Goal: Contribute content: Contribute content

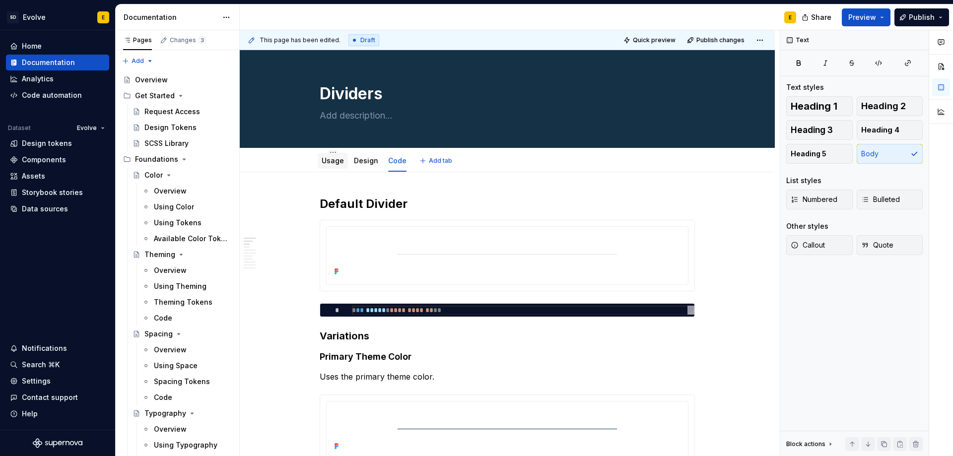
click at [326, 162] on link "Usage" at bounding box center [333, 160] width 22 height 8
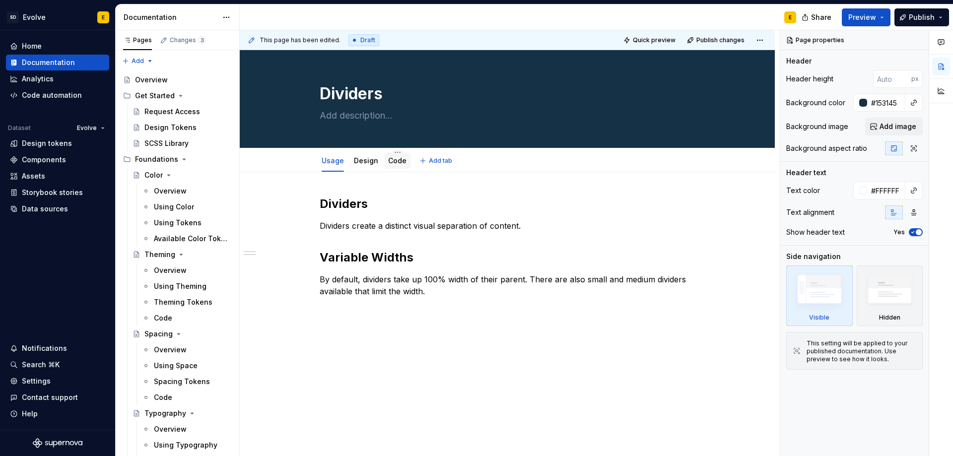
click at [398, 159] on link "Code" at bounding box center [397, 160] width 18 height 8
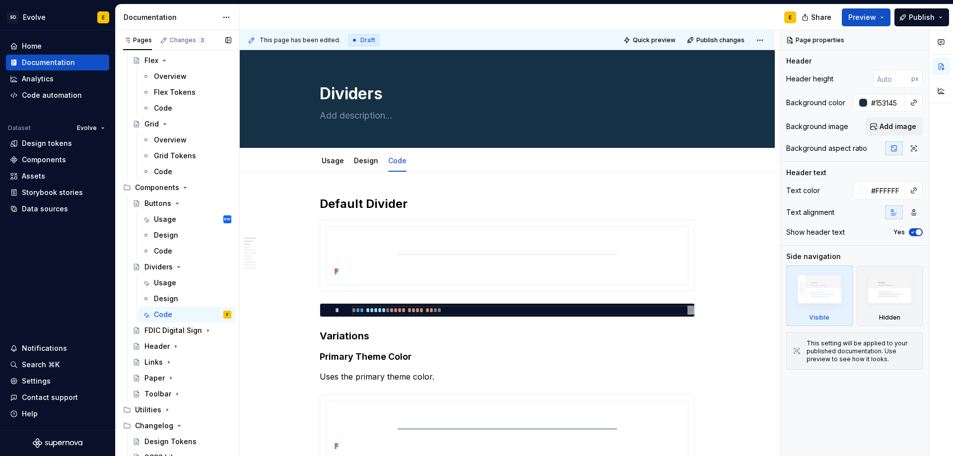
scroll to position [519, 0]
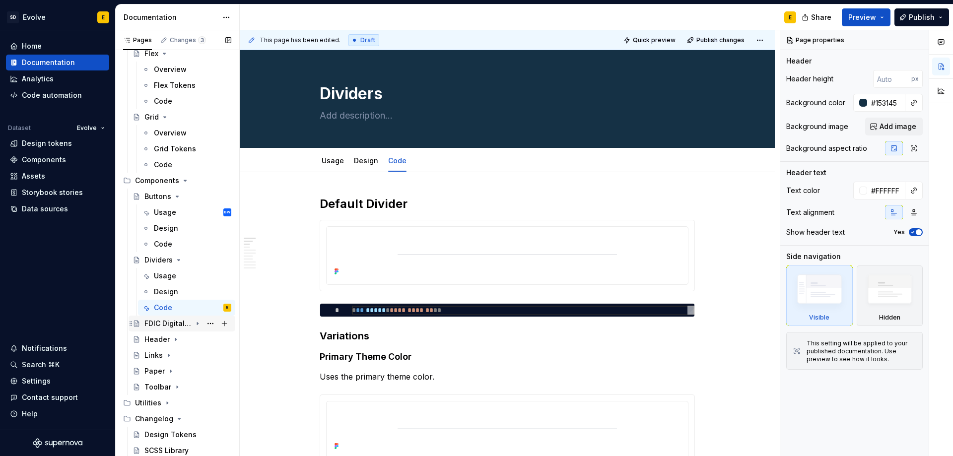
click at [194, 324] on icon "Page tree" at bounding box center [198, 324] width 8 height 8
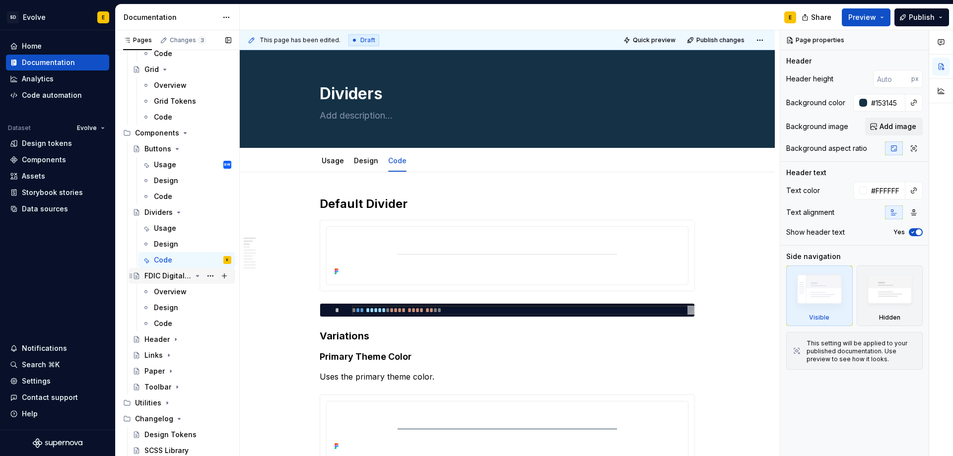
click at [197, 277] on icon "Page tree" at bounding box center [198, 276] width 2 height 1
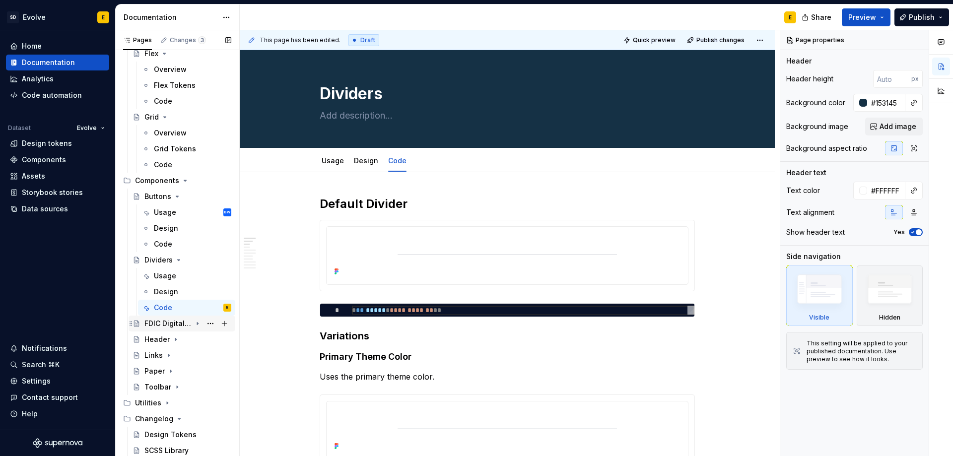
scroll to position [519, 0]
click at [163, 212] on div "Usage" at bounding box center [165, 213] width 22 height 10
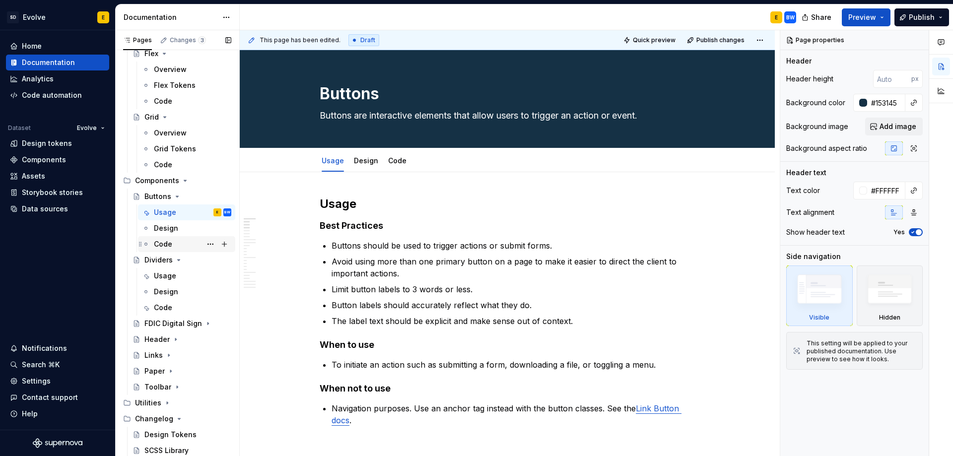
click at [159, 240] on div "Code" at bounding box center [163, 244] width 18 height 10
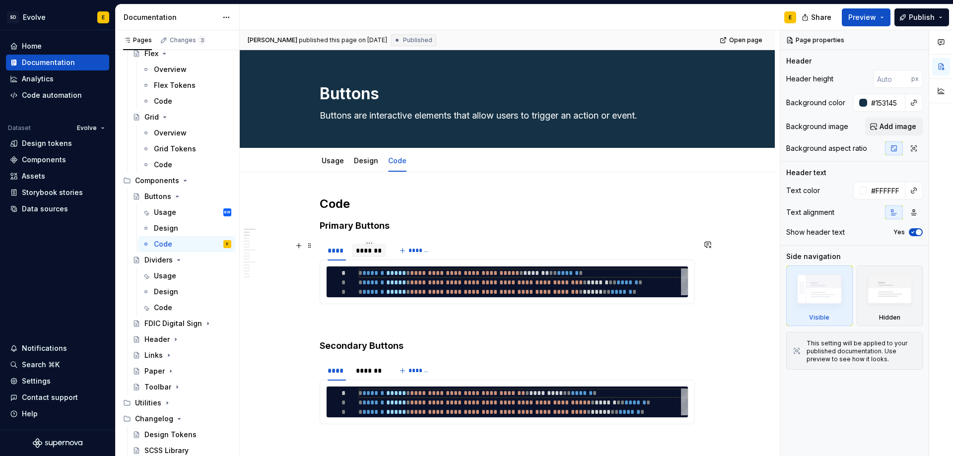
click at [367, 255] on div "*******" at bounding box center [369, 251] width 26 height 10
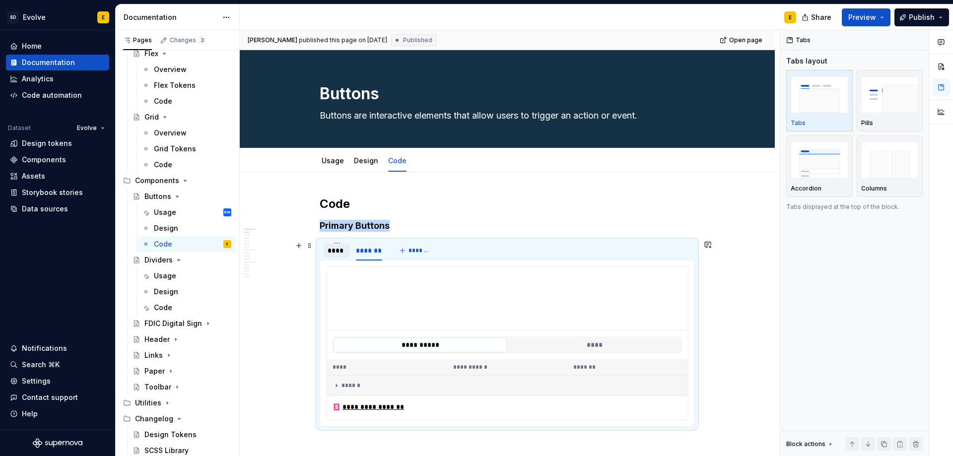
click at [341, 248] on div "****" at bounding box center [337, 251] width 18 height 10
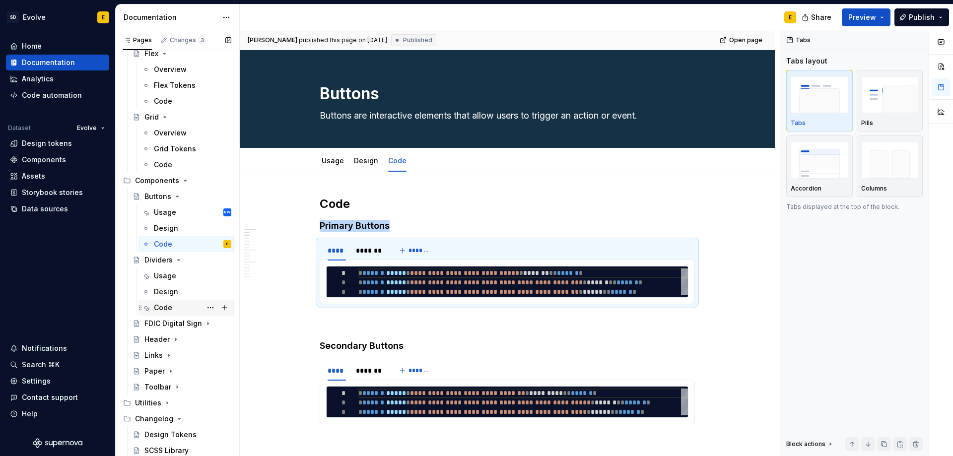
click at [158, 307] on div "Code" at bounding box center [163, 308] width 18 height 10
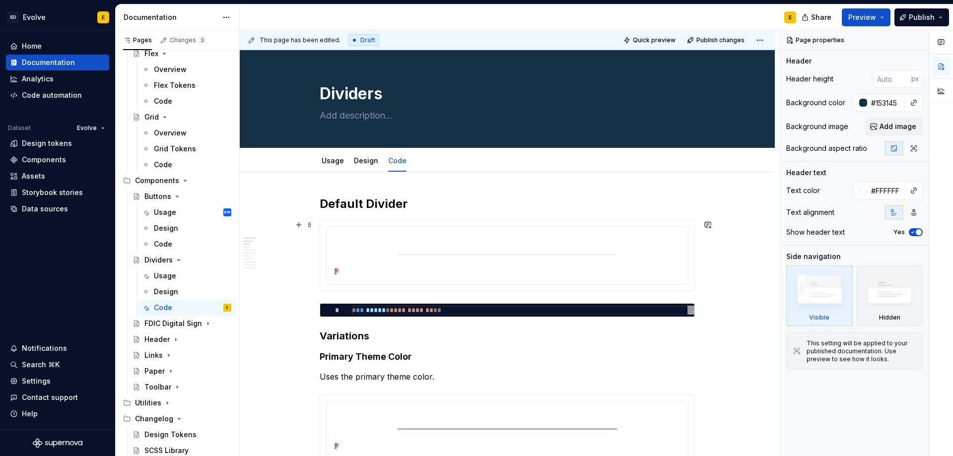
click at [352, 288] on div at bounding box center [507, 255] width 374 height 71
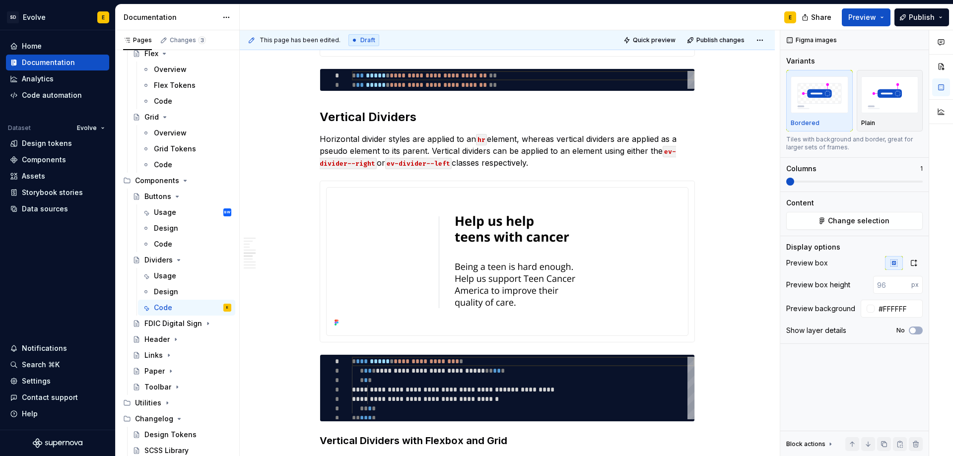
scroll to position [695, 0]
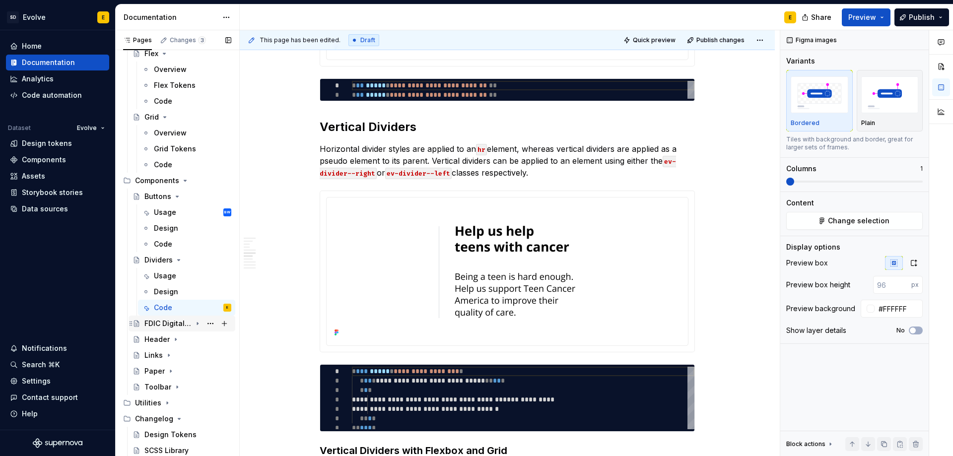
click at [194, 324] on icon "Page tree" at bounding box center [198, 324] width 8 height 8
click at [178, 342] on div "Overview" at bounding box center [170, 340] width 33 height 10
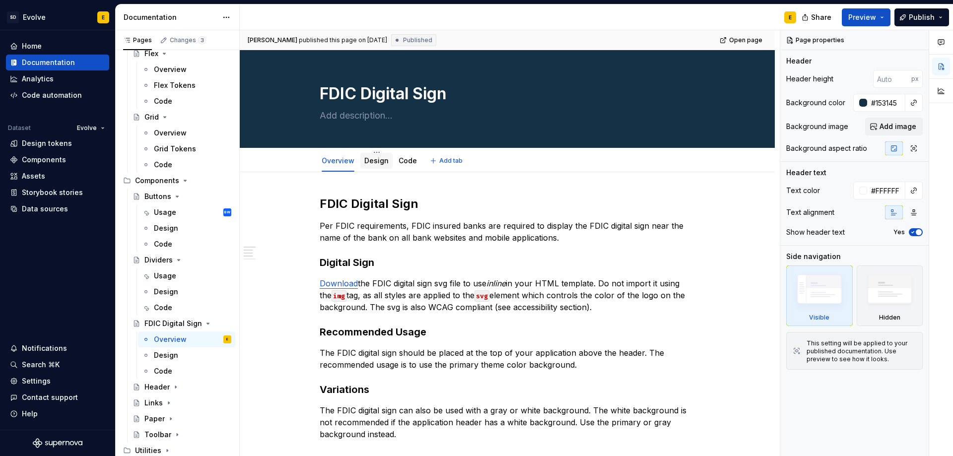
click at [368, 163] on link "Design" at bounding box center [376, 160] width 24 height 8
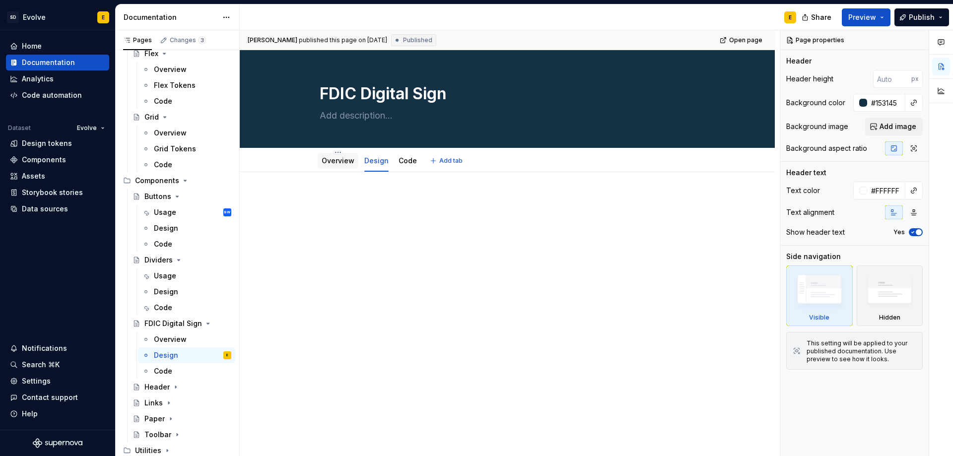
click at [347, 159] on link "Overview" at bounding box center [338, 160] width 33 height 8
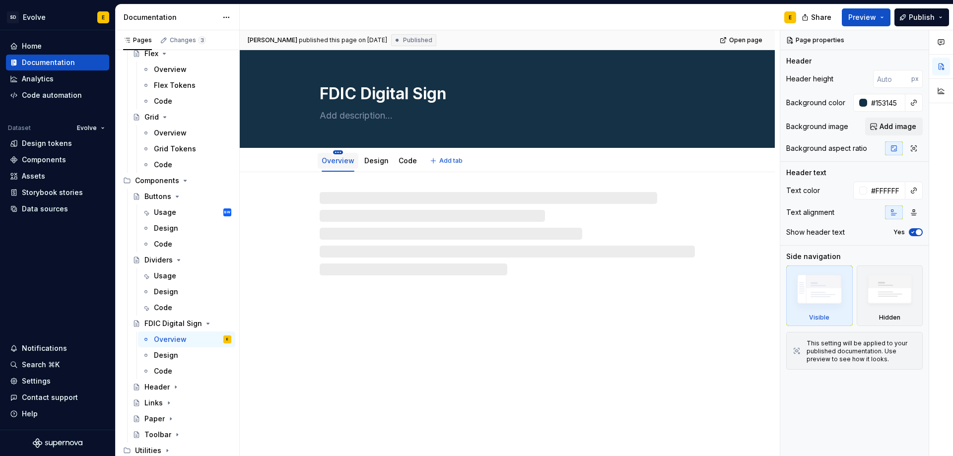
click at [338, 153] on html "SD Evolve E Home Documentation Analytics Code automation Dataset Evolve Design …" at bounding box center [476, 228] width 953 height 456
type textarea "*"
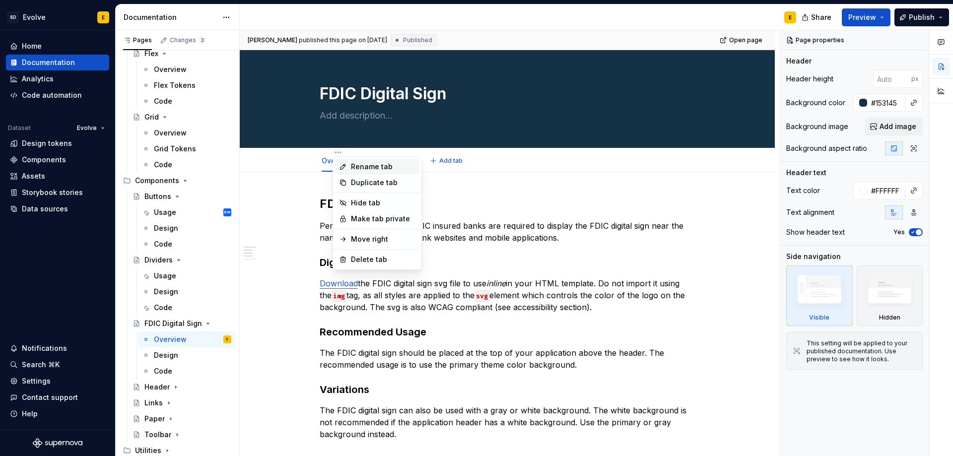
click at [352, 165] on div "Rename tab" at bounding box center [383, 167] width 65 height 10
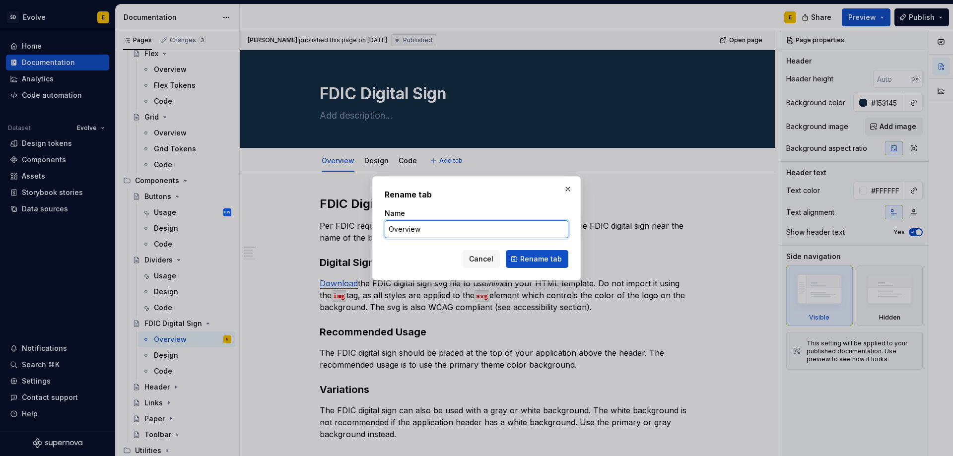
drag, startPoint x: 459, startPoint y: 230, endPoint x: 367, endPoint y: 233, distance: 91.9
click at [367, 233] on div "Rename tab Name Overview Cancel Rename tab" at bounding box center [476, 228] width 953 height 456
type input "Usage"
click at [528, 259] on span "Rename tab" at bounding box center [541, 259] width 42 height 10
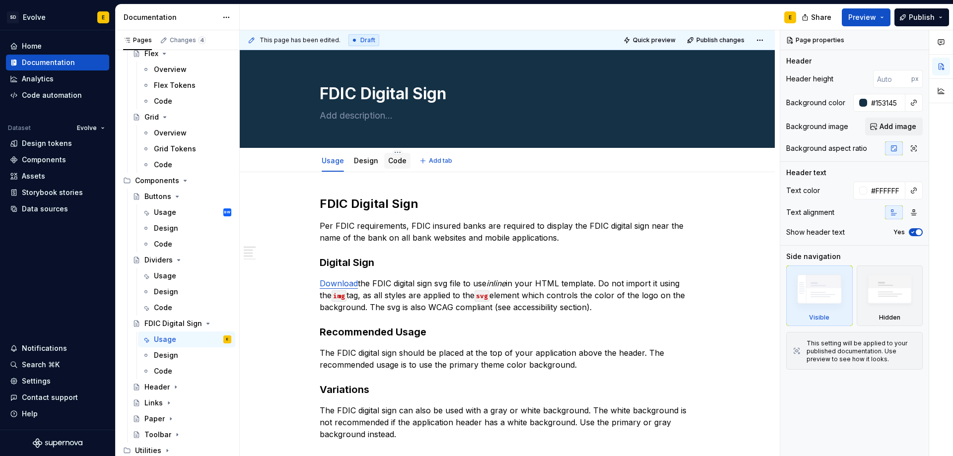
click at [388, 160] on link "Code" at bounding box center [397, 160] width 18 height 8
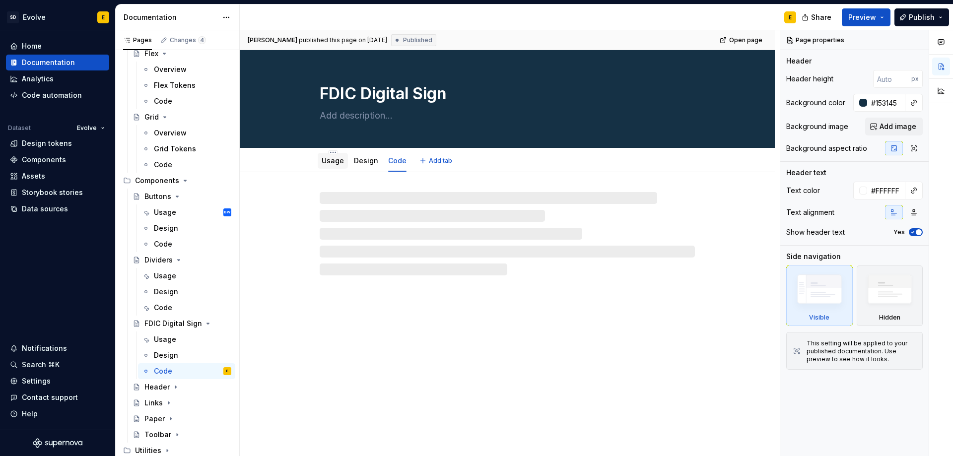
click at [337, 162] on link "Usage" at bounding box center [333, 160] width 22 height 8
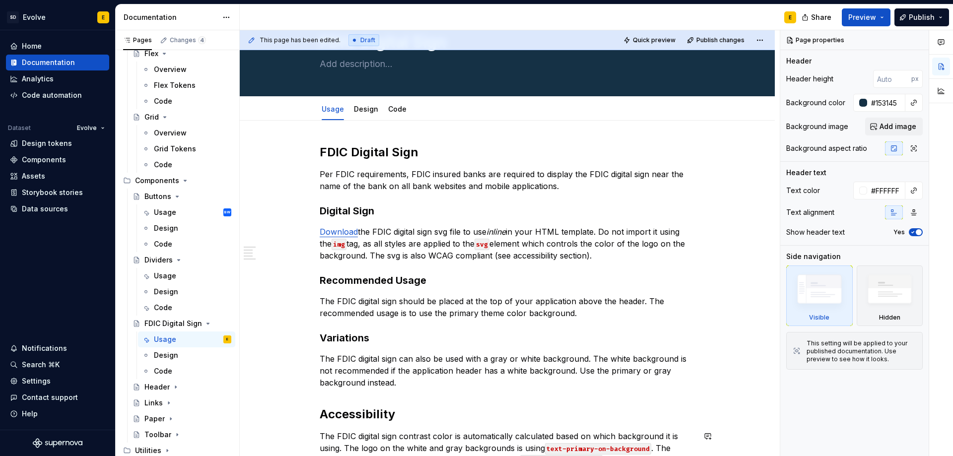
scroll to position [50, 0]
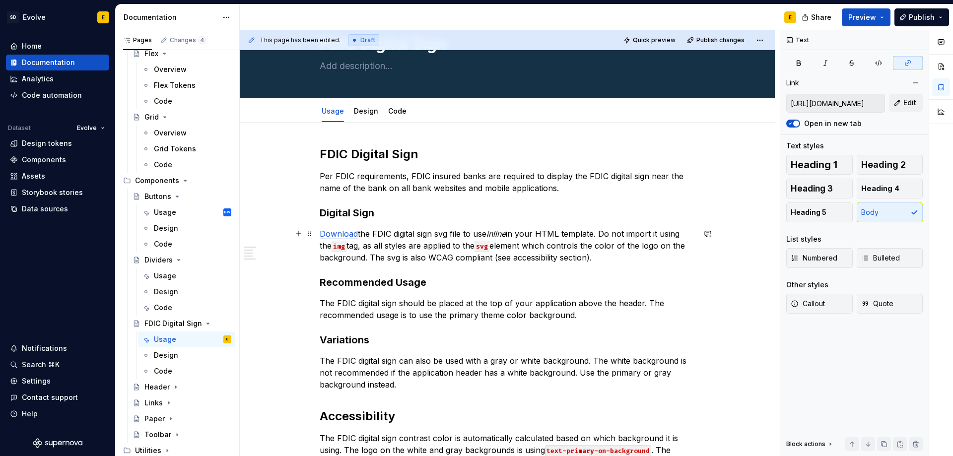
click at [352, 236] on link "Download" at bounding box center [339, 234] width 38 height 10
drag, startPoint x: 815, startPoint y: 102, endPoint x: 912, endPoint y: 106, distance: 96.9
click at [912, 106] on div "[URL][DOMAIN_NAME] Edit" at bounding box center [854, 103] width 137 height 19
click at [382, 226] on div "FDIC Digital Sign Per FDIC requirements, FDIC insured banks are required to dis…" at bounding box center [507, 319] width 375 height 346
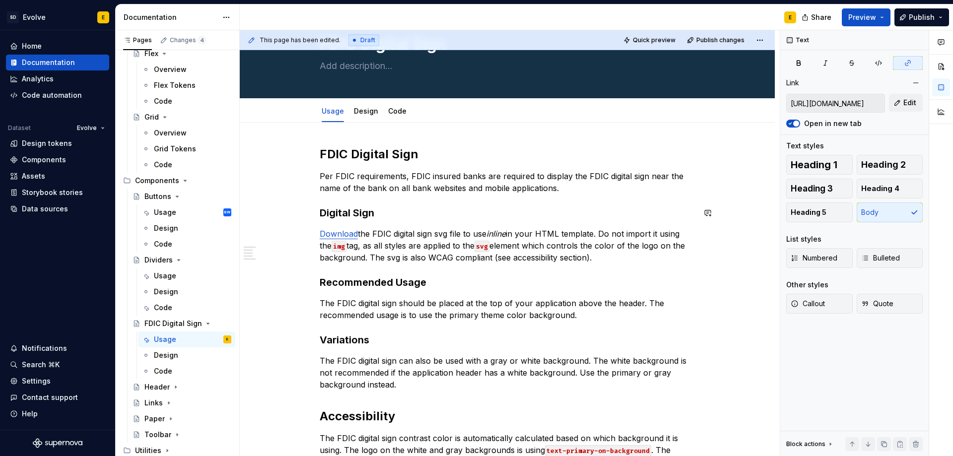
scroll to position [0, 0]
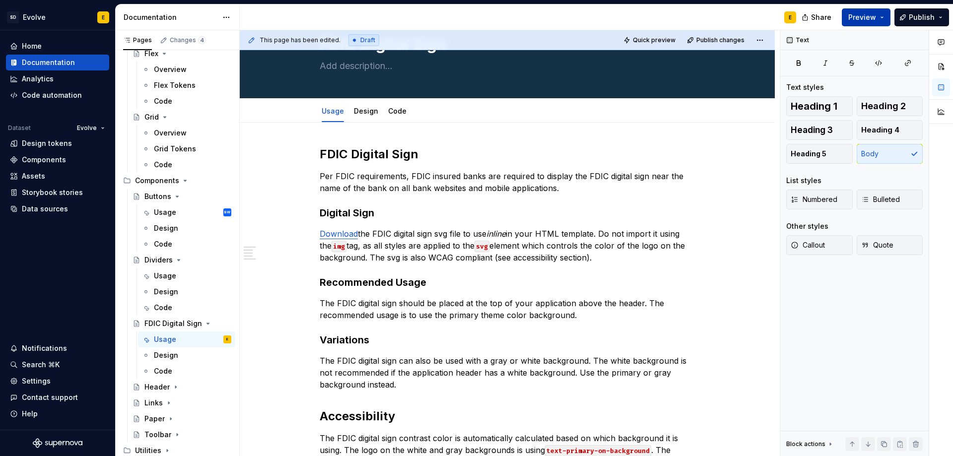
click at [867, 17] on span "Preview" at bounding box center [863, 17] width 28 height 10
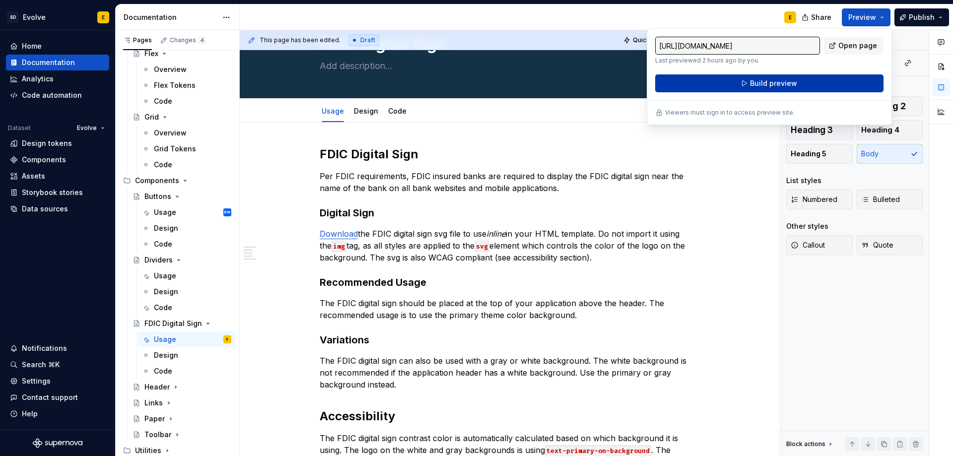
click at [808, 80] on button "Build preview" at bounding box center [769, 83] width 228 height 18
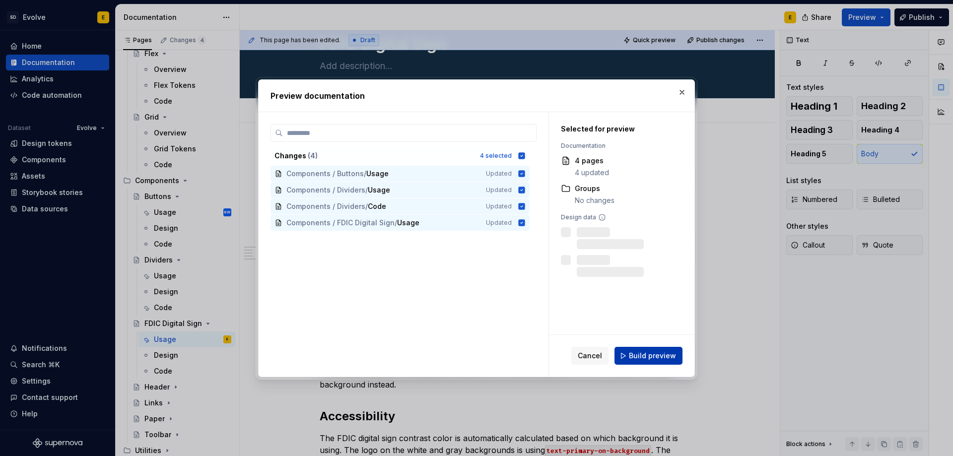
click at [643, 355] on span "Build preview" at bounding box center [652, 356] width 47 height 10
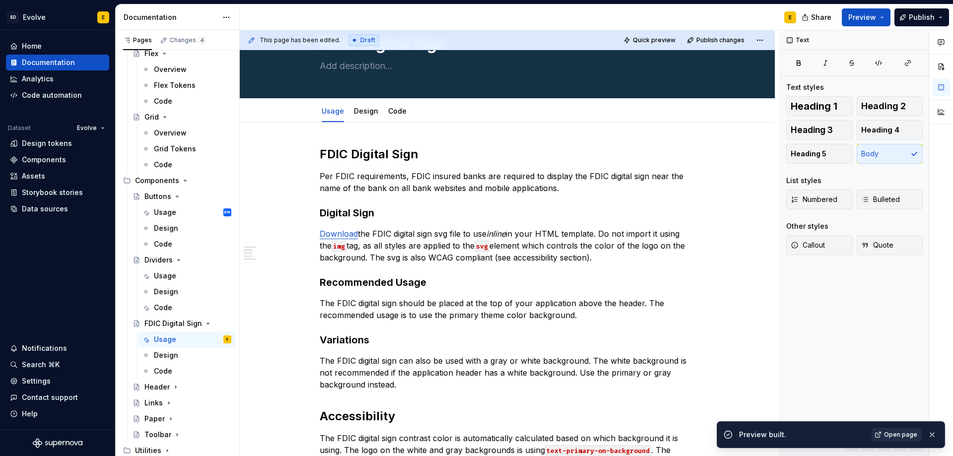
click at [894, 432] on span "Open page" at bounding box center [900, 435] width 33 height 8
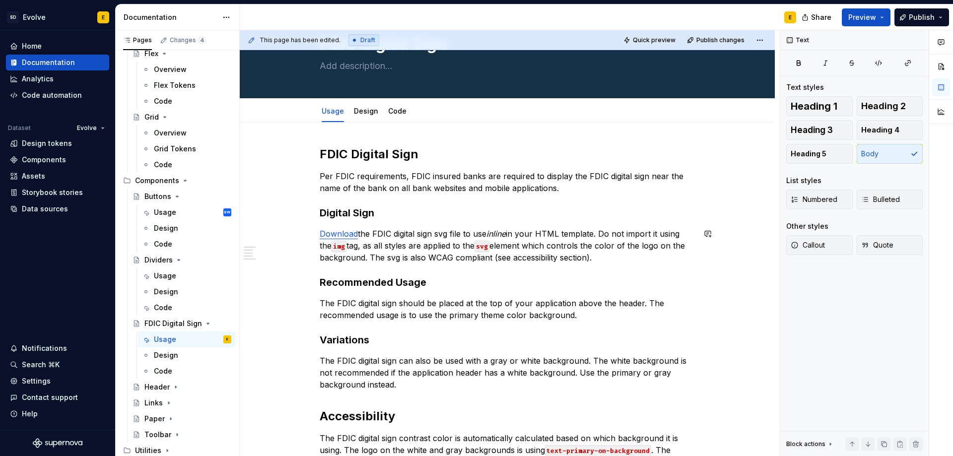
type textarea "*"
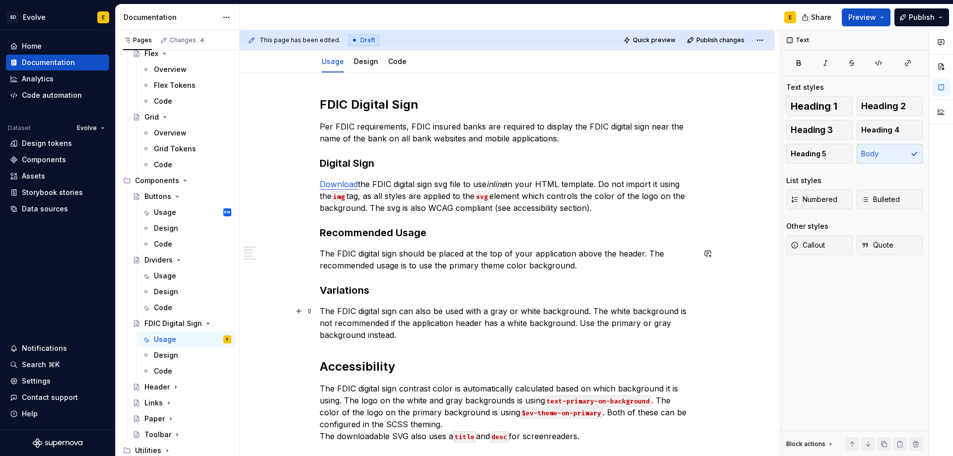
scroll to position [149, 0]
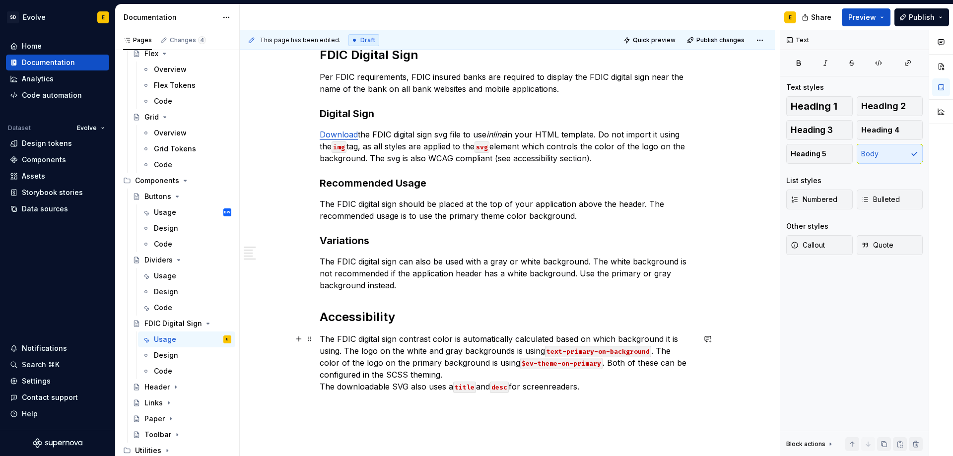
click at [446, 377] on p "The FDIC digital sign contrast color is automatically calculated based on which…" at bounding box center [507, 363] width 375 height 60
click at [597, 394] on p "The downloadable SVG also uses a title and desc for screenreaders." at bounding box center [507, 393] width 375 height 12
click at [509, 371] on p "The FDIC digital sign contrast color is automatically calculated based on which…" at bounding box center [507, 357] width 375 height 48
click at [592, 394] on p "The downloadable SVG also uses a title and desc for screenreaders." at bounding box center [507, 393] width 375 height 12
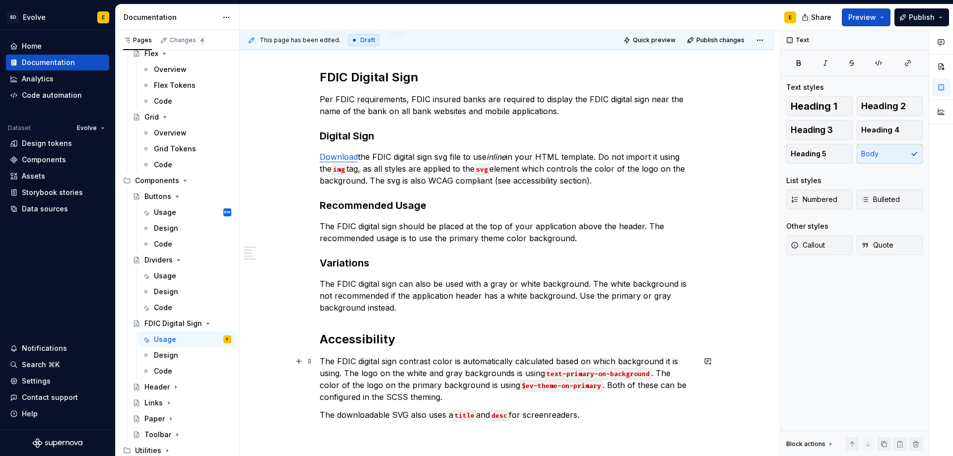
scroll to position [141, 0]
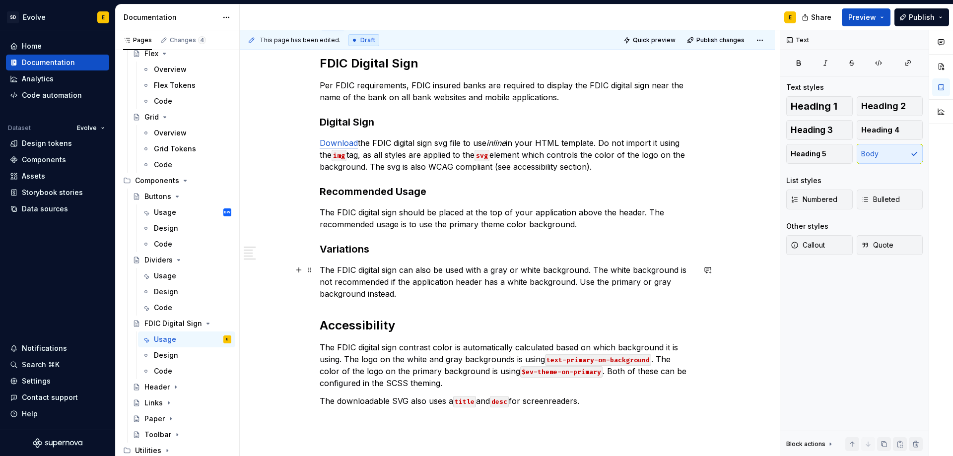
click at [441, 289] on p "The FDIC digital sign can also be used with a gray or white background. The whi…" at bounding box center [507, 282] width 375 height 36
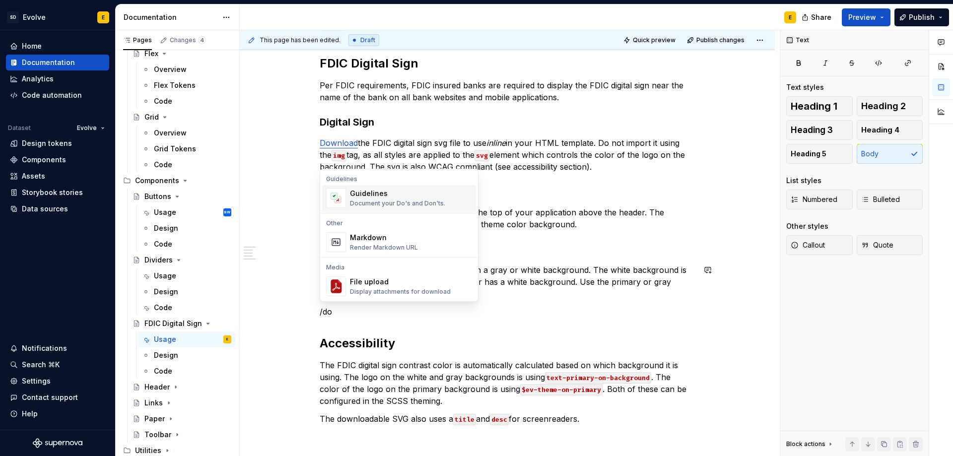
click at [420, 198] on div "Guidelines" at bounding box center [397, 194] width 95 height 10
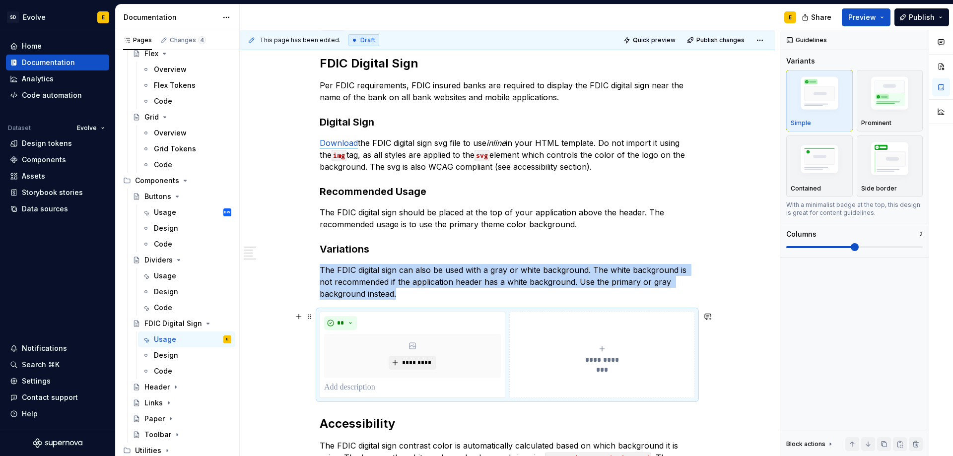
click at [515, 317] on button "**********" at bounding box center [602, 355] width 186 height 86
type textarea "*"
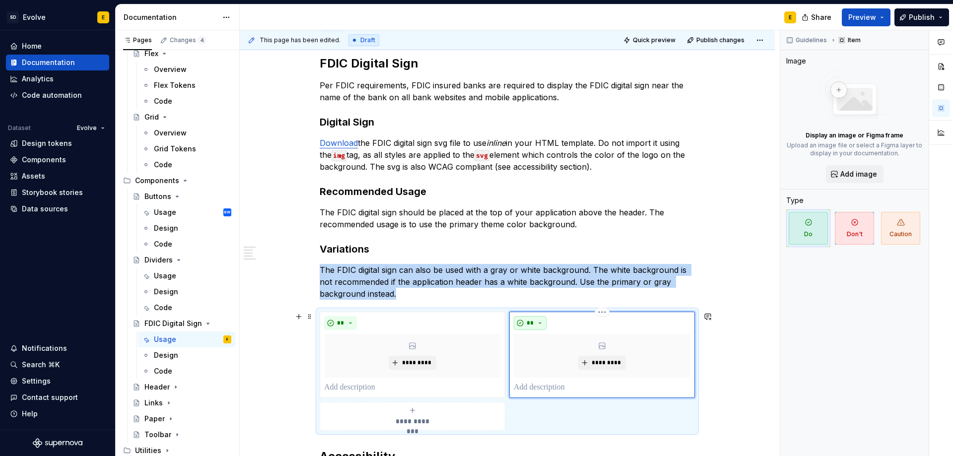
click at [539, 323] on button "**" at bounding box center [530, 323] width 33 height 14
click at [545, 358] on div "Don't" at bounding box center [553, 359] width 18 height 10
click at [554, 410] on div "**********" at bounding box center [507, 371] width 375 height 119
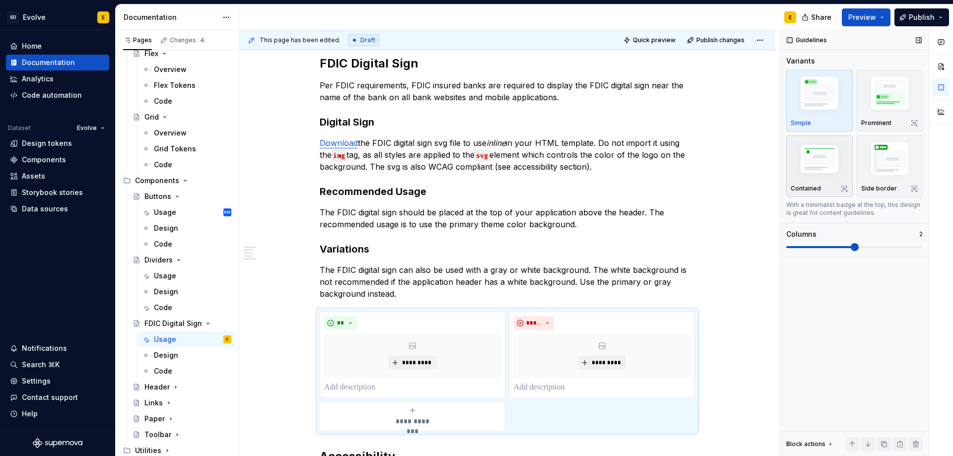
click at [834, 140] on button "Contained" at bounding box center [819, 167] width 67 height 62
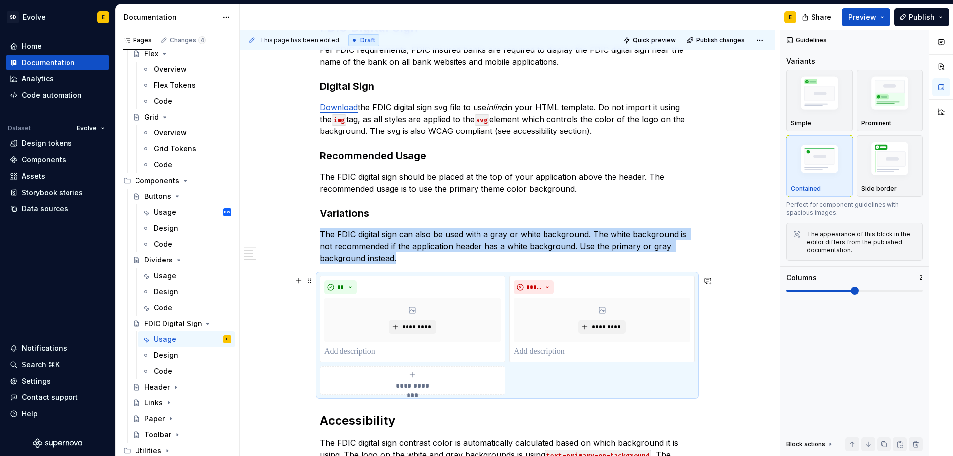
scroll to position [190, 0]
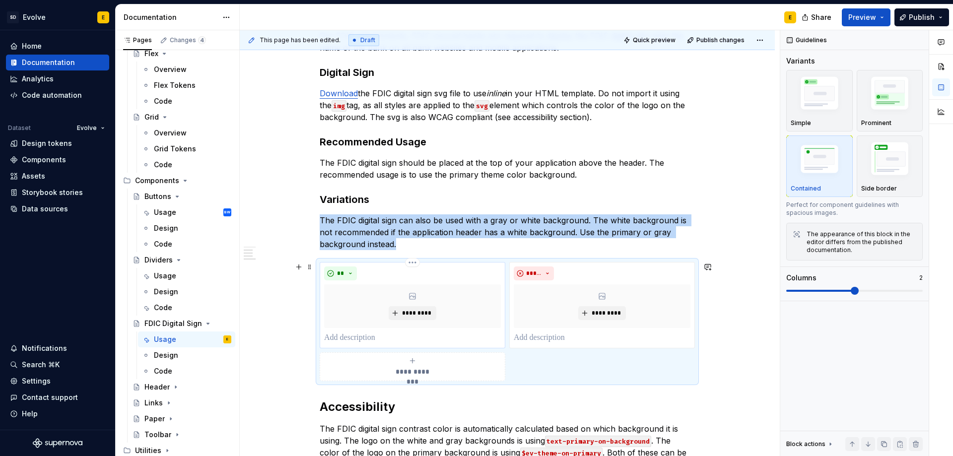
click at [383, 343] on p at bounding box center [412, 338] width 177 height 12
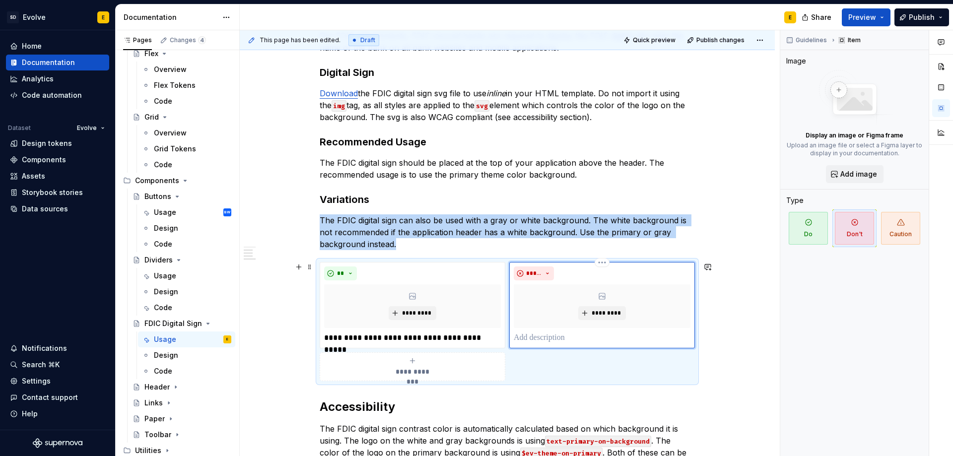
click at [535, 345] on div "***** *********" at bounding box center [602, 305] width 186 height 86
click at [532, 341] on p at bounding box center [602, 338] width 177 height 12
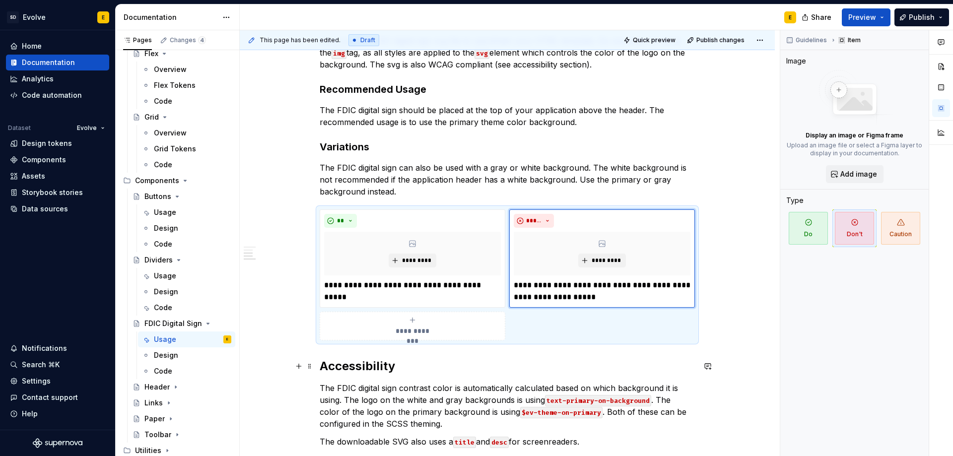
scroll to position [240, 0]
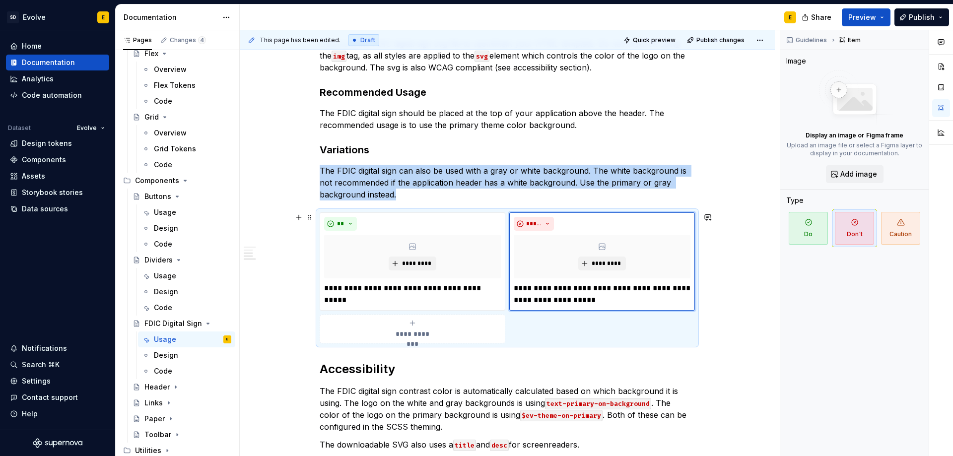
click at [460, 338] on div "**********" at bounding box center [412, 329] width 177 height 20
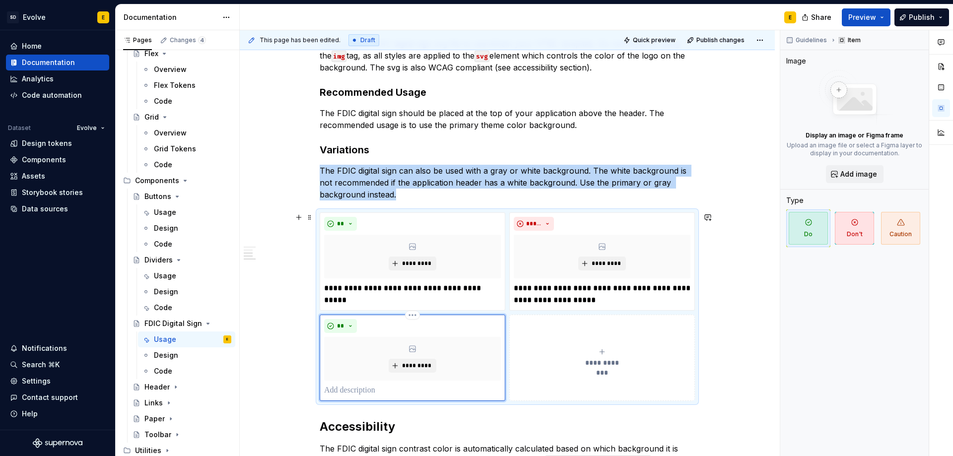
type textarea "*"
click at [533, 324] on button "**********" at bounding box center [602, 358] width 186 height 86
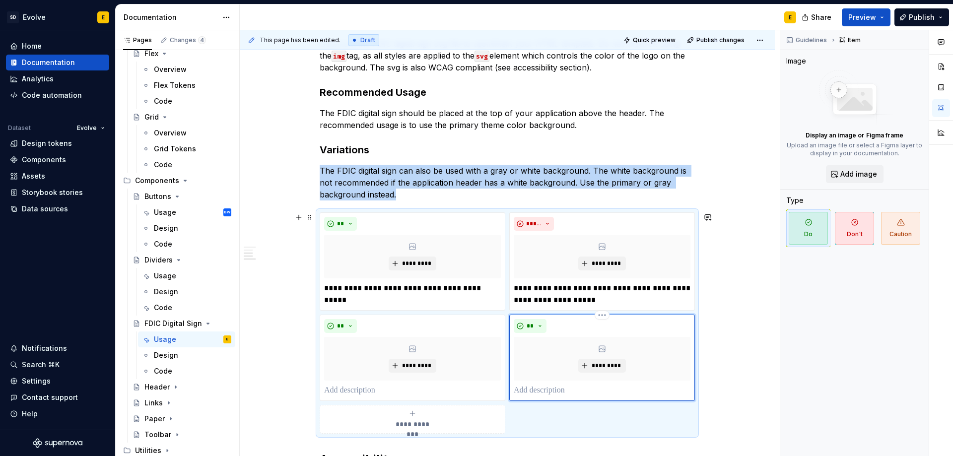
click at [533, 324] on span "**" at bounding box center [530, 326] width 8 height 8
click at [542, 359] on span "Don't" at bounding box center [558, 362] width 84 height 16
click at [372, 393] on p at bounding box center [412, 391] width 177 height 12
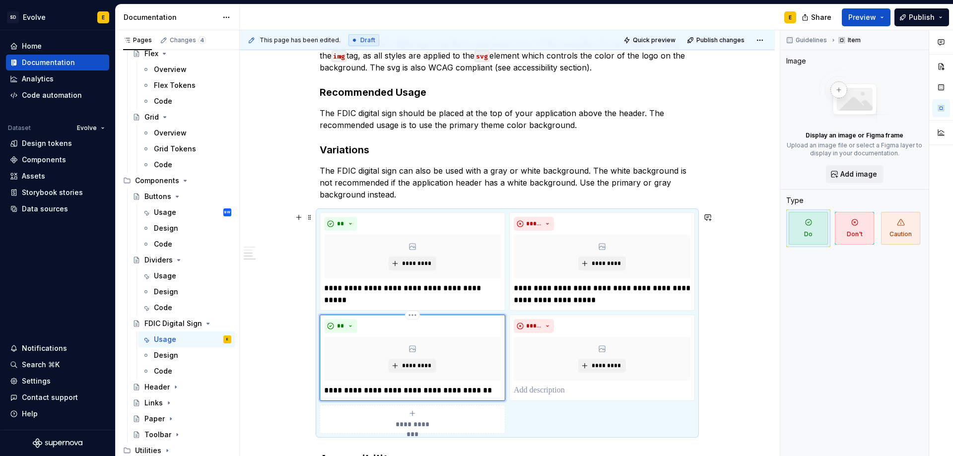
scroll to position [240, 0]
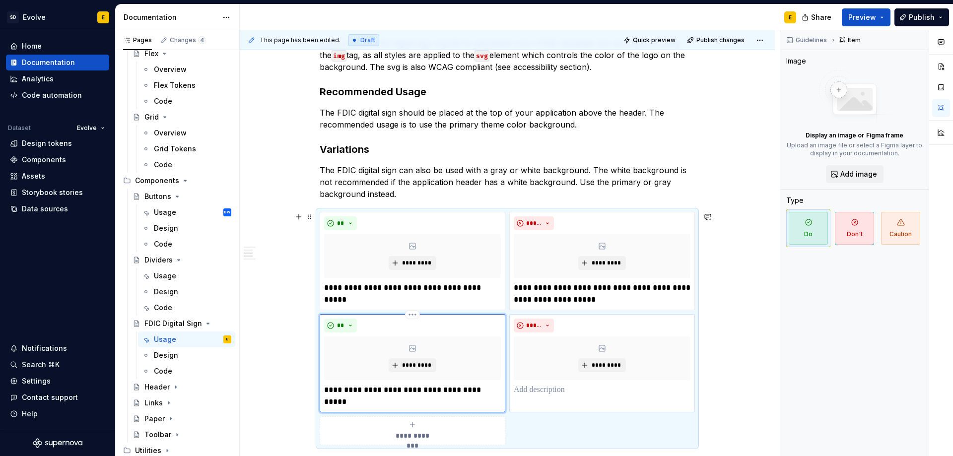
click at [532, 395] on p at bounding box center [602, 390] width 177 height 12
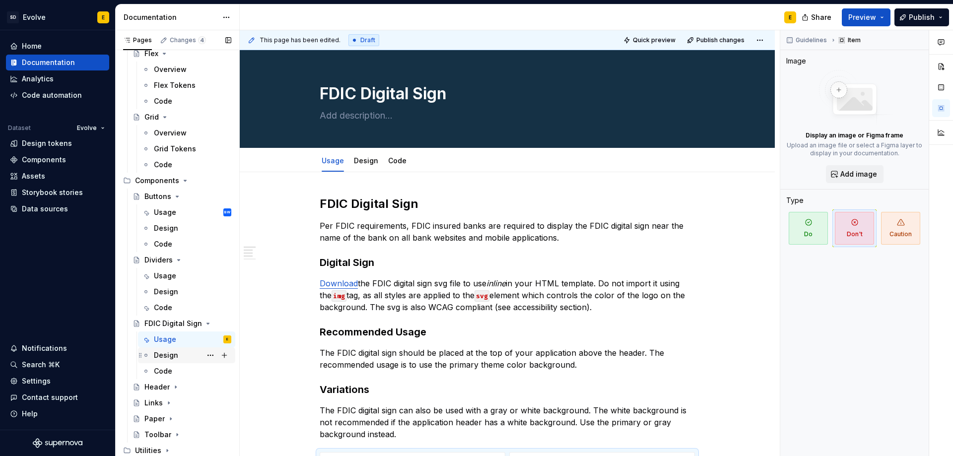
scroll to position [567, 0]
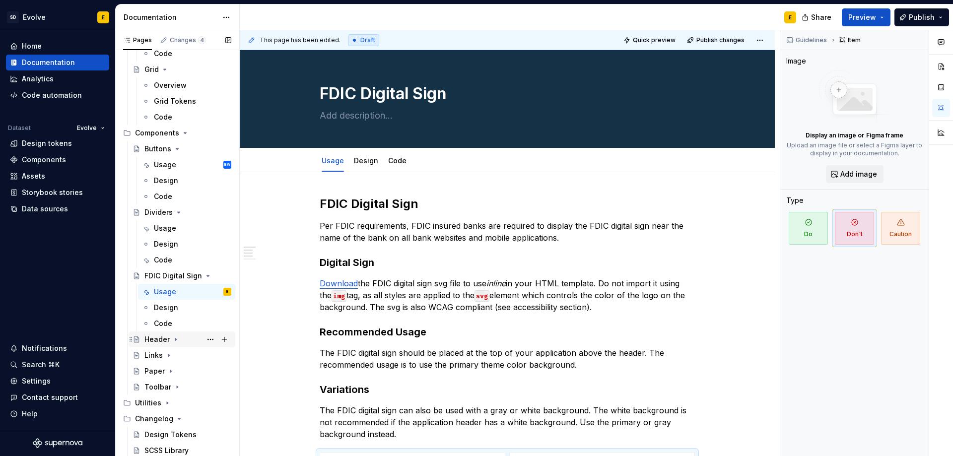
click at [173, 339] on icon "Page tree" at bounding box center [176, 340] width 8 height 8
click at [171, 355] on div "Usage" at bounding box center [165, 356] width 22 height 10
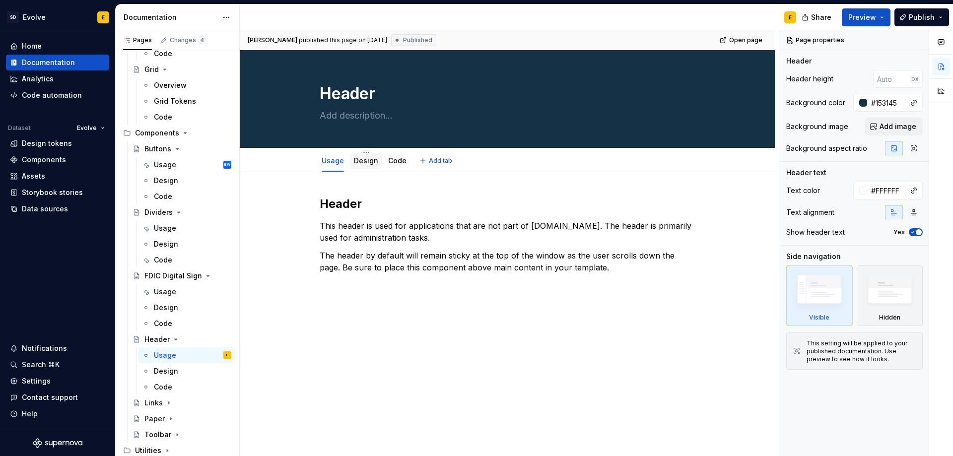
click at [355, 162] on link "Design" at bounding box center [366, 160] width 24 height 8
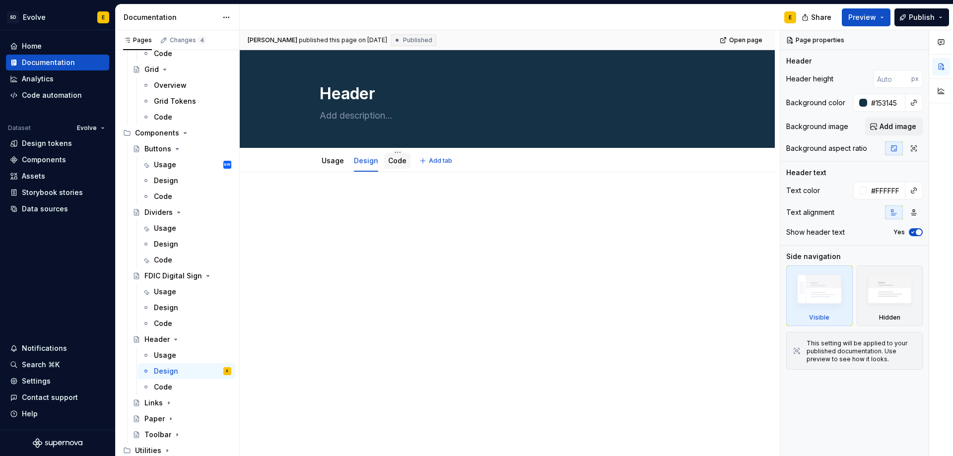
click at [401, 159] on link "Code" at bounding box center [397, 160] width 18 height 8
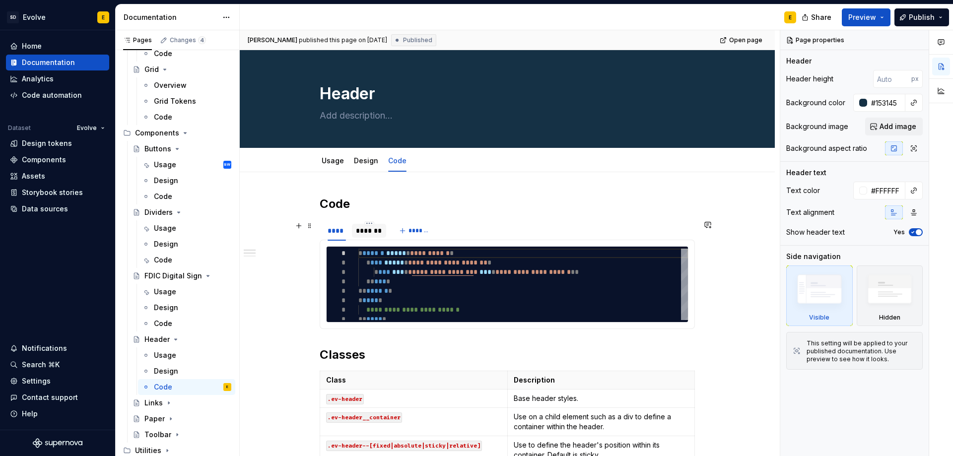
click at [364, 230] on div "*******" at bounding box center [369, 231] width 26 height 10
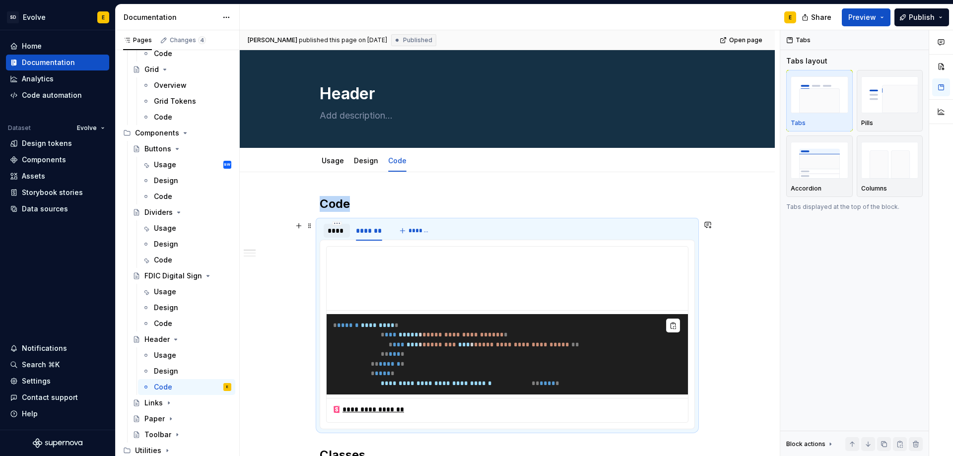
click at [333, 228] on div "****" at bounding box center [337, 231] width 18 height 10
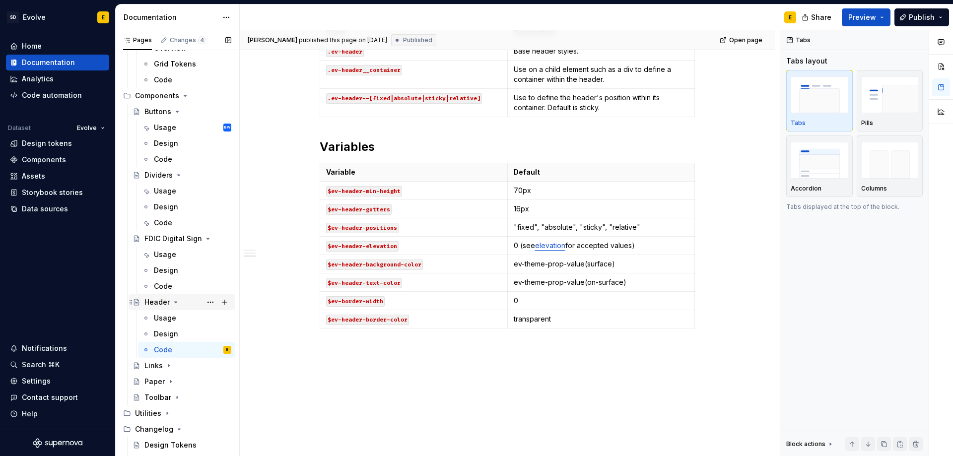
scroll to position [614, 0]
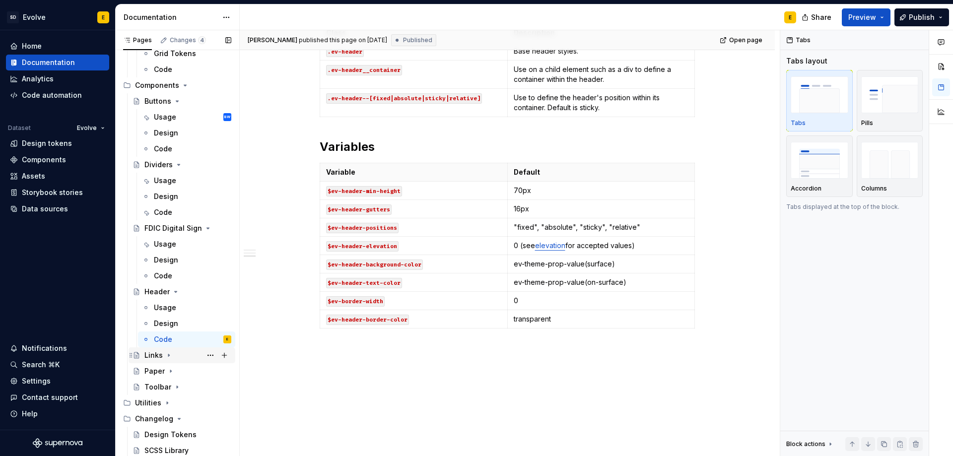
click at [169, 354] on icon "Page tree" at bounding box center [169, 356] width 8 height 8
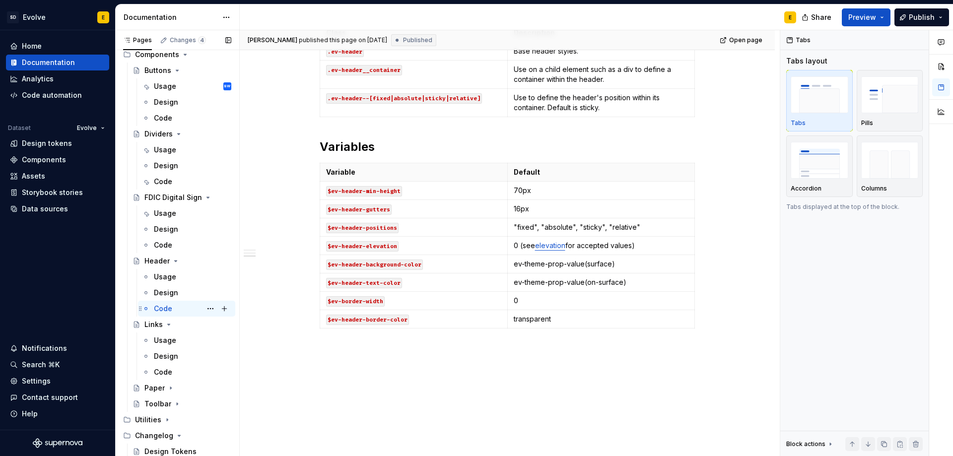
scroll to position [662, 0]
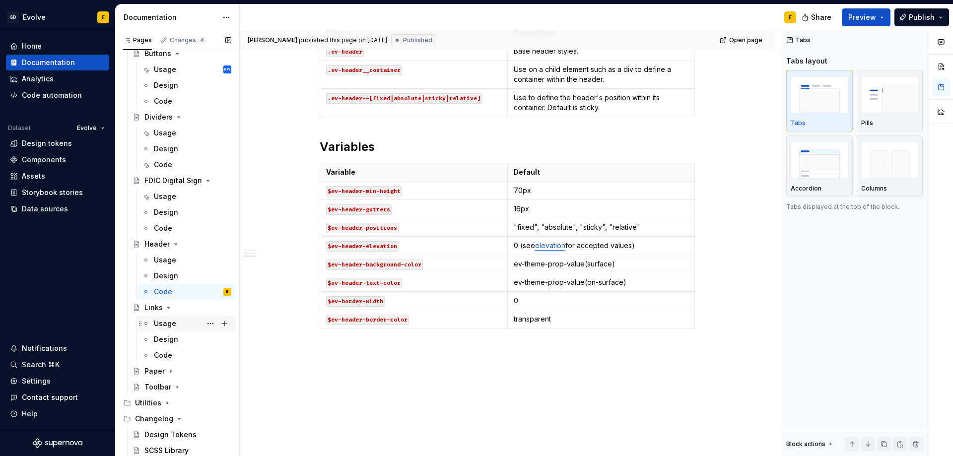
click at [165, 323] on div "Usage" at bounding box center [165, 324] width 22 height 10
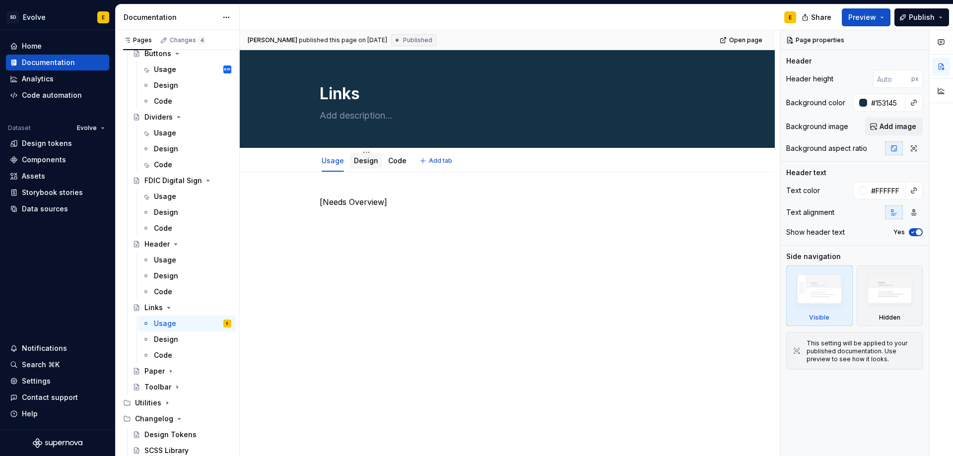
click at [364, 162] on link "Design" at bounding box center [366, 160] width 24 height 8
click at [389, 160] on link "Code" at bounding box center [397, 160] width 18 height 8
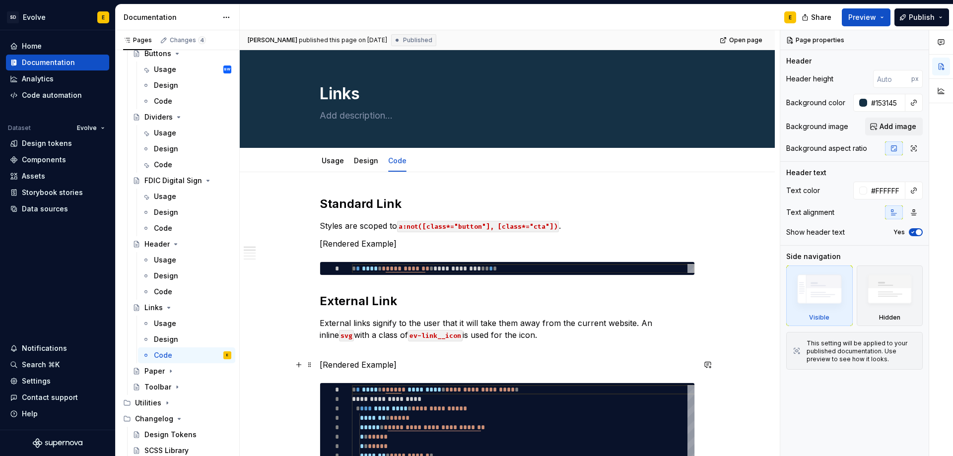
scroll to position [50, 0]
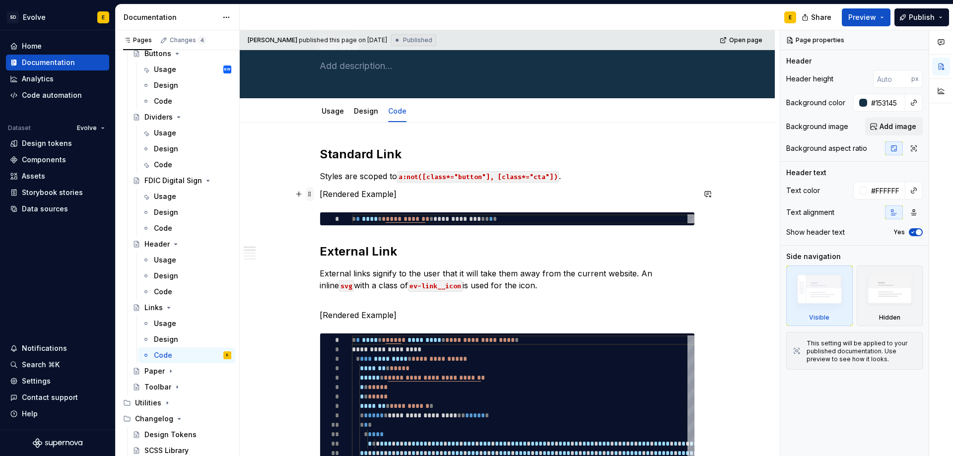
click at [310, 193] on span at bounding box center [310, 194] width 8 height 14
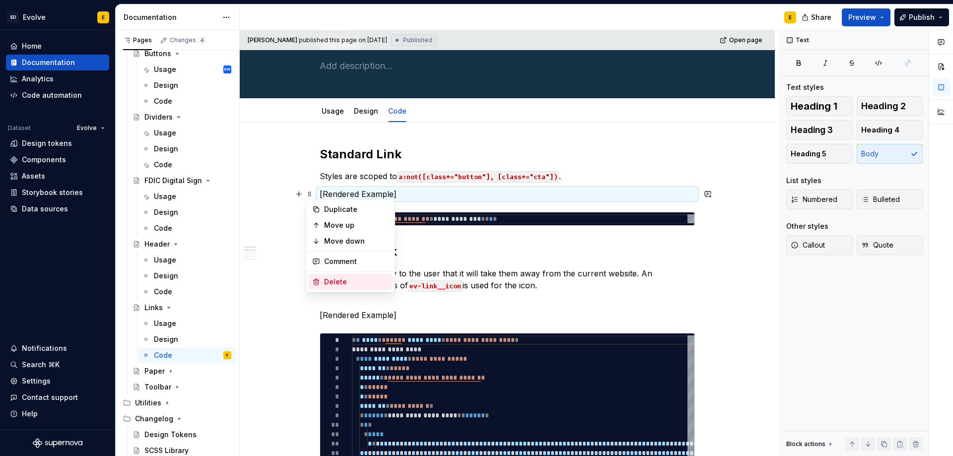
click at [325, 288] on div "Delete" at bounding box center [350, 282] width 84 height 16
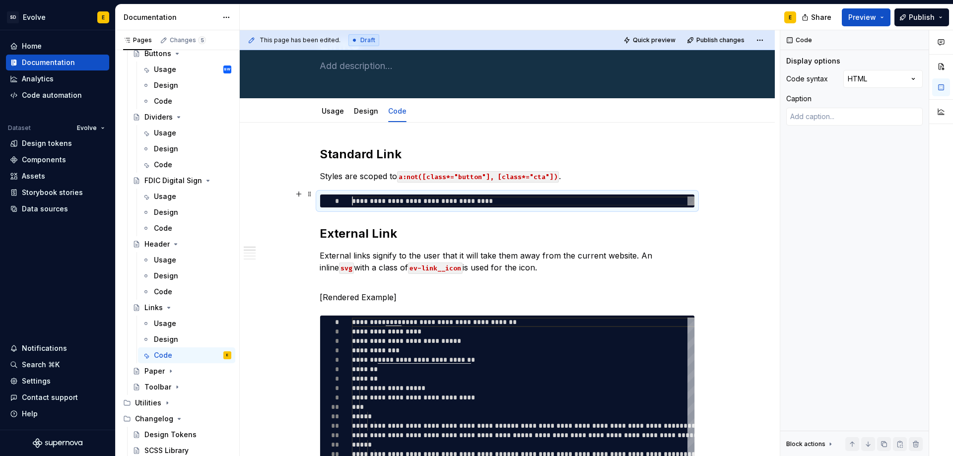
scroll to position [0, 46]
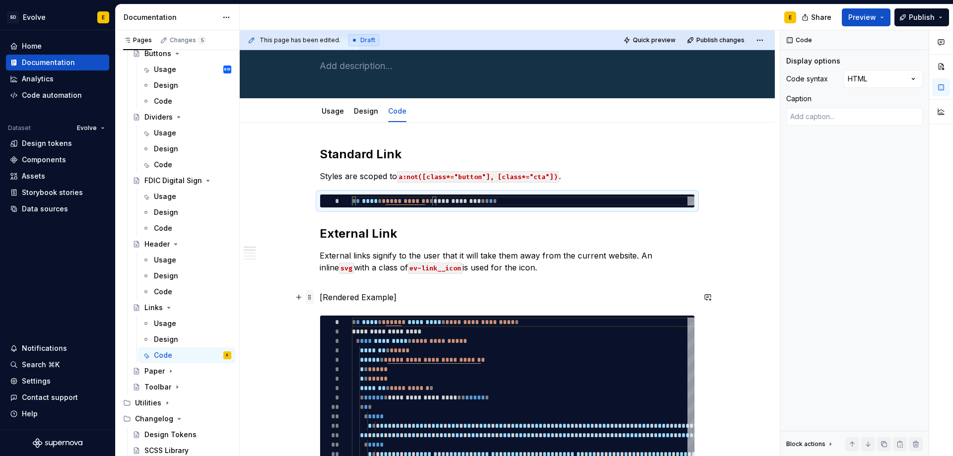
click at [309, 298] on span at bounding box center [310, 297] width 8 height 14
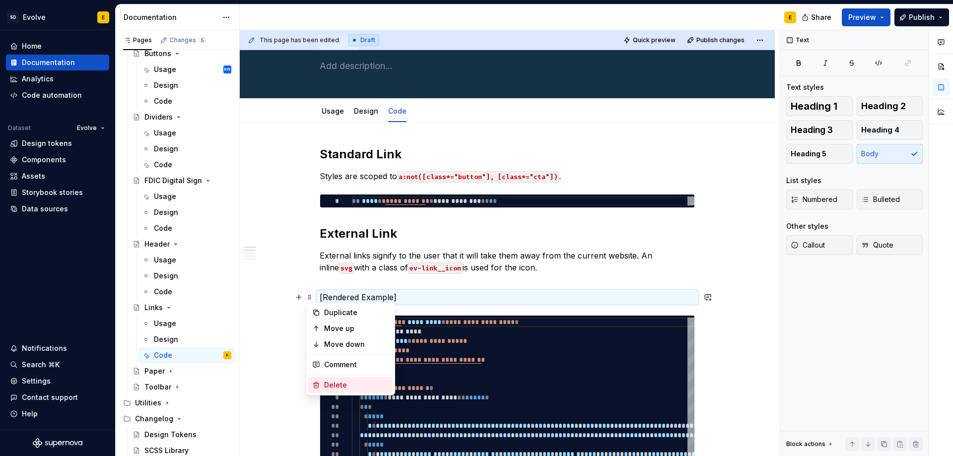
click at [336, 383] on div "Delete" at bounding box center [356, 385] width 65 height 10
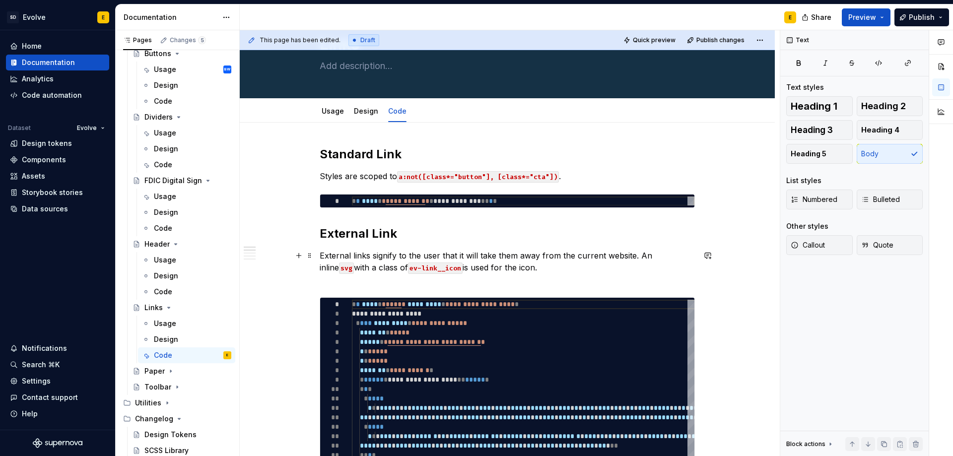
click at [540, 269] on p "External links signify to the user that it will take them away from the current…" at bounding box center [507, 268] width 375 height 36
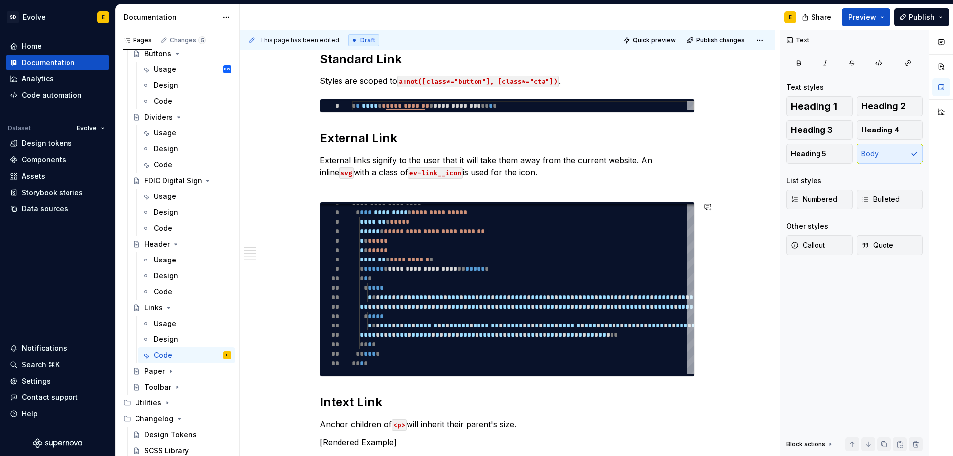
scroll to position [149, 0]
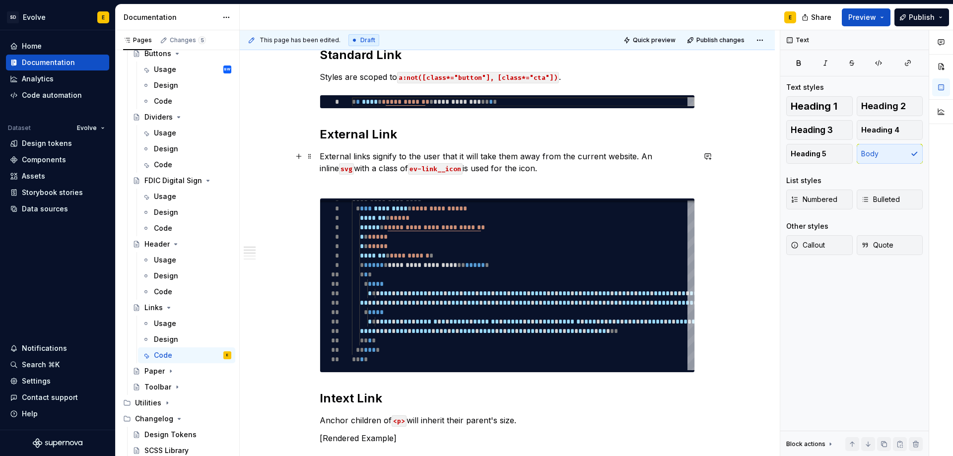
type textarea "*"
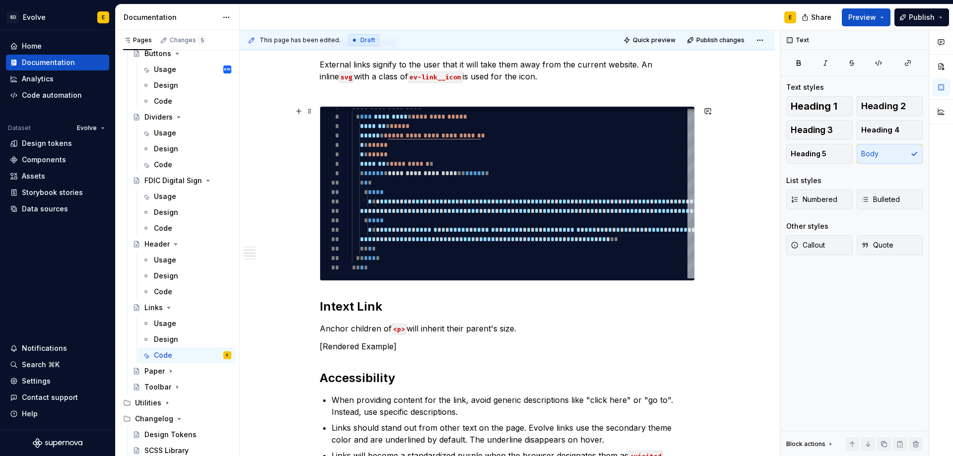
scroll to position [248, 0]
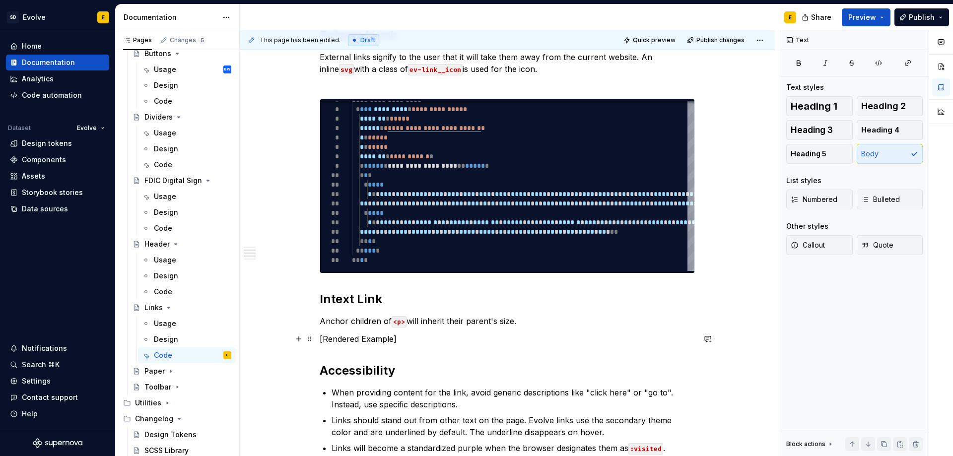
click at [309, 341] on span at bounding box center [310, 339] width 8 height 14
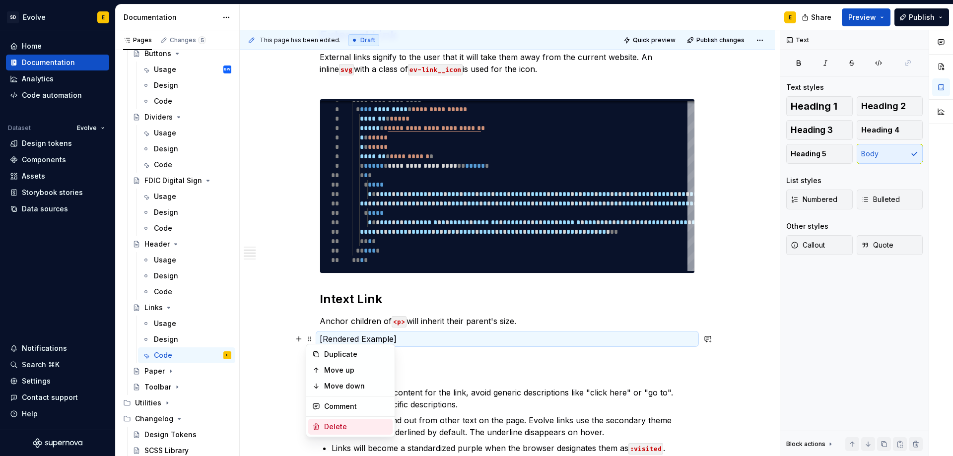
click at [326, 421] on div "Delete" at bounding box center [350, 427] width 84 height 16
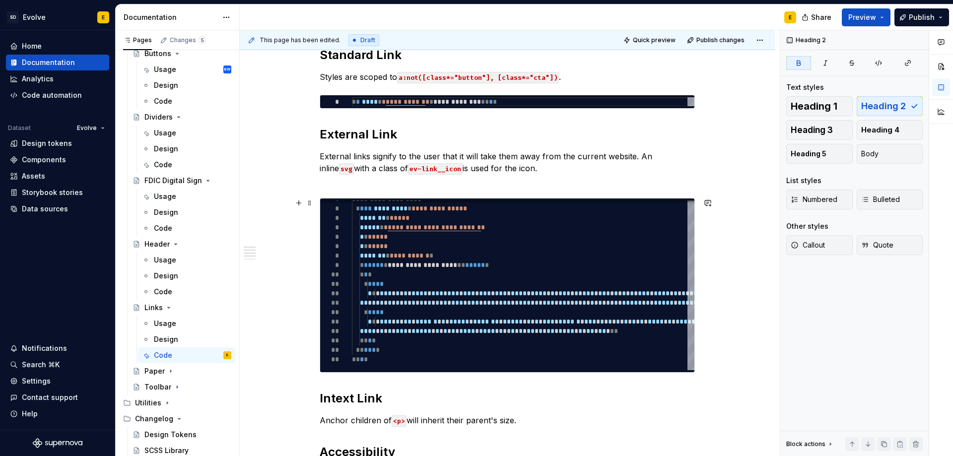
scroll to position [50, 0]
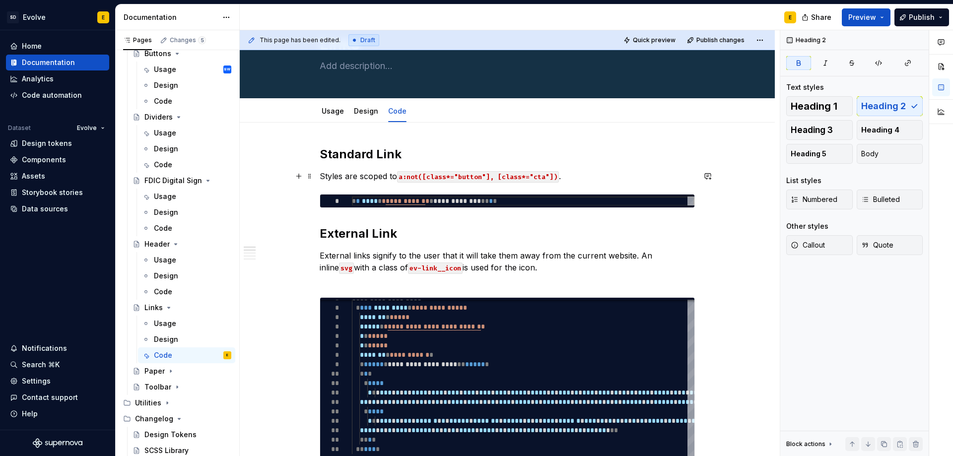
click at [568, 177] on p "Styles are scoped to a:not([class*="button"], [class*="cta"]) ." at bounding box center [507, 176] width 375 height 12
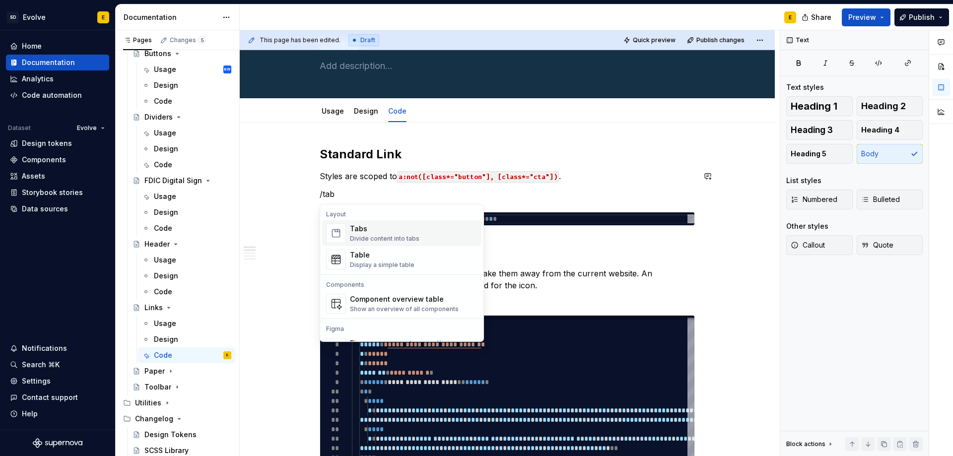
click at [423, 236] on div "Tabs Divide content into tabs" at bounding box center [414, 233] width 128 height 20
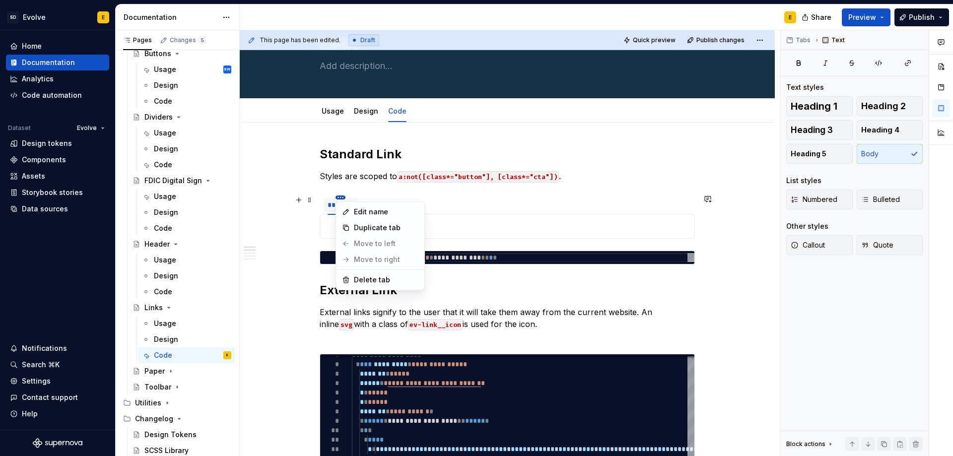
click at [342, 197] on html "SD Evolve E Home Documentation Analytics Code automation Dataset Evolve Design …" at bounding box center [476, 228] width 953 height 456
type textarea "*"
click at [357, 212] on div "Edit name" at bounding box center [386, 212] width 65 height 10
type input "****"
click at [378, 206] on span "*******" at bounding box center [384, 205] width 22 height 8
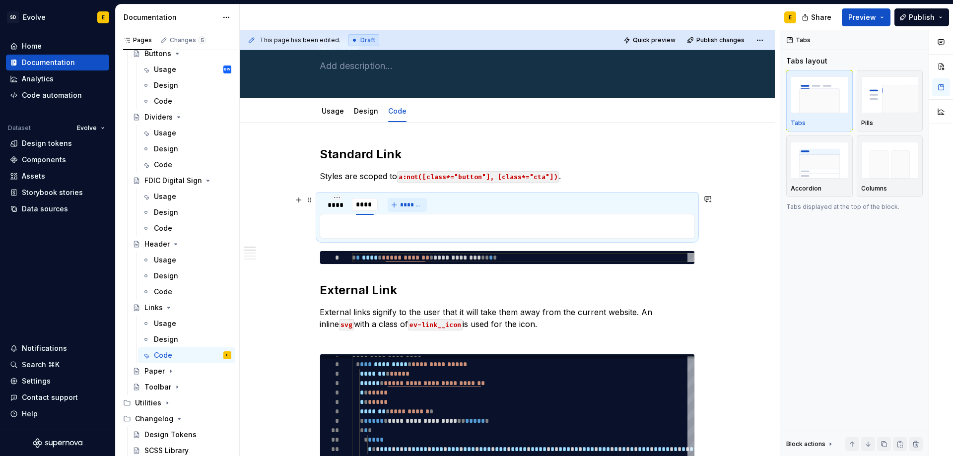
type input "*******"
click at [338, 208] on div "****" at bounding box center [337, 205] width 18 height 10
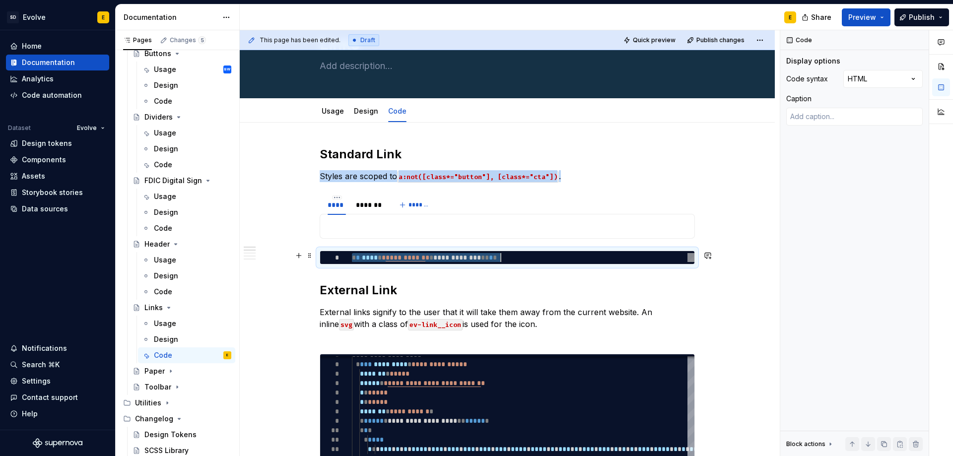
scroll to position [0, 0]
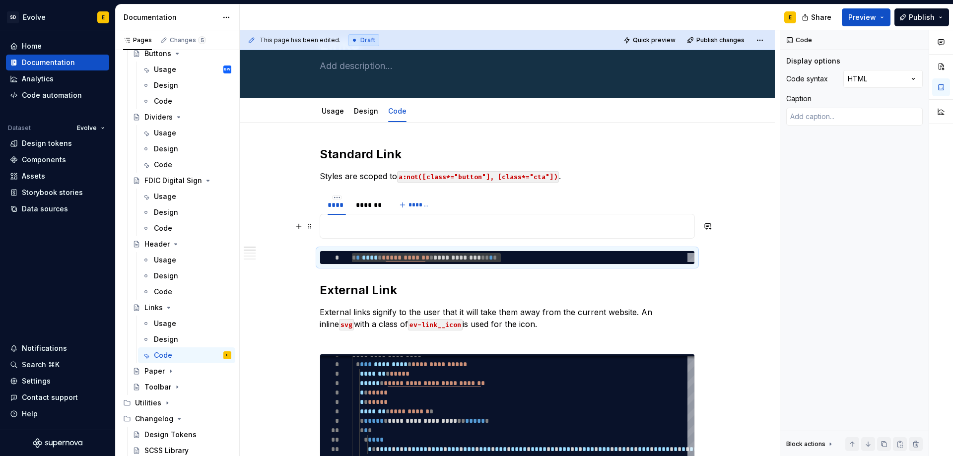
drag, startPoint x: 324, startPoint y: 267, endPoint x: 340, endPoint y: 229, distance: 40.5
click at [320, 260] on div "*" at bounding box center [329, 257] width 19 height 9
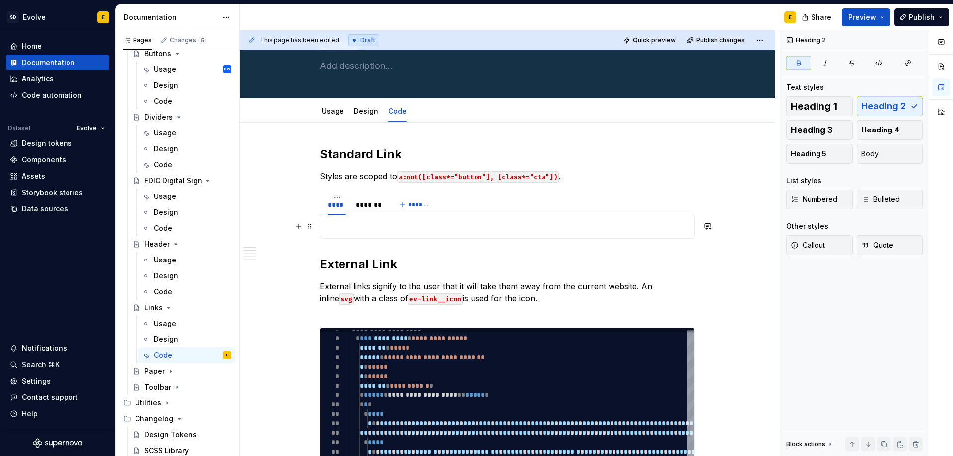
click at [335, 225] on p at bounding box center [507, 226] width 362 height 12
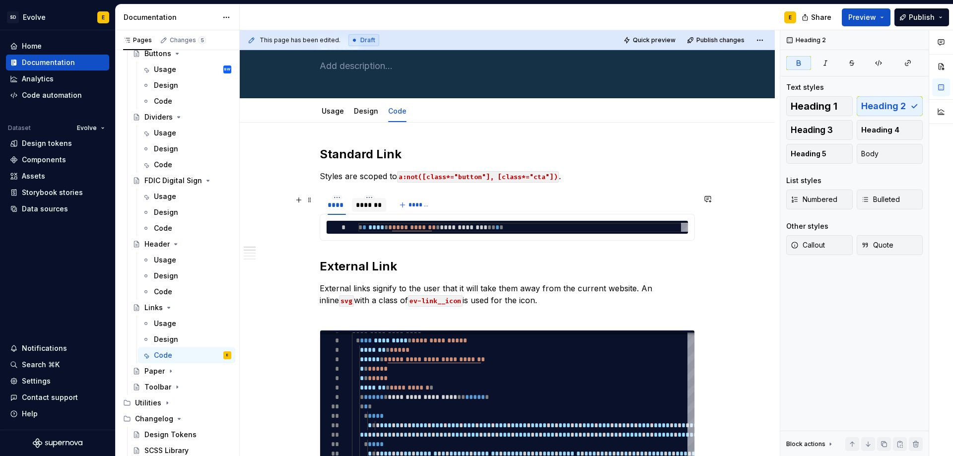
click at [376, 204] on div "*******" at bounding box center [369, 205] width 26 height 10
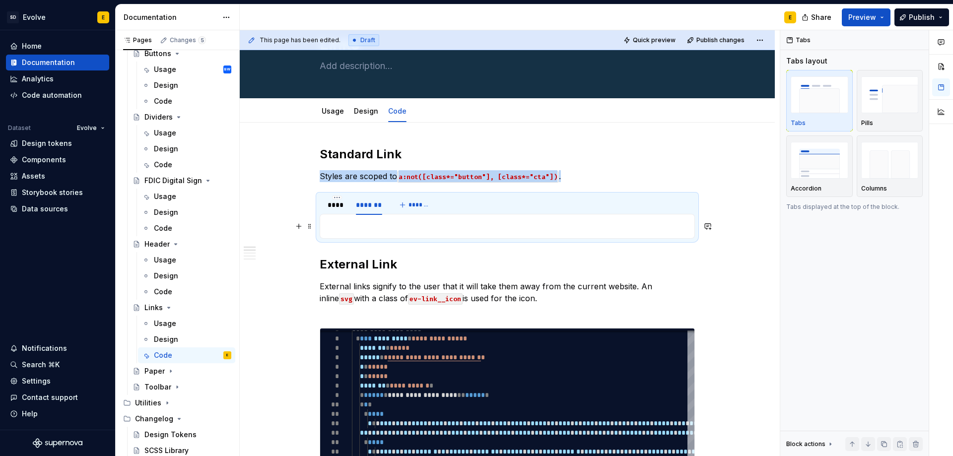
click at [370, 229] on p at bounding box center [507, 226] width 362 height 12
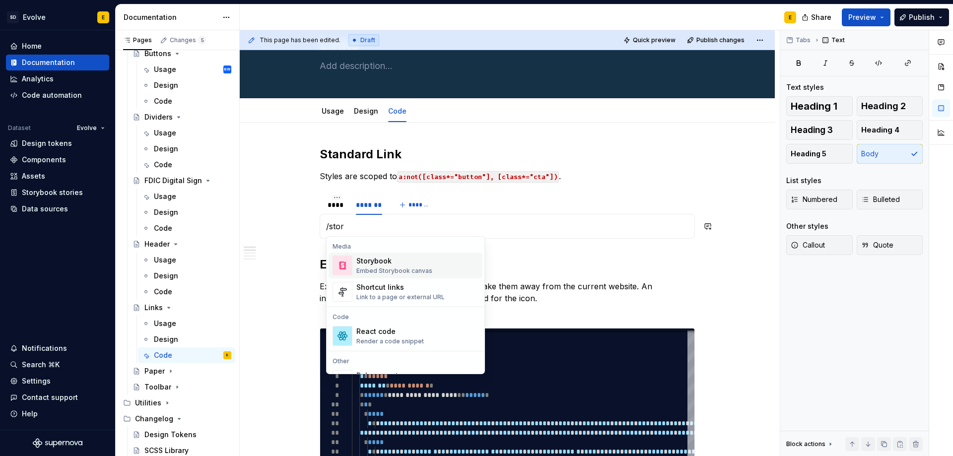
click at [390, 269] on div "Embed Storybook canvas" at bounding box center [394, 271] width 76 height 8
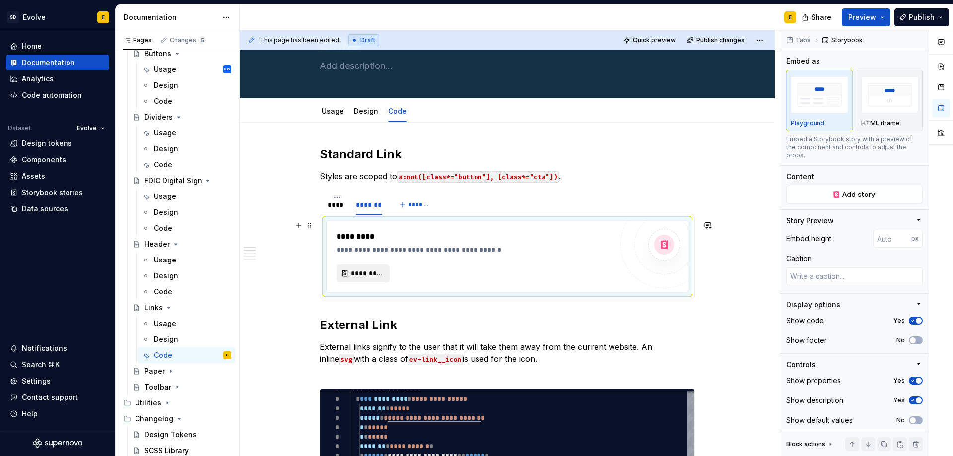
click at [367, 272] on span "*********" at bounding box center [367, 274] width 32 height 10
type textarea "*"
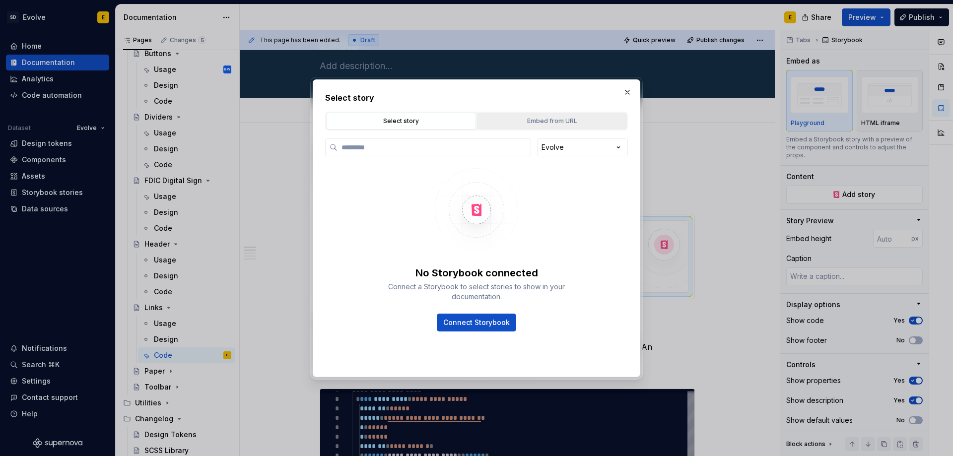
click at [541, 121] on div "Embed from URL" at bounding box center [552, 121] width 143 height 10
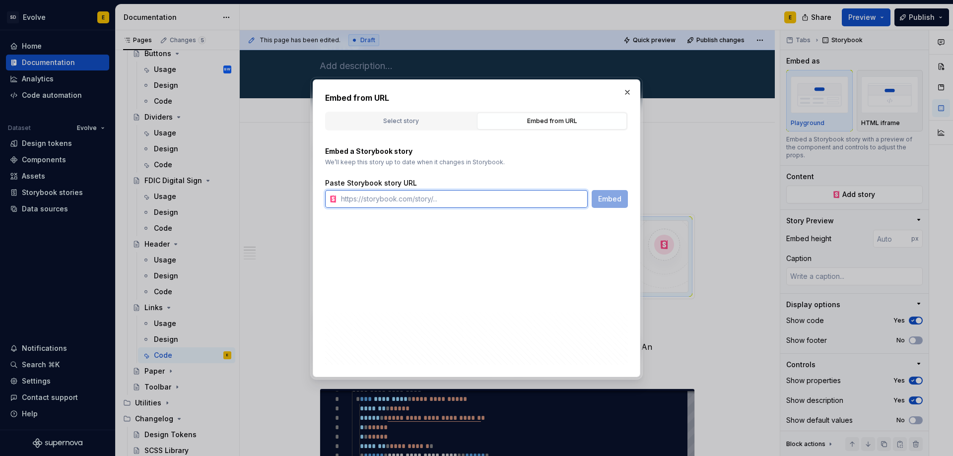
click at [464, 195] on input "text" at bounding box center [462, 199] width 251 height 18
paste input "[URL][DOMAIN_NAME]"
type input "[URL][DOMAIN_NAME]"
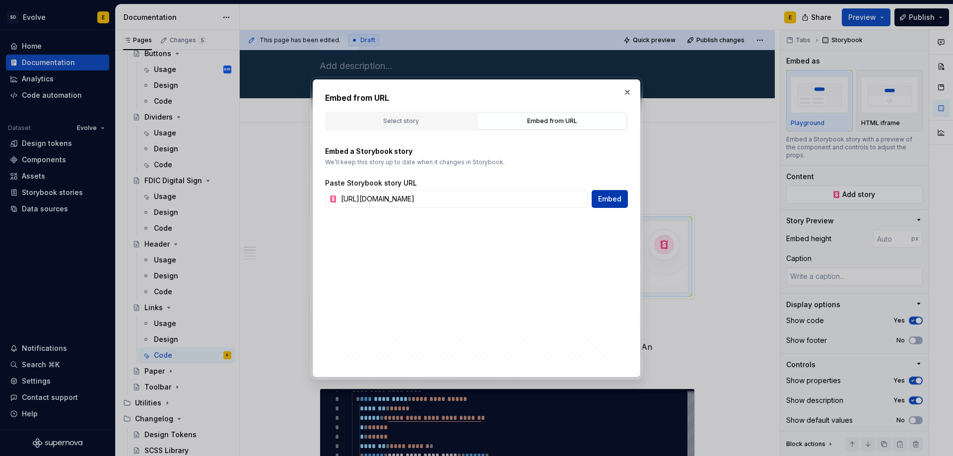
click at [599, 200] on span "Embed" at bounding box center [609, 199] width 23 height 10
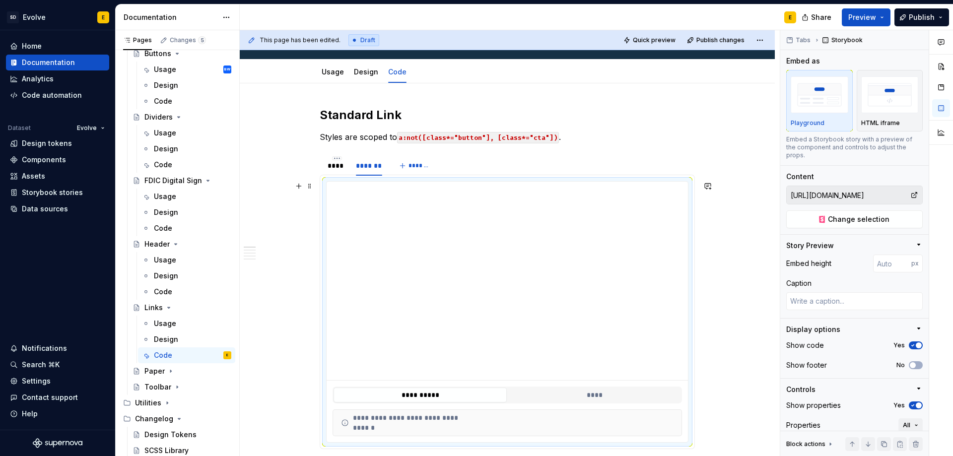
scroll to position [149, 0]
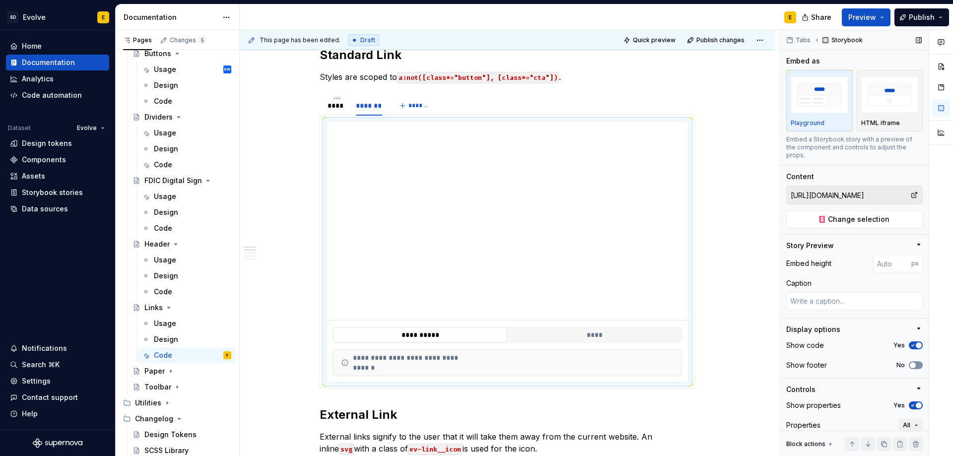
click at [911, 365] on span "button" at bounding box center [913, 365] width 6 height 6
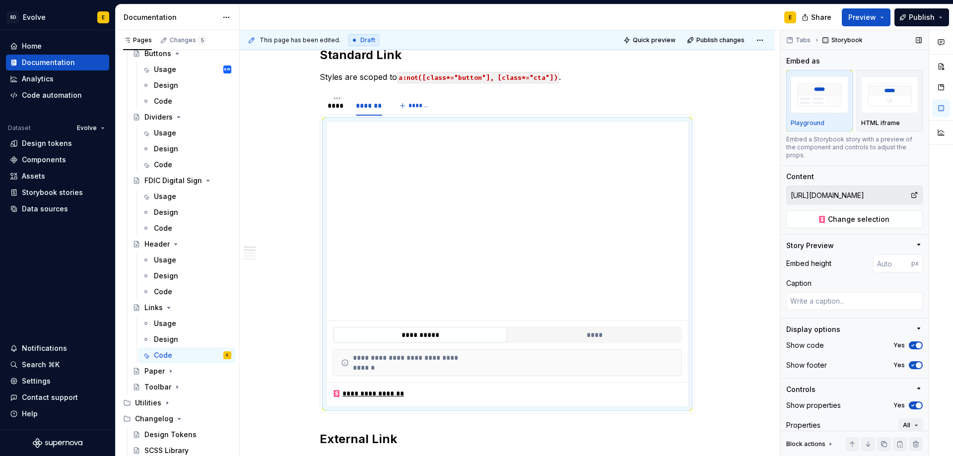
scroll to position [47, 0]
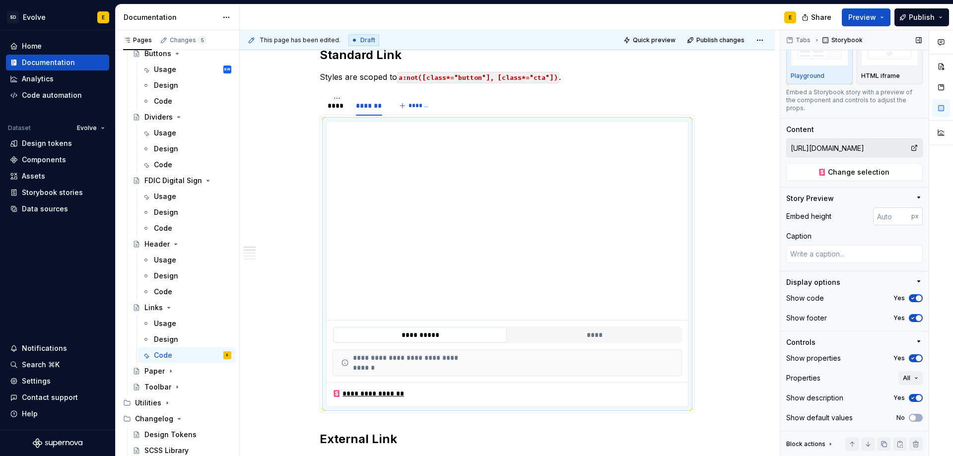
click at [879, 219] on input "number" at bounding box center [892, 217] width 38 height 18
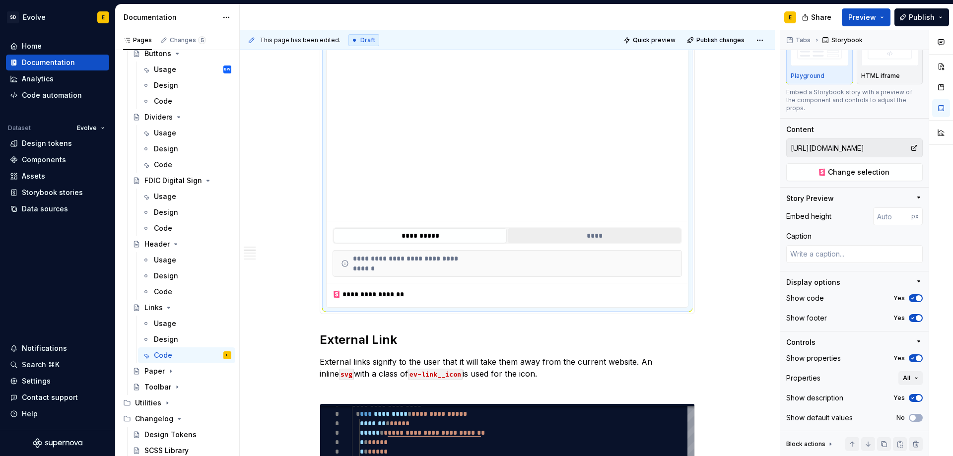
click at [599, 242] on button "****" at bounding box center [594, 235] width 173 height 15
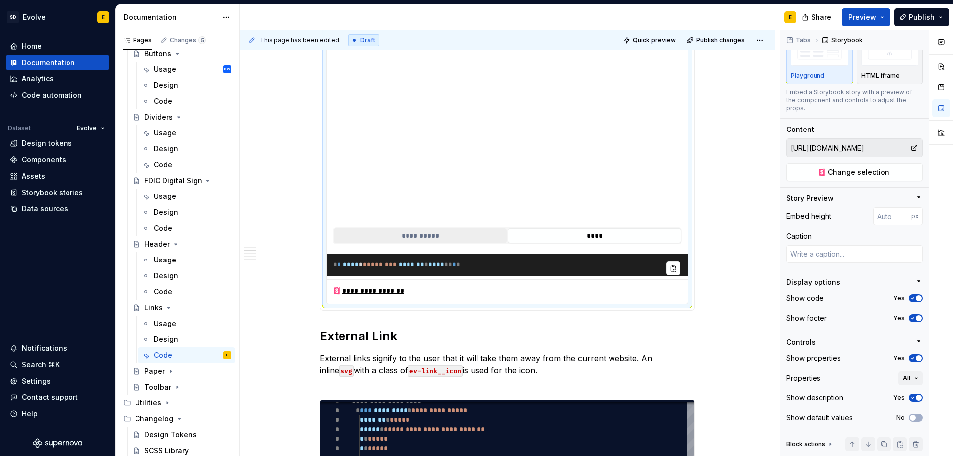
click at [472, 233] on button "**********" at bounding box center [420, 235] width 173 height 15
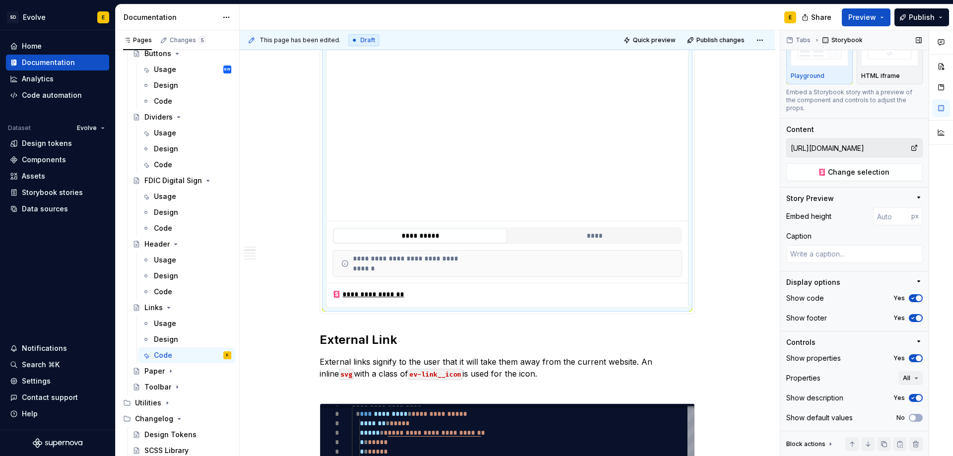
click at [916, 357] on span "button" at bounding box center [919, 358] width 6 height 6
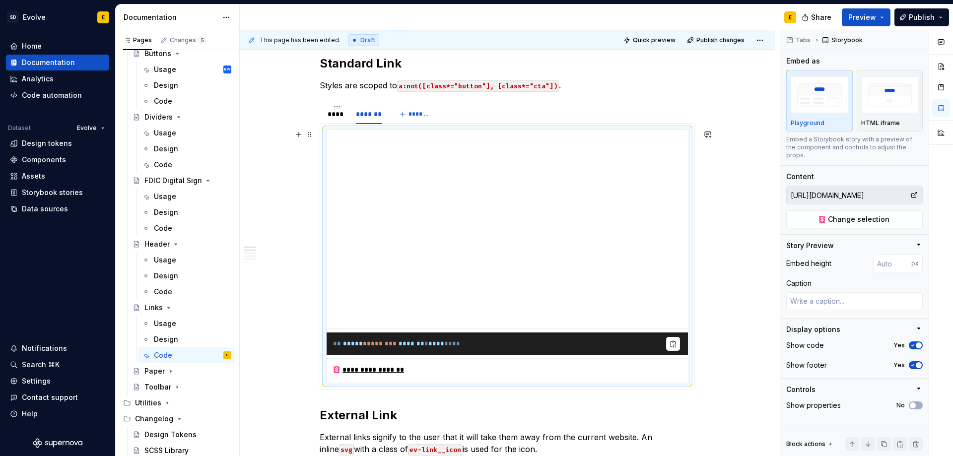
scroll to position [41, 0]
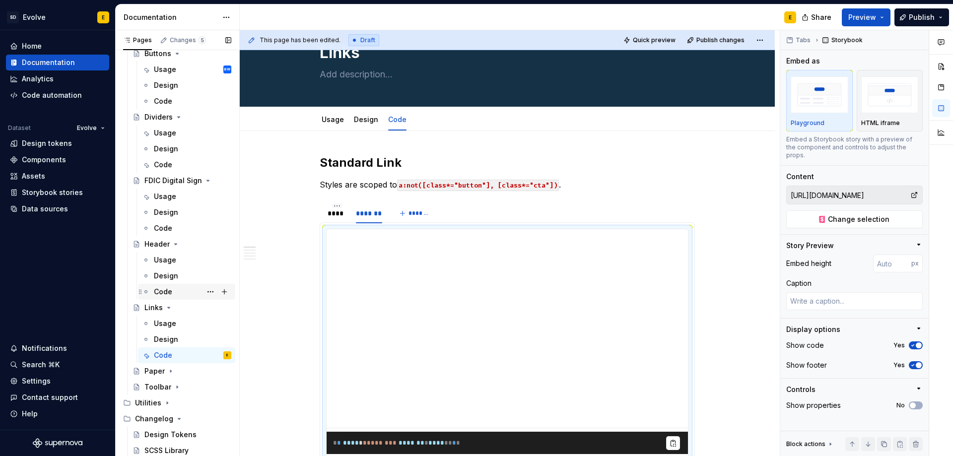
click at [163, 285] on div "Code" at bounding box center [192, 292] width 77 height 14
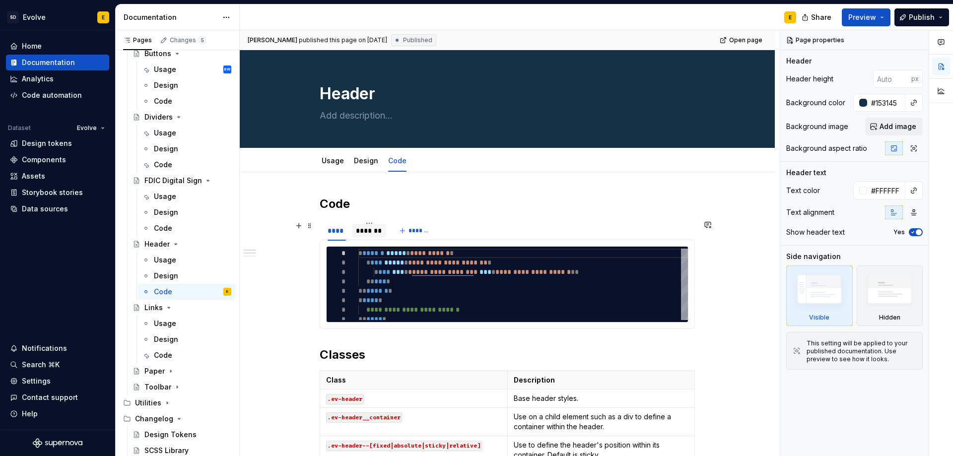
click at [375, 231] on div "*******" at bounding box center [369, 231] width 26 height 10
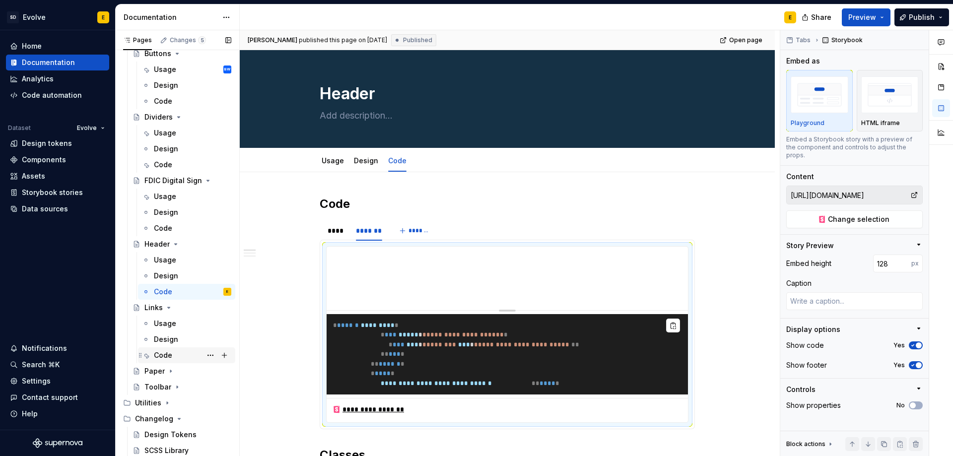
click at [163, 357] on div "Code" at bounding box center [163, 356] width 18 height 10
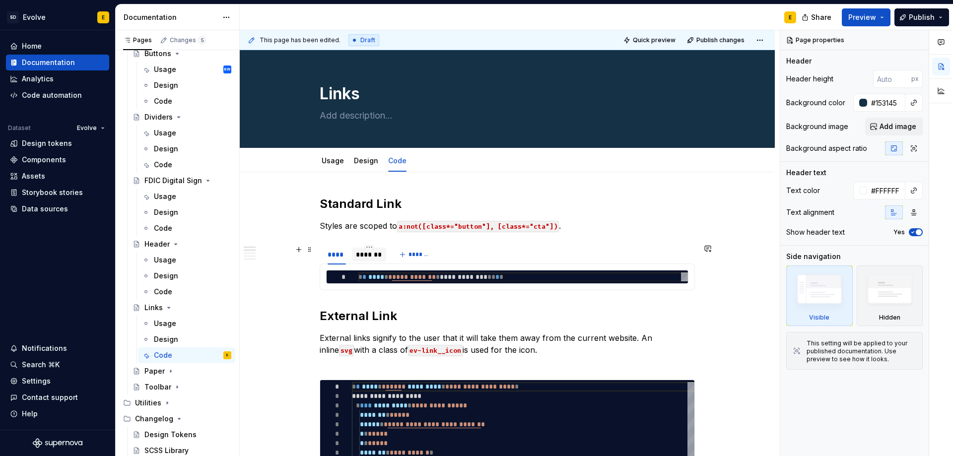
click at [369, 253] on div "*******" at bounding box center [369, 255] width 26 height 10
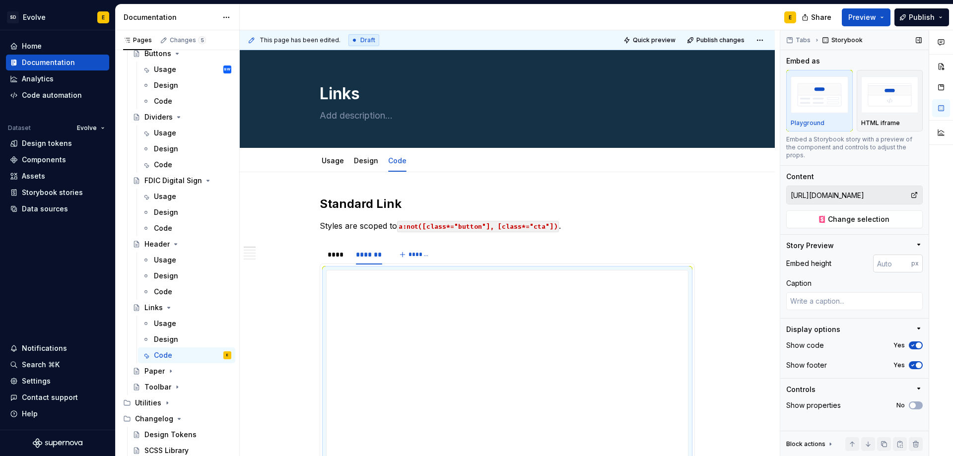
type textarea "*"
click at [891, 257] on input "number" at bounding box center [892, 264] width 38 height 18
type input "128"
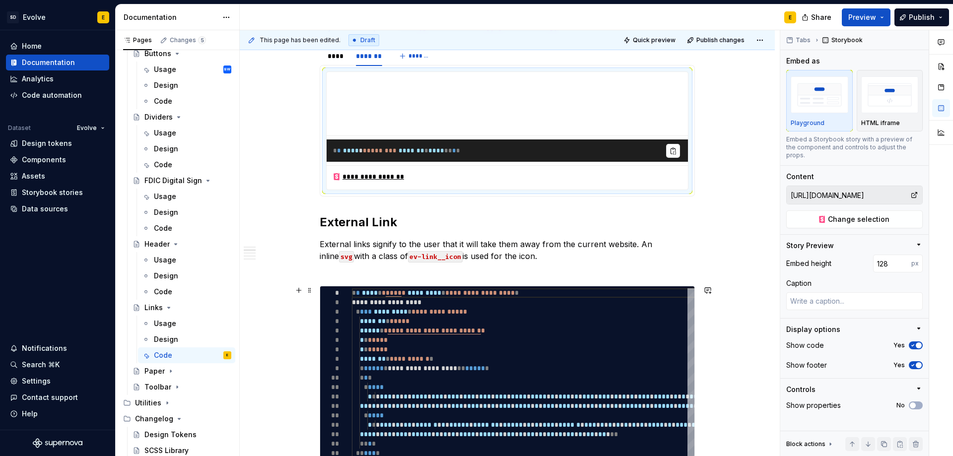
scroll to position [248, 0]
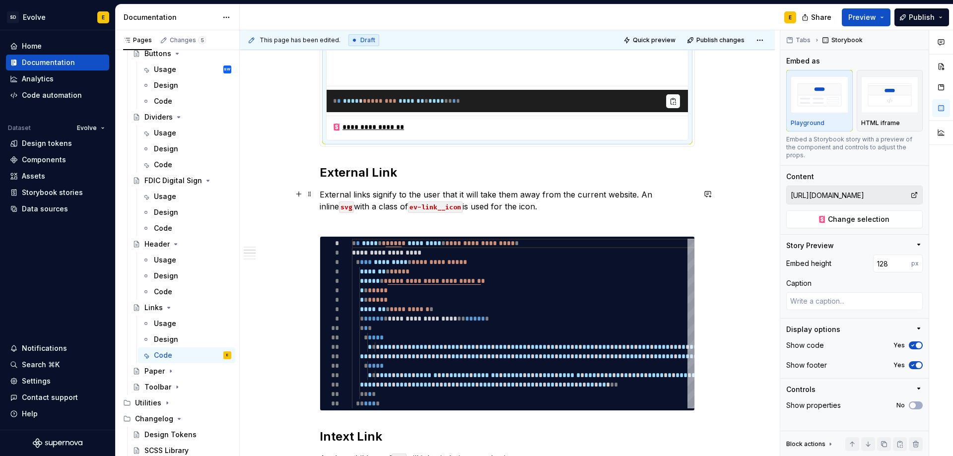
type textarea "*"
click at [564, 209] on p "External links signify to the user that it will take them away from the current…" at bounding box center [507, 207] width 375 height 36
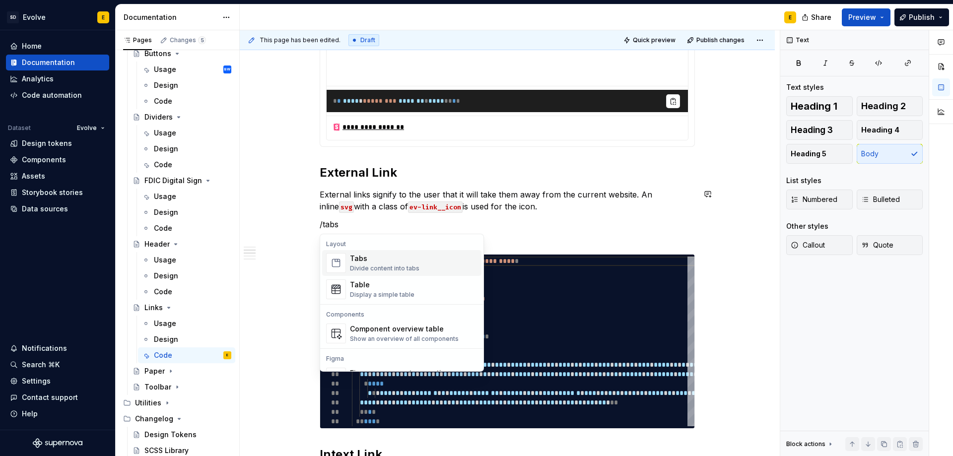
click at [396, 258] on div "Tabs" at bounding box center [385, 259] width 70 height 10
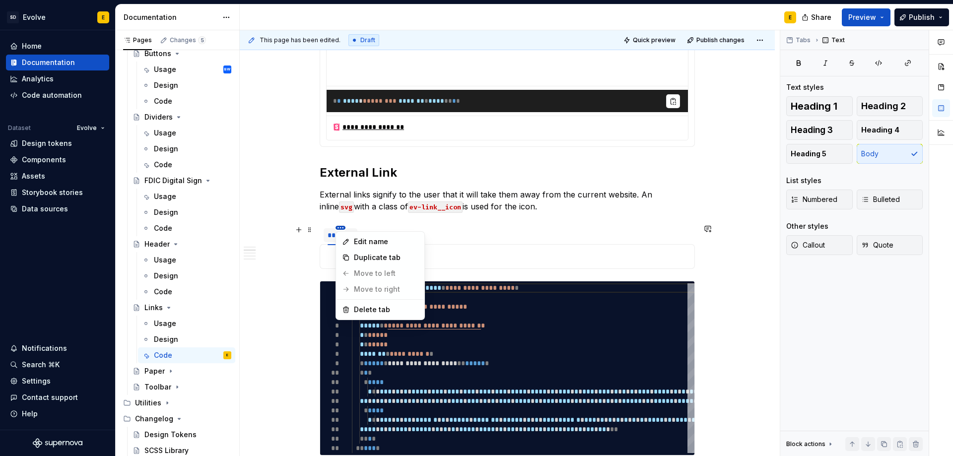
click at [339, 228] on html "SD Evolve E Home Documentation Analytics Code automation Dataset Evolve Design …" at bounding box center [476, 228] width 953 height 456
click at [348, 238] on icon at bounding box center [346, 242] width 8 height 8
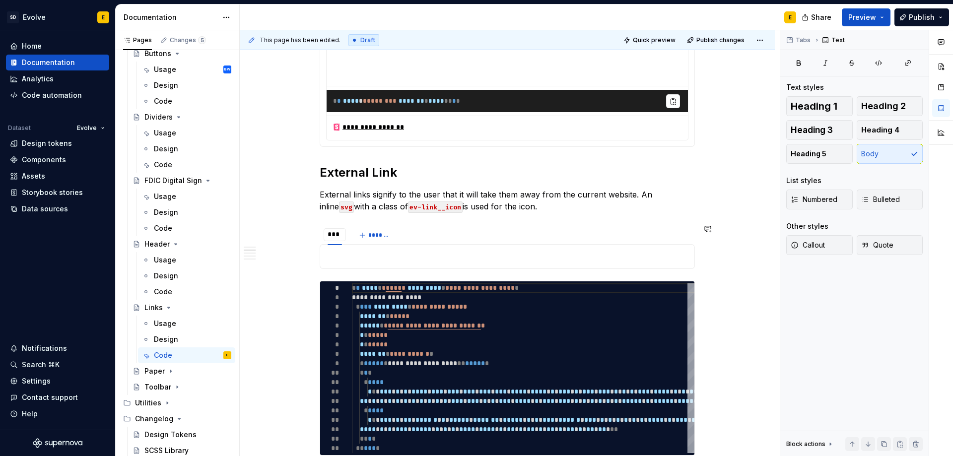
type input "****"
click at [384, 237] on span "*******" at bounding box center [383, 235] width 22 height 8
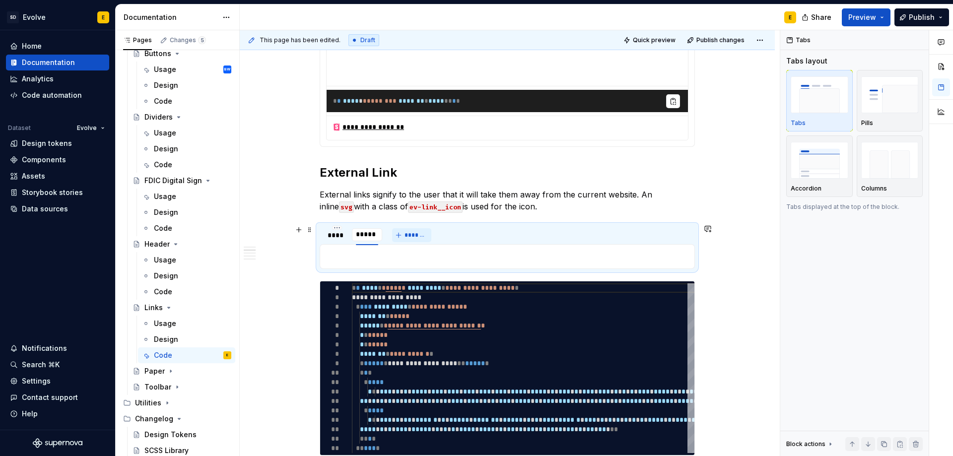
type input "******"
click at [336, 233] on div "****" at bounding box center [337, 235] width 18 height 10
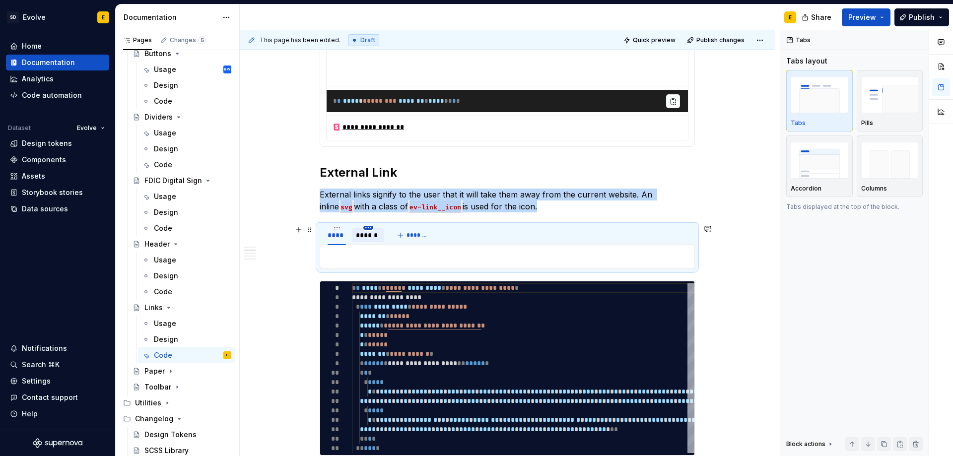
click at [368, 226] on html "SD Evolve E Home Documentation Analytics Code automation Dataset Evolve Design …" at bounding box center [476, 228] width 953 height 456
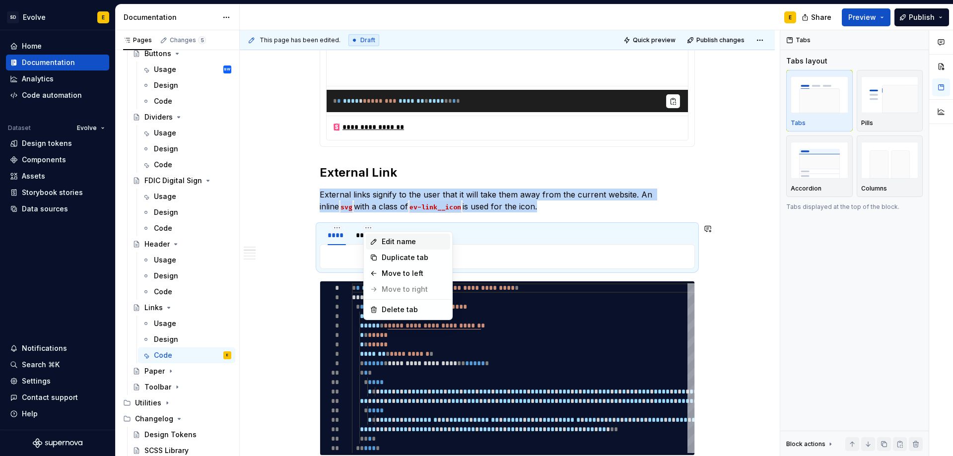
click at [379, 238] on div "Edit name" at bounding box center [408, 242] width 84 height 16
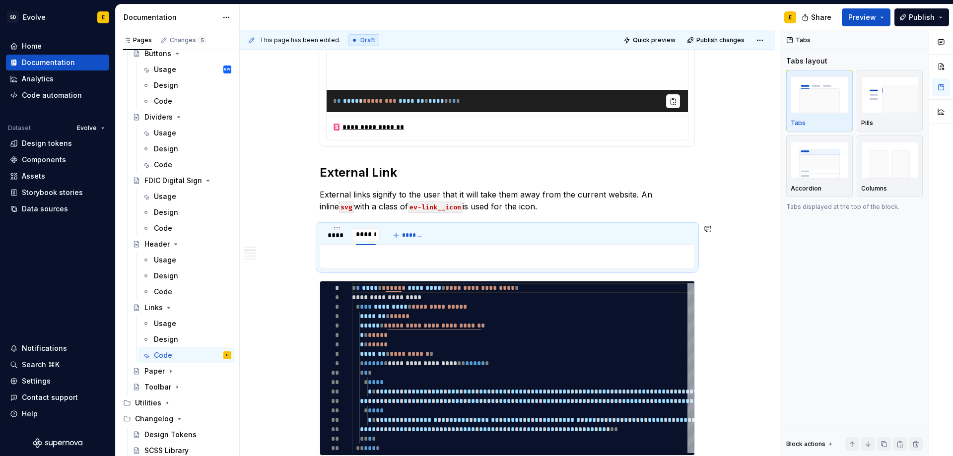
type input "*******"
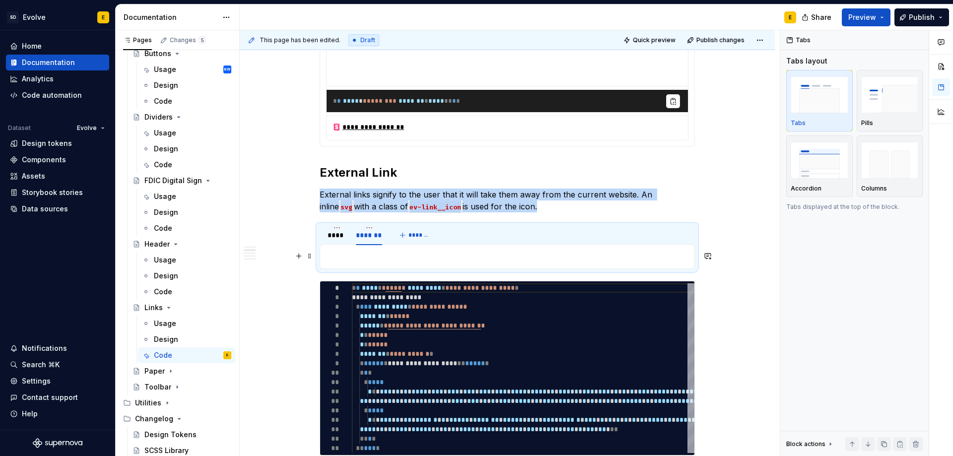
click at [397, 253] on p at bounding box center [507, 257] width 362 height 12
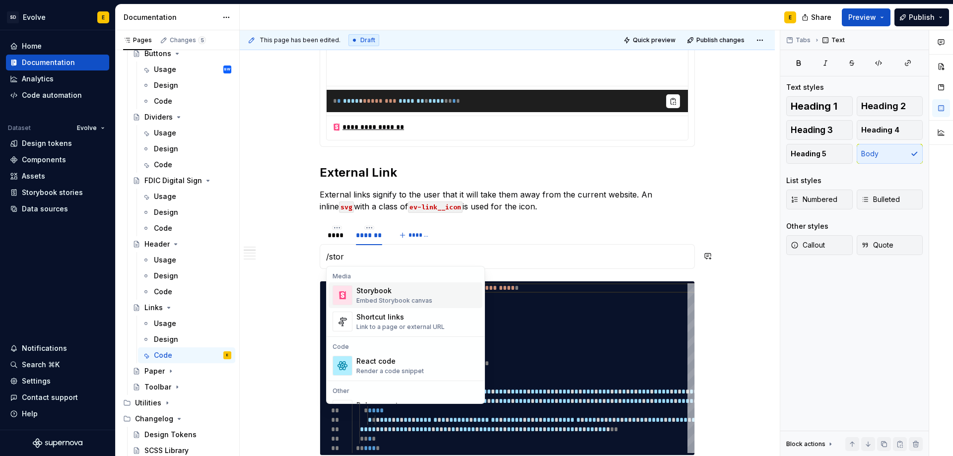
click at [373, 293] on div "Storybook" at bounding box center [394, 291] width 76 height 10
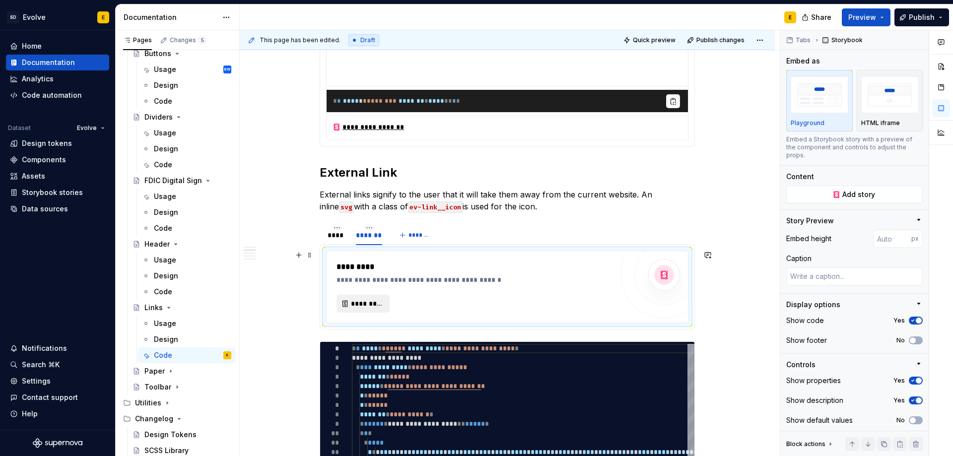
click at [368, 309] on button "*********" at bounding box center [363, 304] width 53 height 18
type textarea "*"
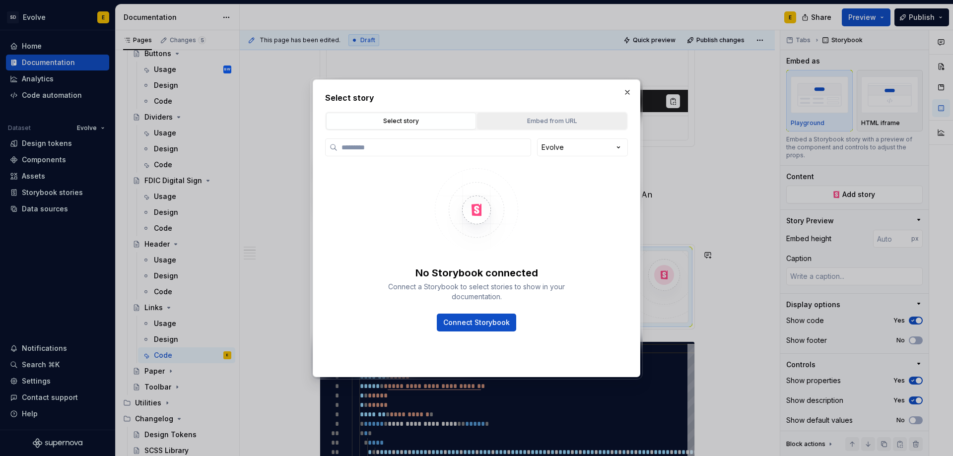
click at [550, 119] on div "Embed from URL" at bounding box center [552, 121] width 143 height 10
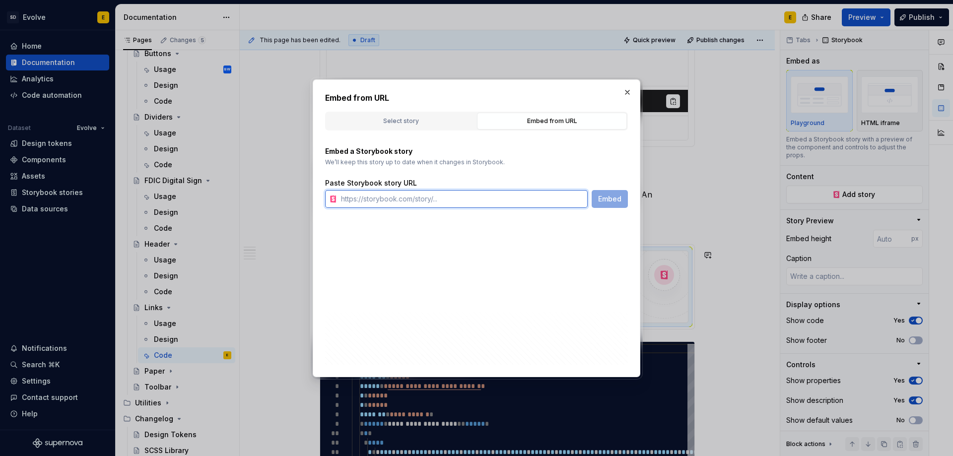
click at [481, 200] on input "text" at bounding box center [462, 199] width 251 height 18
paste input "[URL][DOMAIN_NAME]"
type input "[URL][DOMAIN_NAME]"
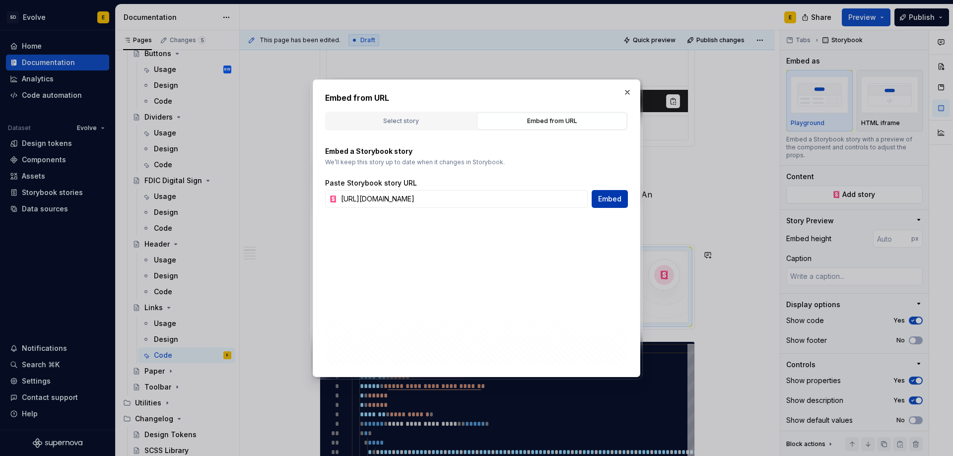
click at [613, 202] on span "Embed" at bounding box center [609, 199] width 23 height 10
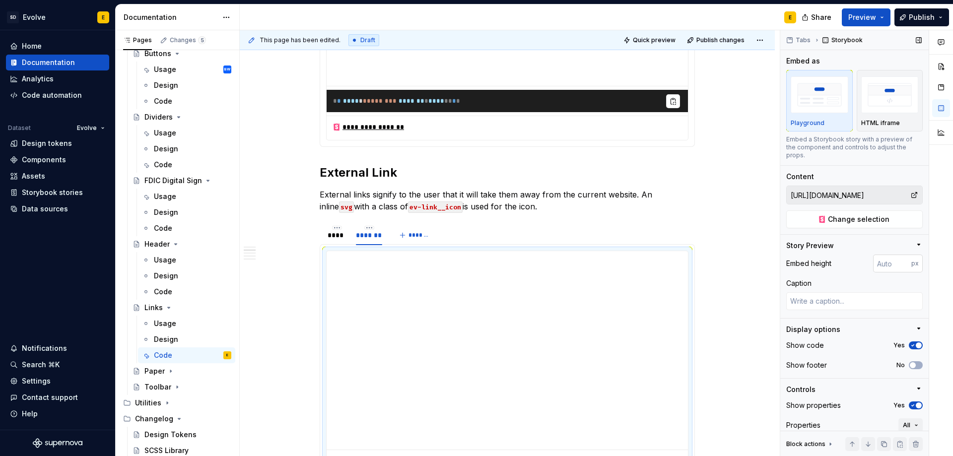
type textarea "*"
click at [886, 262] on input "number" at bounding box center [892, 264] width 38 height 18
type input "128"
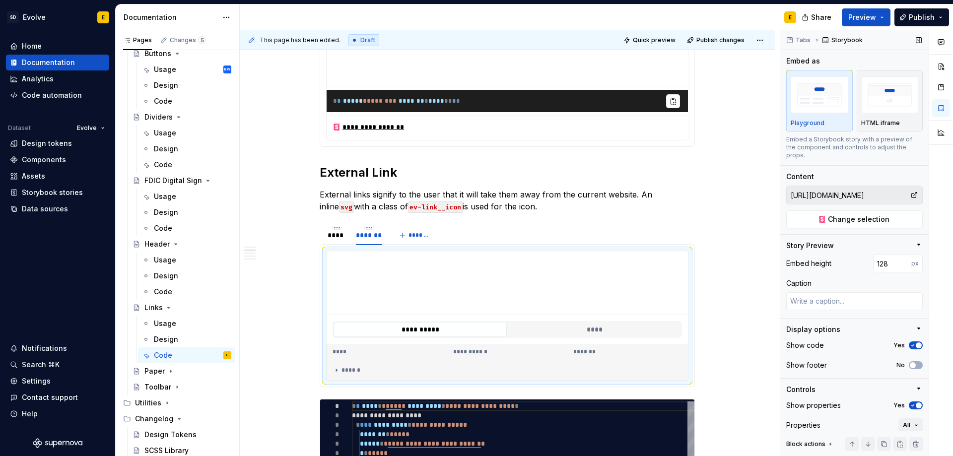
scroll to position [47, 0]
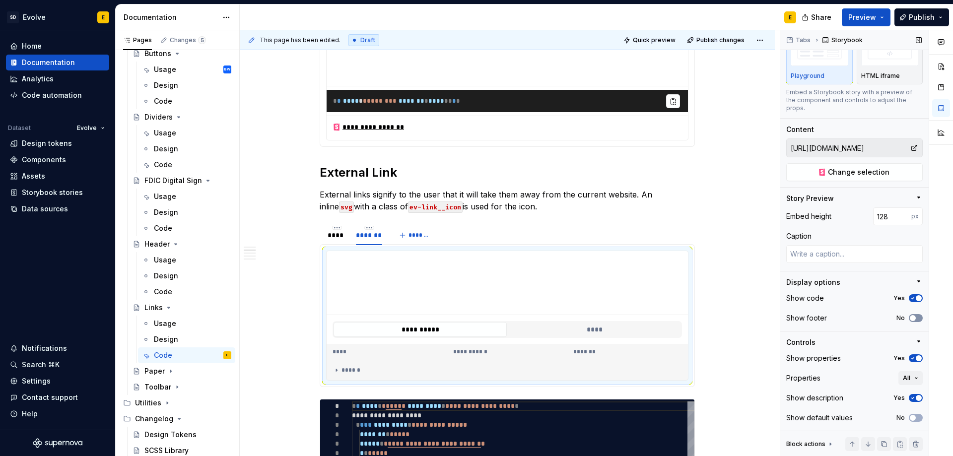
click at [910, 320] on span "button" at bounding box center [913, 318] width 6 height 6
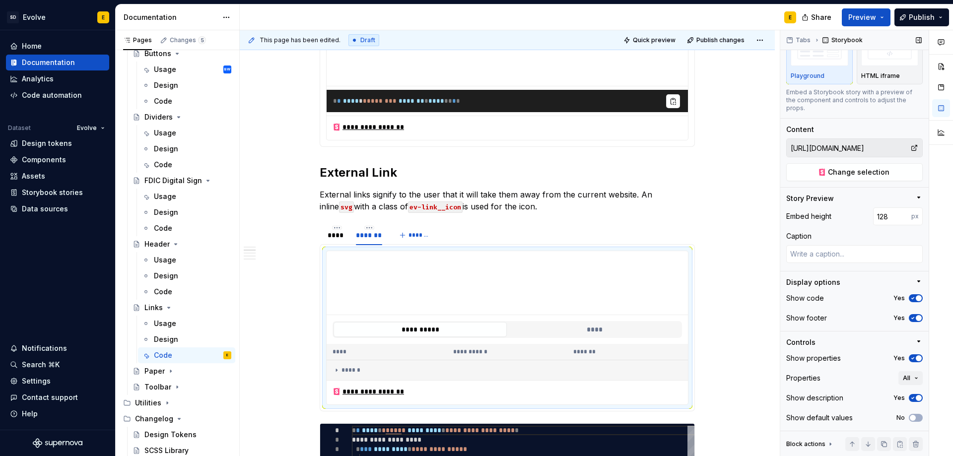
click at [909, 357] on icon "button" at bounding box center [913, 358] width 8 height 6
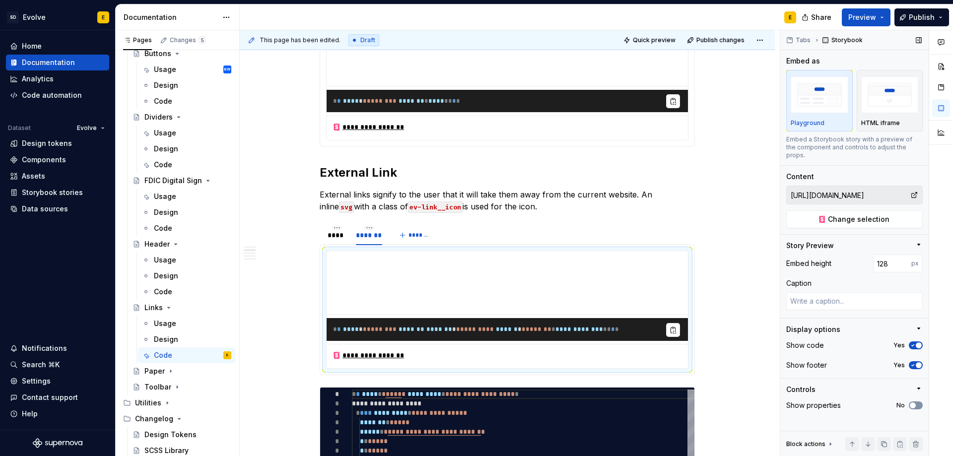
scroll to position [0, 0]
click at [328, 235] on div "****" at bounding box center [337, 235] width 18 height 10
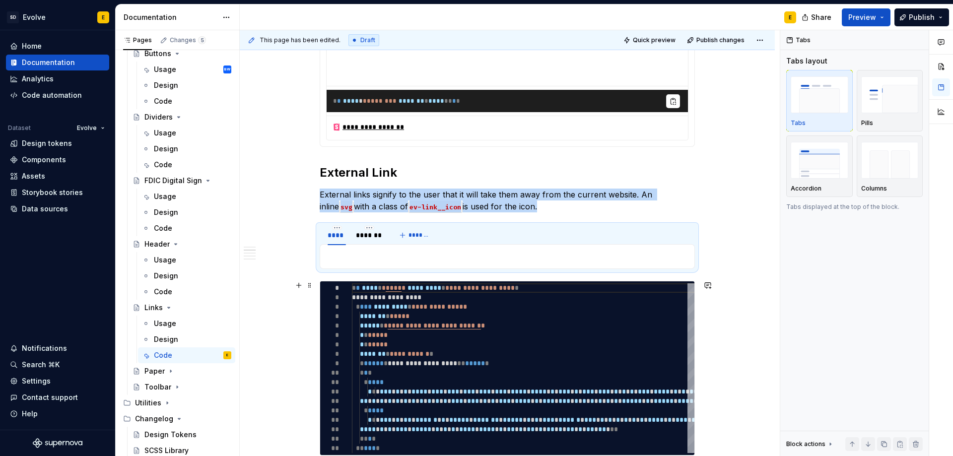
click at [314, 282] on div "**********" at bounding box center [507, 419] width 535 height 991
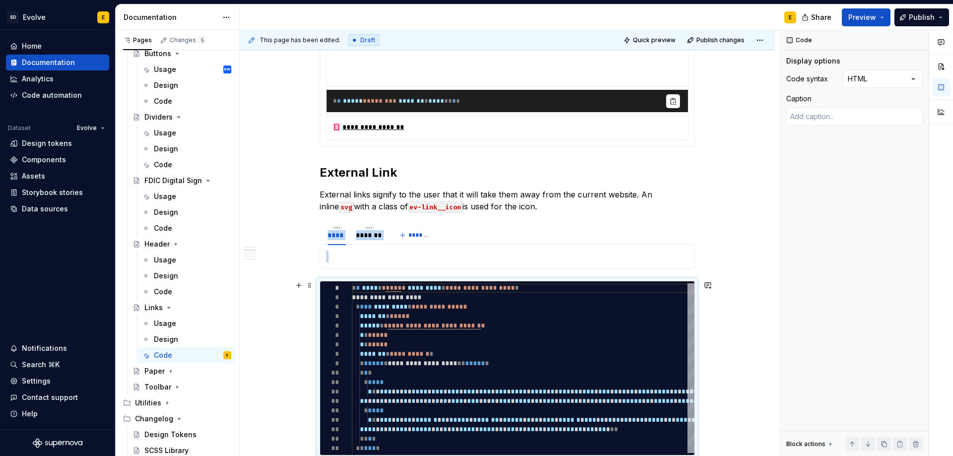
click at [320, 281] on div "**********" at bounding box center [507, 368] width 375 height 175
click at [330, 281] on div "**********" at bounding box center [507, 368] width 375 height 175
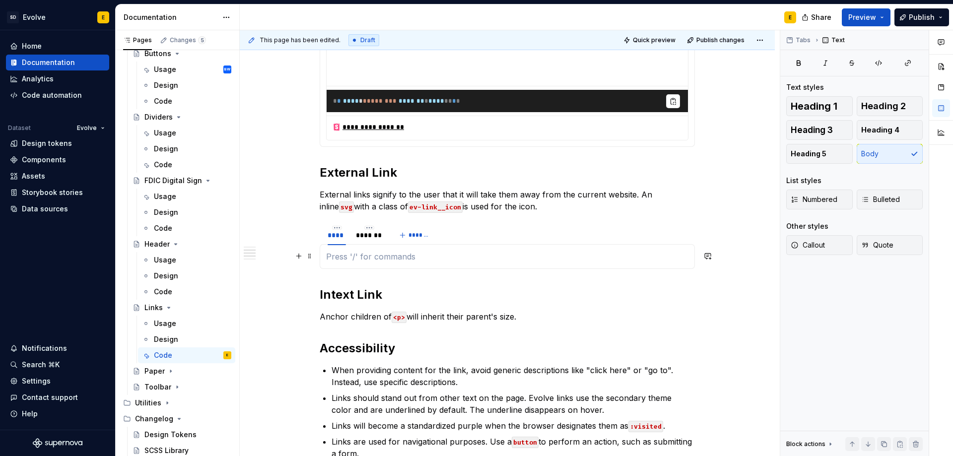
click at [348, 251] on p at bounding box center [507, 257] width 362 height 12
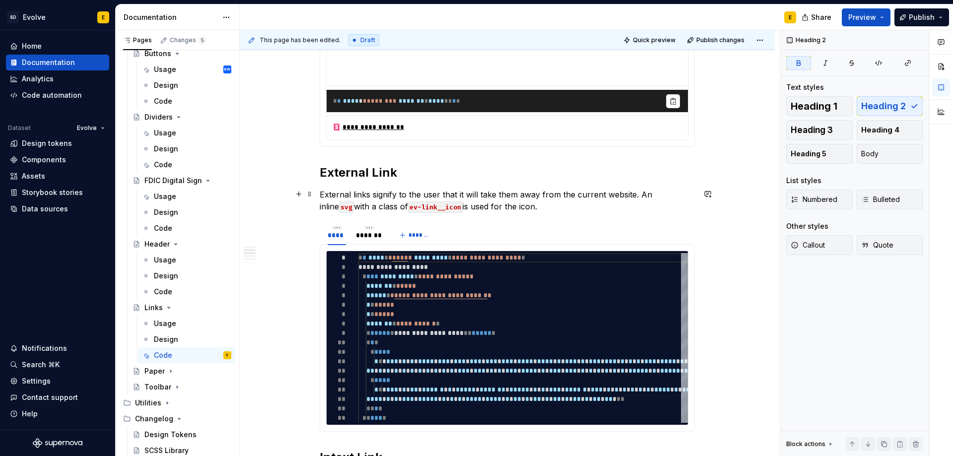
click at [542, 204] on p "External links signify to the user that it will take them away from the current…" at bounding box center [507, 201] width 375 height 24
drag, startPoint x: 542, startPoint y: 204, endPoint x: 605, endPoint y: 203, distance: 63.1
click at [605, 203] on p "External links signify to the user that it will take them away from the current…" at bounding box center [507, 201] width 375 height 24
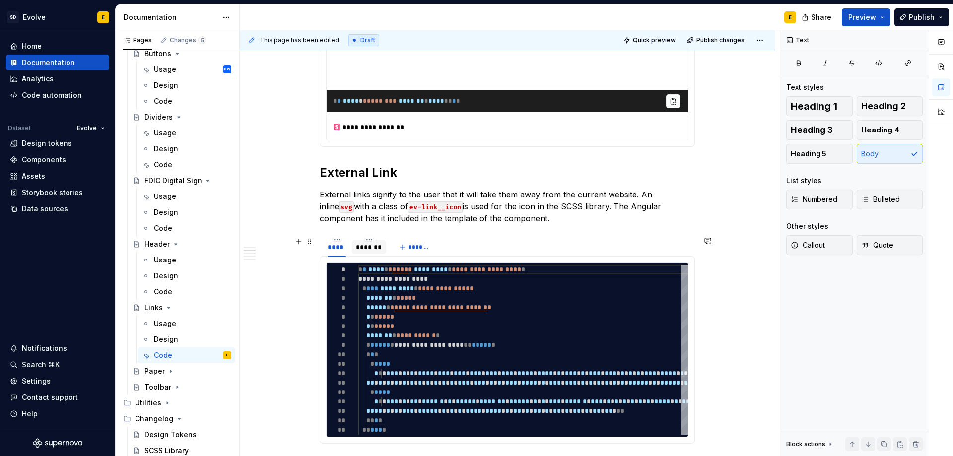
click at [373, 249] on div "*******" at bounding box center [369, 247] width 26 height 10
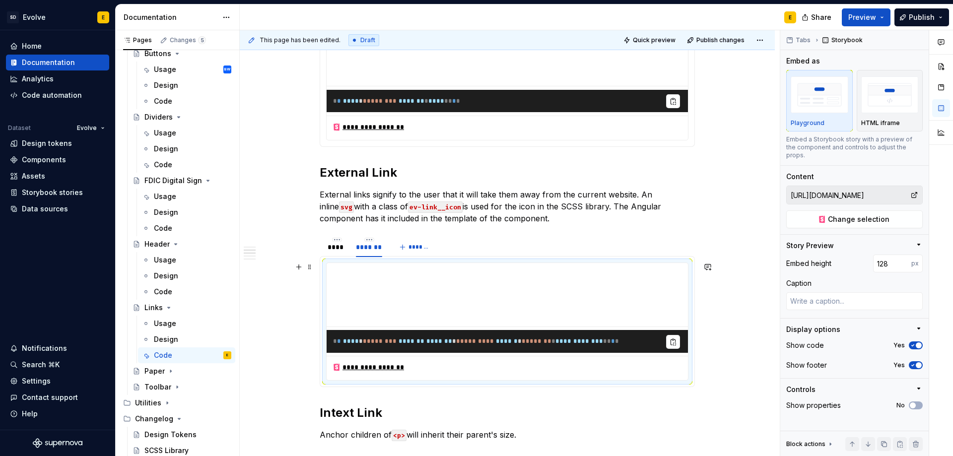
click at [528, 346] on pre "**********" at bounding box center [507, 341] width 361 height 23
click at [333, 245] on div "****" at bounding box center [337, 247] width 18 height 10
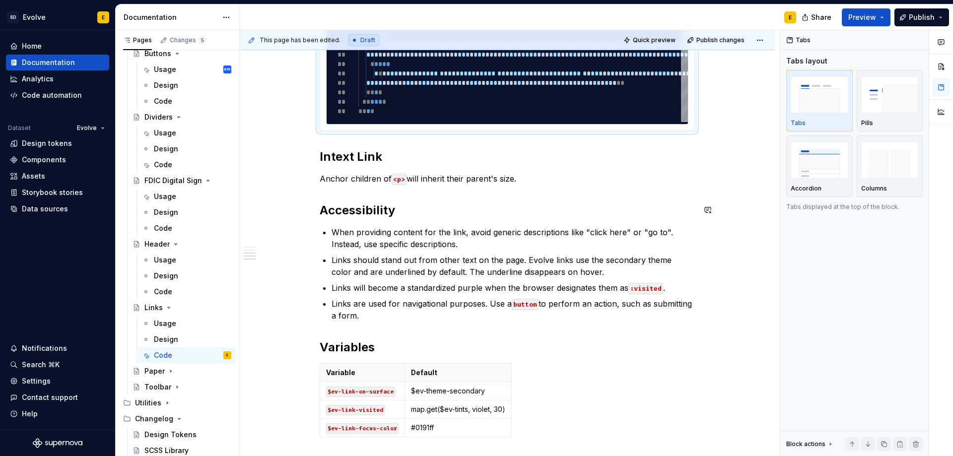
scroll to position [546, 0]
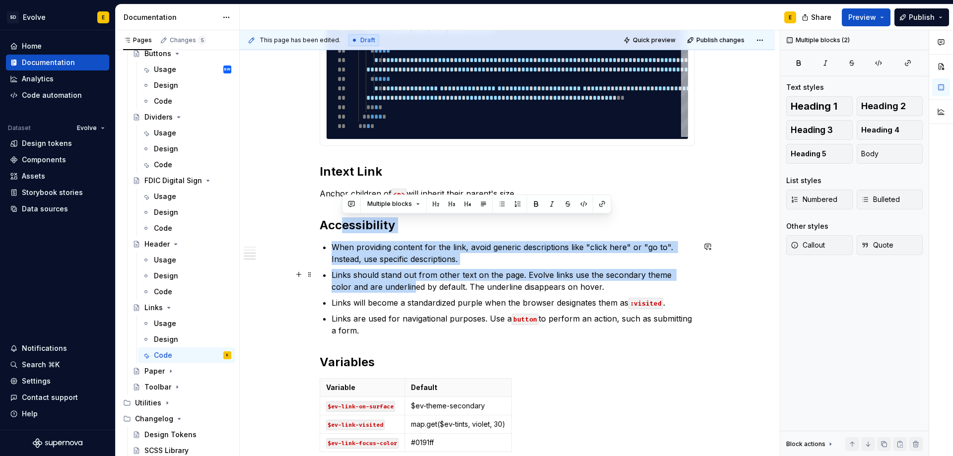
drag, startPoint x: 355, startPoint y: 224, endPoint x: 394, endPoint y: 285, distance: 72.4
click at [394, 285] on div "**********" at bounding box center [507, 53] width 375 height 806
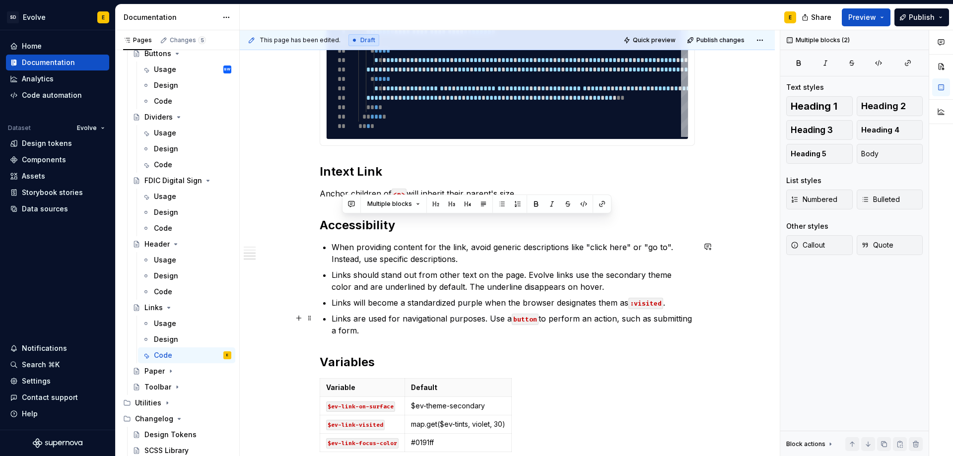
click at [491, 329] on p "Links are used for navigational purposes. Use a button to perform an action, su…" at bounding box center [513, 325] width 363 height 24
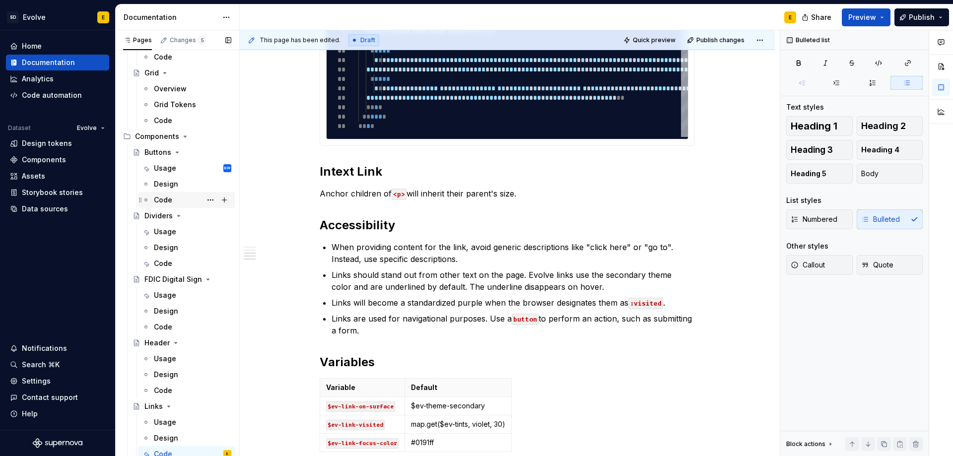
scroll to position [563, 0]
click at [167, 170] on div "Usage" at bounding box center [165, 169] width 22 height 10
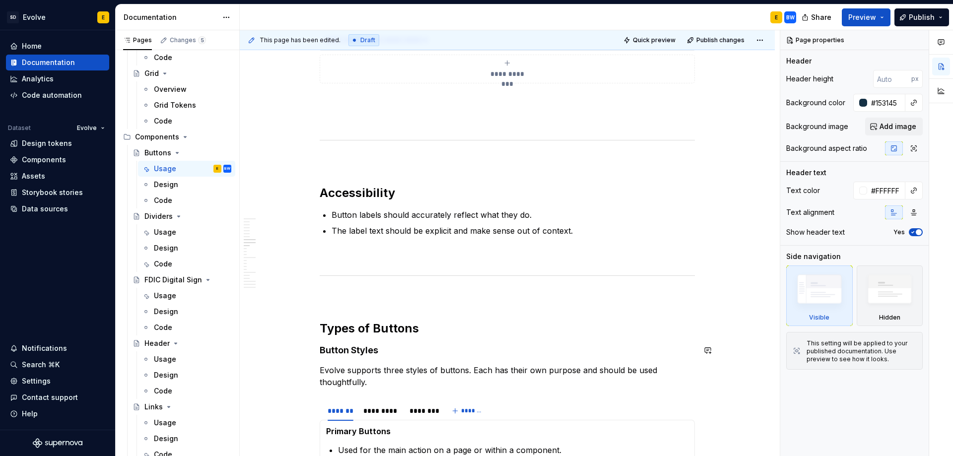
scroll to position [1241, 0]
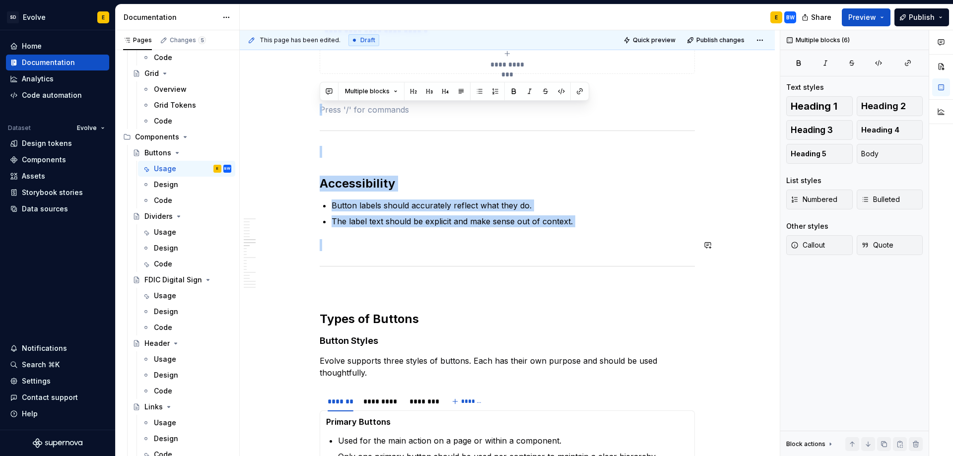
drag, startPoint x: 337, startPoint y: 121, endPoint x: 386, endPoint y: 257, distance: 144.7
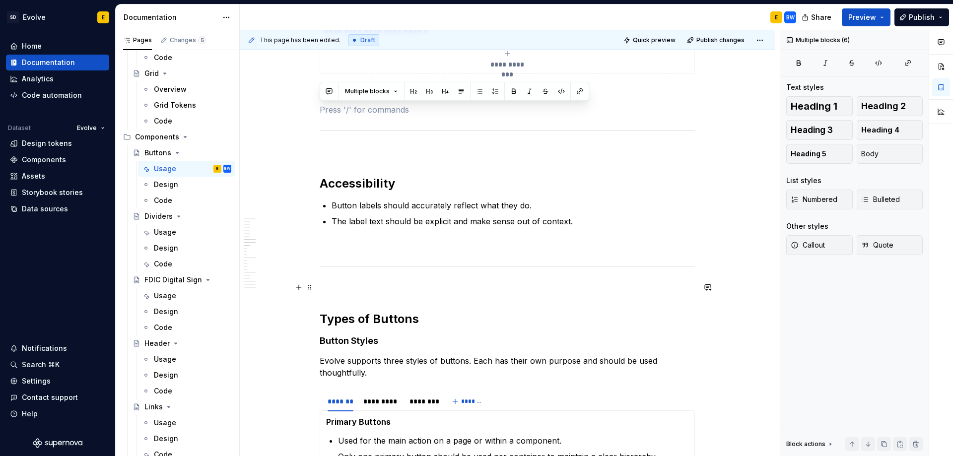
click at [394, 282] on p at bounding box center [507, 288] width 375 height 12
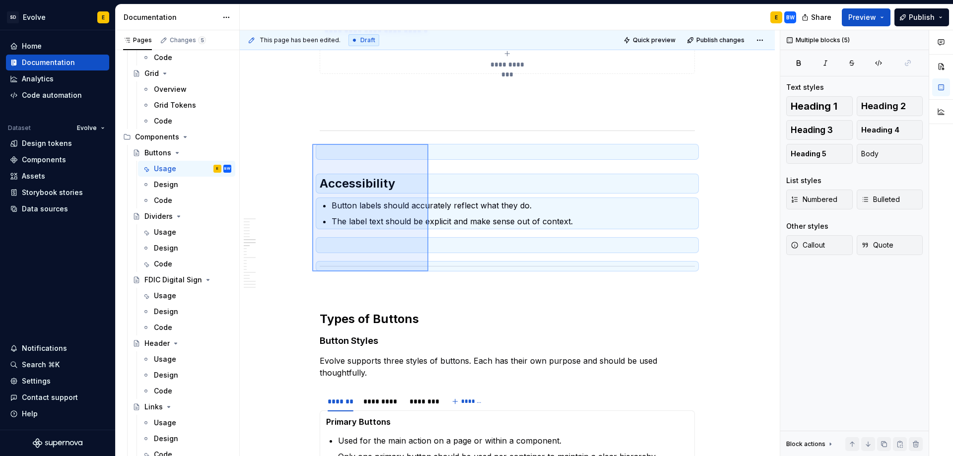
drag, startPoint x: 312, startPoint y: 144, endPoint x: 428, endPoint y: 272, distance: 172.6
click at [428, 272] on div "This page has been edited. Draft Quick preview Publish changes Buttons Buttons …" at bounding box center [510, 243] width 540 height 426
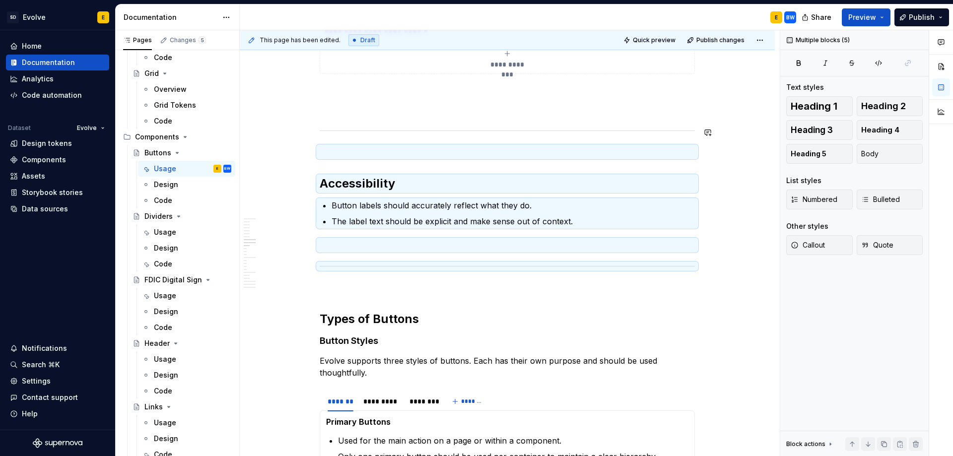
click at [372, 112] on p at bounding box center [507, 110] width 375 height 12
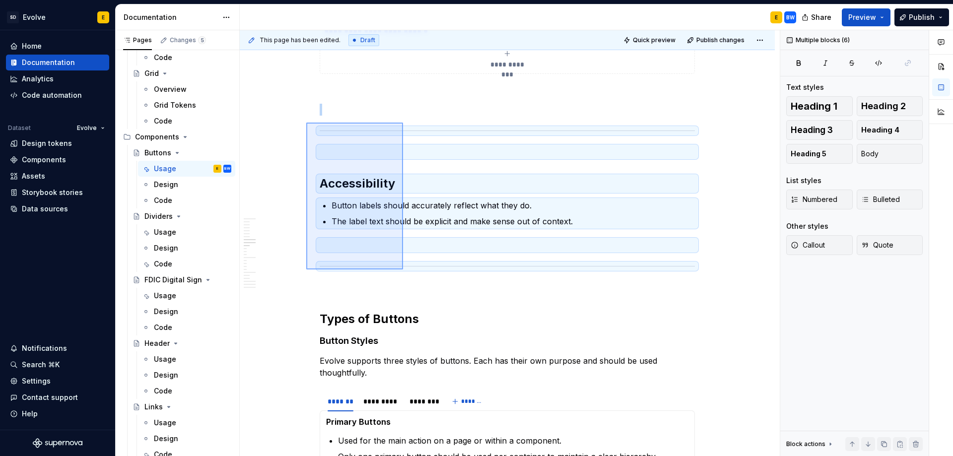
drag, startPoint x: 306, startPoint y: 123, endPoint x: 403, endPoint y: 270, distance: 176.0
click at [403, 270] on div "This page has been edited. Draft Quick preview Publish changes Buttons Buttons …" at bounding box center [510, 243] width 540 height 426
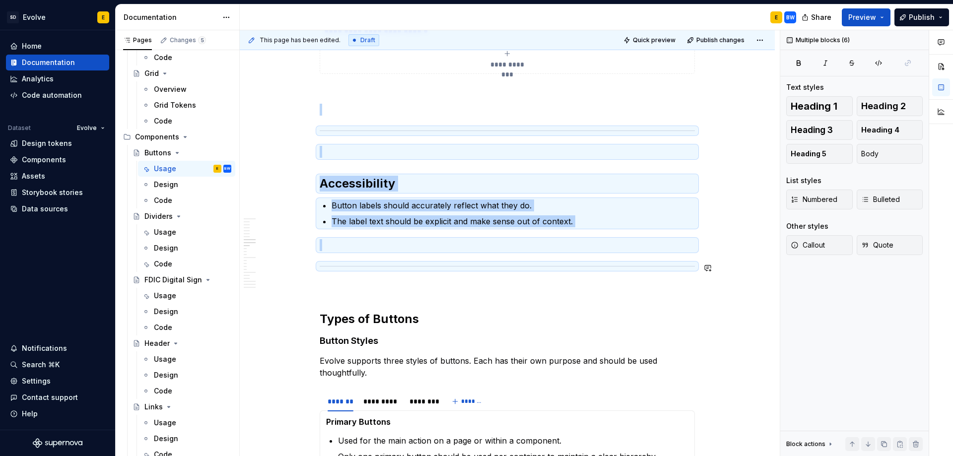
copy div "Accessibility Button labels should accurately reflect what they do. The label t…"
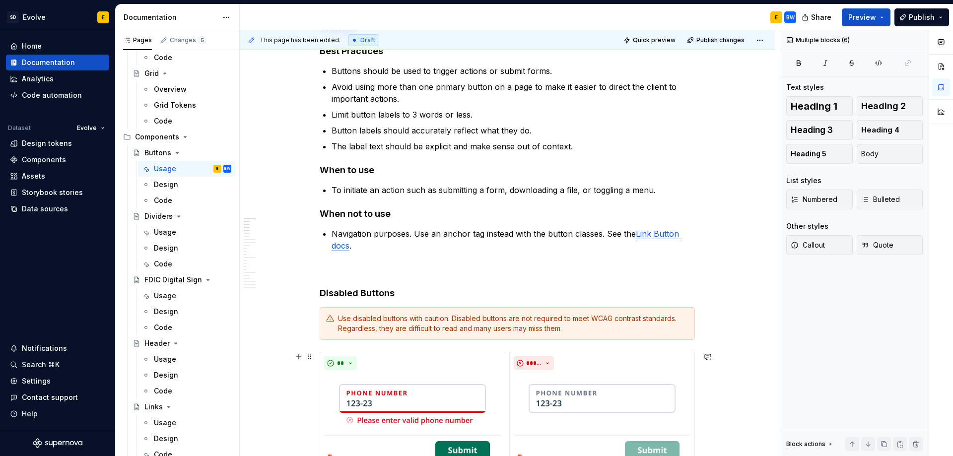
scroll to position [99, 0]
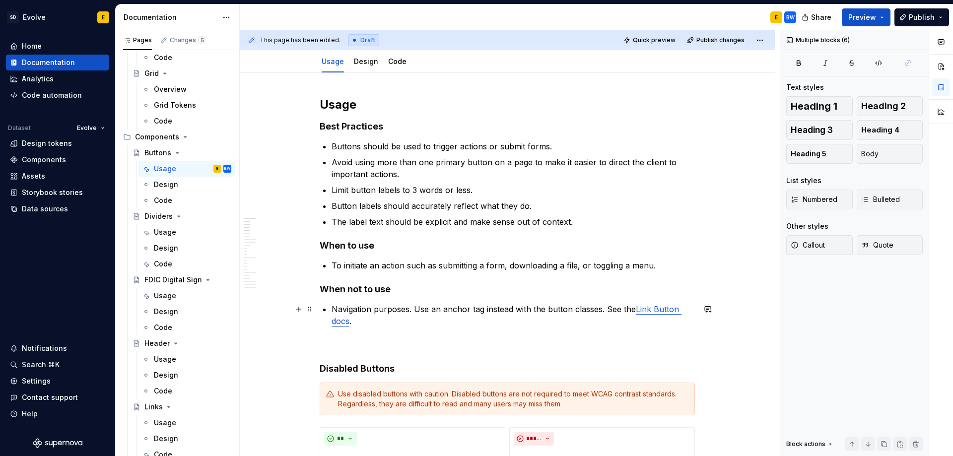
click at [410, 319] on p "Navigation purposes. Use an anchor tag instead with the button classes. See the…" at bounding box center [513, 315] width 363 height 24
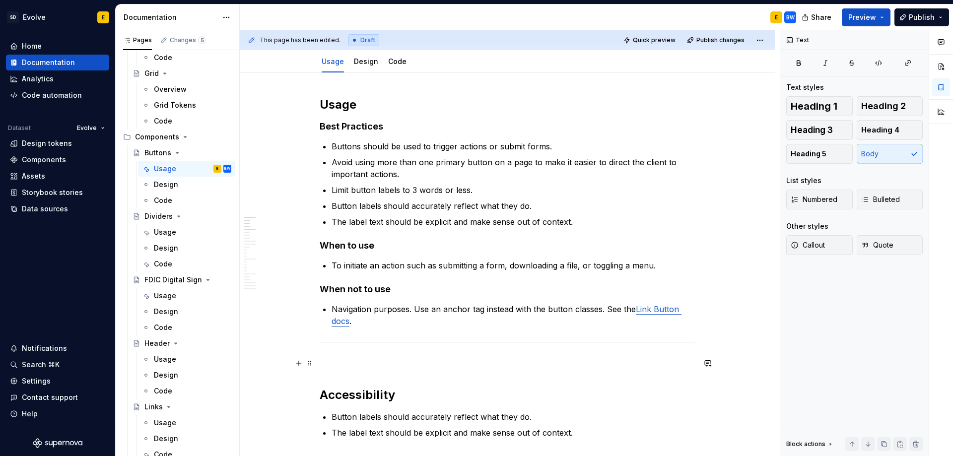
scroll to position [199, 0]
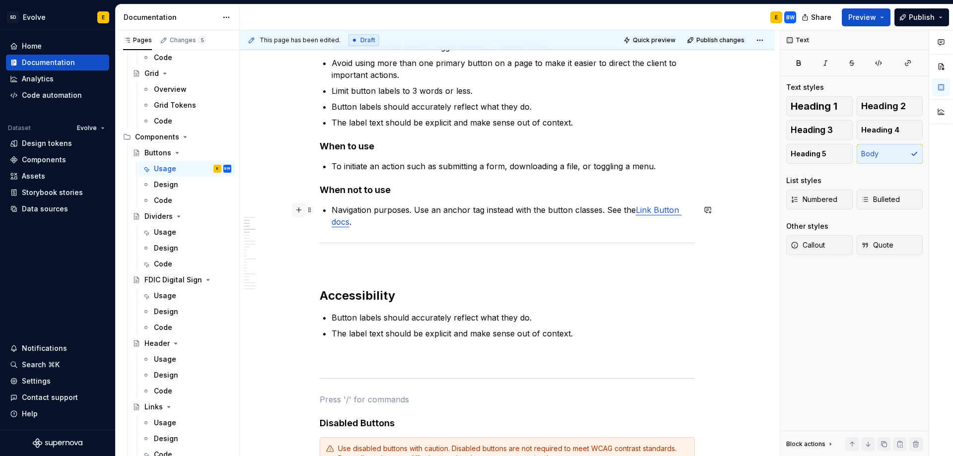
click at [297, 215] on button "button" at bounding box center [299, 210] width 14 height 14
click at [360, 264] on p at bounding box center [507, 264] width 375 height 12
click at [299, 245] on button "button" at bounding box center [299, 245] width 14 height 14
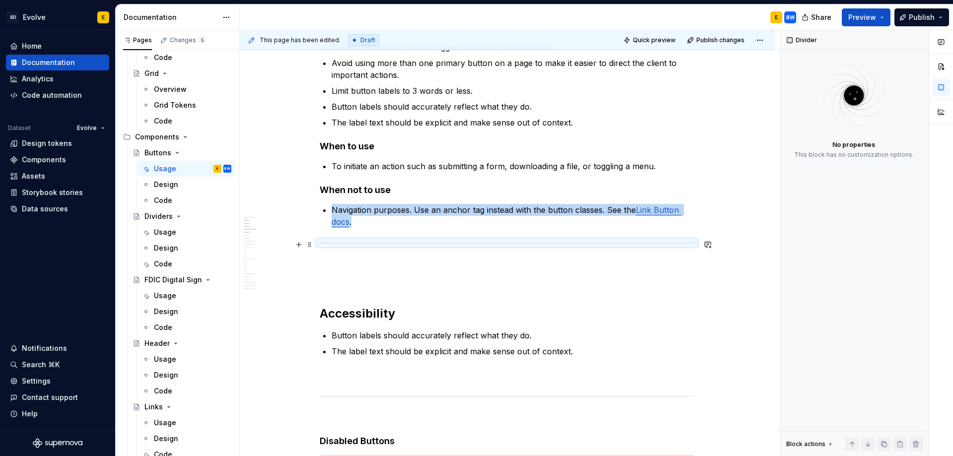
click at [357, 242] on div at bounding box center [507, 243] width 375 height 6
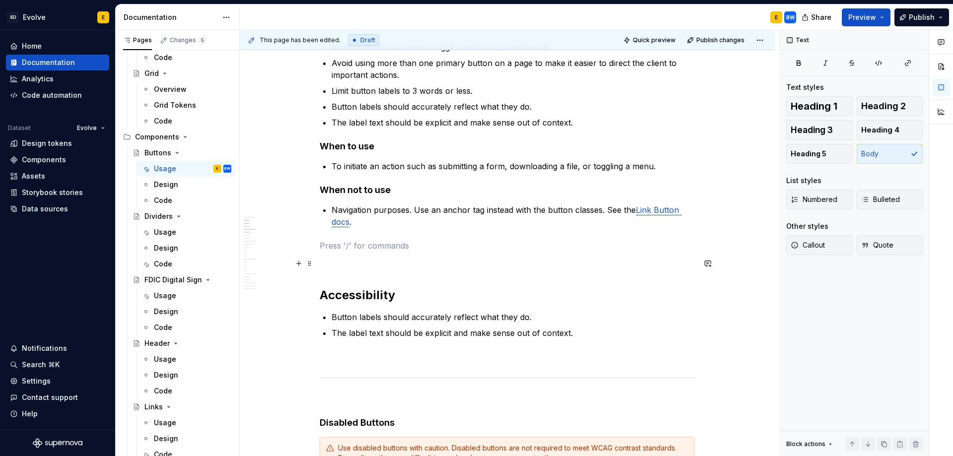
click at [353, 267] on p at bounding box center [507, 264] width 375 height 12
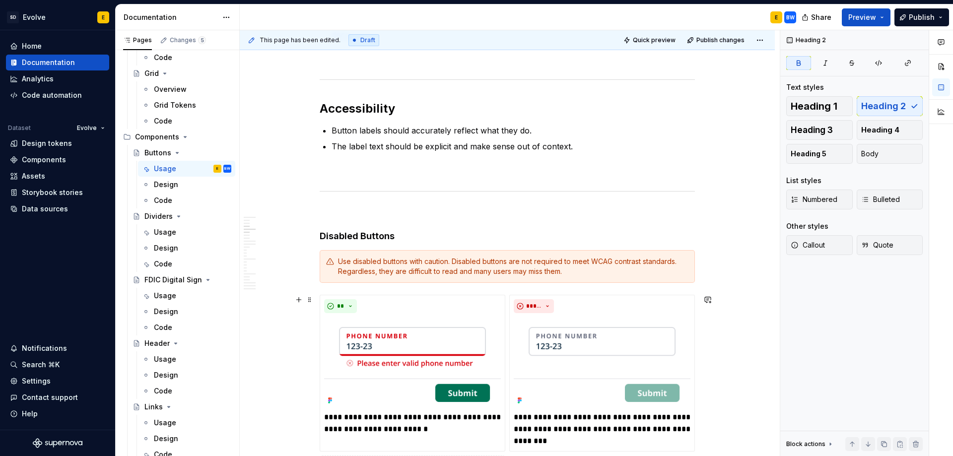
scroll to position [248, 0]
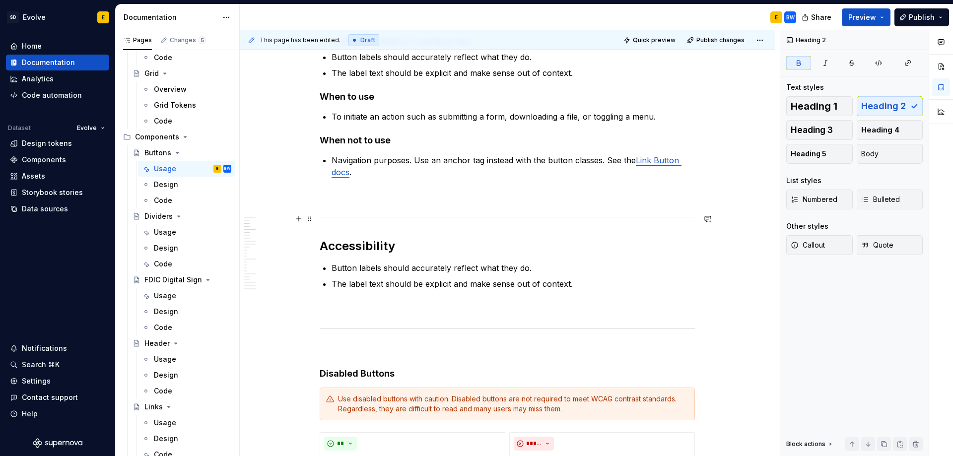
click at [299, 215] on button "button" at bounding box center [299, 219] width 14 height 14
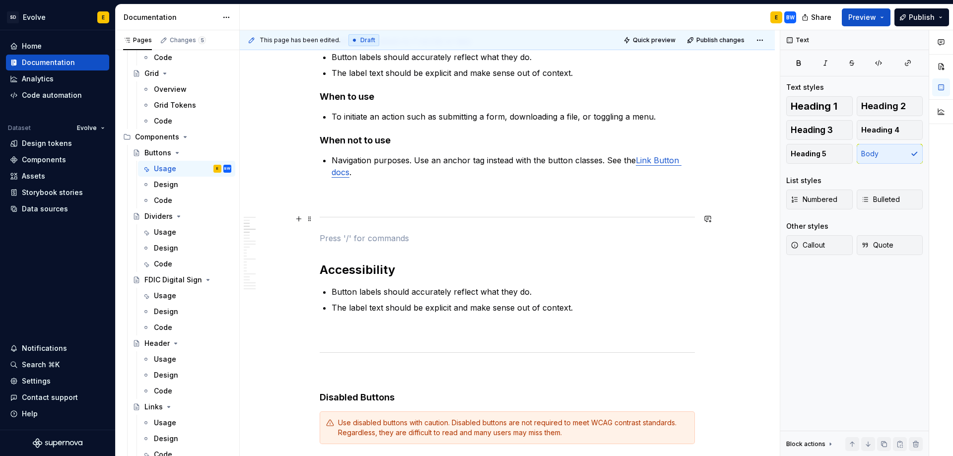
click at [416, 173] on p "Navigation purposes. Use an anchor tag instead with the button classes. See the…" at bounding box center [513, 166] width 363 height 24
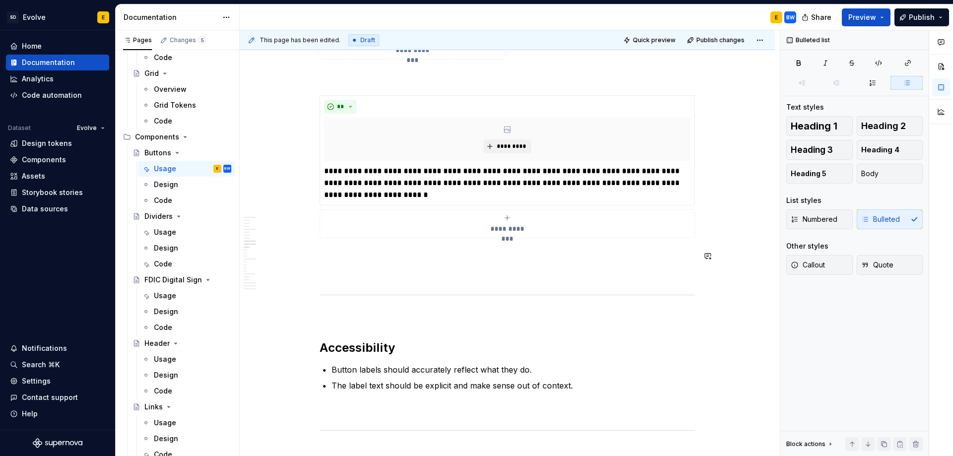
scroll to position [1341, 0]
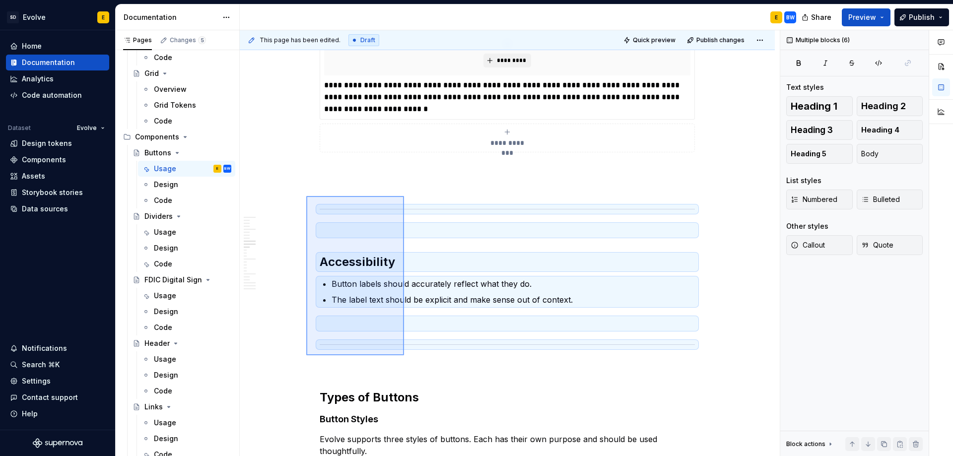
drag, startPoint x: 306, startPoint y: 196, endPoint x: 404, endPoint y: 355, distance: 187.0
click at [404, 355] on div "This page has been edited. Draft Quick preview Publish changes Buttons Buttons …" at bounding box center [510, 243] width 540 height 426
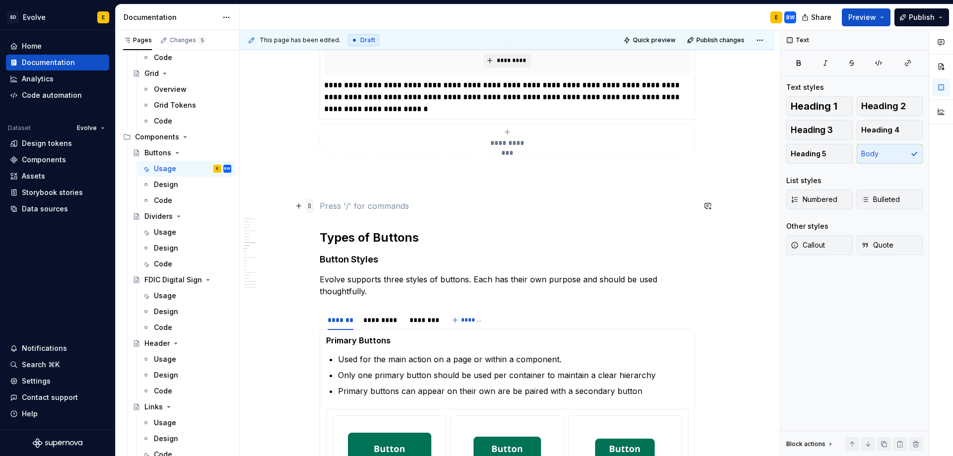
click at [309, 206] on span at bounding box center [310, 206] width 8 height 14
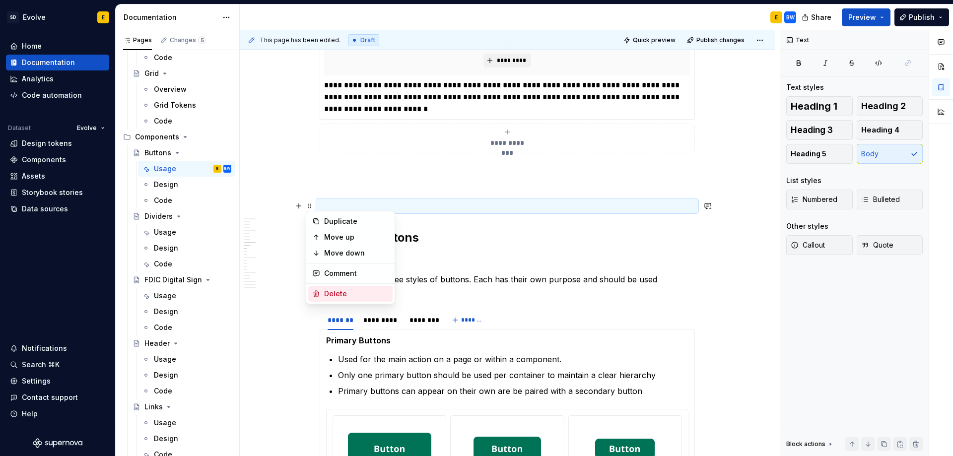
click at [323, 288] on div "Delete" at bounding box center [350, 294] width 84 height 16
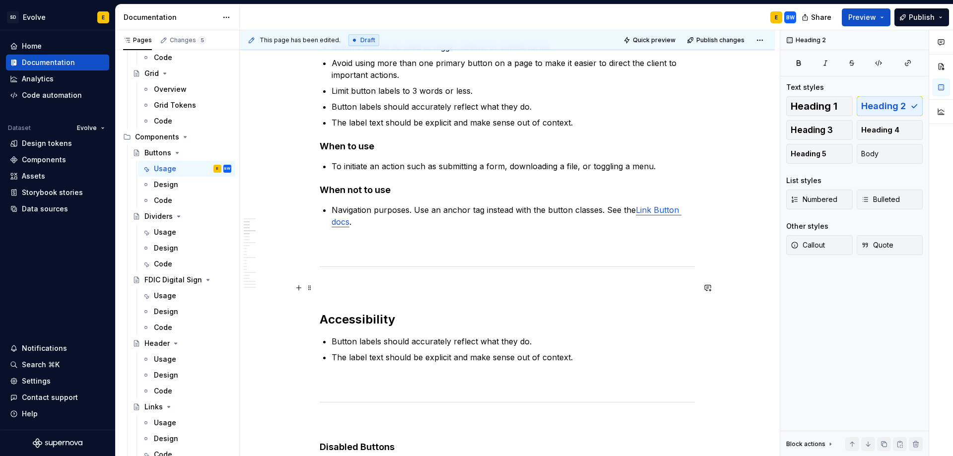
scroll to position [348, 0]
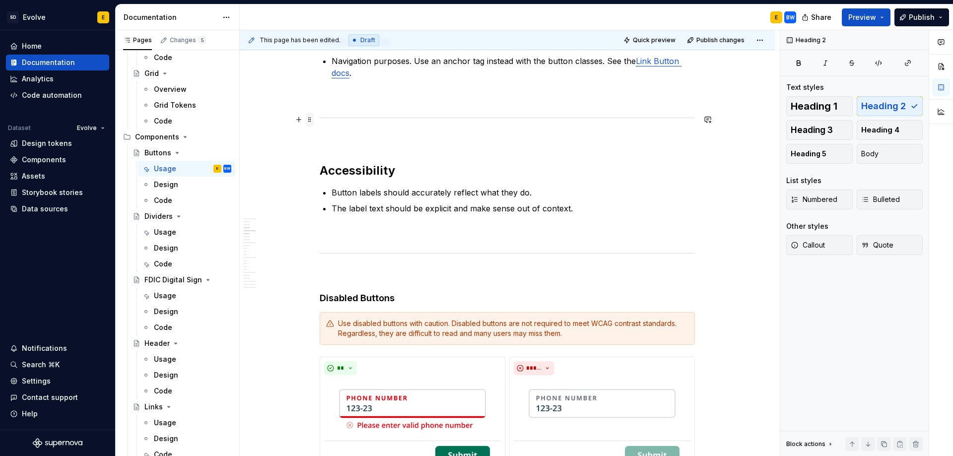
click at [310, 120] on span at bounding box center [310, 120] width 8 height 14
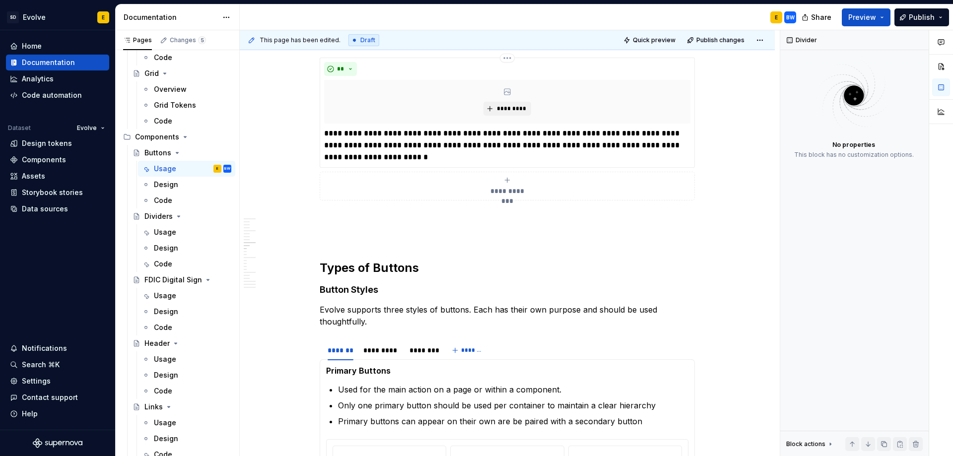
scroll to position [1341, 0]
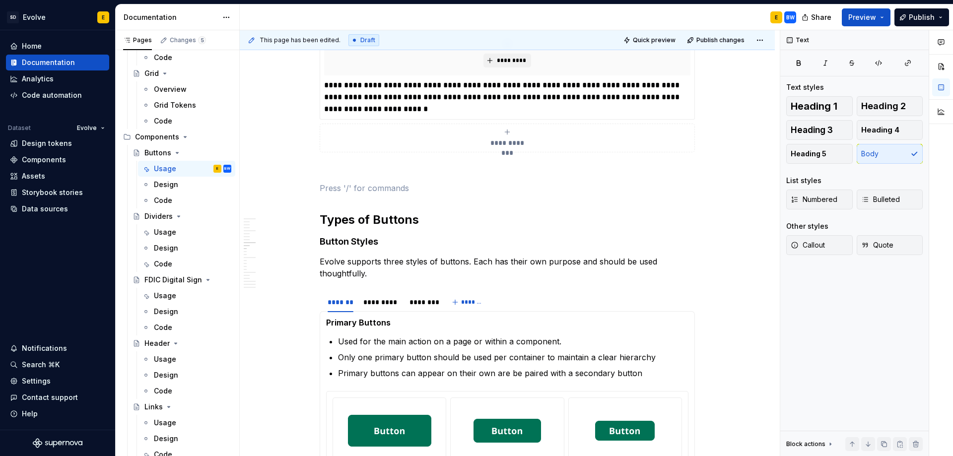
click at [452, 179] on div "**********" at bounding box center [507, 372] width 375 height 3033
click at [452, 179] on div "**********" at bounding box center [507, 373] width 375 height 3034
click at [402, 206] on div "**********" at bounding box center [507, 373] width 375 height 3034
click at [299, 194] on button "button" at bounding box center [299, 193] width 14 height 14
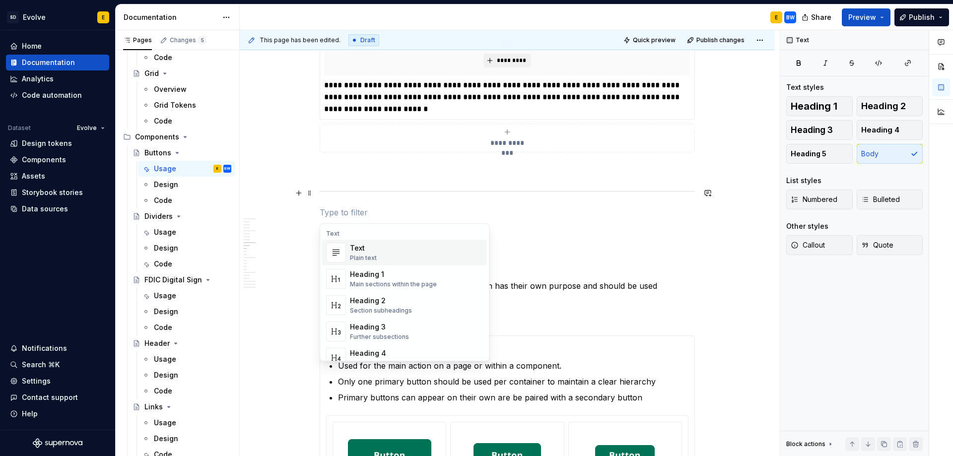
click at [361, 180] on div "**********" at bounding box center [507, 384] width 375 height 3057
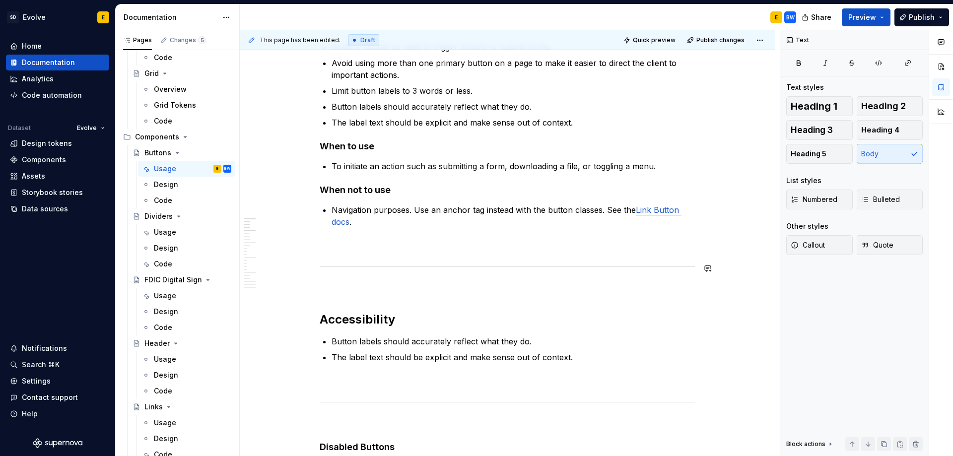
scroll to position [50, 0]
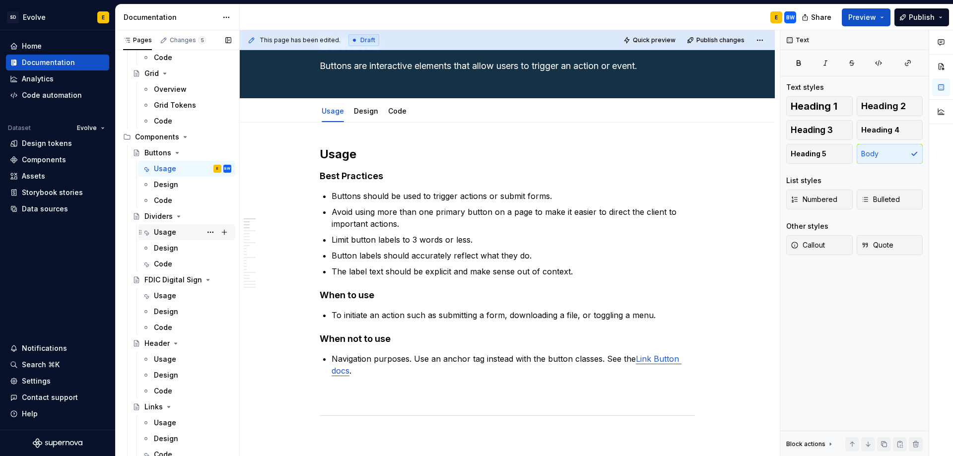
click at [170, 230] on div "Usage" at bounding box center [165, 232] width 22 height 10
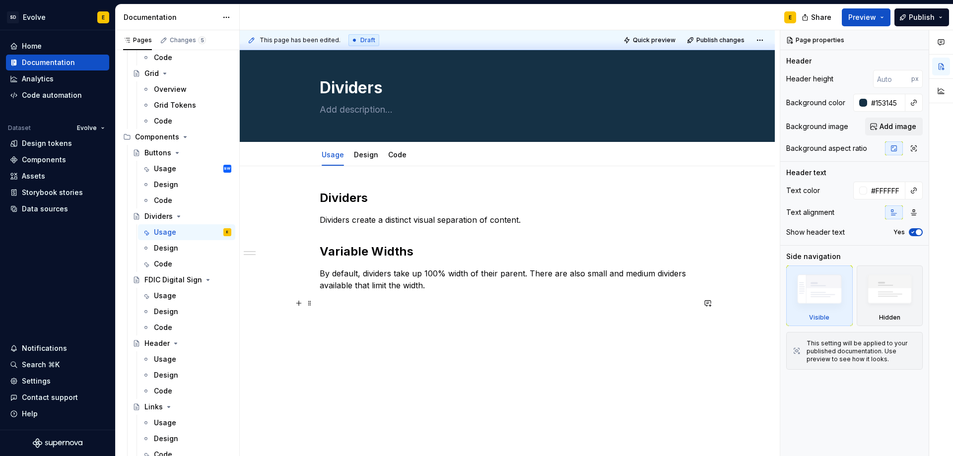
scroll to position [7, 0]
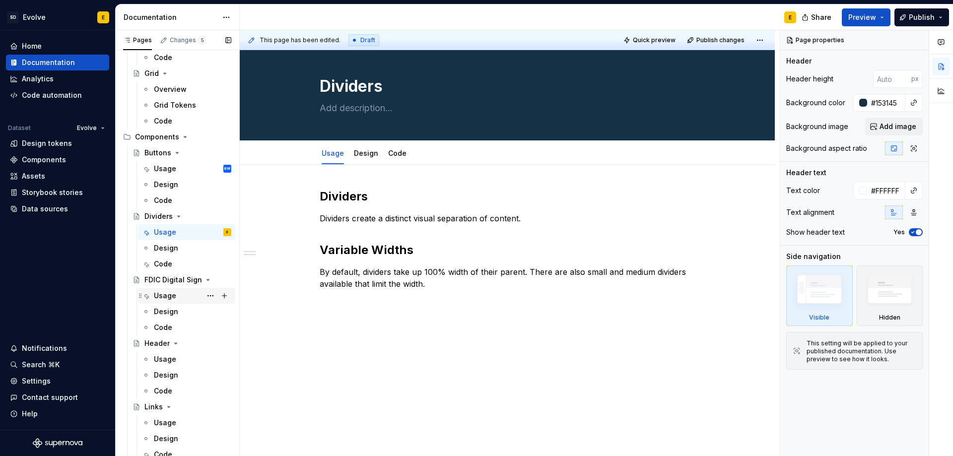
click at [164, 293] on div "Usage" at bounding box center [165, 296] width 22 height 10
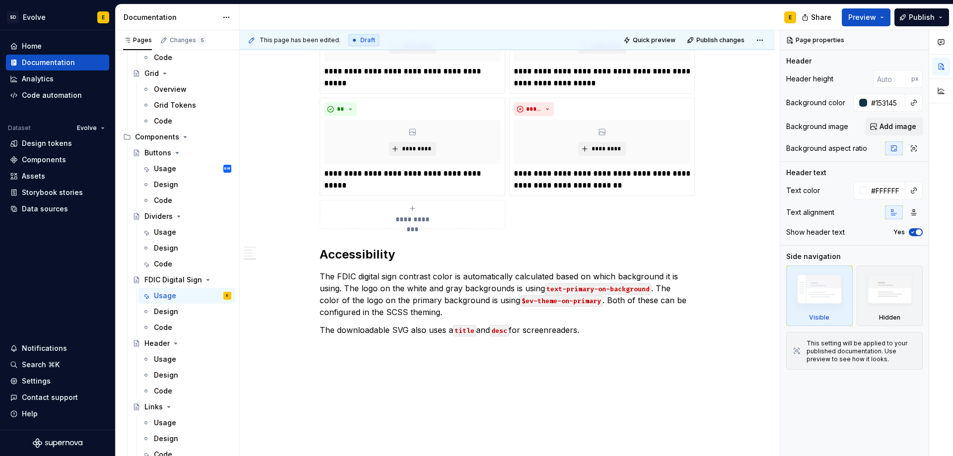
scroll to position [485, 0]
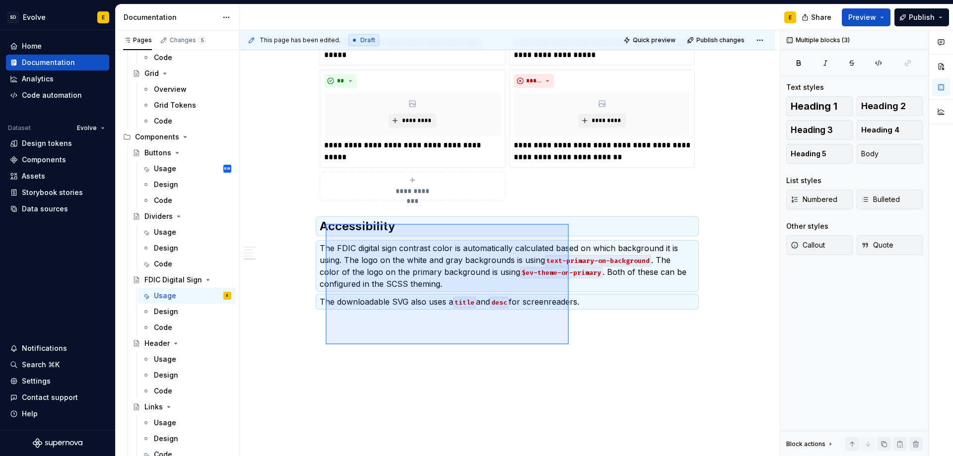
drag, startPoint x: 520, startPoint y: 319, endPoint x: 326, endPoint y: 224, distance: 216.3
click at [326, 224] on div "**********" at bounding box center [510, 243] width 540 height 426
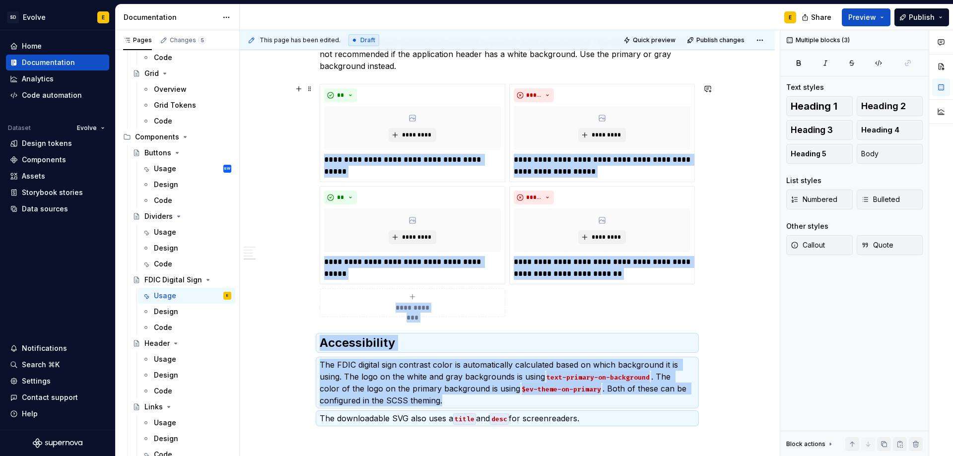
scroll to position [386, 0]
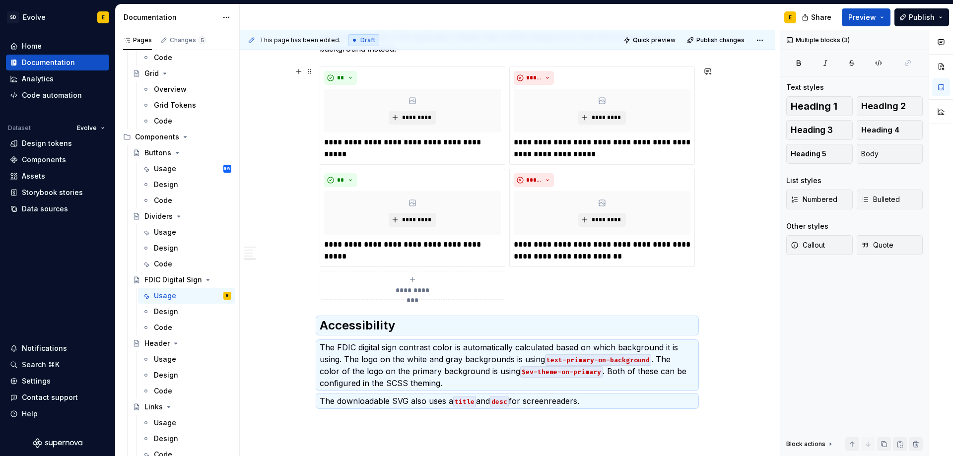
click at [533, 300] on div "**********" at bounding box center [507, 183] width 375 height 233
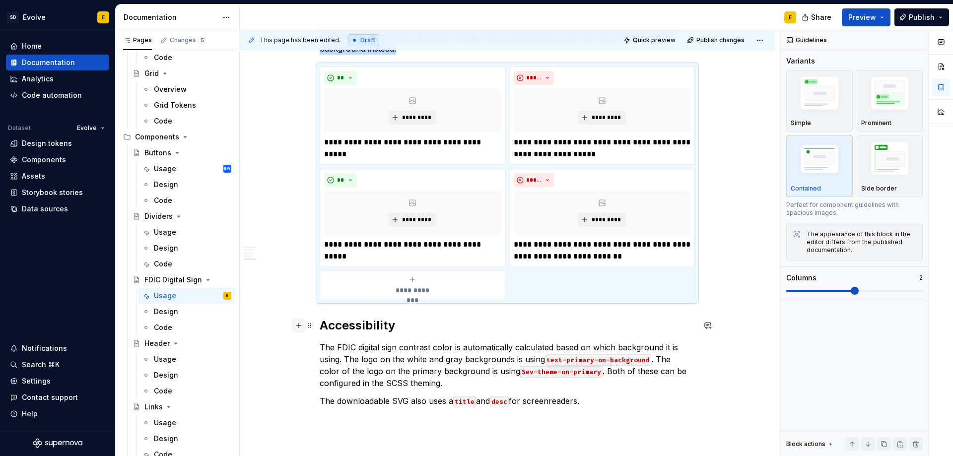
click at [296, 328] on button "button" at bounding box center [299, 326] width 14 height 14
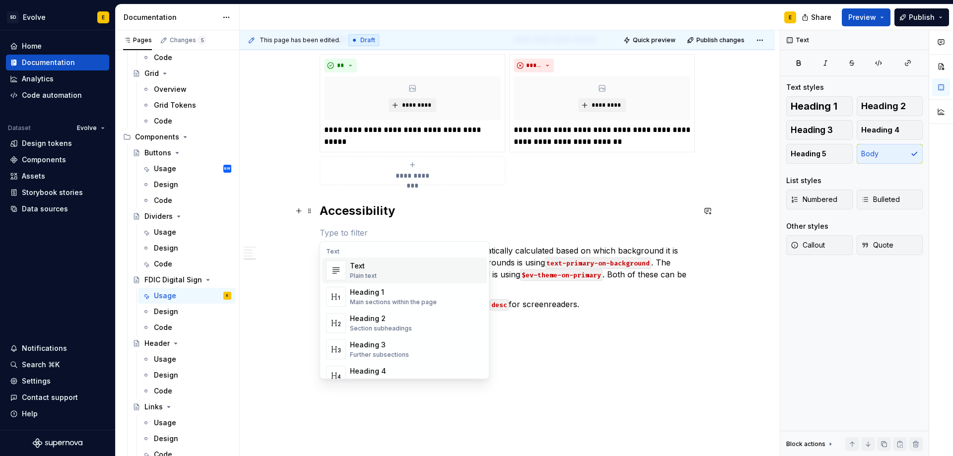
scroll to position [503, 0]
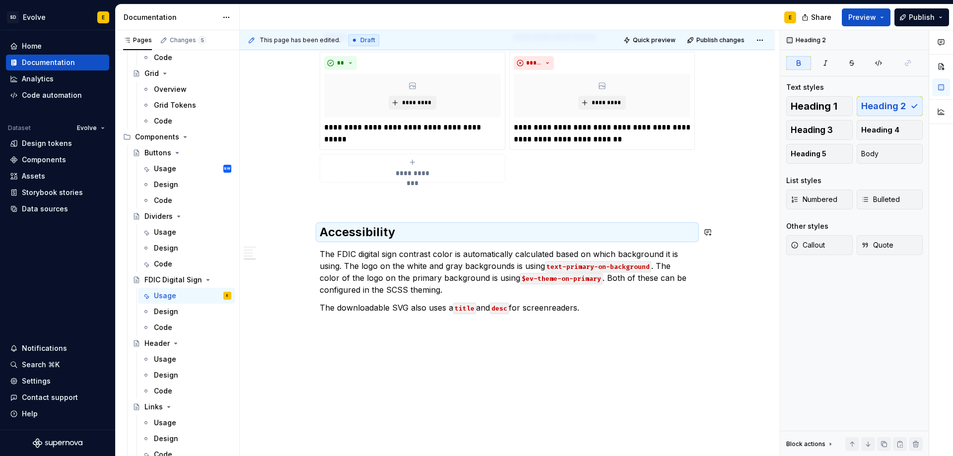
click at [334, 207] on div "**********" at bounding box center [507, 3] width 375 height 621
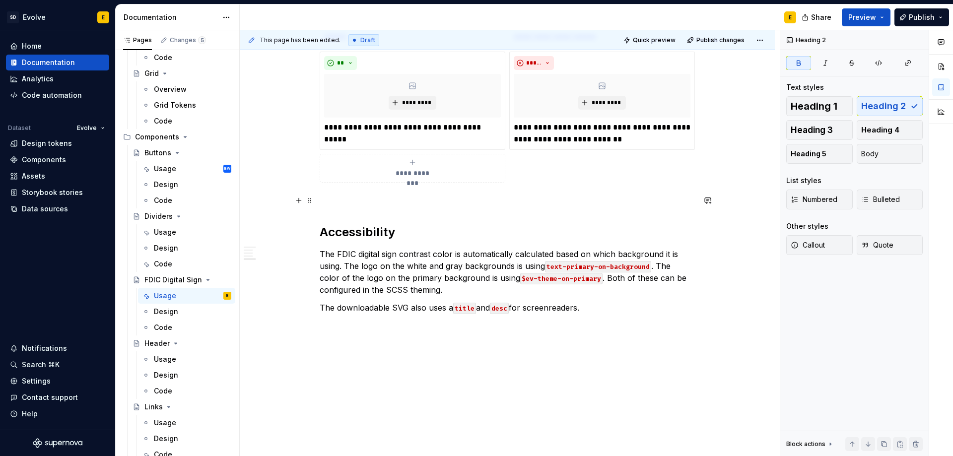
click at [336, 199] on p at bounding box center [507, 201] width 375 height 12
click at [168, 174] on div "Usage BW" at bounding box center [192, 169] width 77 height 14
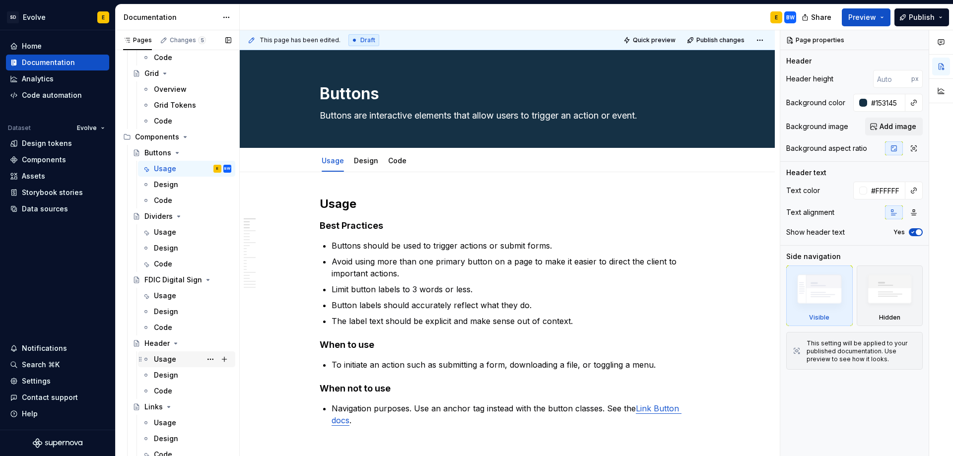
click at [167, 359] on div "Usage" at bounding box center [165, 360] width 22 height 10
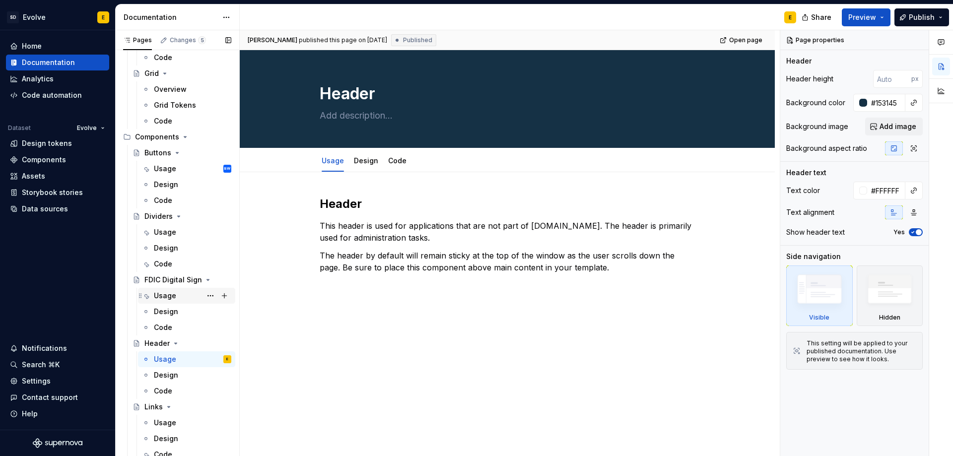
click at [174, 297] on div "Usage" at bounding box center [165, 296] width 22 height 10
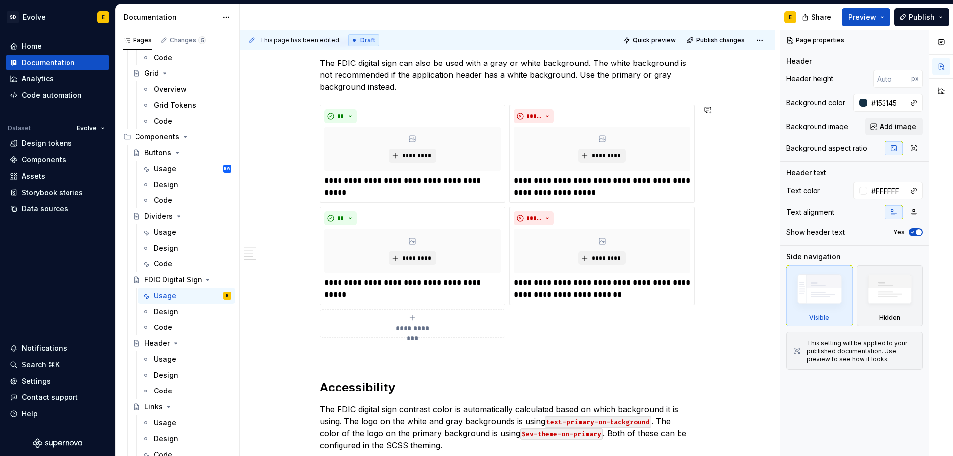
scroll to position [497, 0]
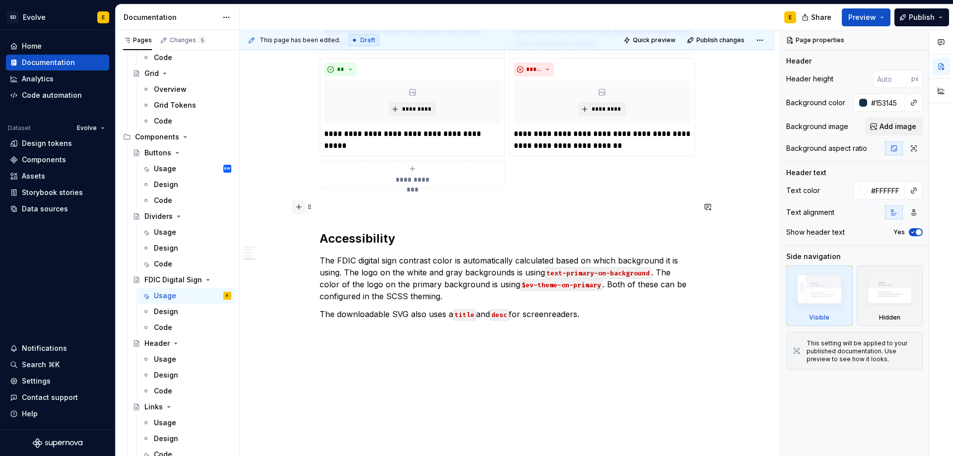
type textarea "*"
click at [296, 207] on button "button" at bounding box center [299, 207] width 14 height 14
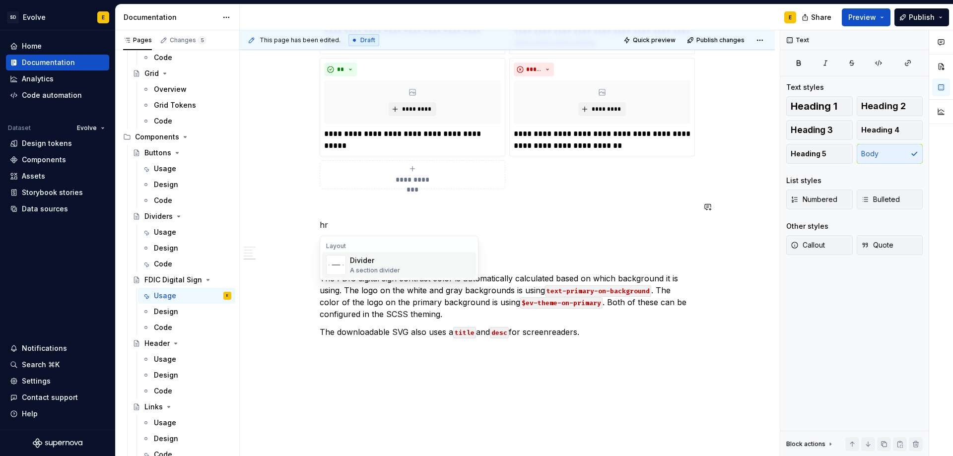
click at [378, 269] on div "A section divider" at bounding box center [375, 271] width 50 height 8
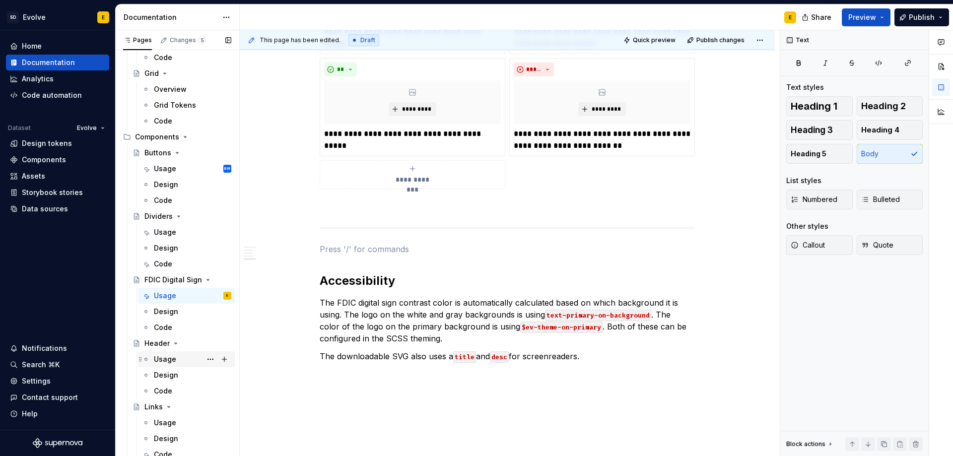
click at [163, 356] on div "Usage" at bounding box center [165, 360] width 22 height 10
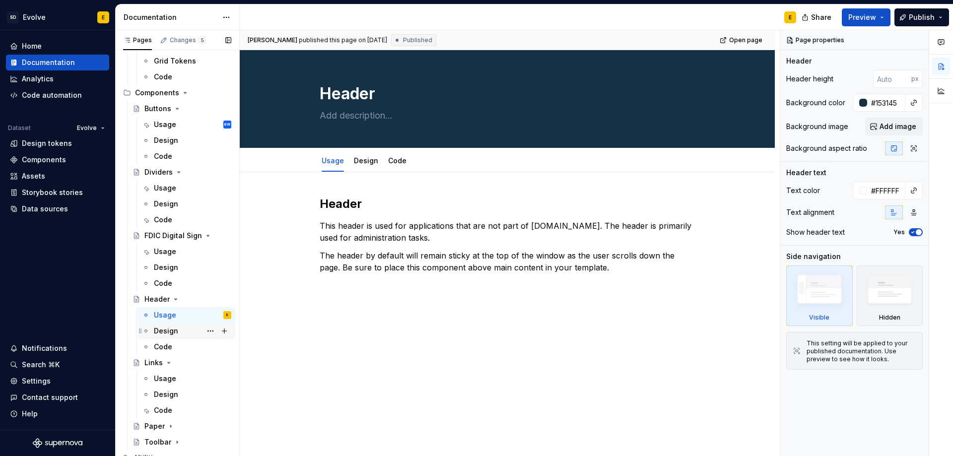
scroll to position [662, 0]
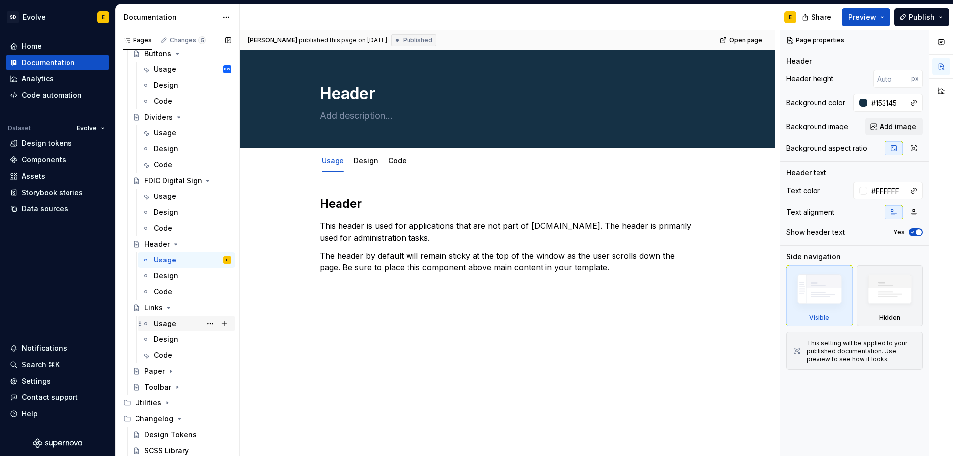
click at [167, 320] on div "Usage" at bounding box center [165, 324] width 22 height 10
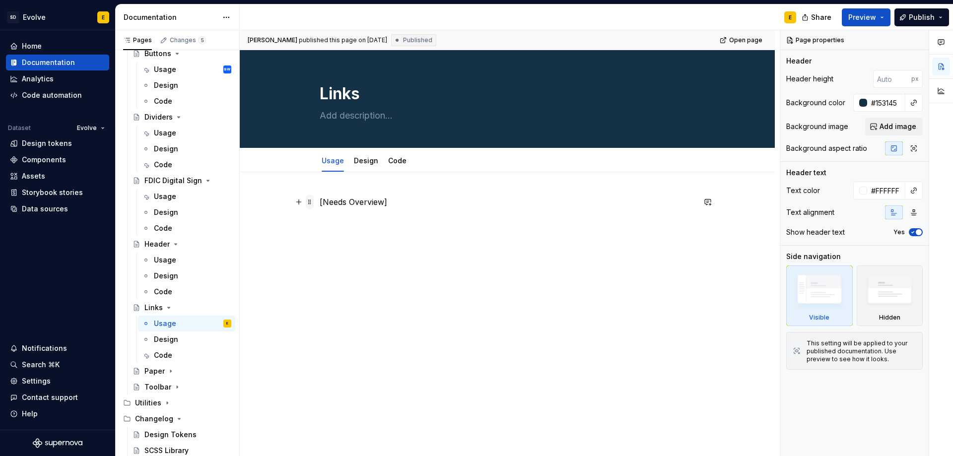
click at [308, 204] on span at bounding box center [310, 202] width 8 height 14
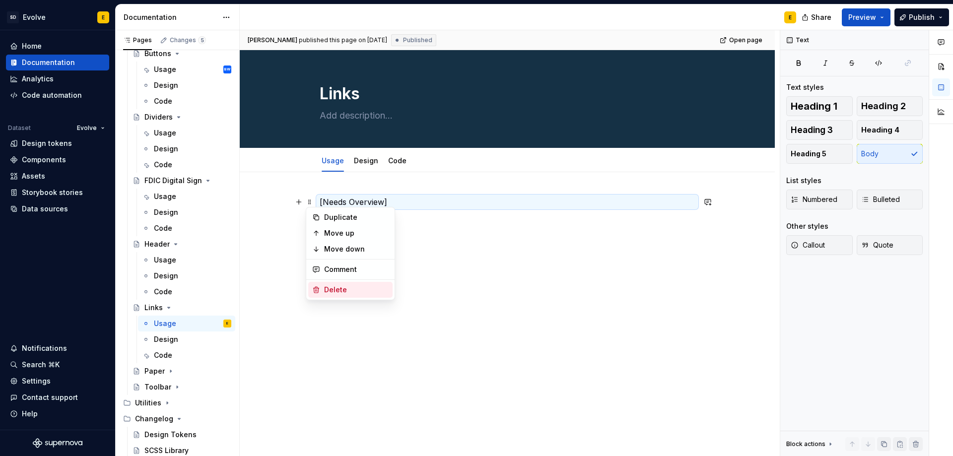
click at [338, 294] on div "Delete" at bounding box center [356, 290] width 65 height 10
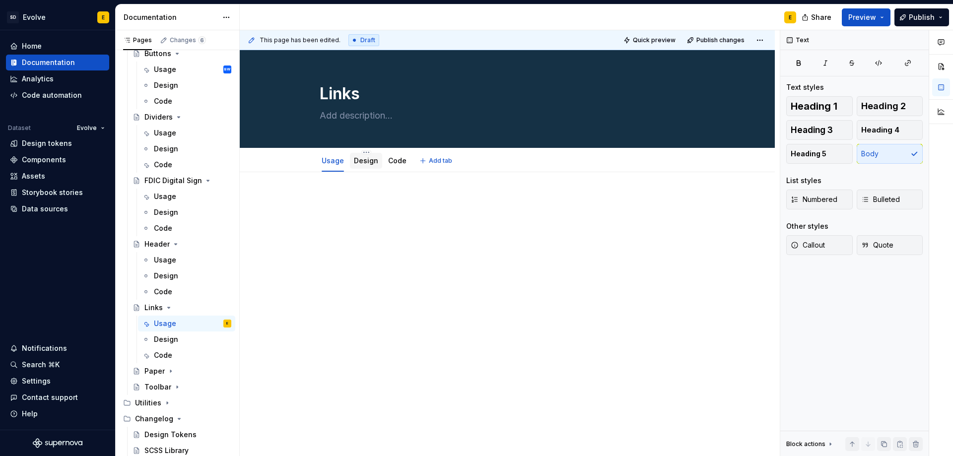
click at [367, 163] on link "Design" at bounding box center [366, 160] width 24 height 8
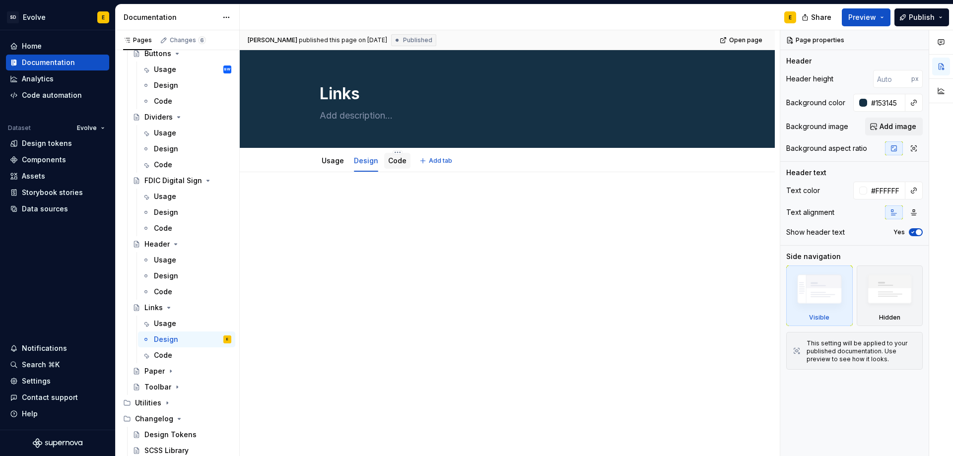
click at [395, 161] on link "Code" at bounding box center [397, 160] width 18 height 8
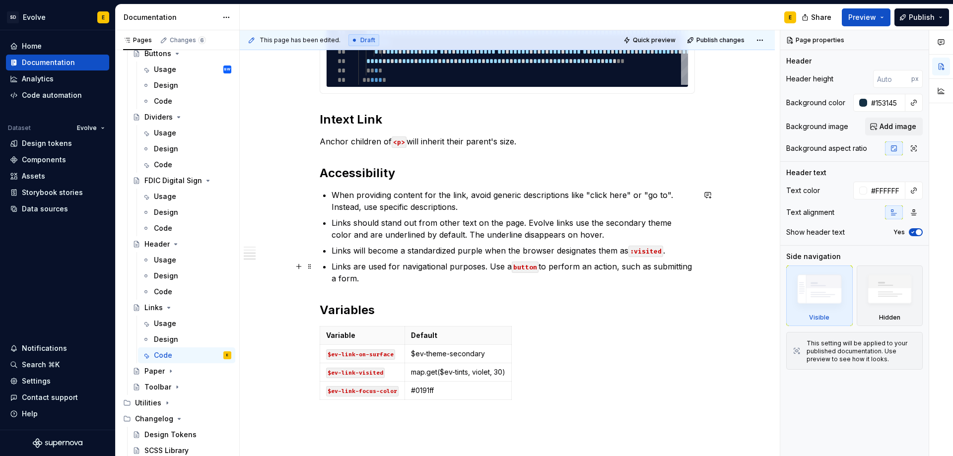
scroll to position [497, 0]
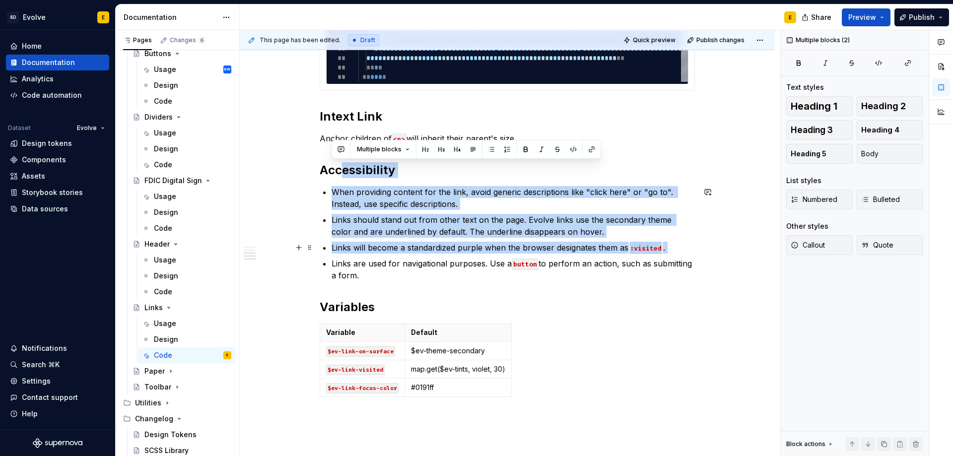
drag, startPoint x: 360, startPoint y: 181, endPoint x: 401, endPoint y: 254, distance: 83.4
click at [401, 254] on div "**********" at bounding box center [507, 51] width 375 height 702
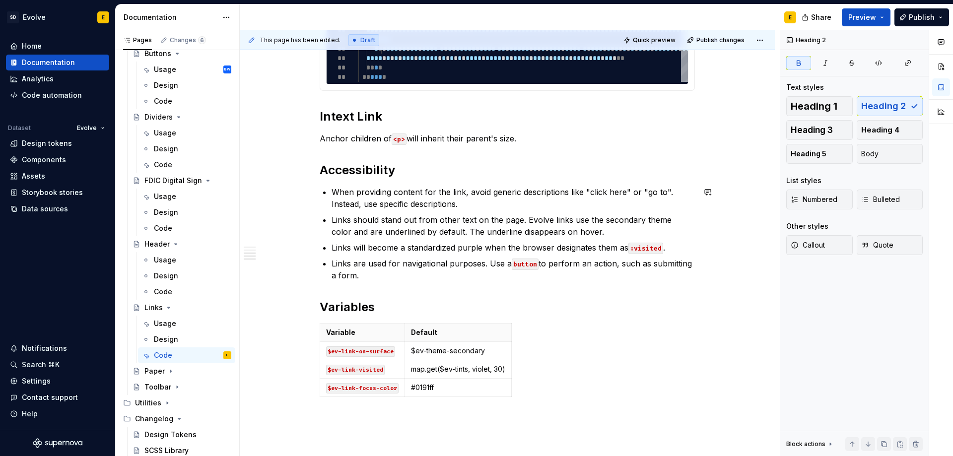
click at [406, 285] on div "**********" at bounding box center [507, 51] width 375 height 702
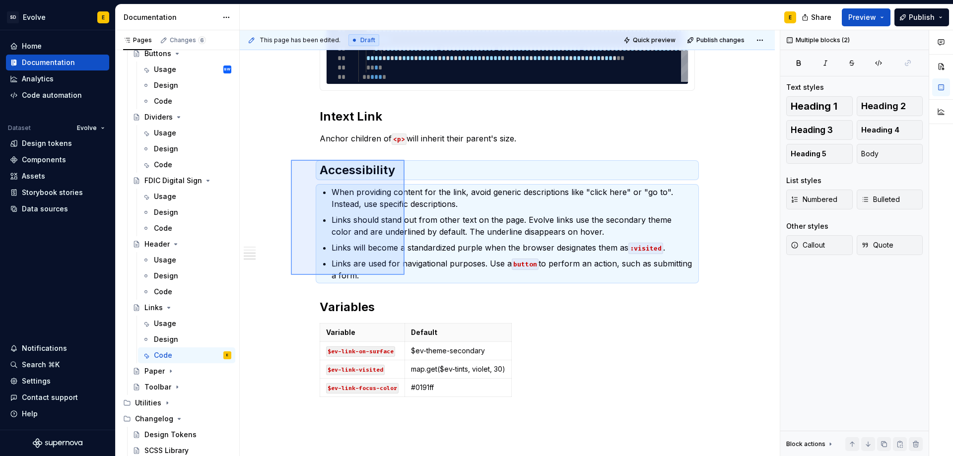
drag, startPoint x: 291, startPoint y: 160, endPoint x: 405, endPoint y: 275, distance: 161.9
click at [405, 275] on div "**********" at bounding box center [510, 243] width 540 height 426
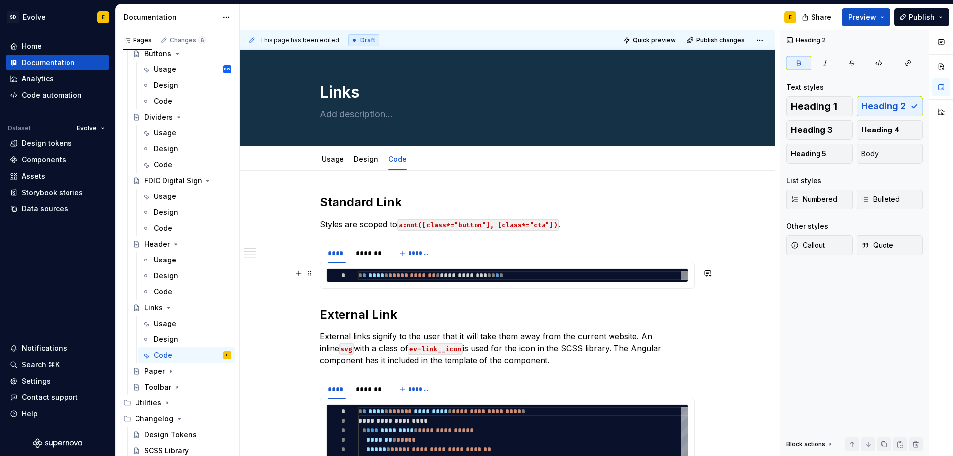
scroll to position [0, 0]
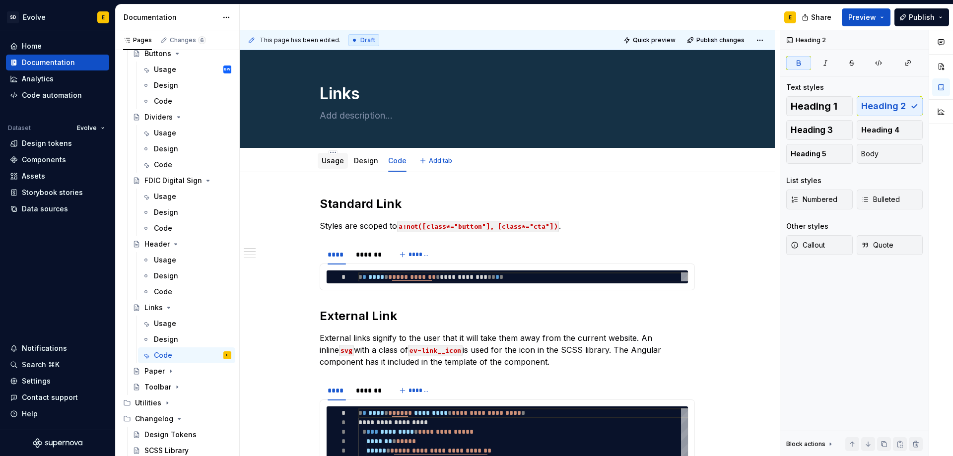
click at [335, 160] on link "Usage" at bounding box center [333, 160] width 22 height 8
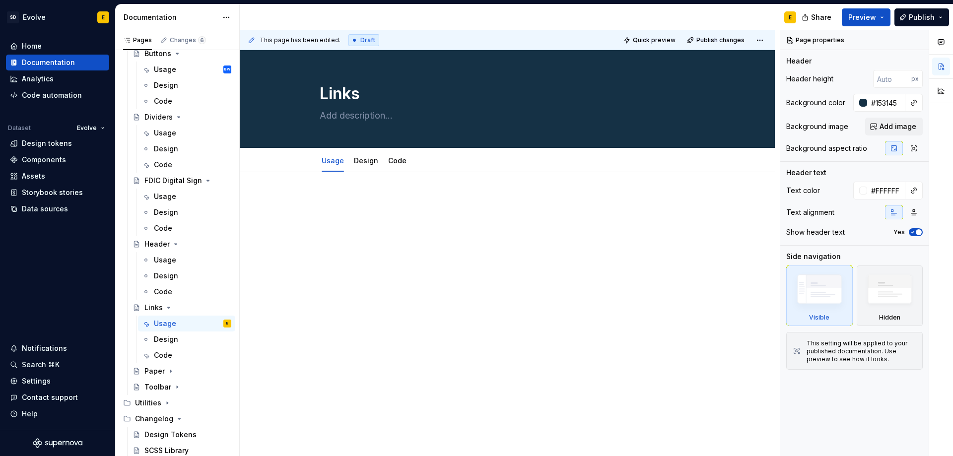
click at [394, 233] on div at bounding box center [507, 215] width 375 height 38
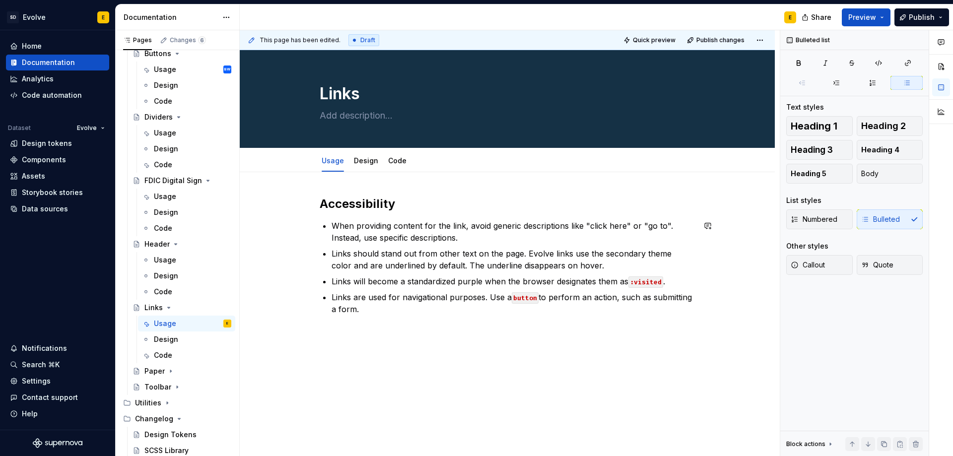
scroll to position [7, 0]
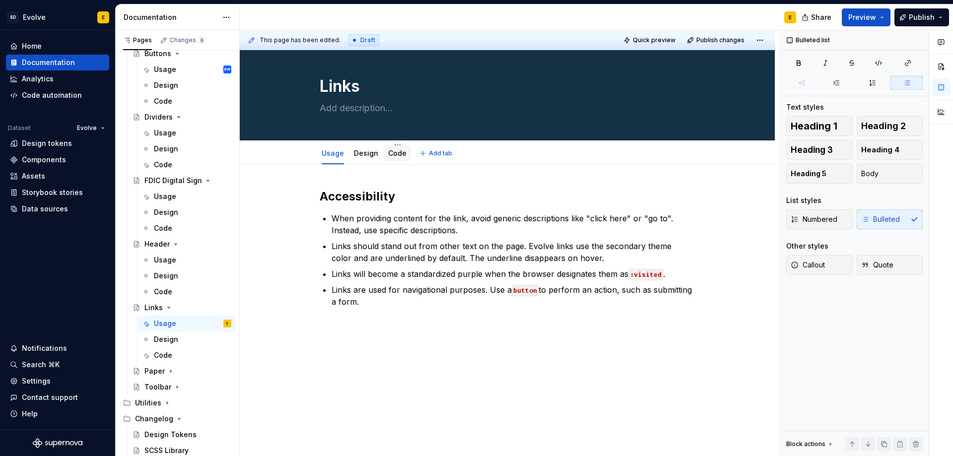
click at [395, 158] on div "Code" at bounding box center [397, 153] width 18 height 10
click at [390, 149] on link "Code" at bounding box center [397, 153] width 18 height 8
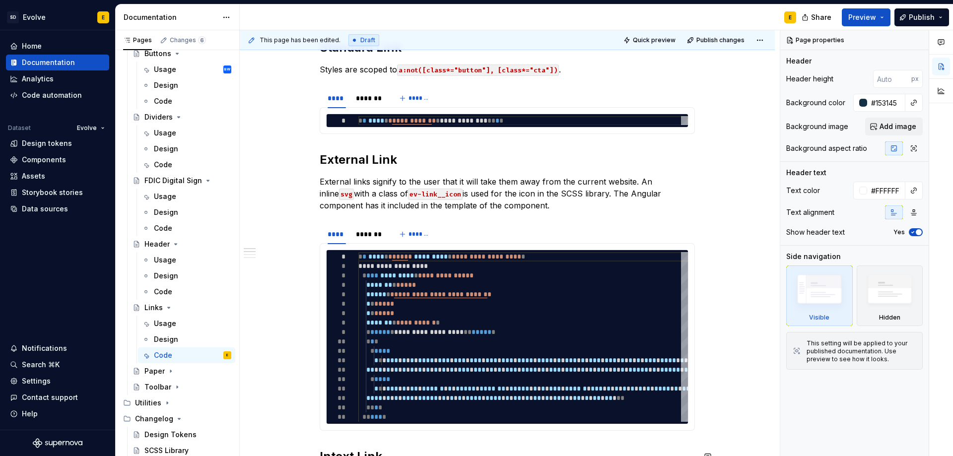
scroll to position [50, 0]
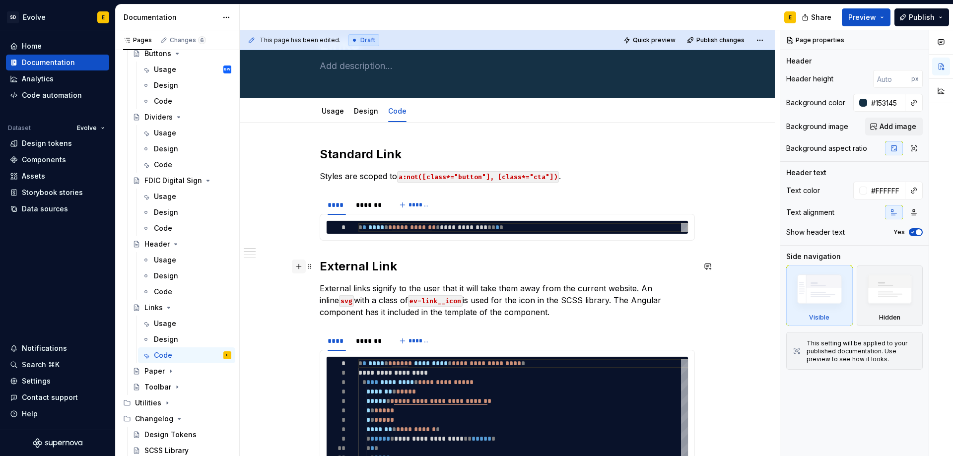
type textarea "*"
click at [297, 204] on button "button" at bounding box center [299, 200] width 14 height 14
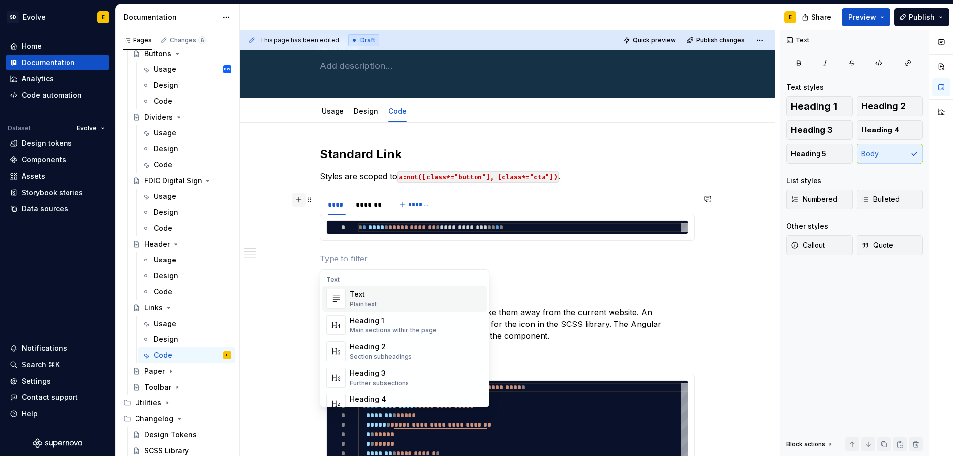
click at [294, 198] on button "button" at bounding box center [299, 200] width 14 height 14
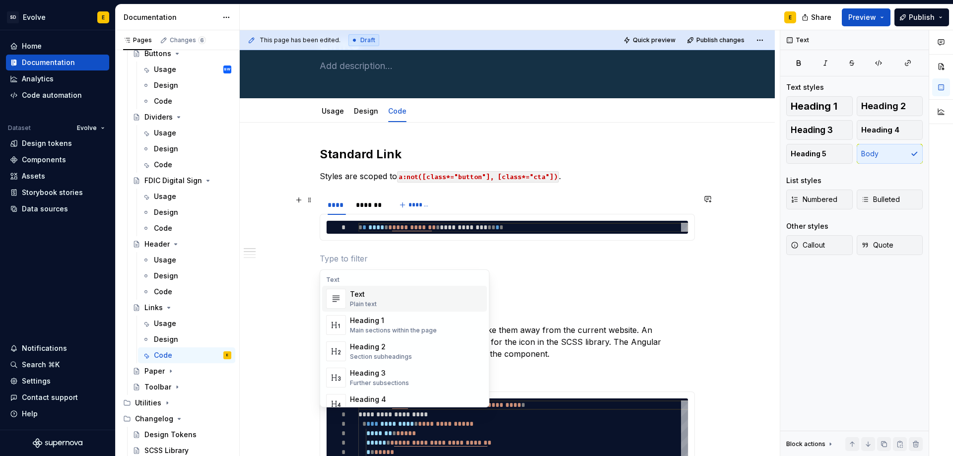
click at [374, 264] on p at bounding box center [507, 259] width 375 height 12
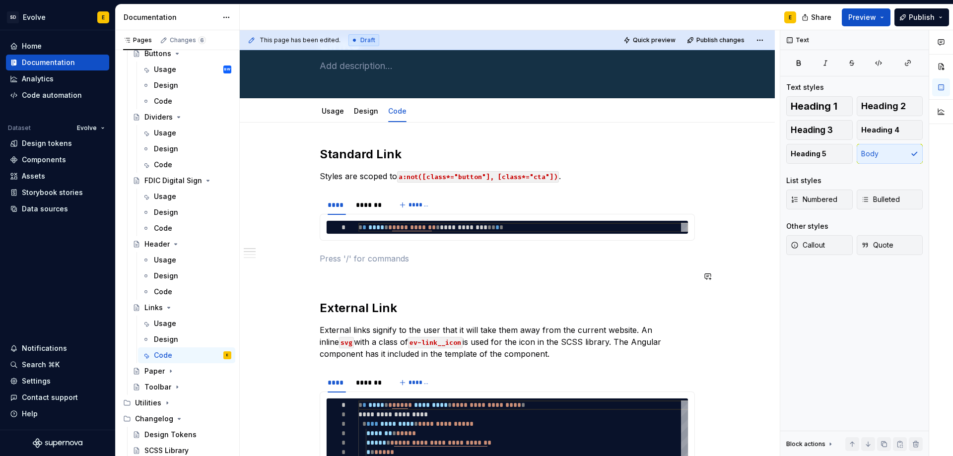
click at [367, 283] on div "**********" at bounding box center [507, 449] width 375 height 606
click at [362, 278] on p at bounding box center [507, 277] width 375 height 12
click at [293, 276] on button "button" at bounding box center [299, 277] width 14 height 14
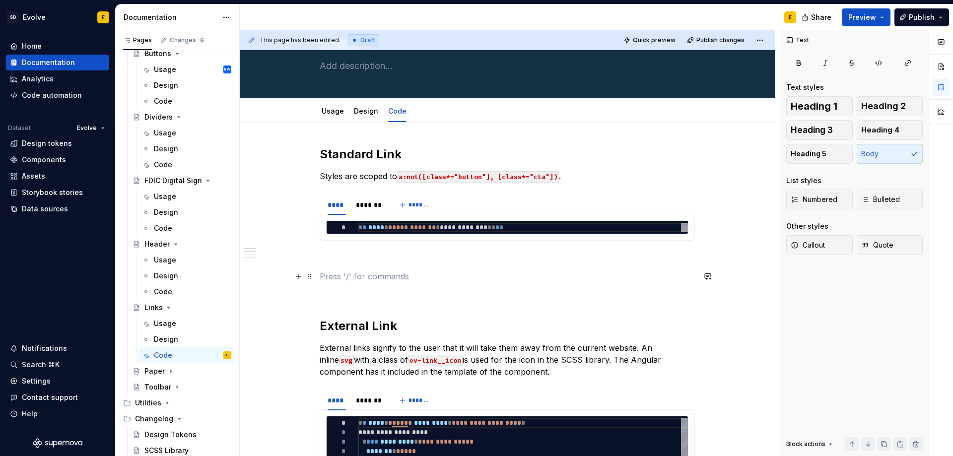
click at [348, 277] on p at bounding box center [507, 277] width 375 height 12
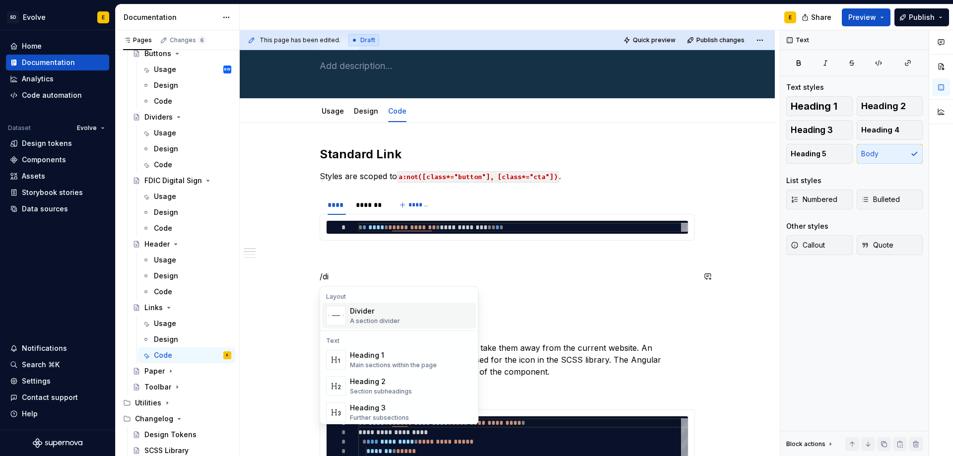
click at [359, 318] on div "A section divider" at bounding box center [375, 321] width 50 height 8
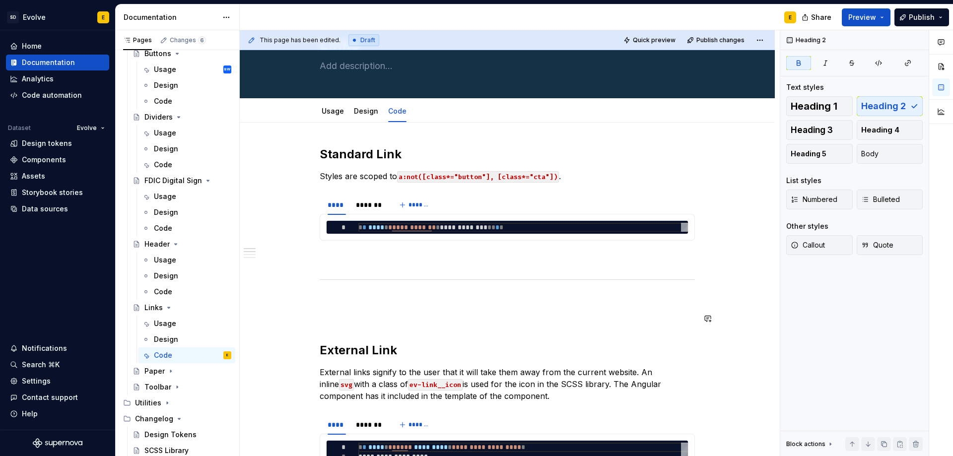
click at [379, 313] on p at bounding box center [507, 319] width 375 height 12
click at [327, 295] on p at bounding box center [507, 301] width 375 height 12
click at [308, 322] on span at bounding box center [310, 319] width 8 height 14
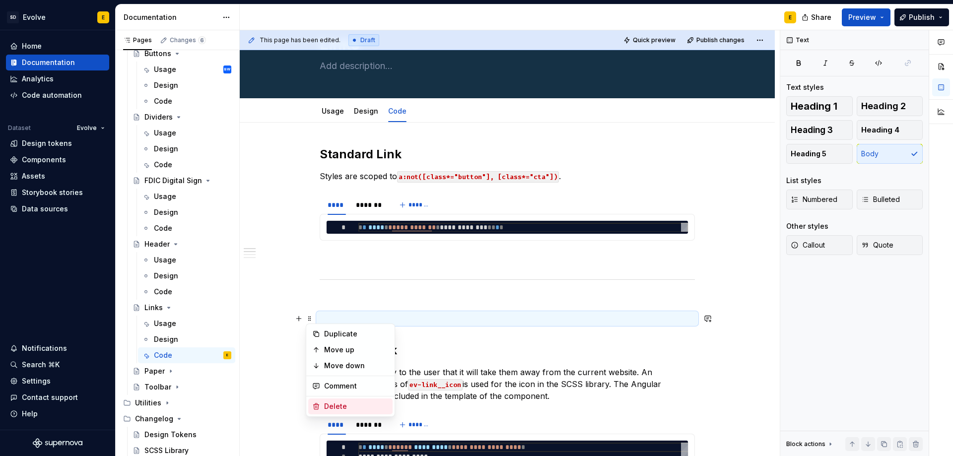
click at [329, 406] on div "Delete" at bounding box center [356, 407] width 65 height 10
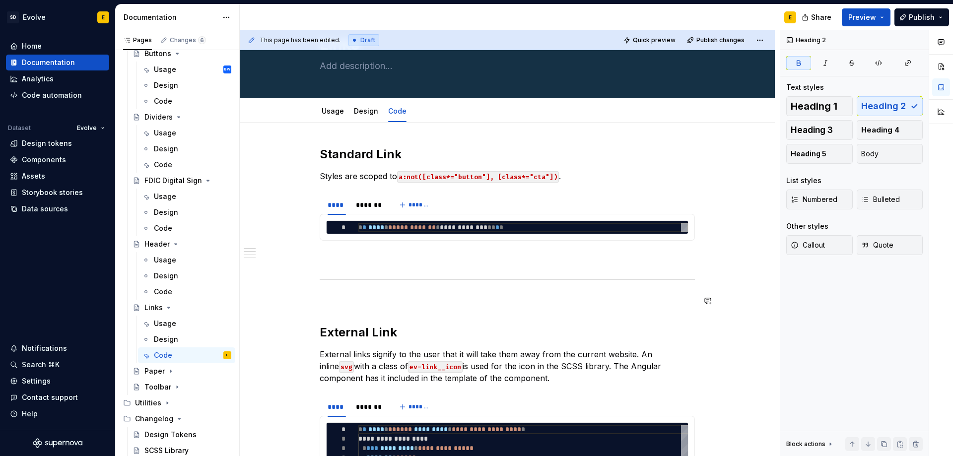
click at [356, 294] on div "**********" at bounding box center [507, 461] width 375 height 631
click at [355, 278] on div at bounding box center [507, 280] width 375 height 6
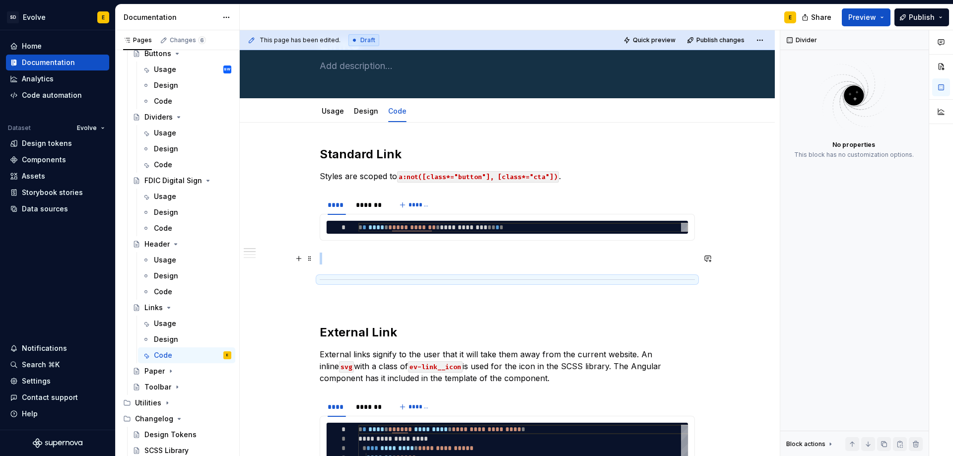
click at [356, 254] on p at bounding box center [507, 259] width 375 height 12
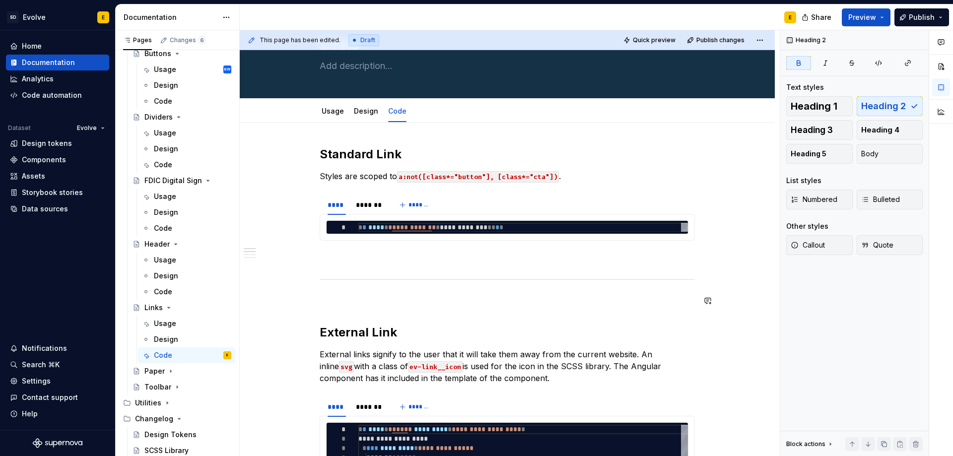
click at [435, 307] on div "**********" at bounding box center [507, 461] width 375 height 631
click at [329, 293] on div "**********" at bounding box center [507, 461] width 375 height 631
click at [401, 330] on h2 "External Link" at bounding box center [507, 333] width 375 height 16
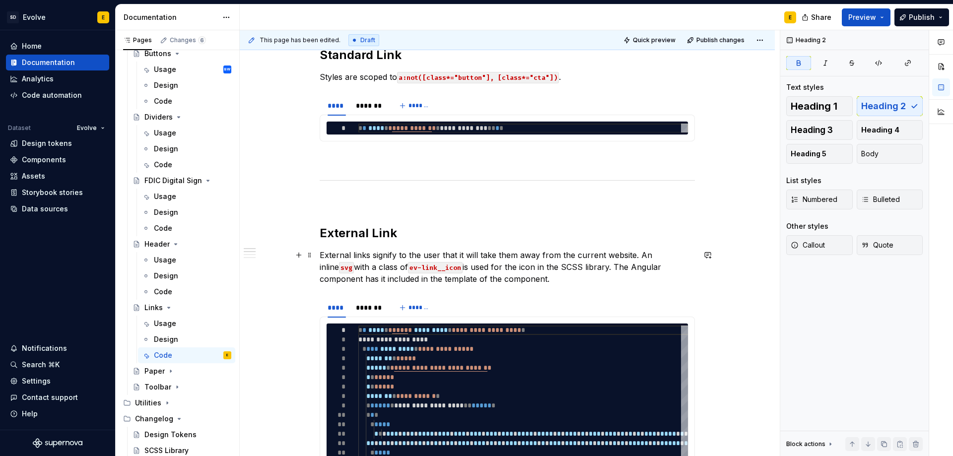
scroll to position [298, 0]
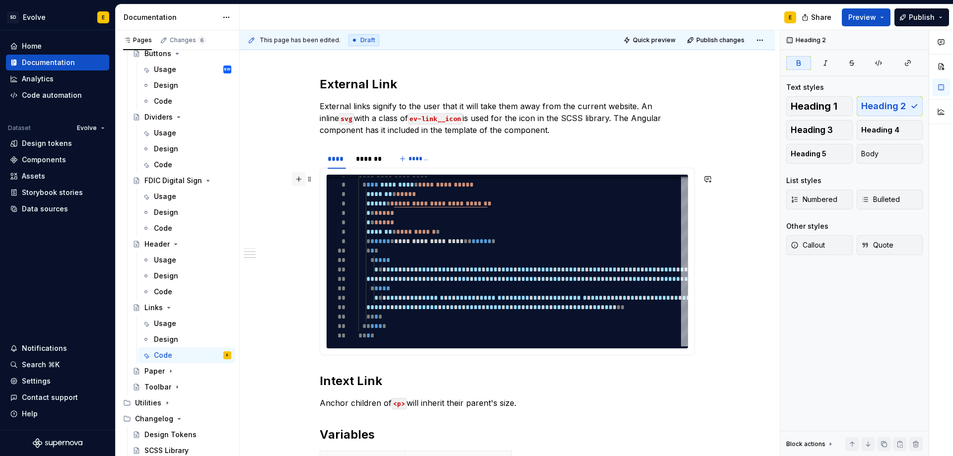
click at [298, 173] on button "button" at bounding box center [299, 179] width 14 height 14
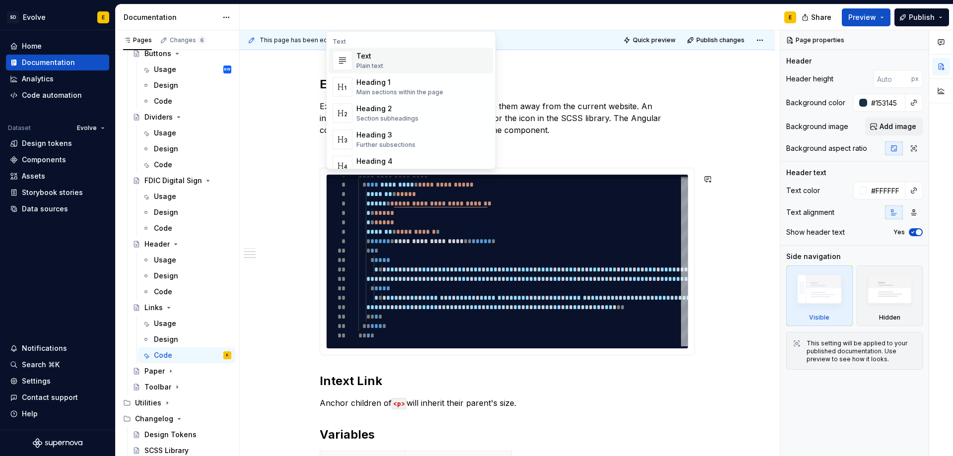
click at [292, 369] on div "**********" at bounding box center [507, 275] width 535 height 803
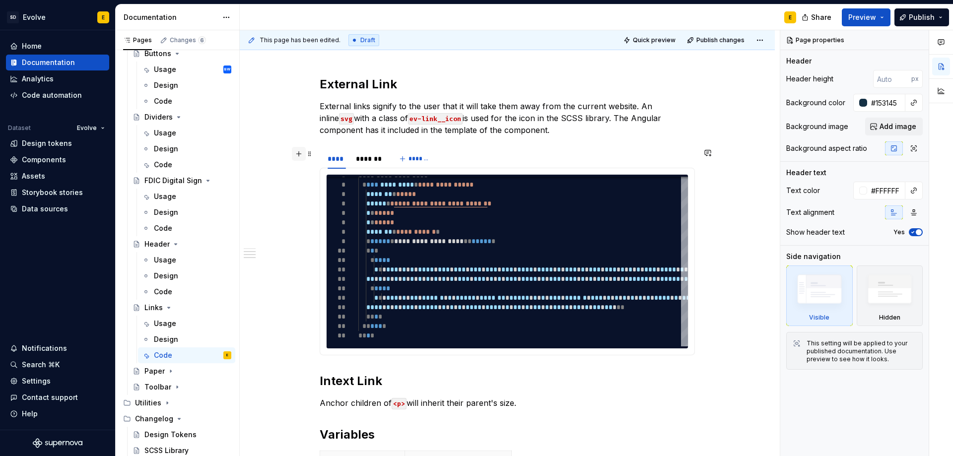
click at [298, 152] on button "button" at bounding box center [299, 154] width 14 height 14
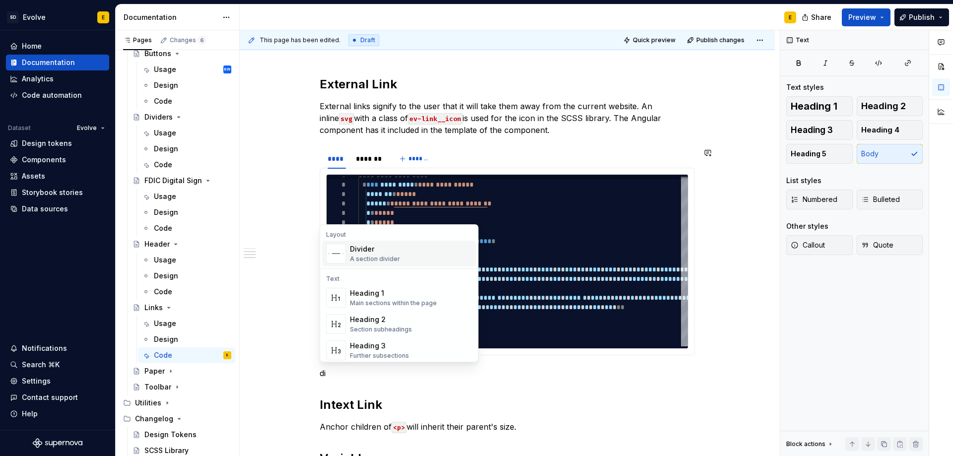
click at [381, 249] on div "Divider" at bounding box center [375, 249] width 50 height 10
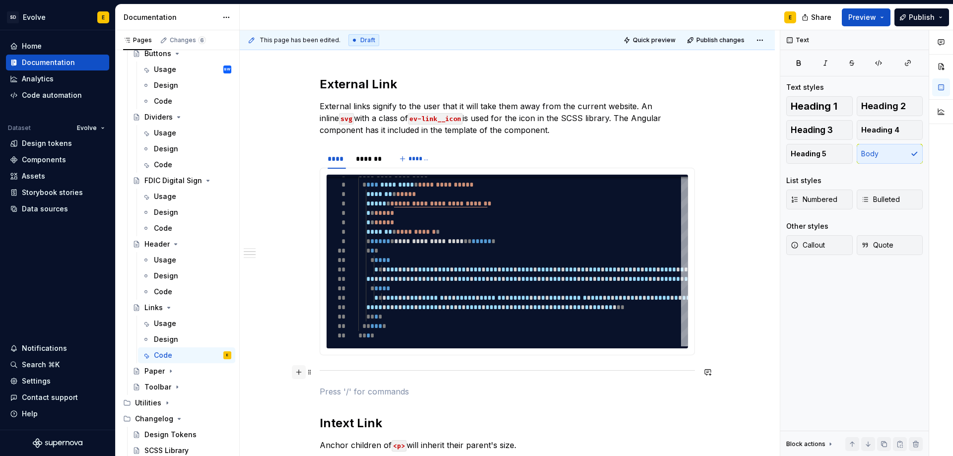
click at [298, 373] on button "button" at bounding box center [299, 372] width 14 height 14
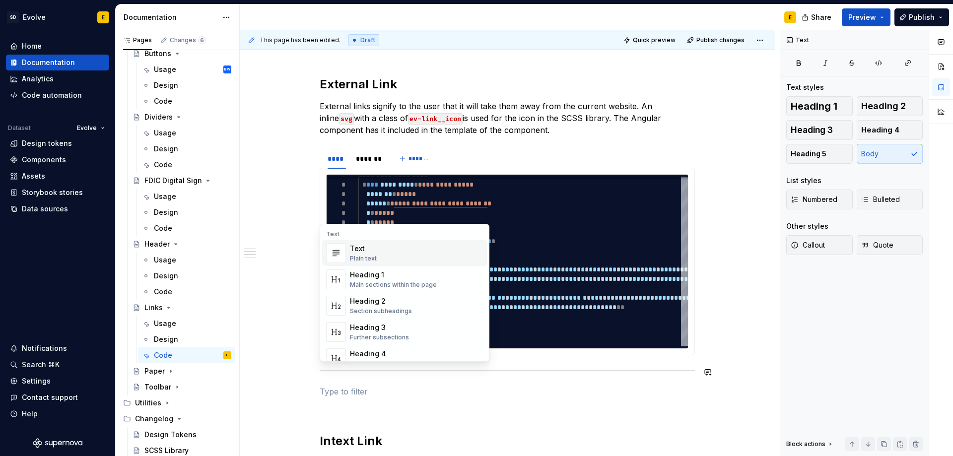
scroll to position [397, 0]
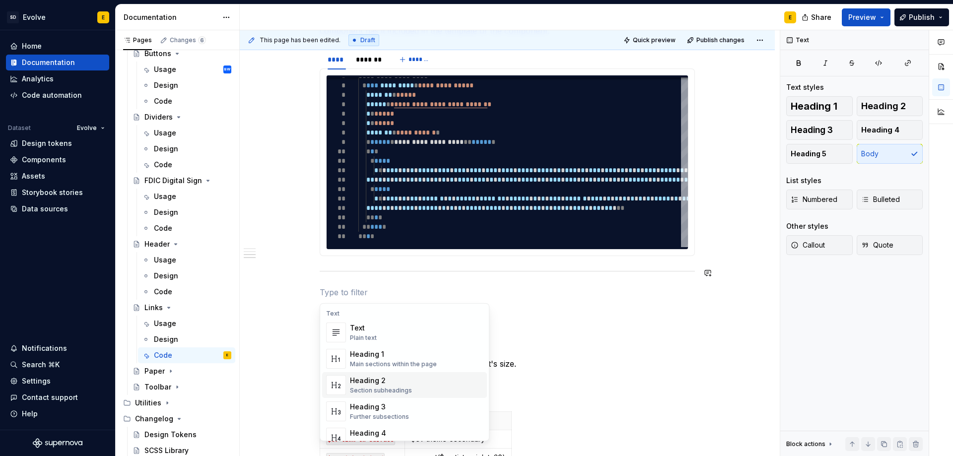
click at [423, 385] on div "Heading 2 Section subheadings" at bounding box center [416, 385] width 133 height 20
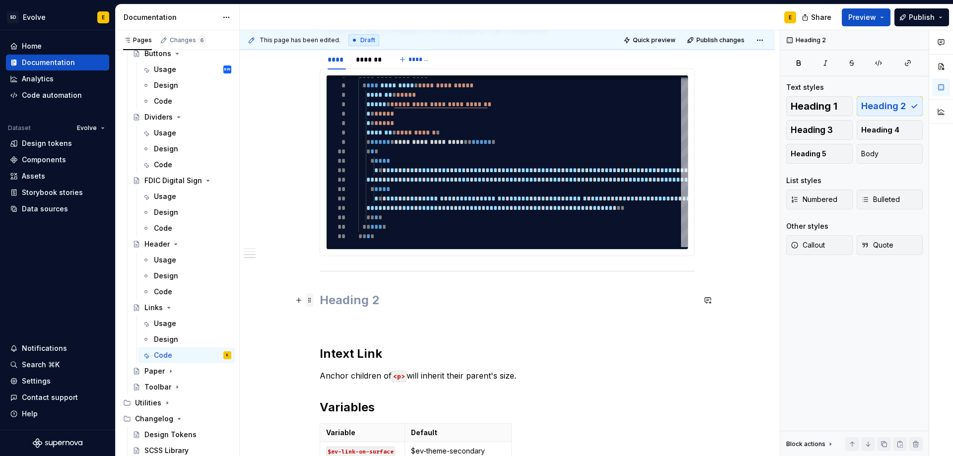
click at [310, 303] on span at bounding box center [310, 300] width 8 height 14
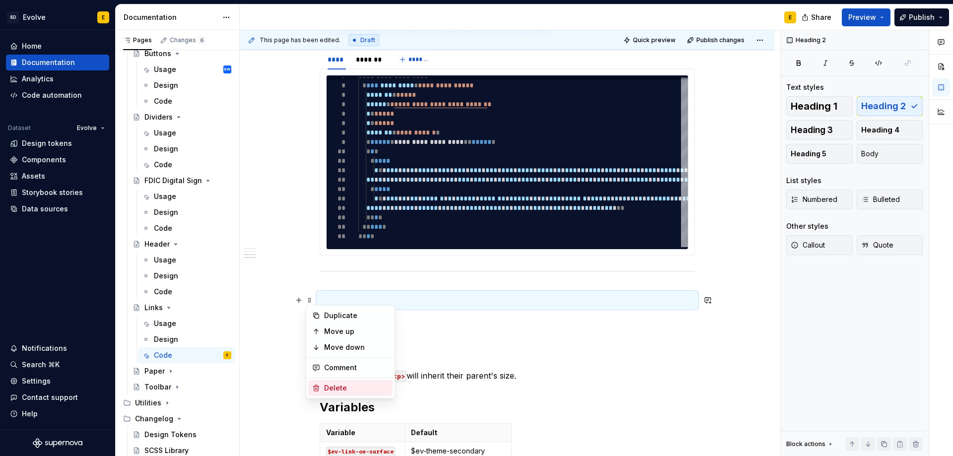
click at [329, 384] on div "Delete" at bounding box center [356, 388] width 65 height 10
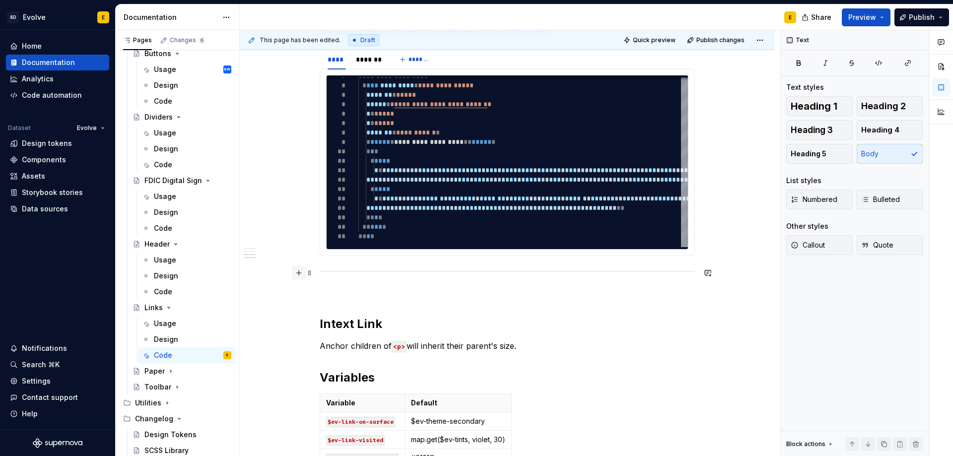
click at [299, 273] on button "button" at bounding box center [299, 273] width 14 height 14
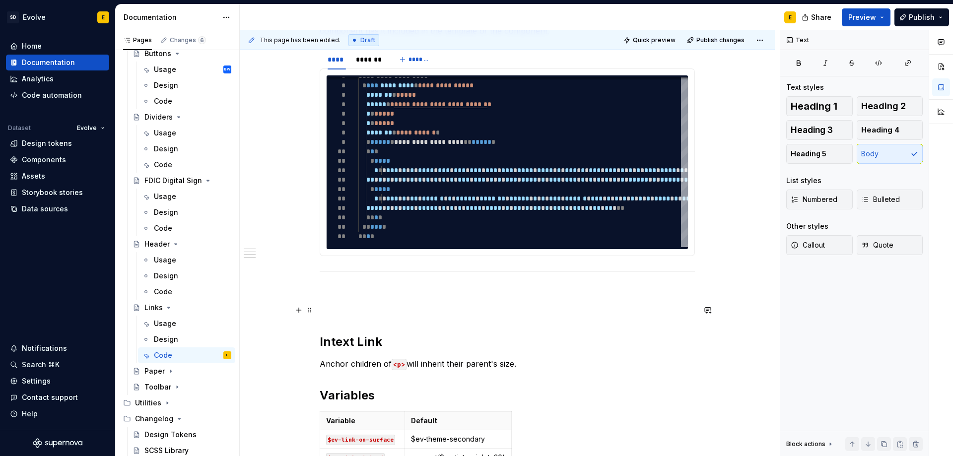
drag, startPoint x: 310, startPoint y: 273, endPoint x: 315, endPoint y: 312, distance: 39.6
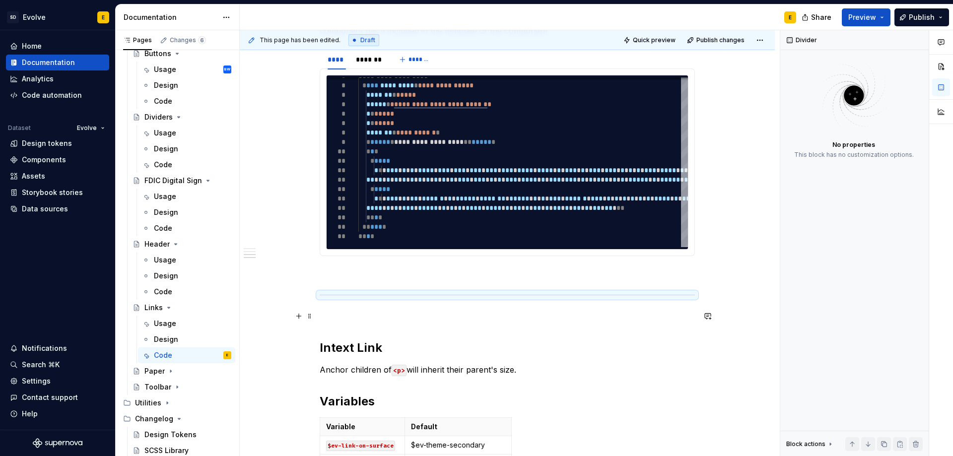
click at [344, 313] on p at bounding box center [507, 316] width 375 height 12
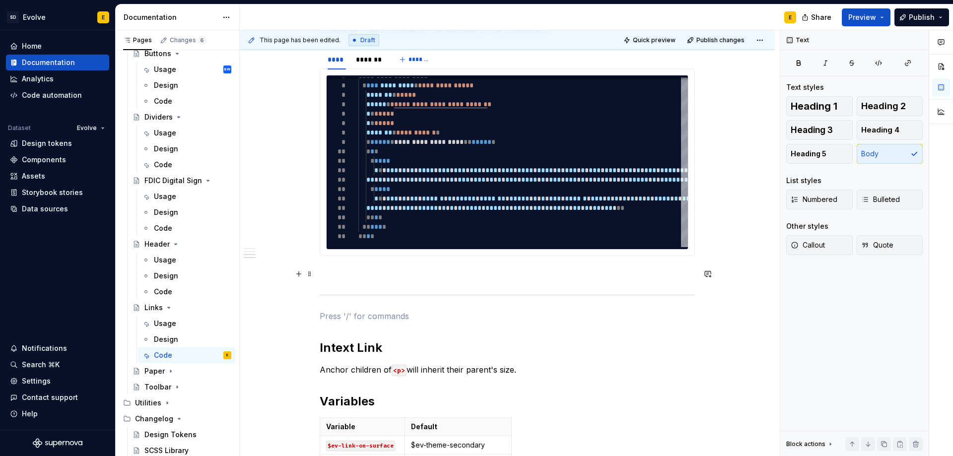
click at [352, 273] on p at bounding box center [507, 274] width 375 height 12
click at [349, 309] on div "**********" at bounding box center [507, 147] width 375 height 697
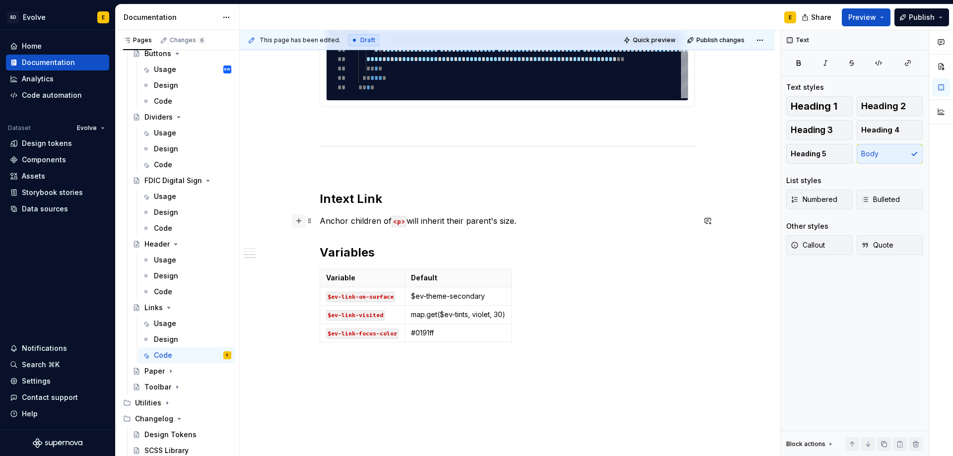
click at [298, 222] on button "button" at bounding box center [299, 221] width 14 height 14
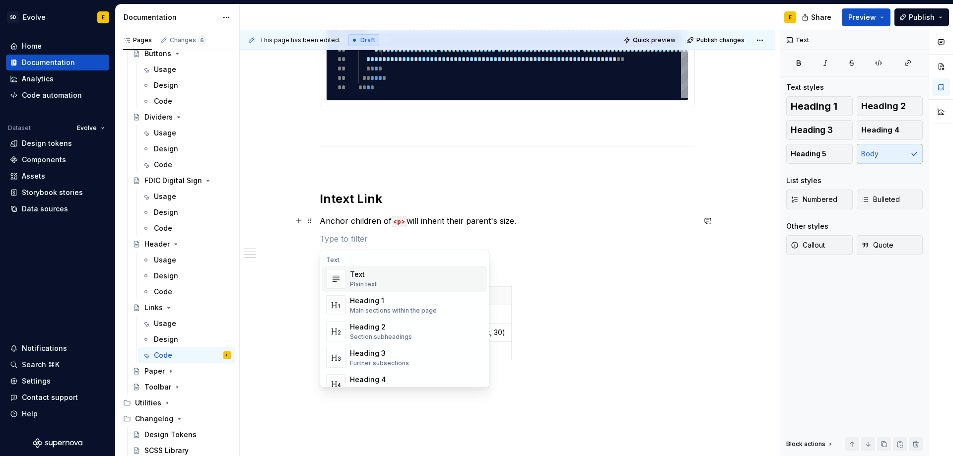
click at [322, 241] on p at bounding box center [507, 239] width 375 height 12
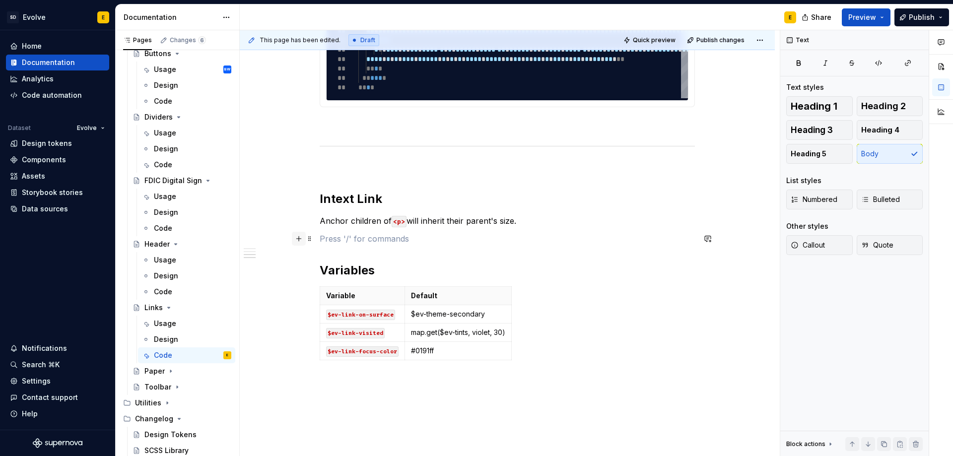
click at [298, 239] on button "button" at bounding box center [299, 239] width 14 height 14
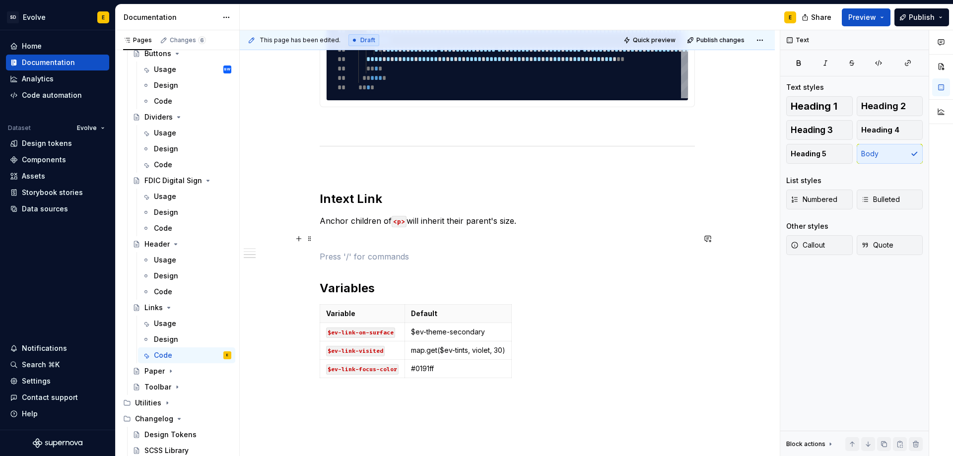
click at [333, 255] on p at bounding box center [507, 257] width 375 height 12
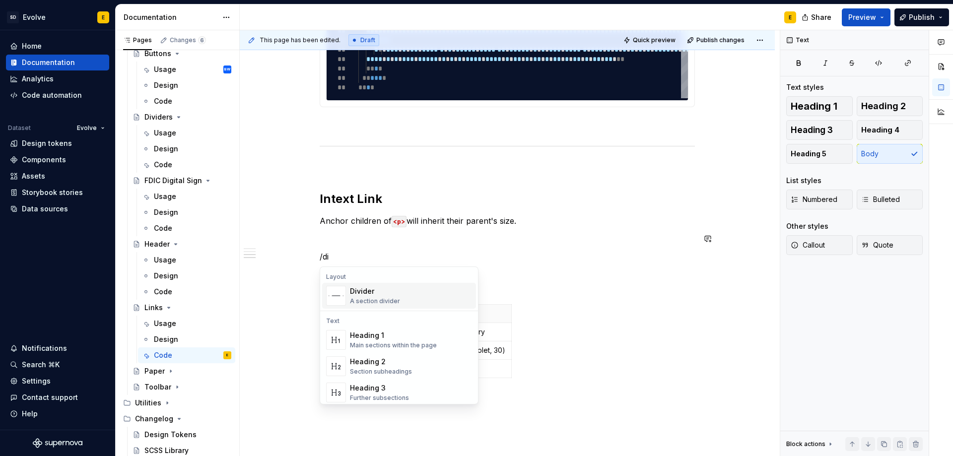
click at [355, 300] on div "A section divider" at bounding box center [375, 301] width 50 height 8
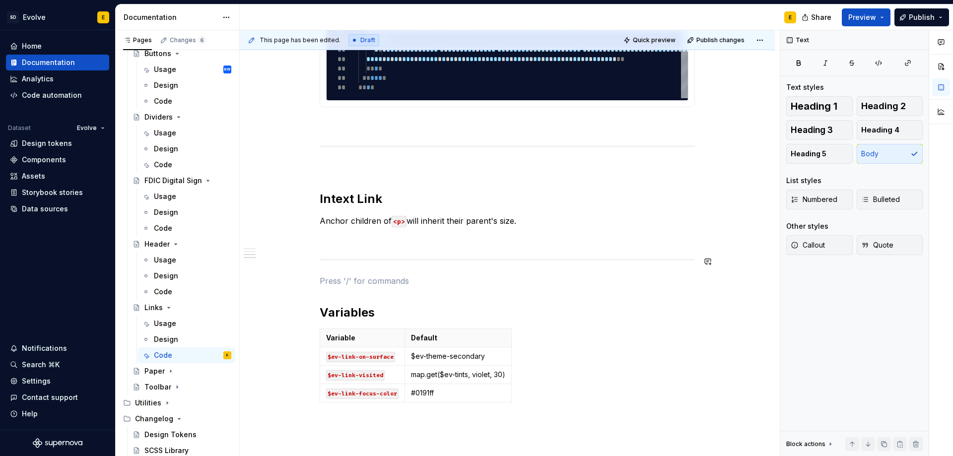
click at [346, 249] on div "**********" at bounding box center [507, 28] width 375 height 757
click at [347, 279] on p at bounding box center [507, 281] width 375 height 12
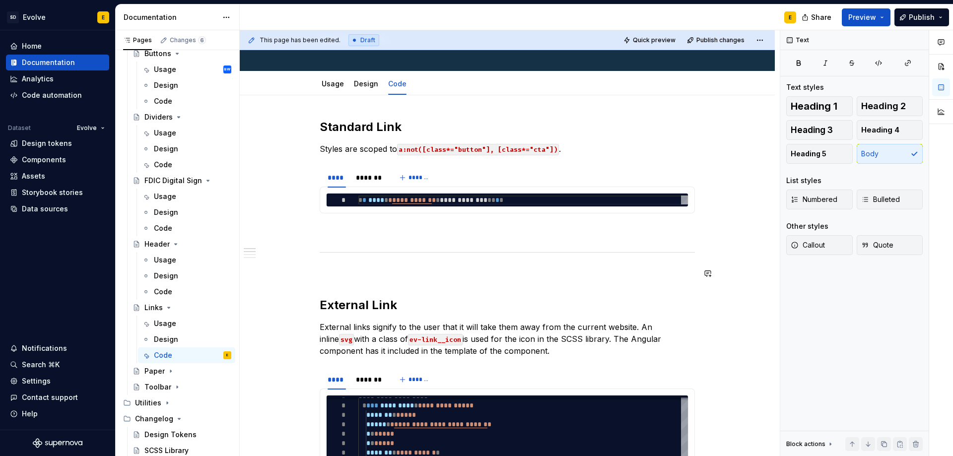
scroll to position [149, 0]
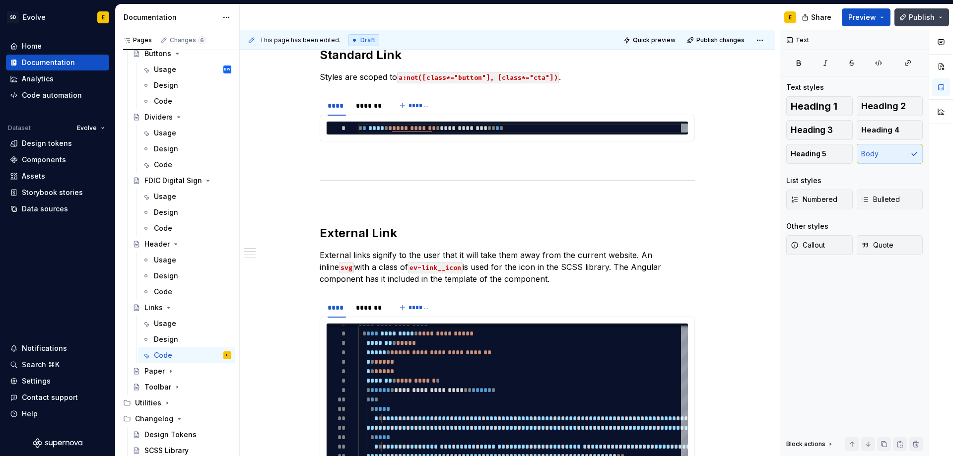
click at [925, 13] on span "Publish" at bounding box center [922, 17] width 26 height 10
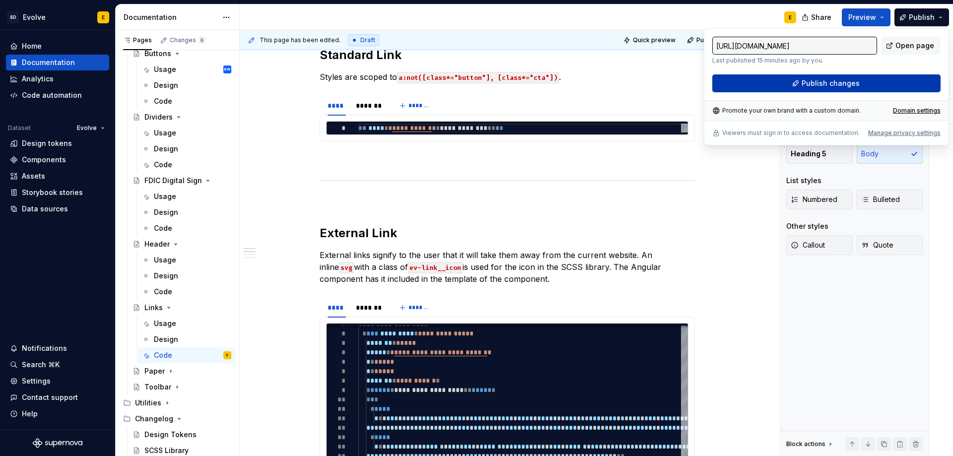
click at [892, 83] on button "Publish changes" at bounding box center [826, 83] width 228 height 18
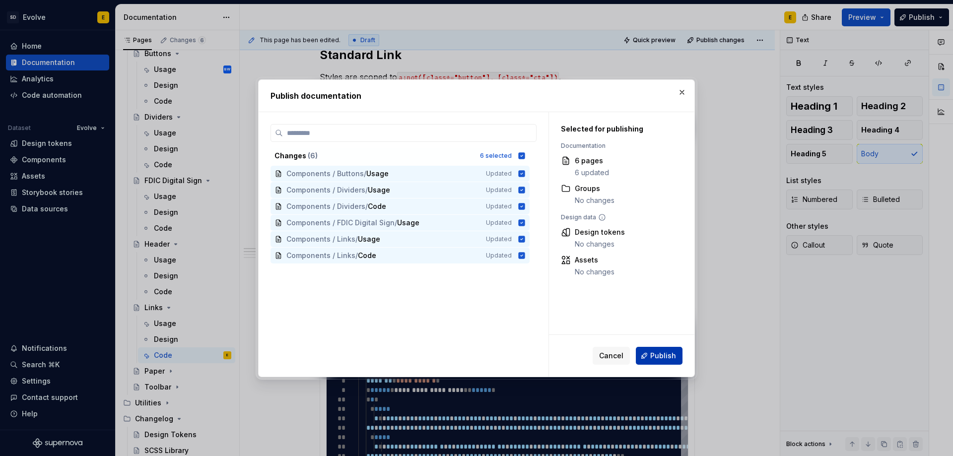
click at [662, 359] on span "Publish" at bounding box center [663, 356] width 26 height 10
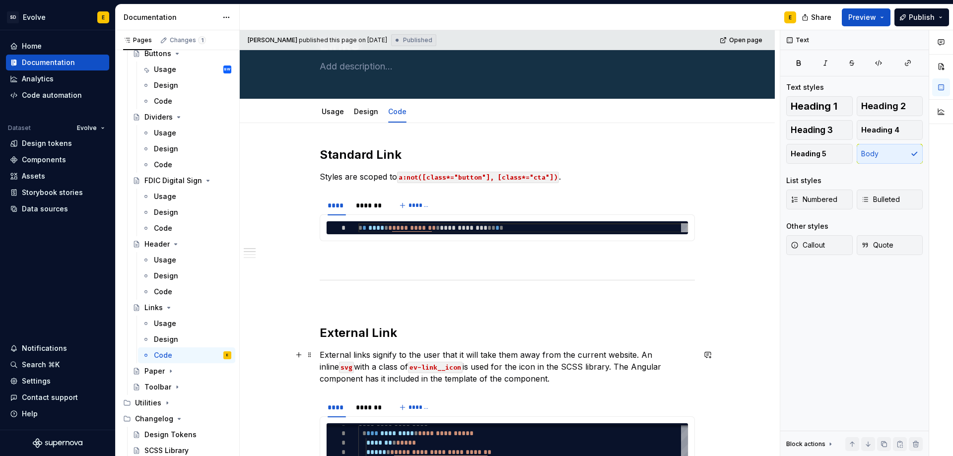
scroll to position [0, 0]
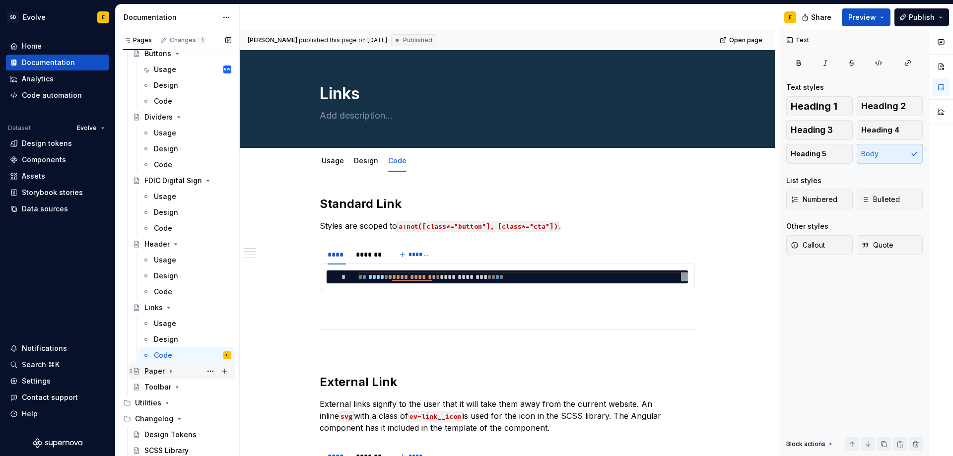
click at [167, 372] on icon "Page tree" at bounding box center [171, 371] width 8 height 8
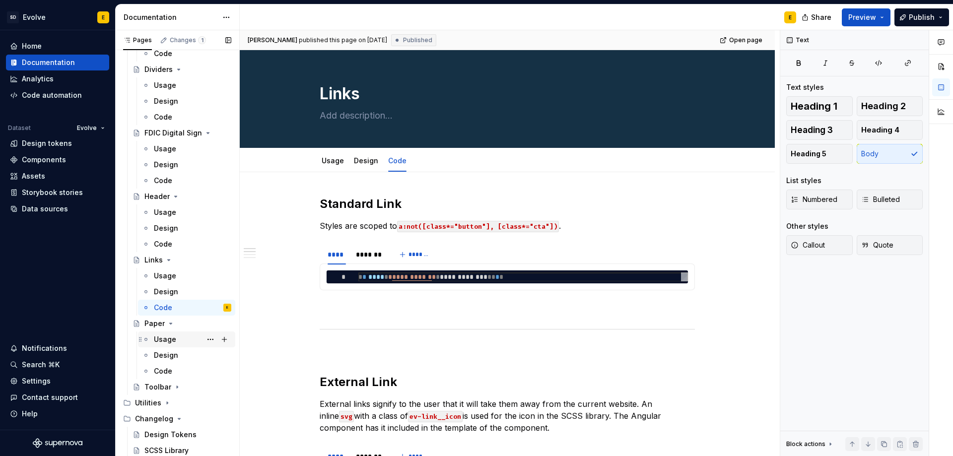
click at [166, 343] on div "Usage" at bounding box center [165, 340] width 22 height 10
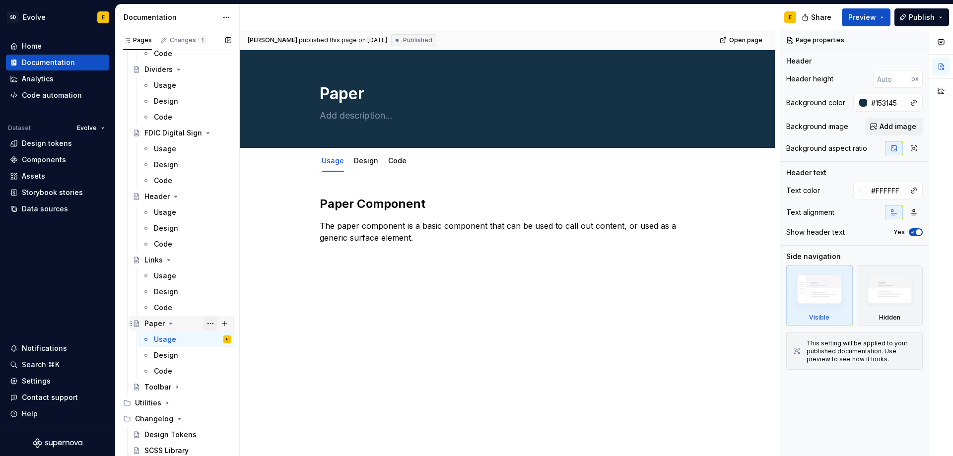
click at [205, 324] on button "Page tree" at bounding box center [211, 324] width 14 height 14
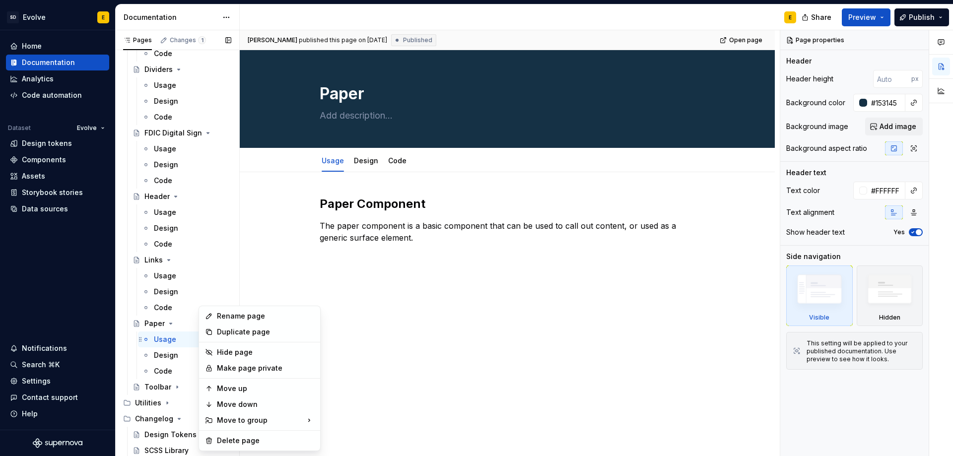
click at [159, 342] on div "Pages Changes 1 Add Accessibility guide for tree Page tree. Navigate the tree w…" at bounding box center [177, 245] width 124 height 430
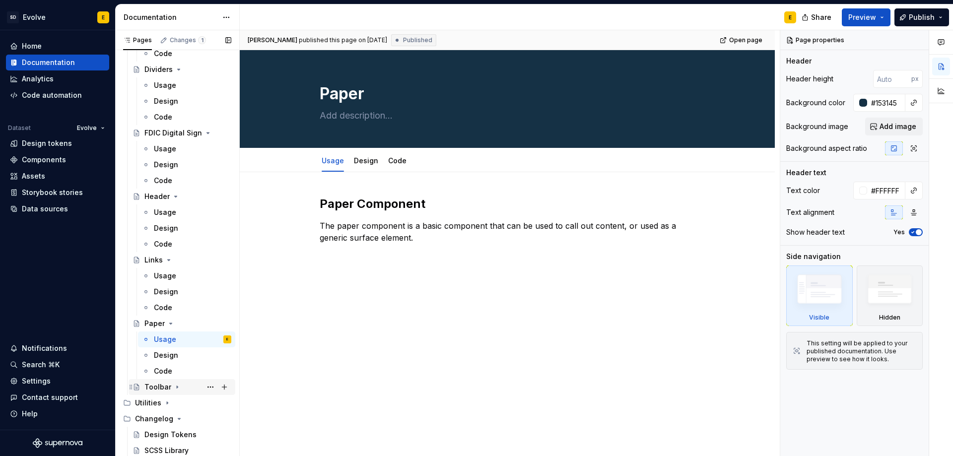
click at [177, 386] on icon "Page tree" at bounding box center [177, 387] width 1 height 2
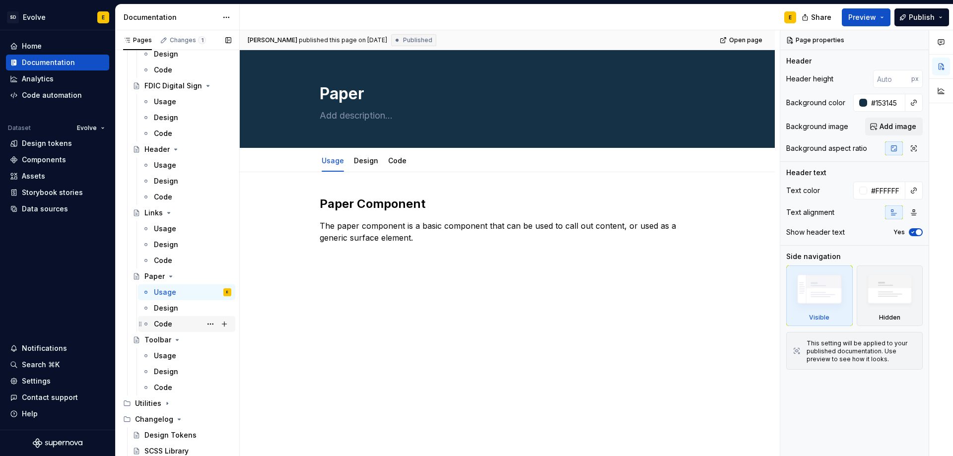
scroll to position [757, 0]
click at [167, 355] on div "Usage" at bounding box center [165, 356] width 22 height 10
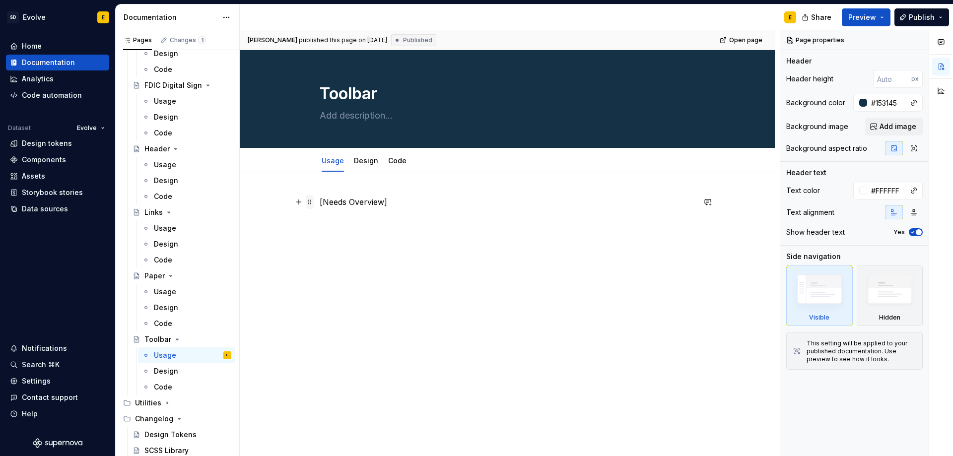
click at [309, 203] on span at bounding box center [310, 202] width 8 height 14
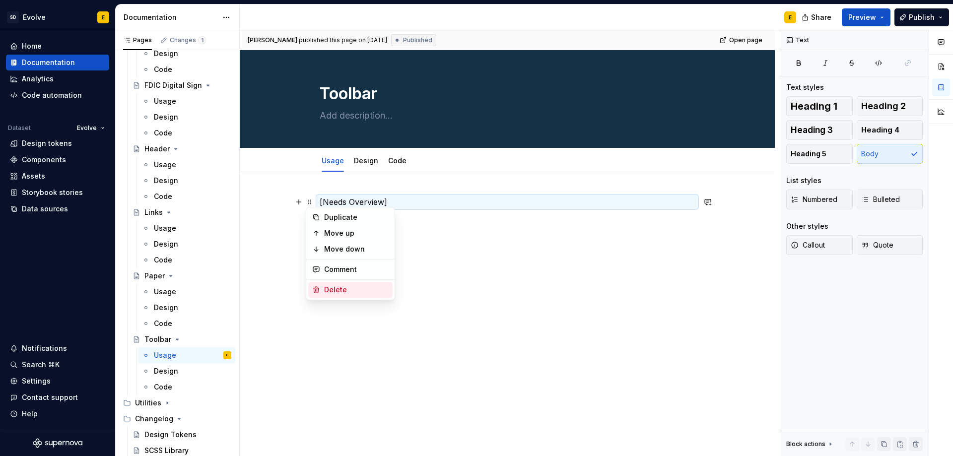
click at [326, 285] on div "Delete" at bounding box center [356, 290] width 65 height 10
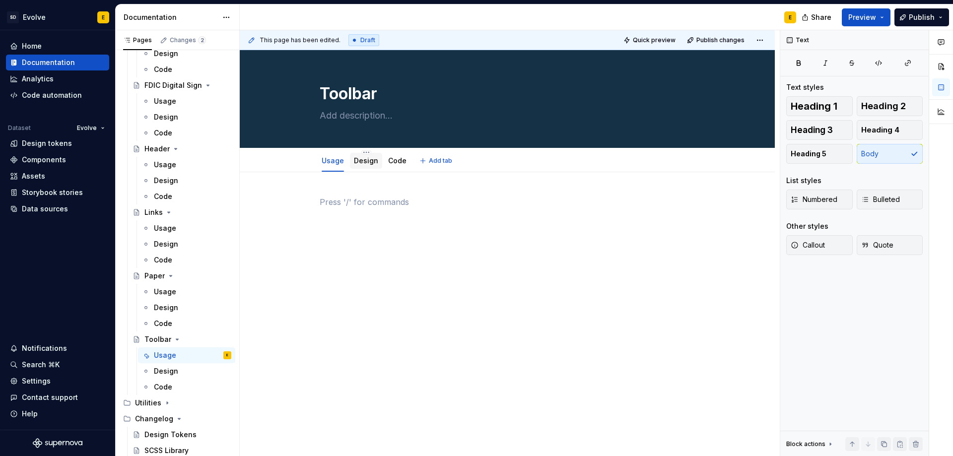
click at [356, 163] on link "Design" at bounding box center [366, 160] width 24 height 8
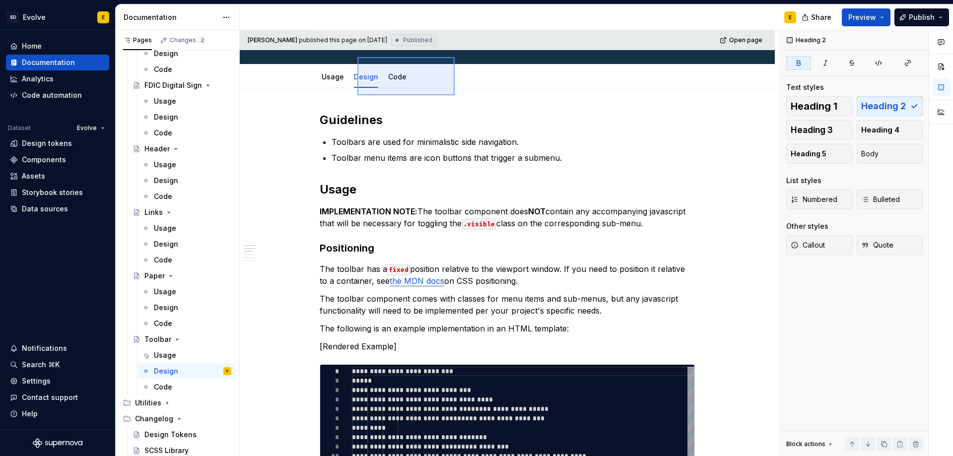
scroll to position [73, 0]
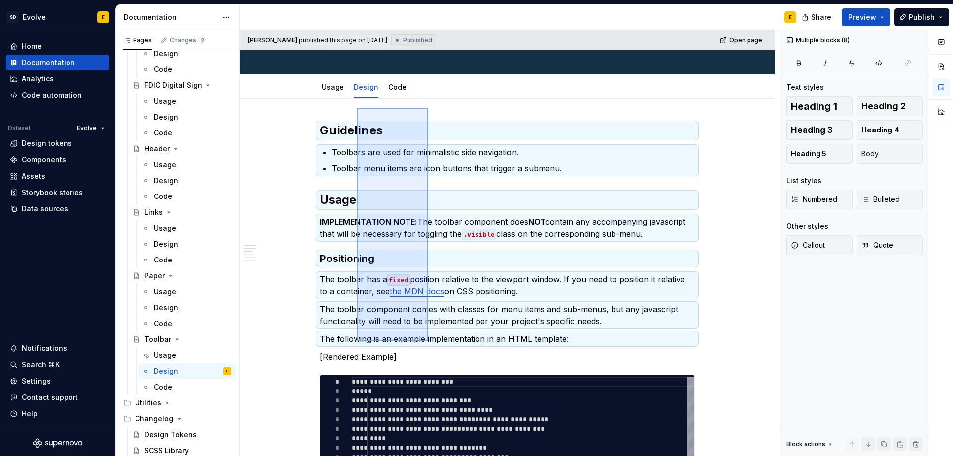
drag, startPoint x: 357, startPoint y: 181, endPoint x: 428, endPoint y: 341, distance: 174.9
click at [428, 341] on div "**********" at bounding box center [510, 243] width 540 height 426
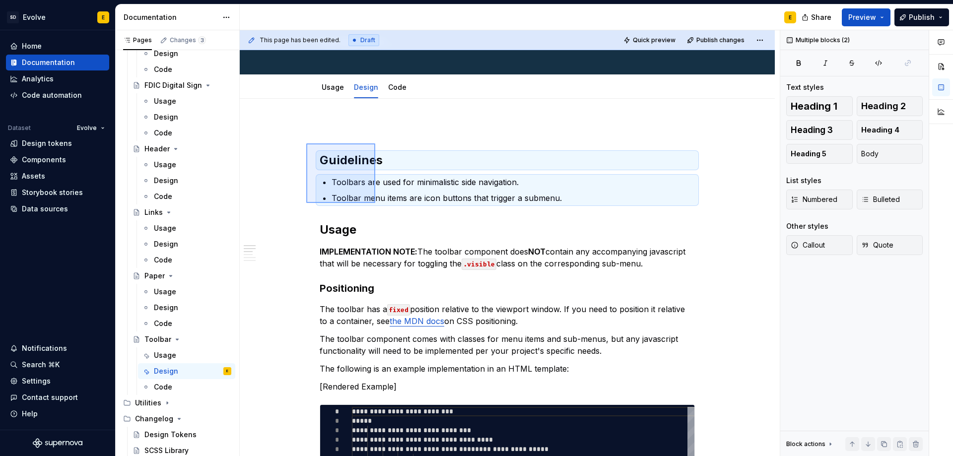
drag, startPoint x: 306, startPoint y: 143, endPoint x: 375, endPoint y: 203, distance: 91.2
click at [375, 203] on div "**********" at bounding box center [510, 243] width 540 height 426
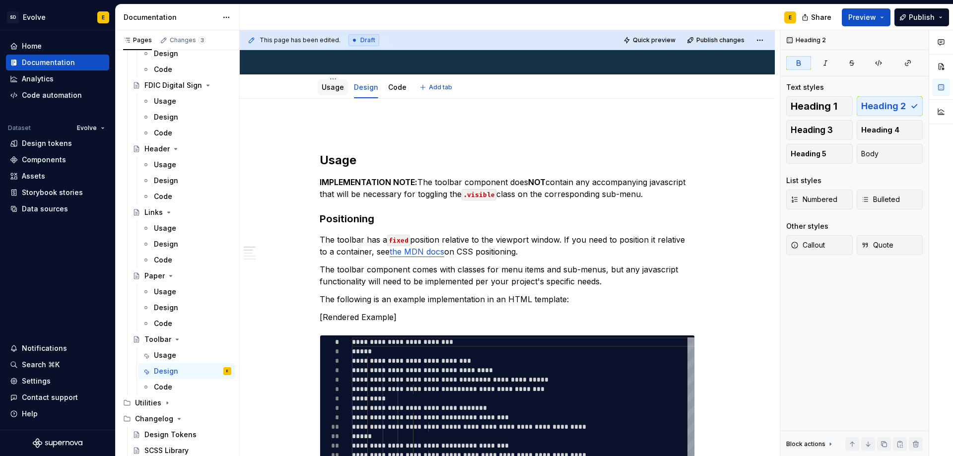
click at [329, 89] on link "Usage" at bounding box center [333, 87] width 22 height 8
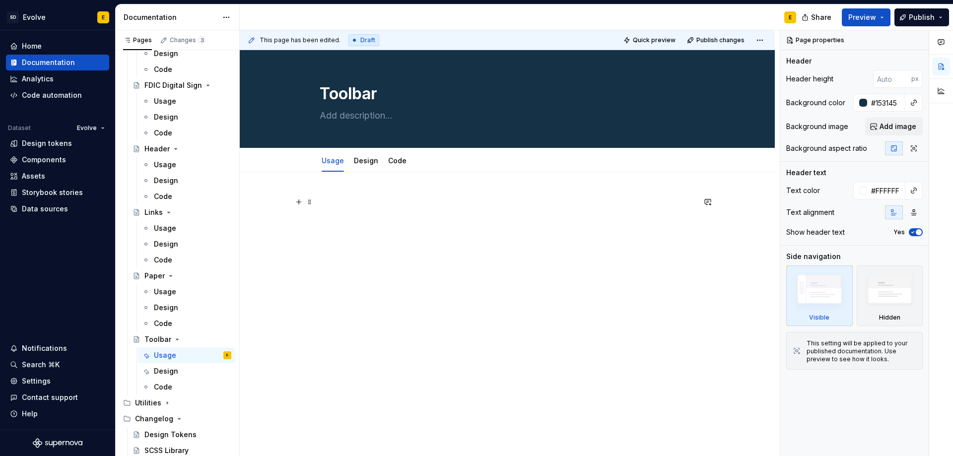
click at [357, 205] on p at bounding box center [507, 202] width 375 height 12
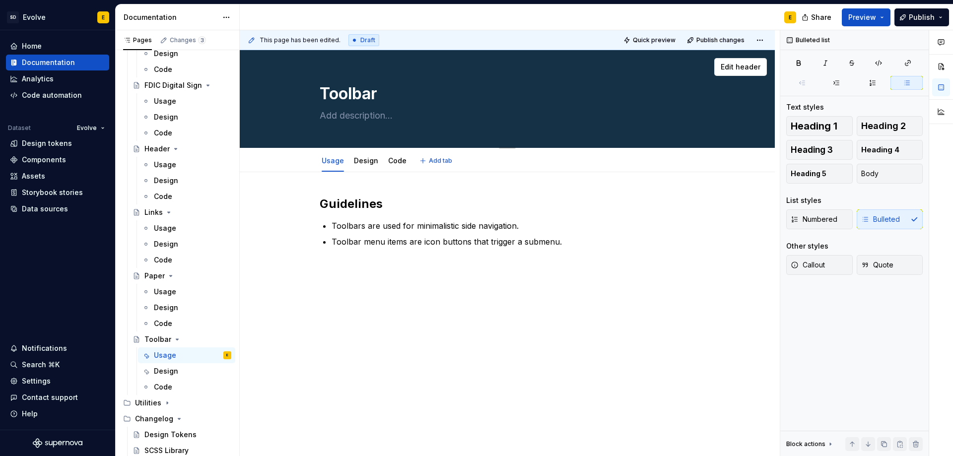
click at [349, 118] on textarea at bounding box center [505, 116] width 375 height 16
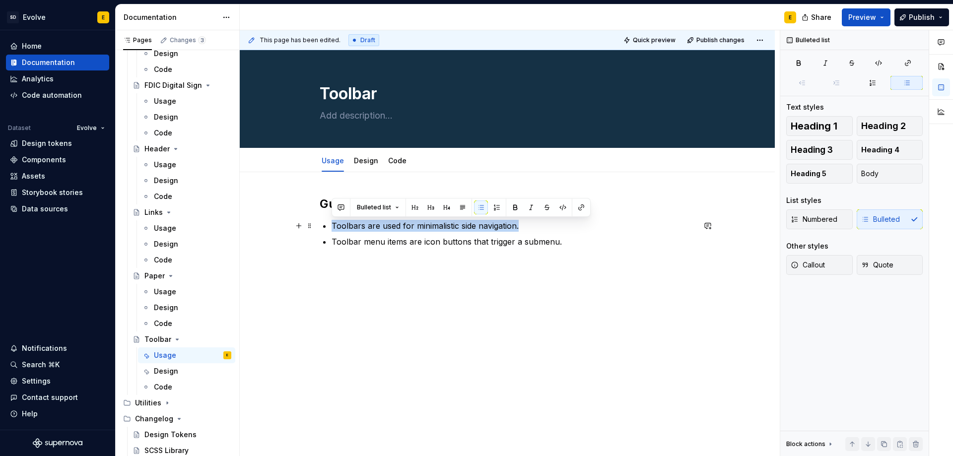
drag, startPoint x: 331, startPoint y: 225, endPoint x: 540, endPoint y: 223, distance: 209.5
click at [540, 223] on div "Guidelines Toolbars are used for minimalistic side navigation. Toolbar menu ite…" at bounding box center [507, 222] width 375 height 52
copy p "Toolbars are used for minimalistic side navigation."
click at [329, 112] on textarea at bounding box center [505, 116] width 375 height 16
paste textarea "Toolbars are used for minimalistic side navigation."
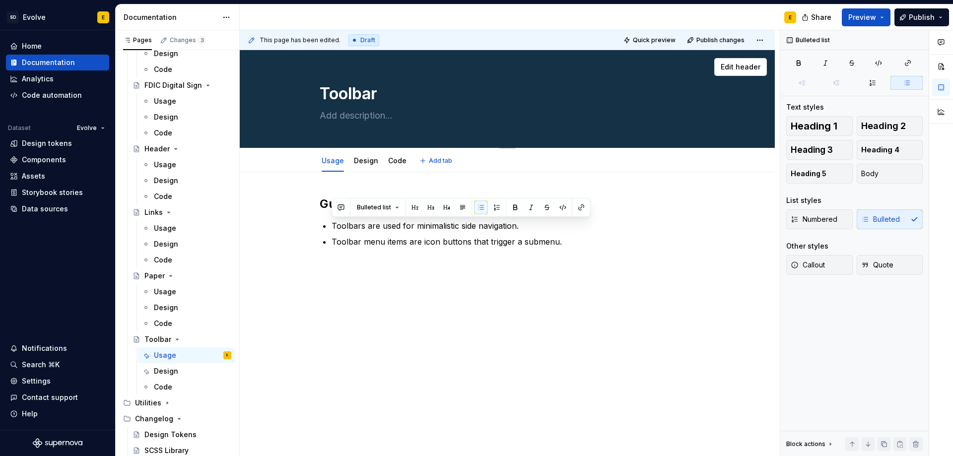
type textarea "*"
type textarea "Toolbars are used for minimalistic side navigation."
type textarea "*"
type textarea "Toolbars are used for minimalistic side navigation."
click at [351, 251] on div "Guidelines Toolbars are used for minimalistic side navigation. Toolbar menu ite…" at bounding box center [507, 228] width 375 height 64
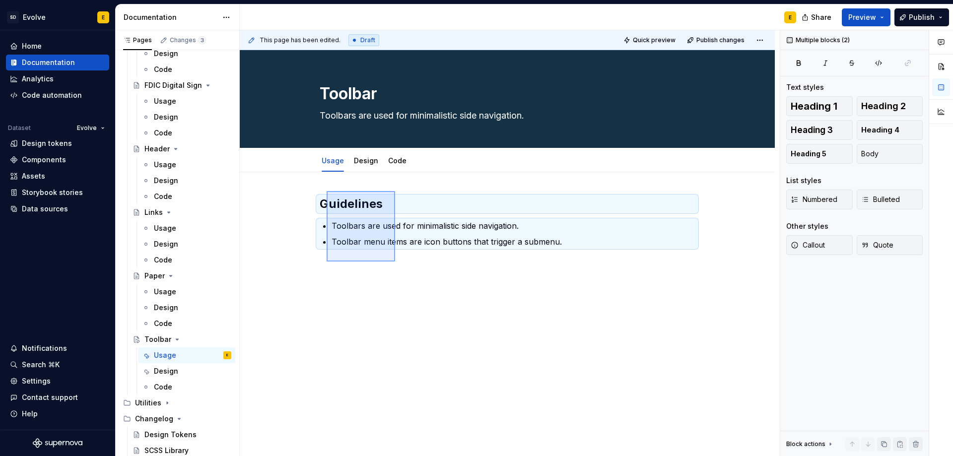
drag, startPoint x: 327, startPoint y: 191, endPoint x: 395, endPoint y: 262, distance: 98.3
click at [395, 262] on div "This page has been edited. Draft Quick preview Publish changes Toolbar Toolbars…" at bounding box center [510, 243] width 540 height 426
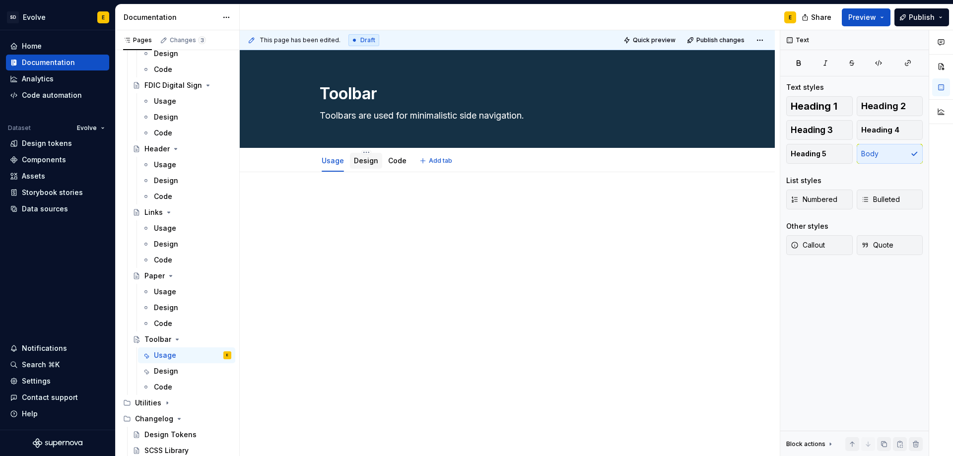
click at [364, 160] on link "Design" at bounding box center [366, 160] width 24 height 8
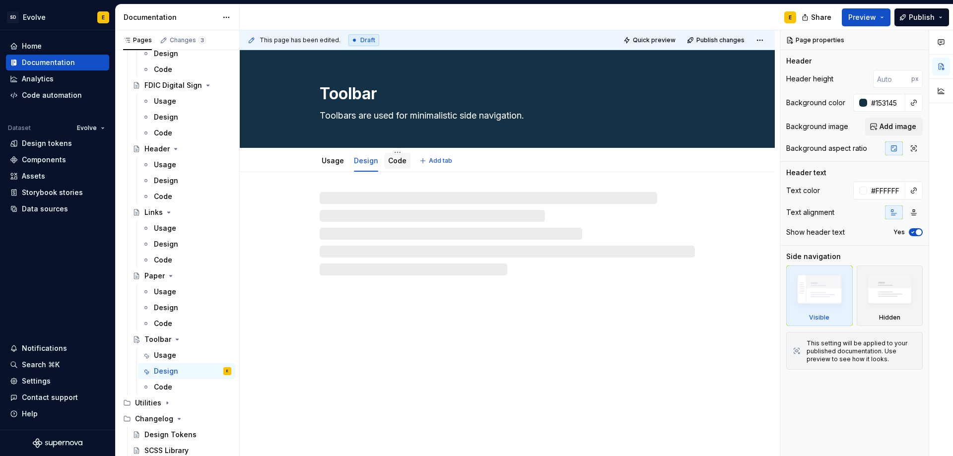
click at [399, 159] on link "Code" at bounding box center [397, 160] width 18 height 8
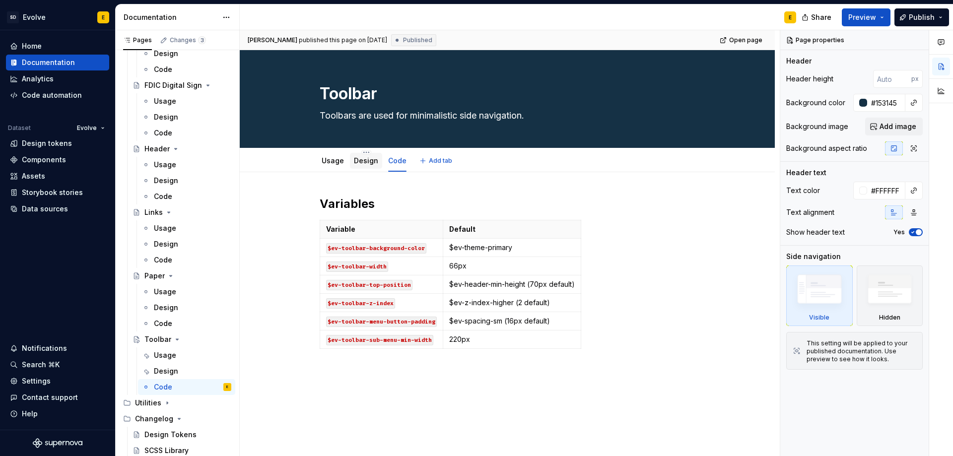
click at [367, 166] on div "Design" at bounding box center [366, 161] width 24 height 12
click at [372, 160] on link "Design" at bounding box center [366, 160] width 24 height 8
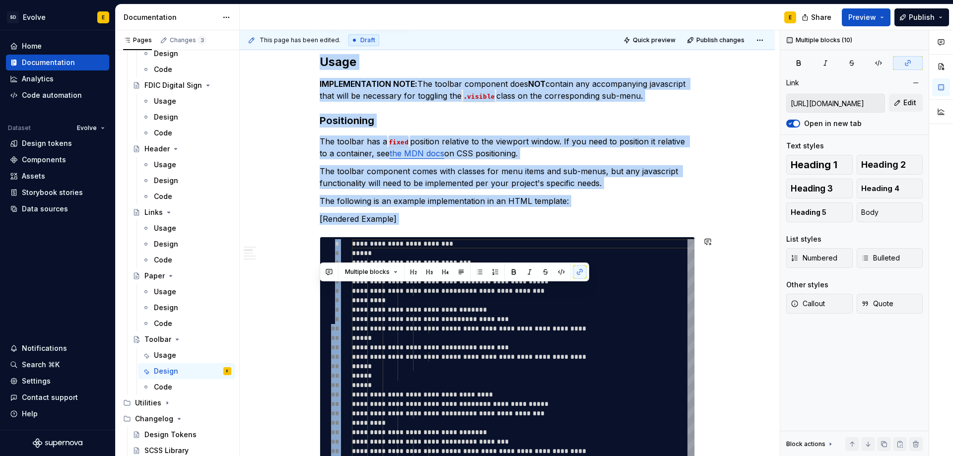
scroll to position [1106, 0]
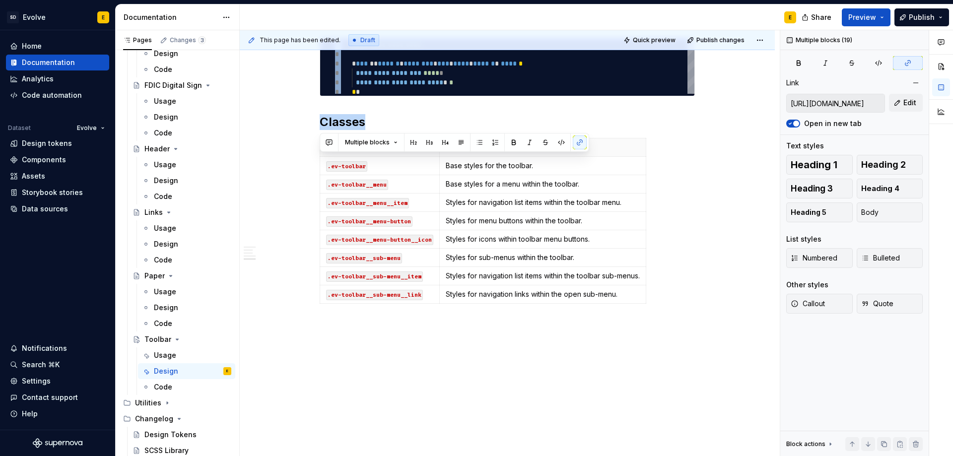
drag, startPoint x: 343, startPoint y: 205, endPoint x: 653, endPoint y: 316, distance: 329.6
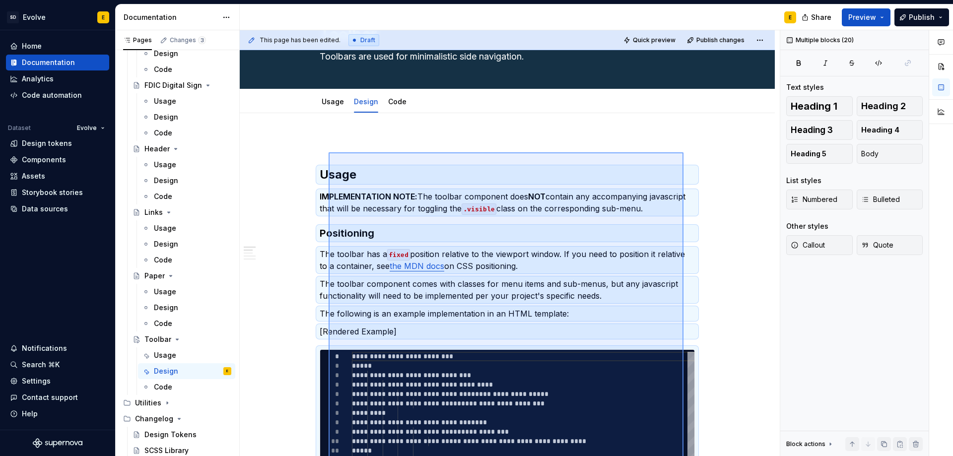
scroll to position [59, 0]
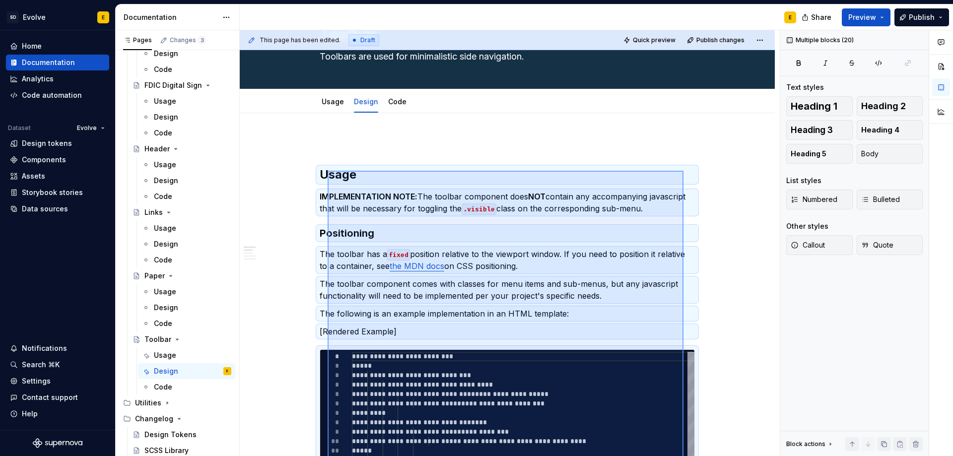
drag, startPoint x: 684, startPoint y: 380, endPoint x: 328, endPoint y: 171, distance: 412.8
click at [328, 171] on div "**********" at bounding box center [510, 243] width 540 height 426
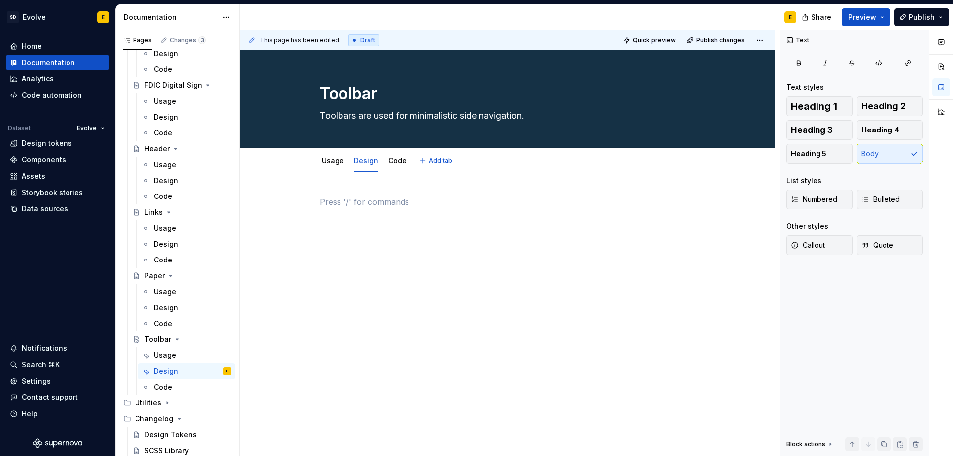
scroll to position [0, 0]
click at [393, 161] on link "Code" at bounding box center [397, 160] width 18 height 8
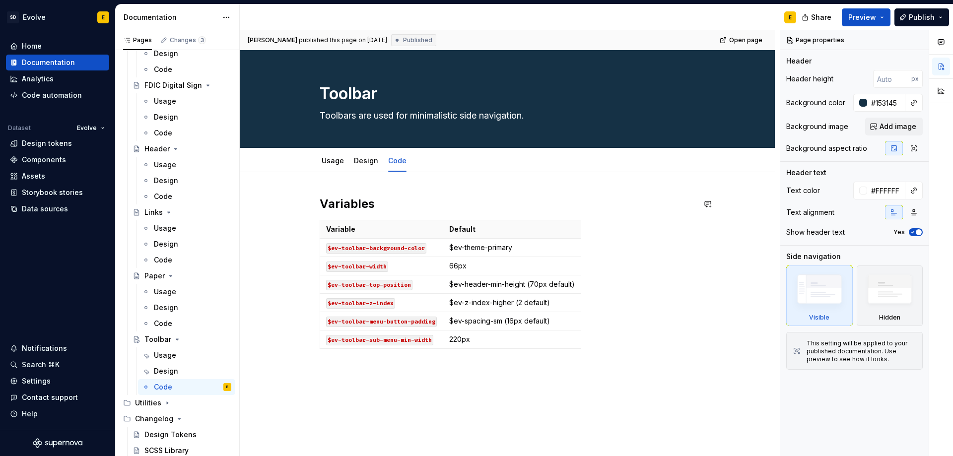
click at [335, 180] on div "Variables Variable Default $ev-toolbar-background-color $ev-theme-primary $ev-t…" at bounding box center [507, 337] width 535 height 330
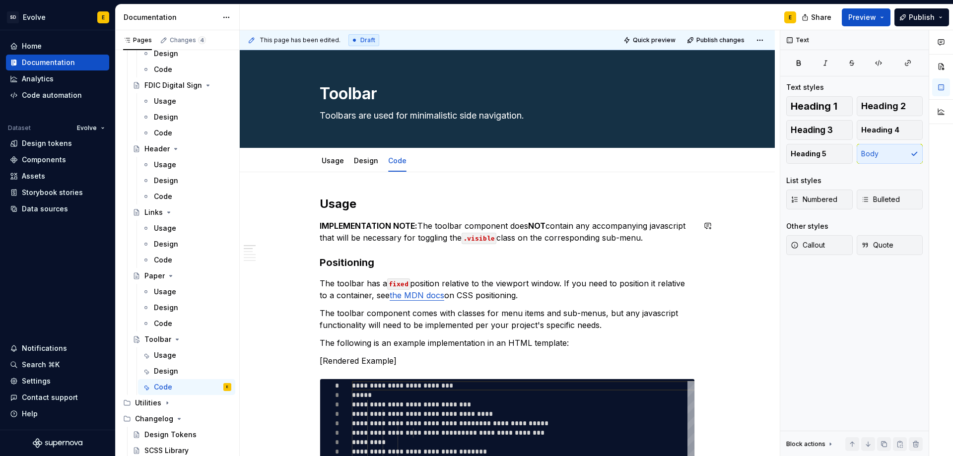
click at [345, 201] on strong "Usage" at bounding box center [338, 204] width 37 height 14
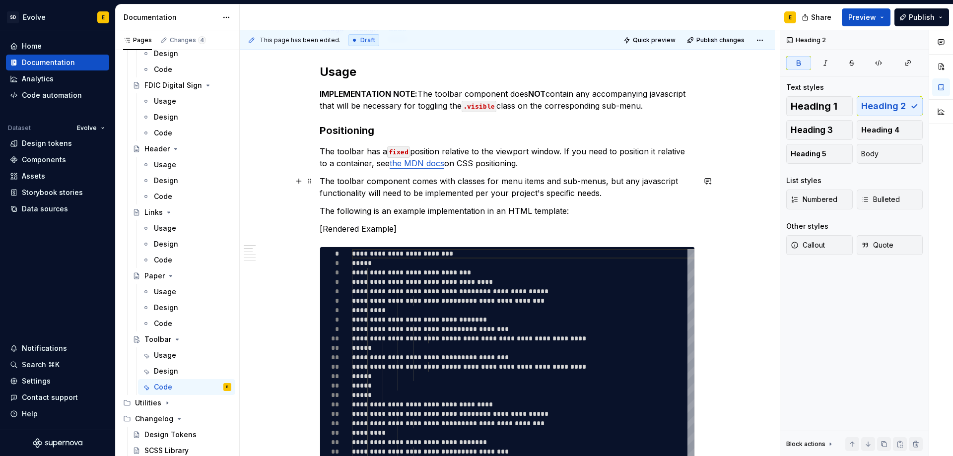
scroll to position [149, 0]
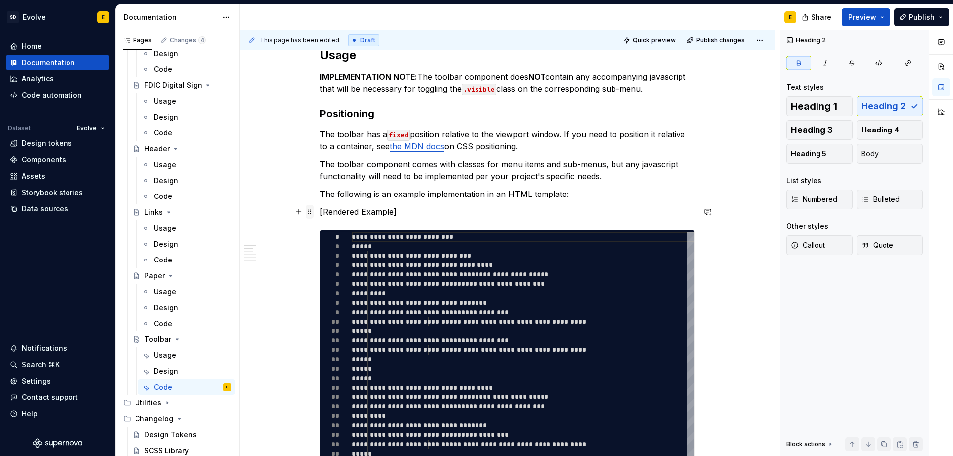
click at [309, 211] on span at bounding box center [310, 212] width 8 height 14
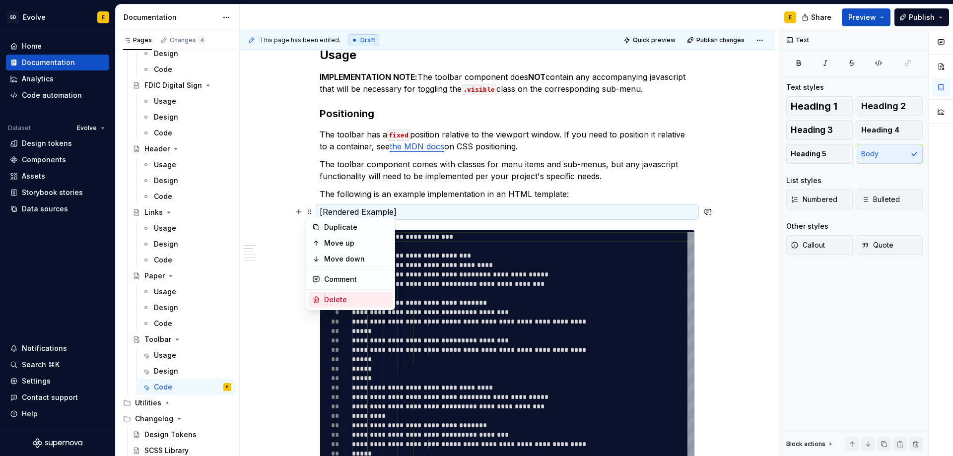
click at [330, 295] on div "Delete" at bounding box center [356, 300] width 65 height 10
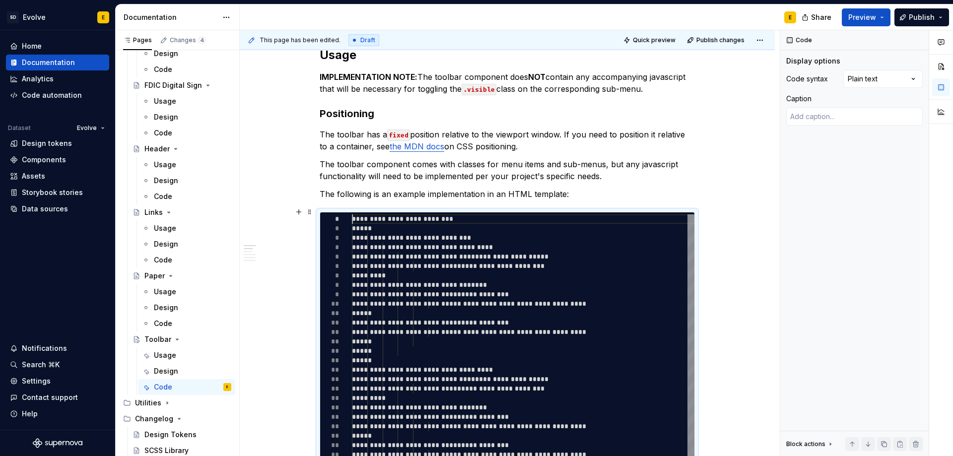
scroll to position [0, 132]
click at [574, 192] on p "The following is an example implementation in an HTML template:" at bounding box center [507, 194] width 375 height 12
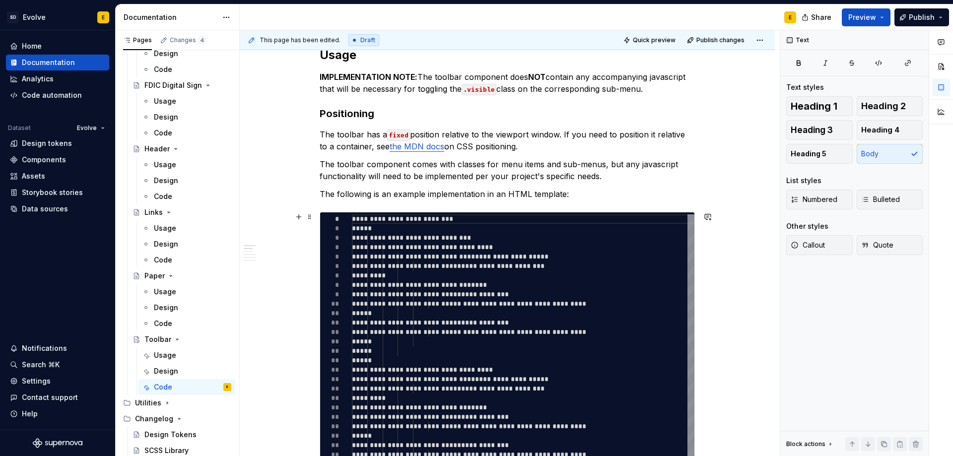
type textarea "*"
type textarea "**********"
click at [565, 237] on div "**********" at bounding box center [533, 368] width 362 height 308
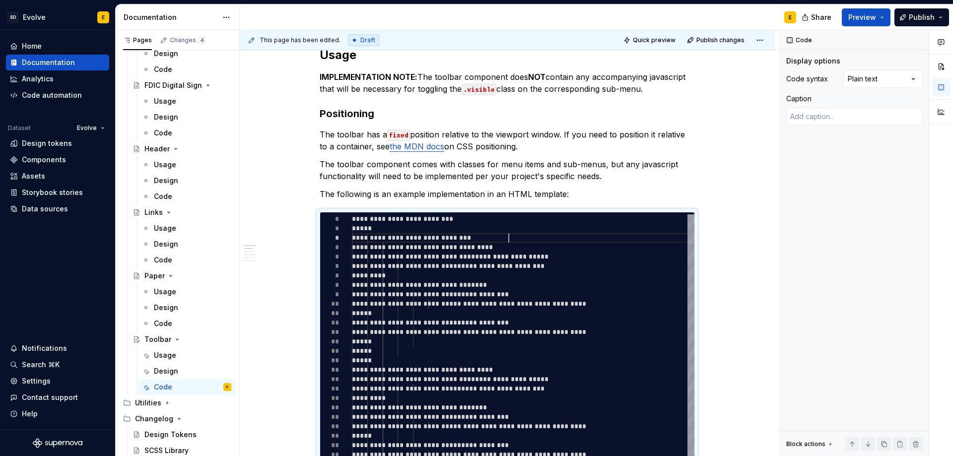
click at [878, 73] on div "Comments Open comments No comments yet Select ‘Comment’ from the block context …" at bounding box center [867, 243] width 173 height 426
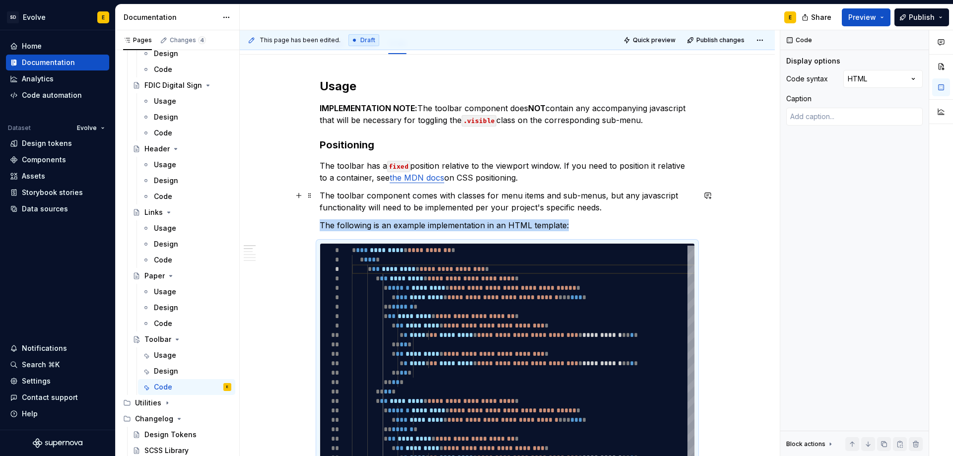
scroll to position [96, 0]
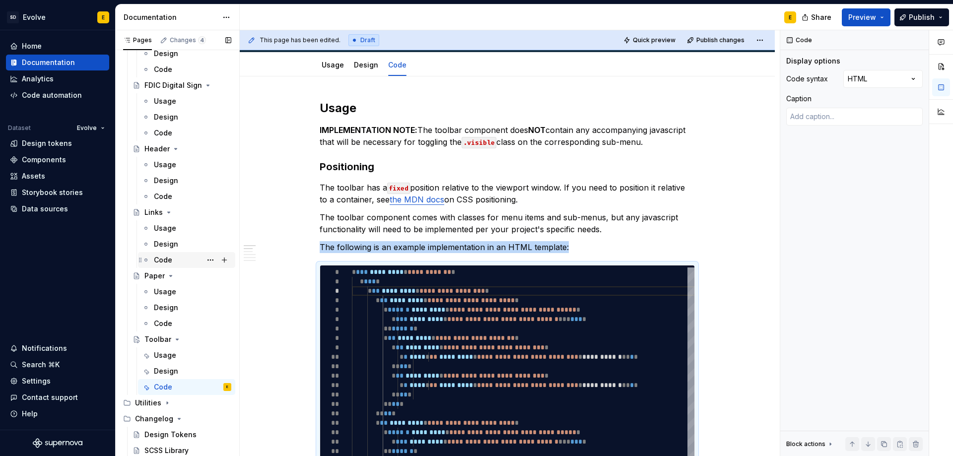
click at [163, 261] on div "Code" at bounding box center [163, 260] width 18 height 10
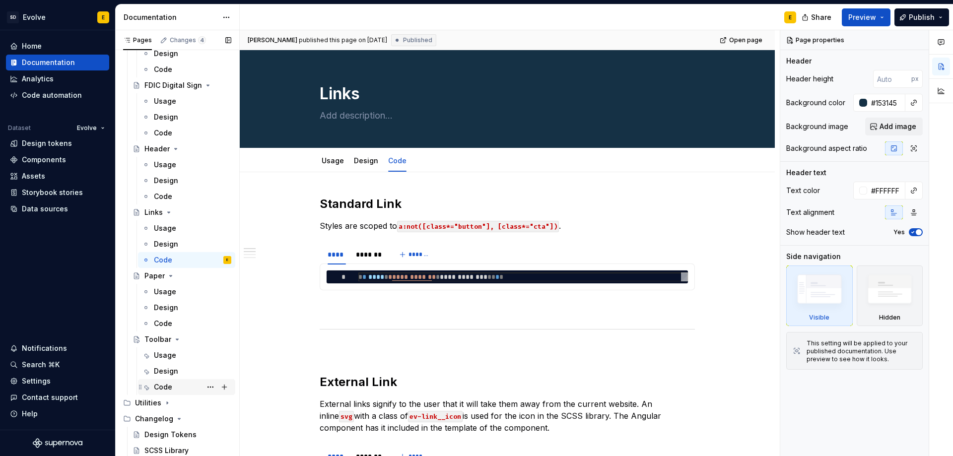
click at [163, 384] on div "Code" at bounding box center [163, 387] width 18 height 10
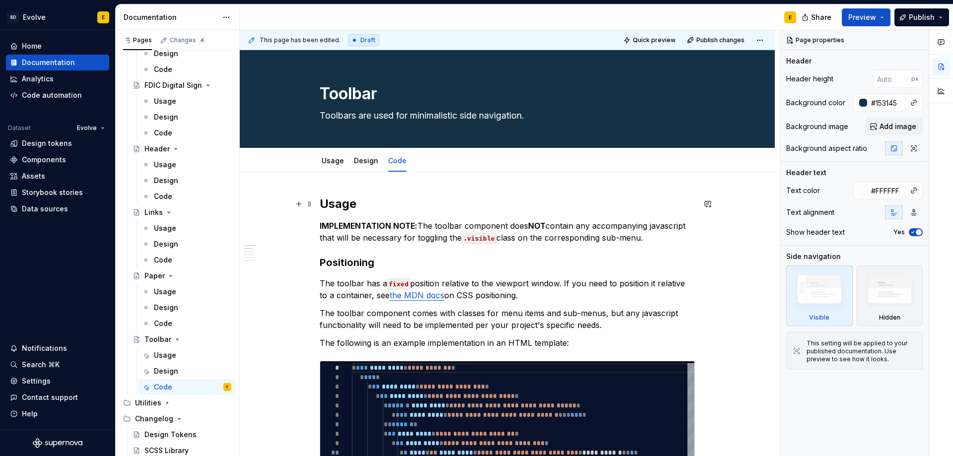
type textarea "*"
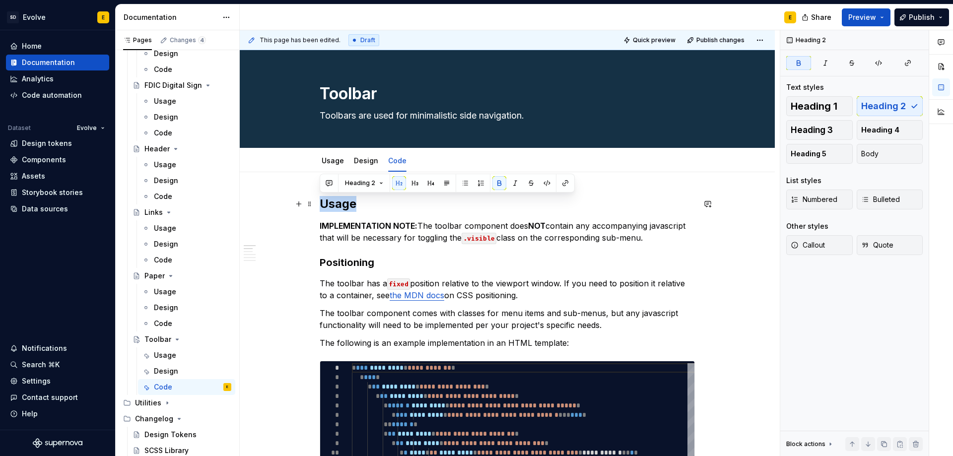
drag, startPoint x: 359, startPoint y: 205, endPoint x: 322, endPoint y: 198, distance: 37.3
click at [322, 198] on h2 "Usage" at bounding box center [507, 204] width 375 height 16
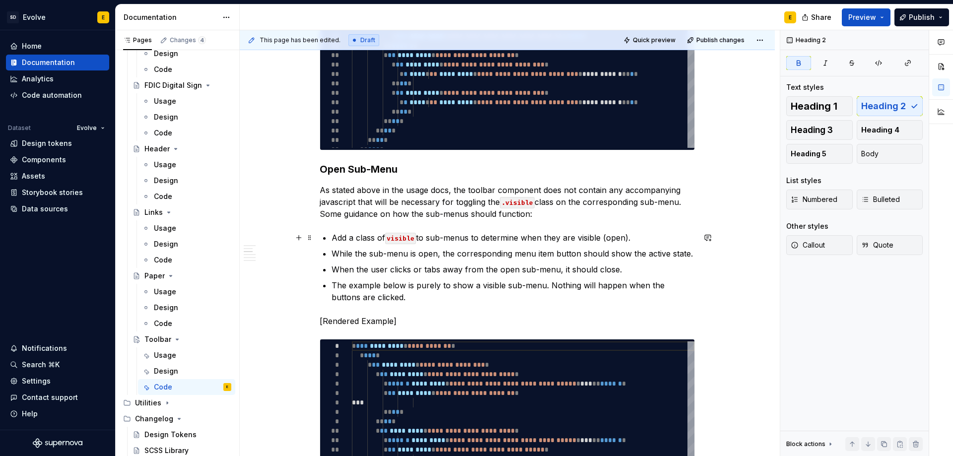
scroll to position [546, 0]
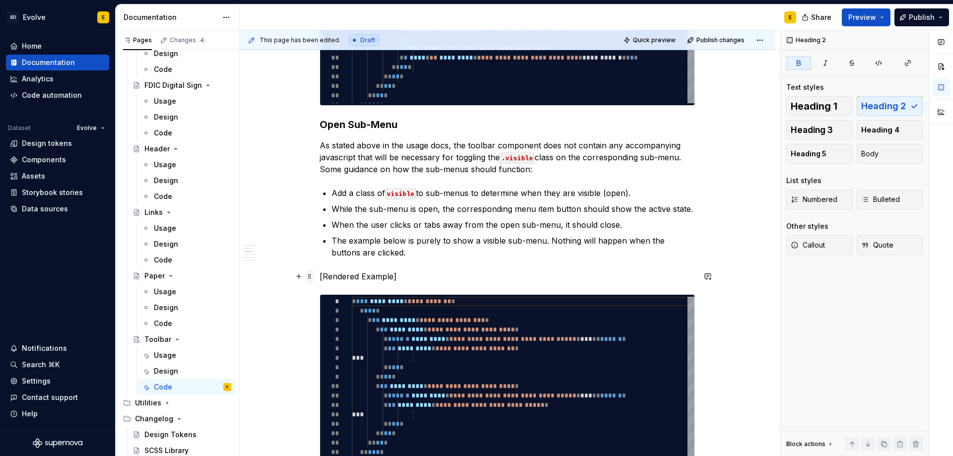
click at [306, 277] on span at bounding box center [310, 277] width 8 height 14
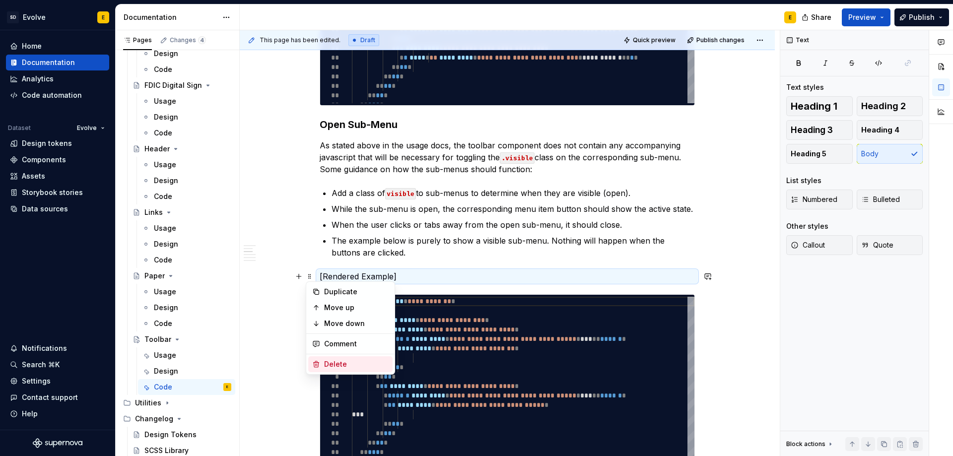
click at [332, 369] on div "Delete" at bounding box center [356, 364] width 65 height 10
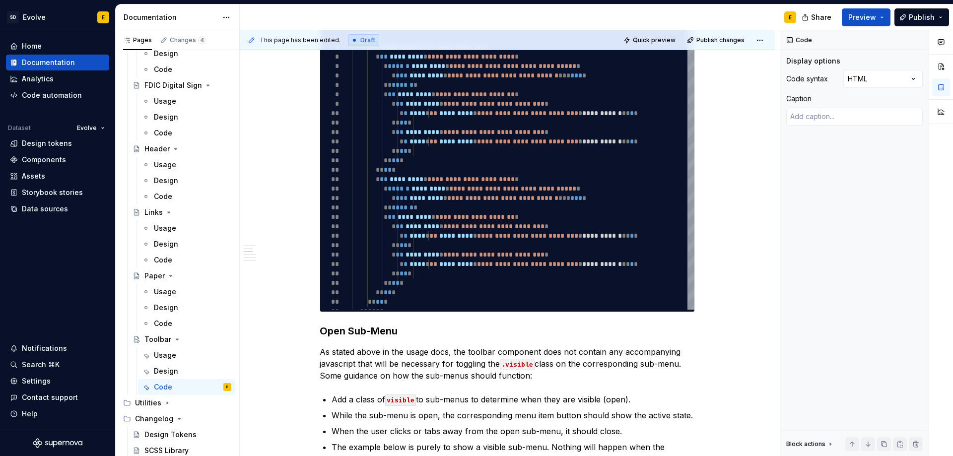
scroll to position [397, 0]
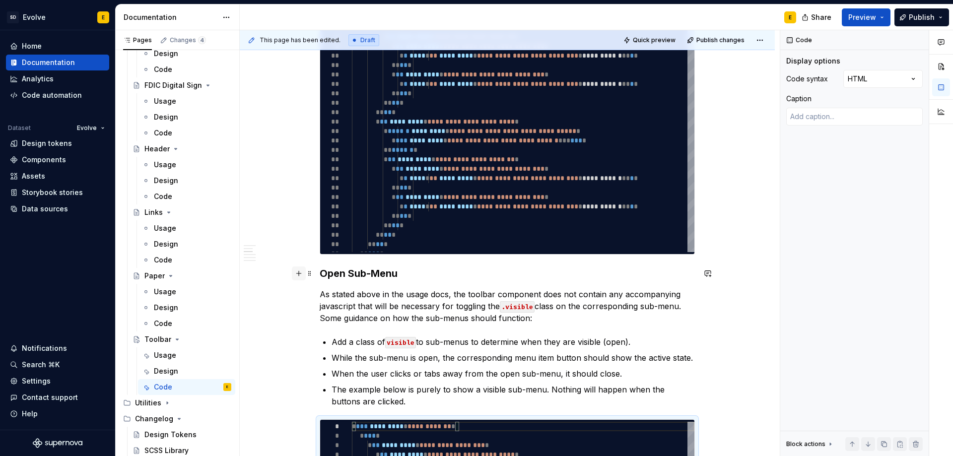
click at [299, 274] on button "button" at bounding box center [299, 274] width 14 height 14
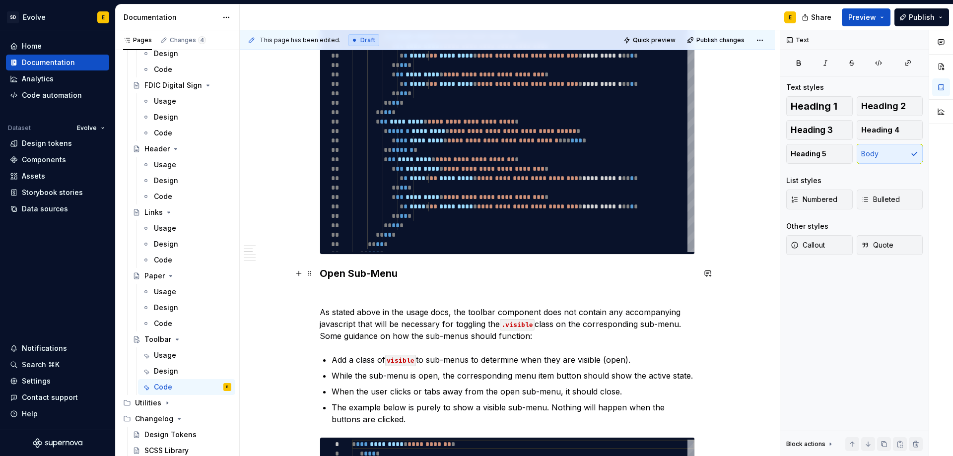
click at [298, 277] on button "button" at bounding box center [299, 274] width 14 height 14
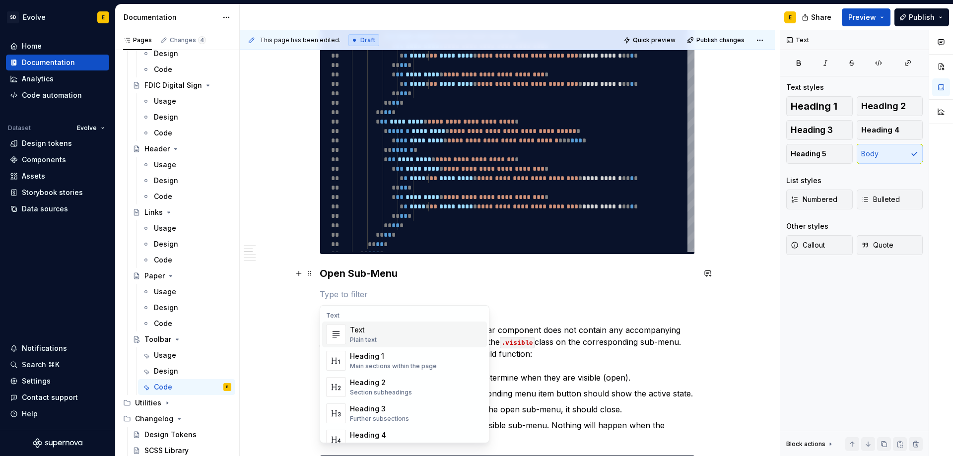
click at [342, 293] on p at bounding box center [507, 294] width 375 height 12
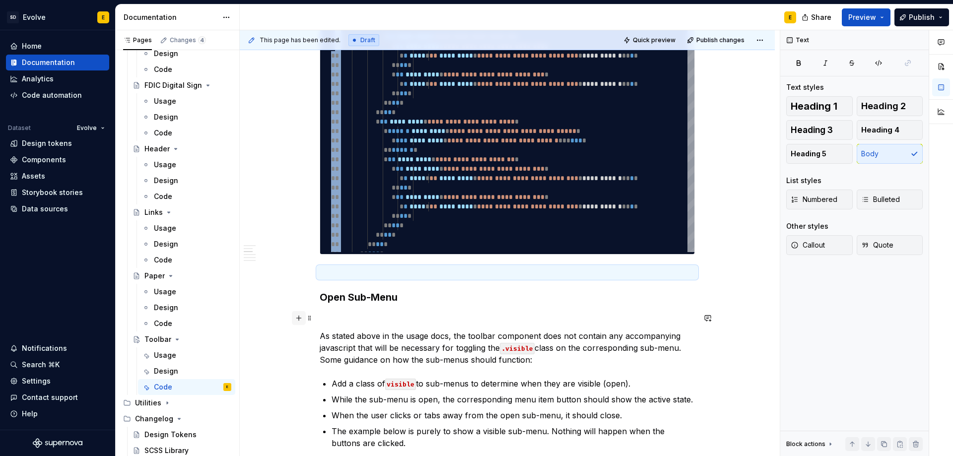
click at [297, 320] on button "button" at bounding box center [299, 318] width 14 height 14
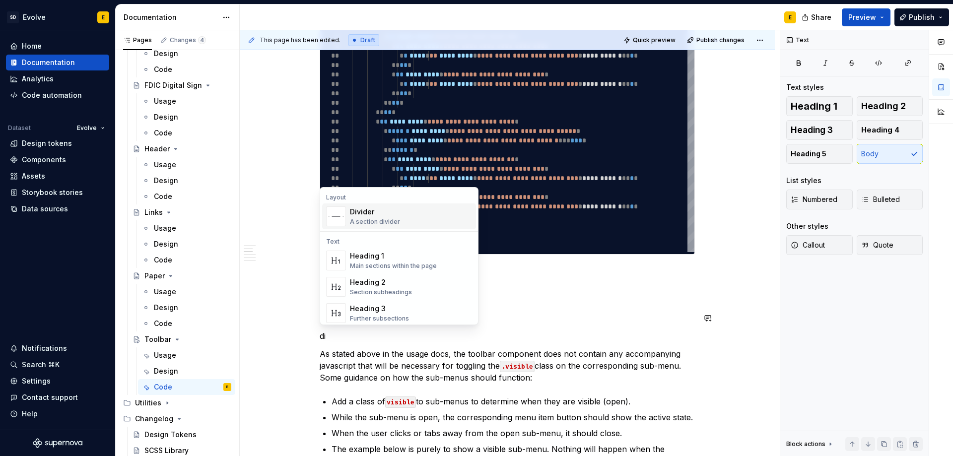
click at [373, 213] on div "Divider" at bounding box center [375, 212] width 50 height 10
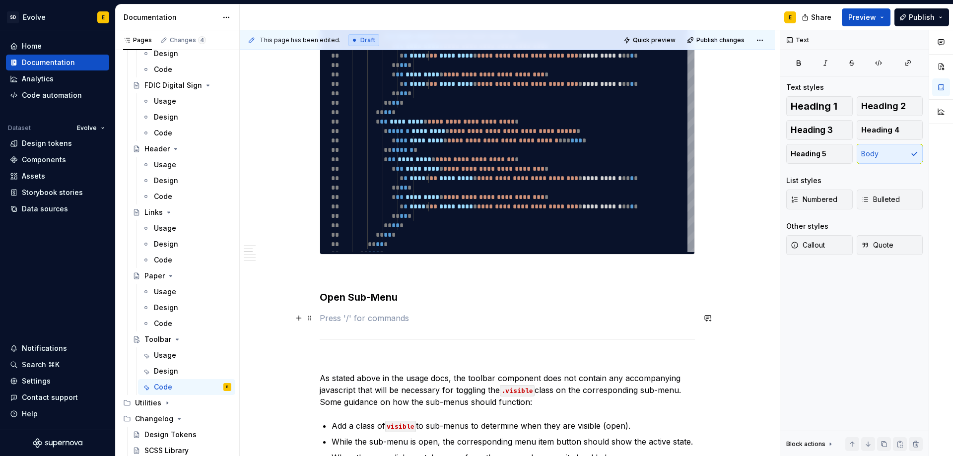
click at [385, 320] on p at bounding box center [507, 318] width 375 height 12
click at [373, 270] on p at bounding box center [507, 273] width 375 height 12
click at [298, 274] on button "button" at bounding box center [299, 273] width 14 height 14
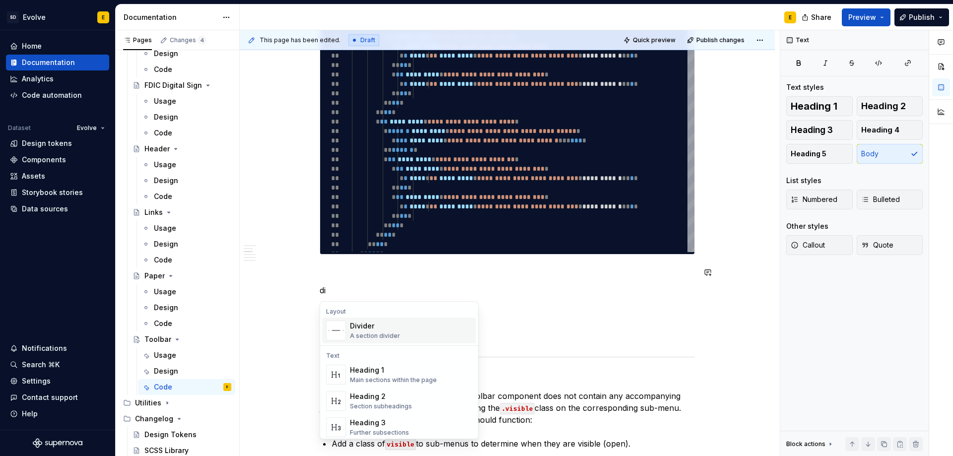
click at [369, 332] on div "Divider A section divider" at bounding box center [375, 330] width 50 height 19
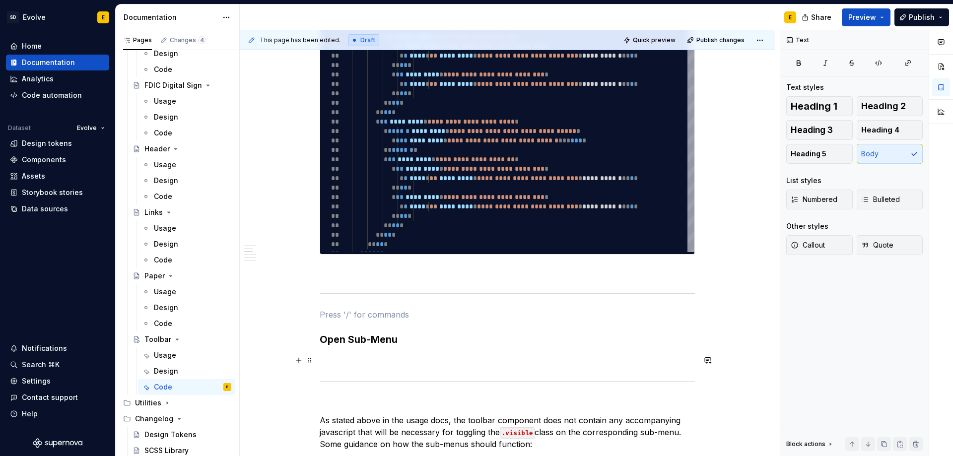
click at [353, 363] on p at bounding box center [507, 361] width 375 height 12
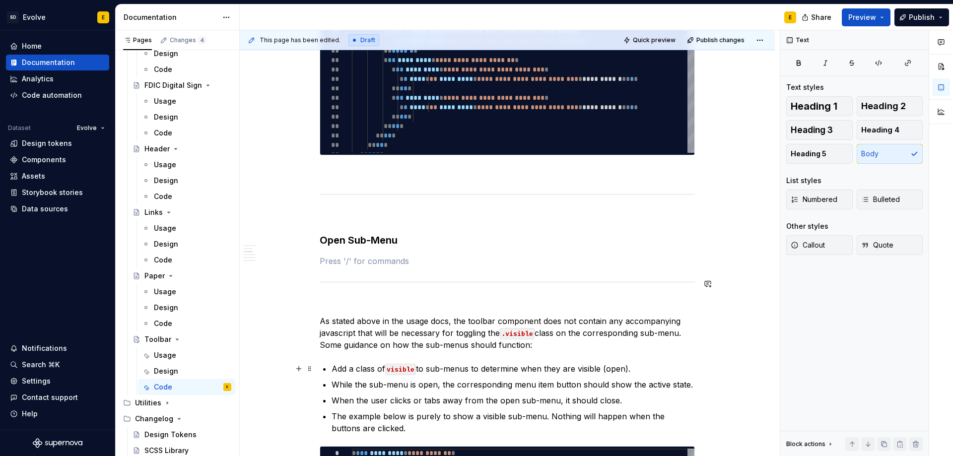
scroll to position [546, 0]
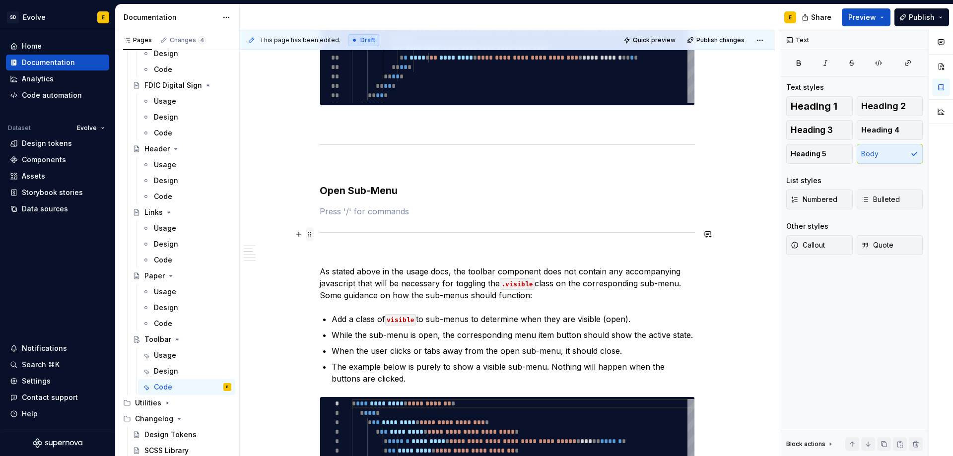
click at [309, 235] on span at bounding box center [310, 234] width 8 height 14
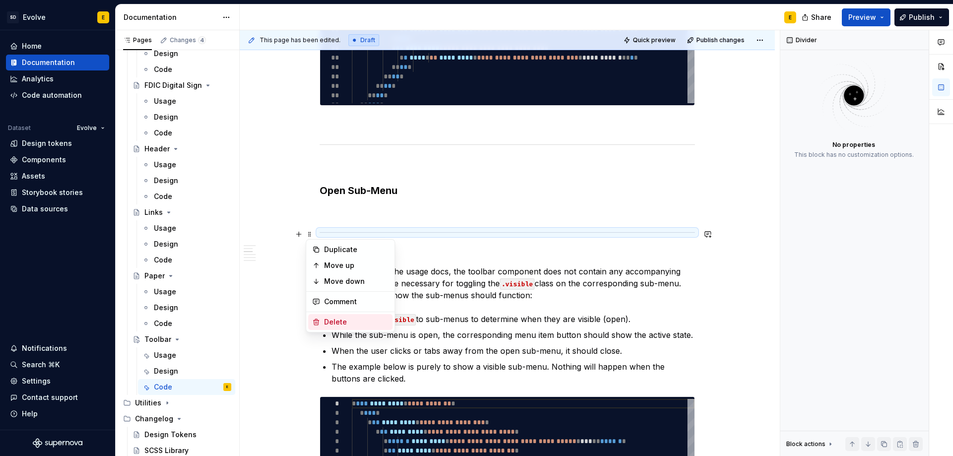
click at [334, 319] on div "Delete" at bounding box center [356, 322] width 65 height 10
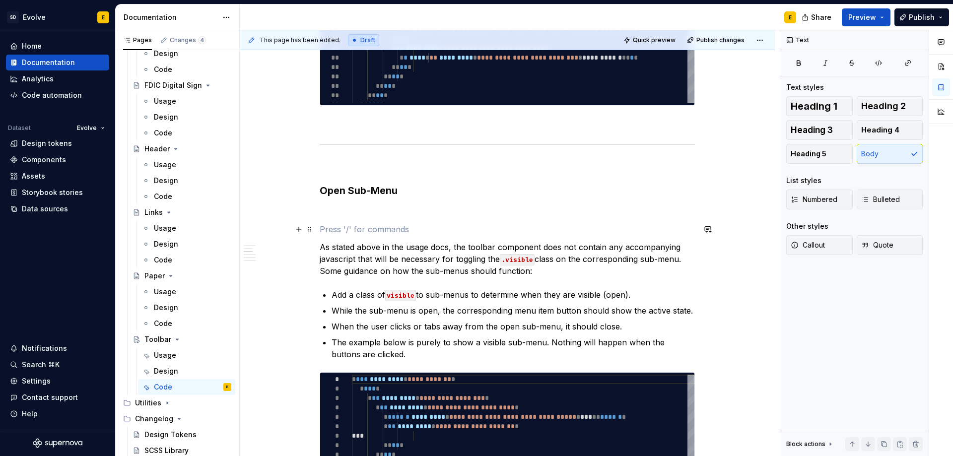
click at [311, 231] on span at bounding box center [310, 229] width 8 height 14
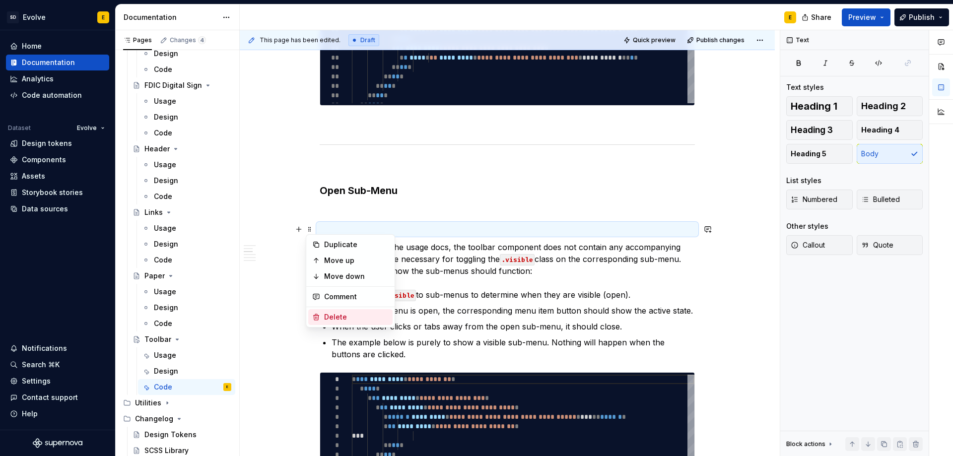
click at [321, 320] on div "Delete" at bounding box center [350, 317] width 84 height 16
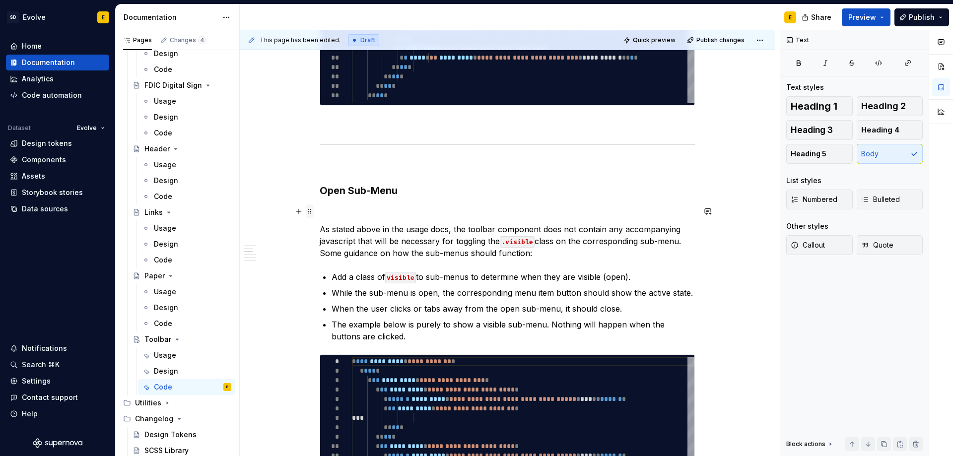
click at [309, 210] on span at bounding box center [310, 212] width 8 height 14
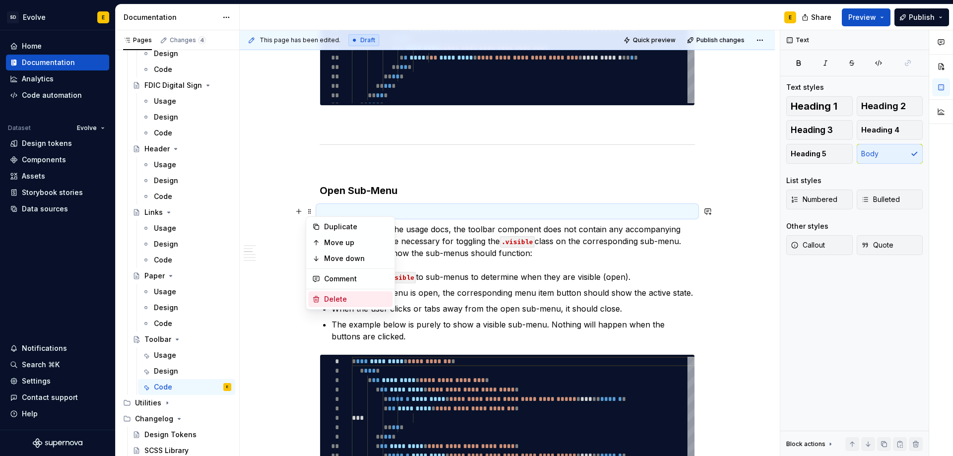
click at [324, 298] on div "Delete" at bounding box center [356, 299] width 65 height 10
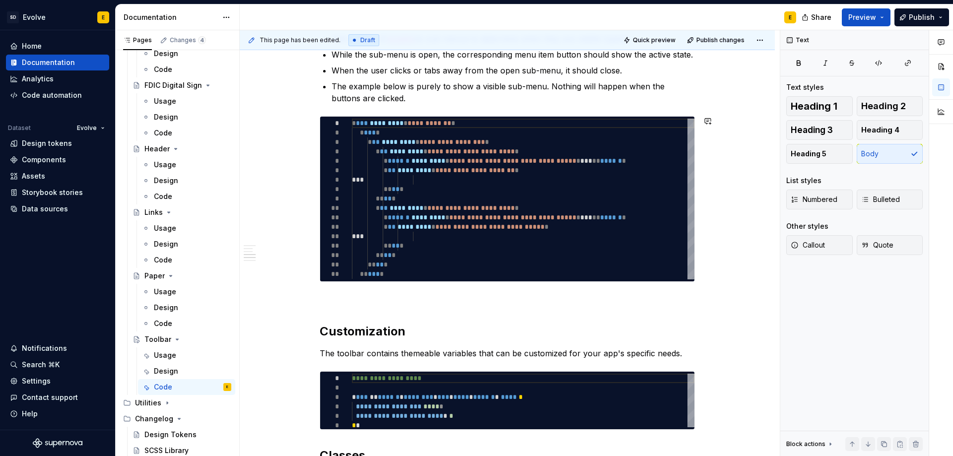
scroll to position [844, 0]
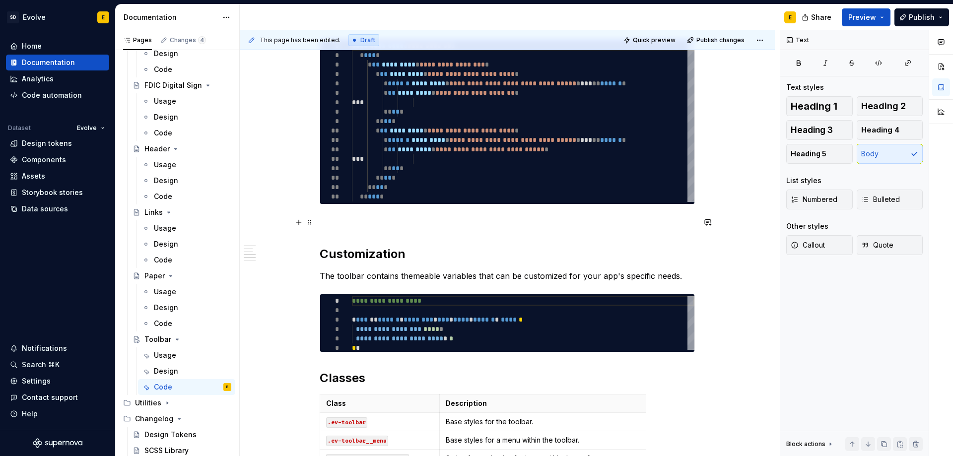
click at [300, 224] on button "button" at bounding box center [299, 222] width 14 height 14
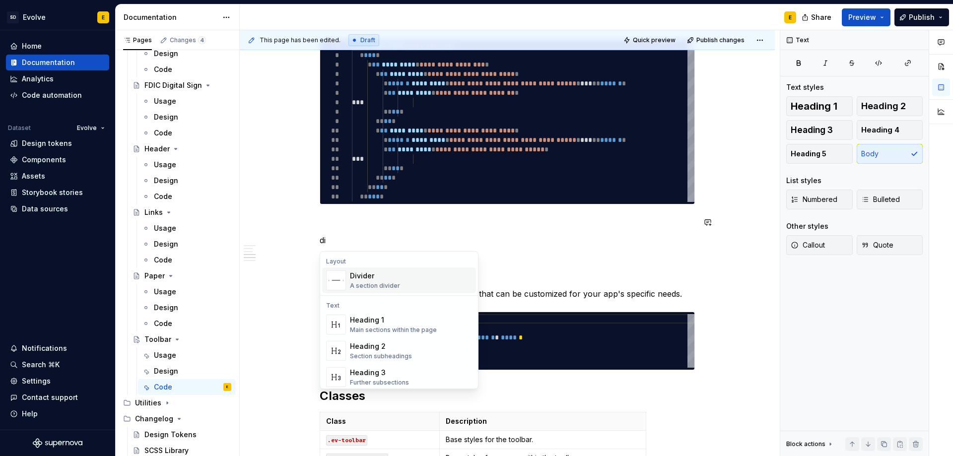
click at [354, 278] on div "Divider" at bounding box center [375, 276] width 50 height 10
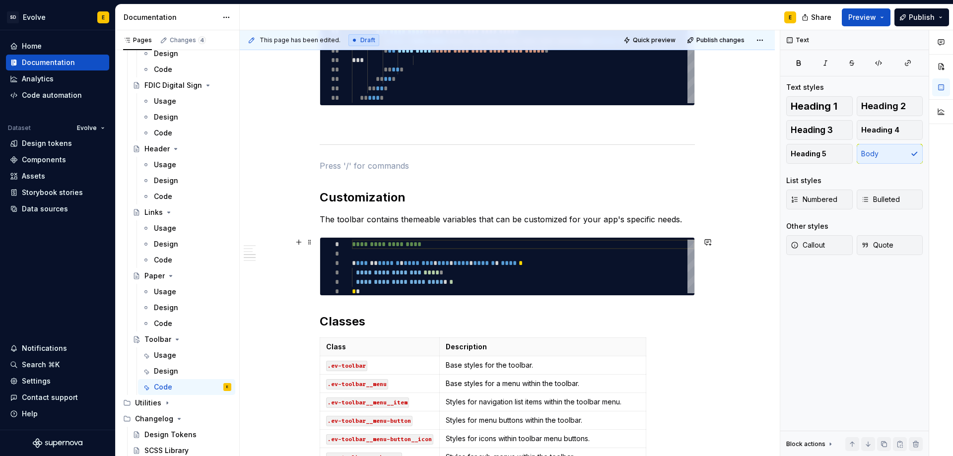
scroll to position [943, 0]
click at [295, 319] on button "button" at bounding box center [299, 321] width 14 height 14
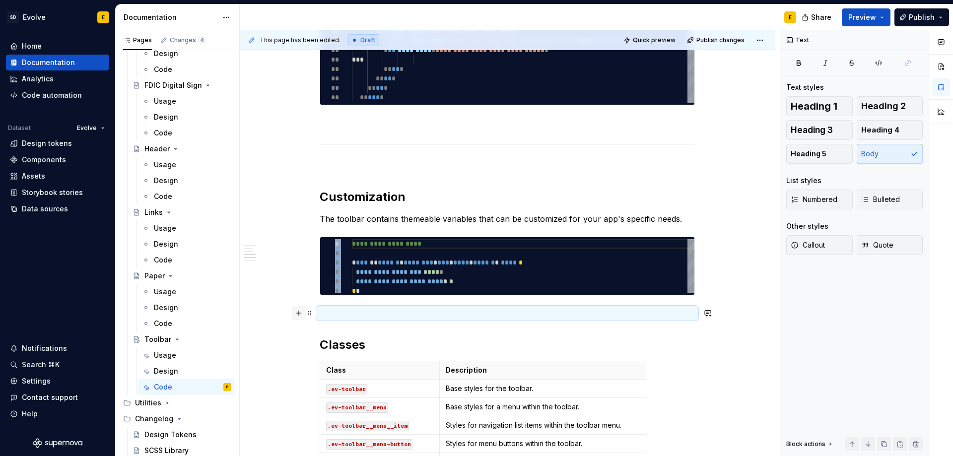
click at [297, 312] on button "button" at bounding box center [299, 313] width 14 height 14
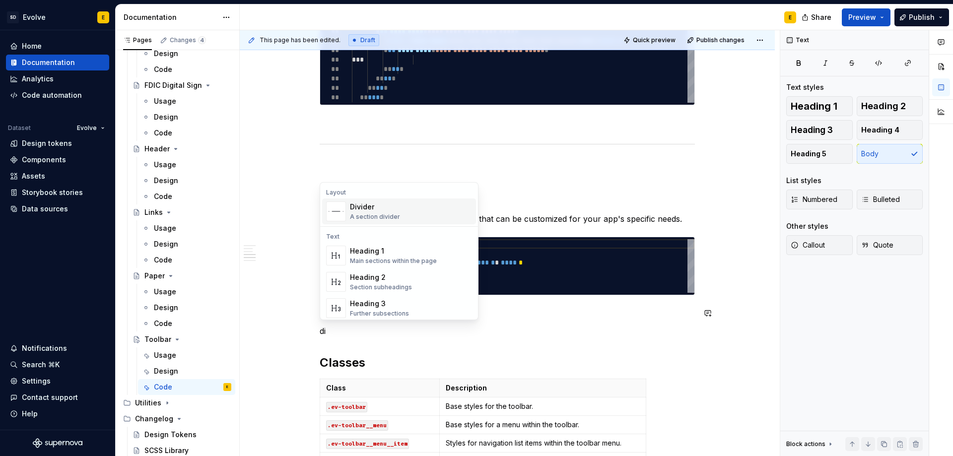
click at [354, 217] on div "A section divider" at bounding box center [375, 217] width 50 height 8
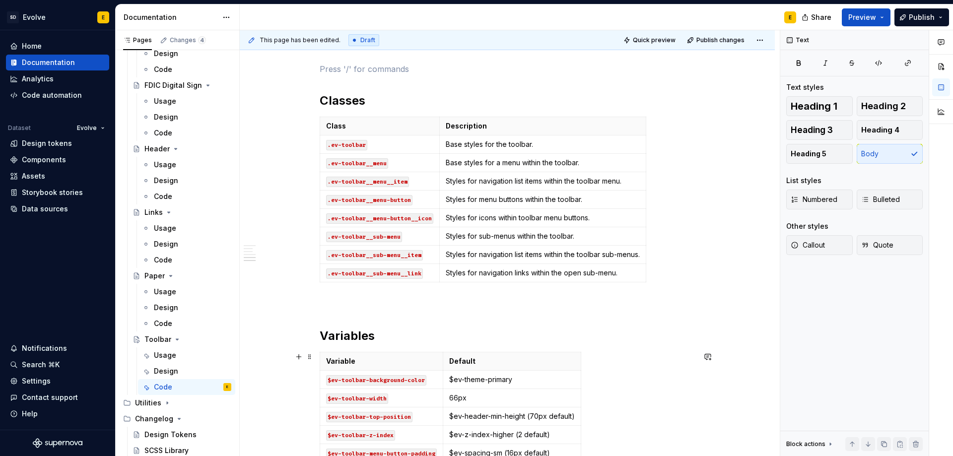
scroll to position [1241, 0]
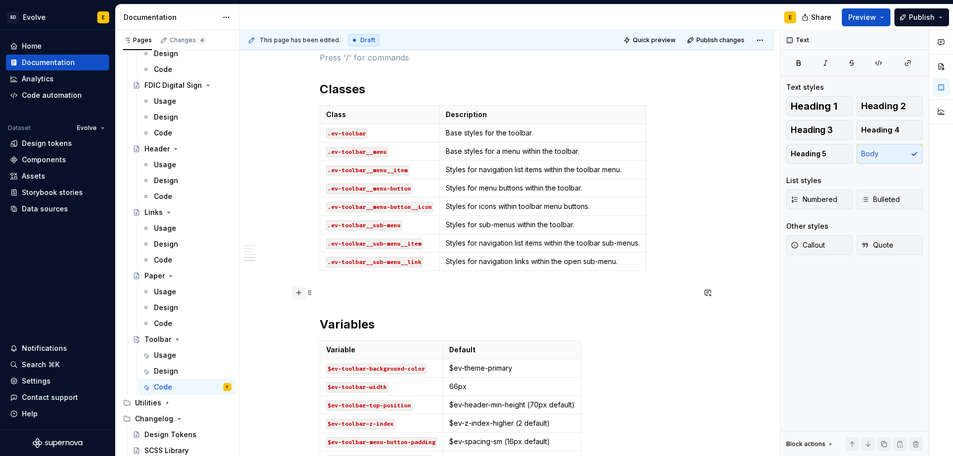
click at [298, 294] on button "button" at bounding box center [299, 293] width 14 height 14
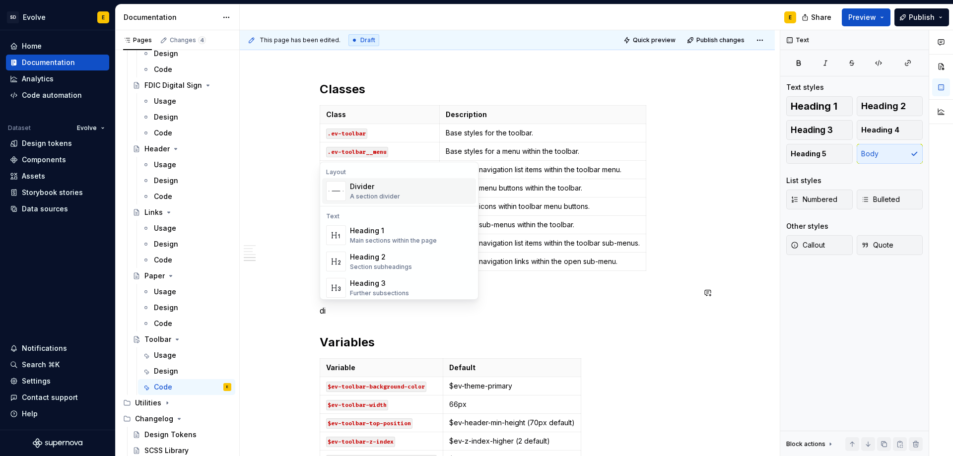
click at [362, 189] on div "Divider" at bounding box center [375, 187] width 50 height 10
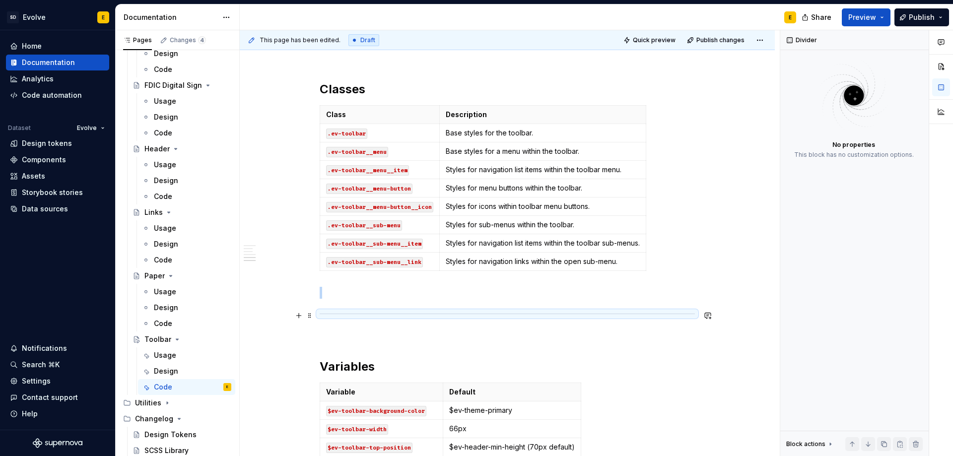
click at [337, 313] on div at bounding box center [507, 314] width 375 height 6
click at [341, 335] on p at bounding box center [507, 335] width 375 height 12
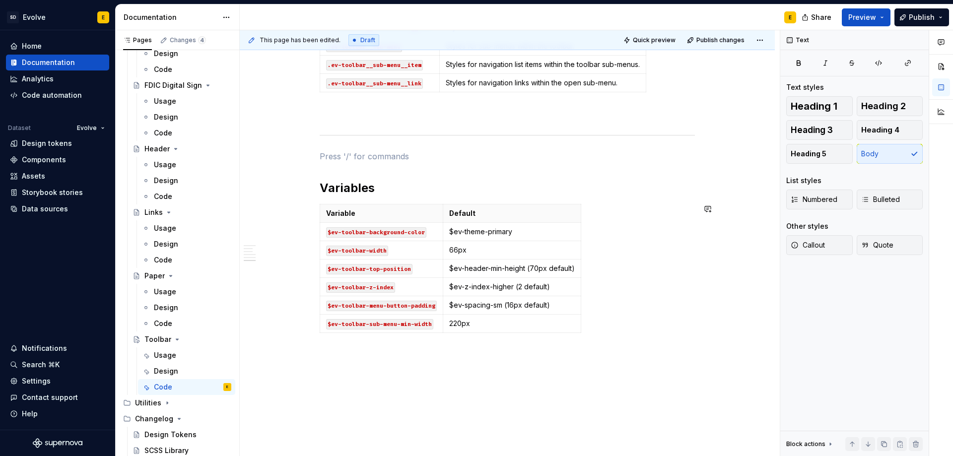
scroll to position [1449, 0]
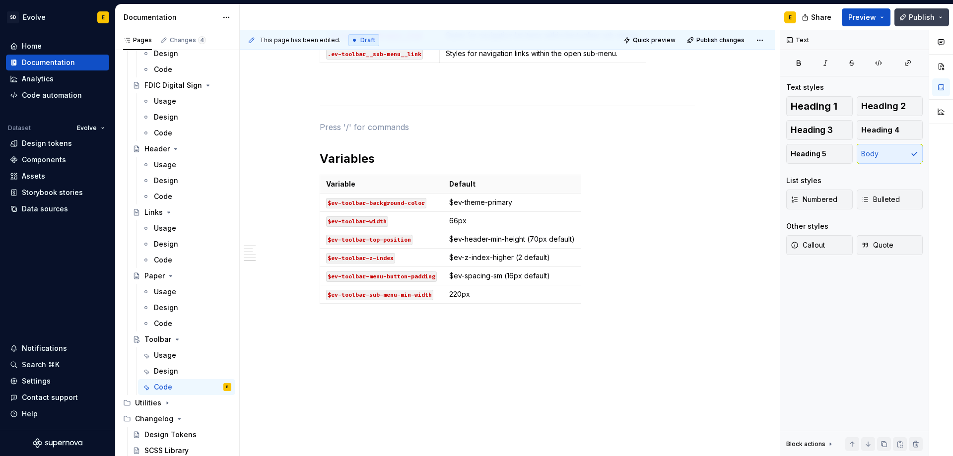
click at [914, 19] on span "Publish" at bounding box center [922, 17] width 26 height 10
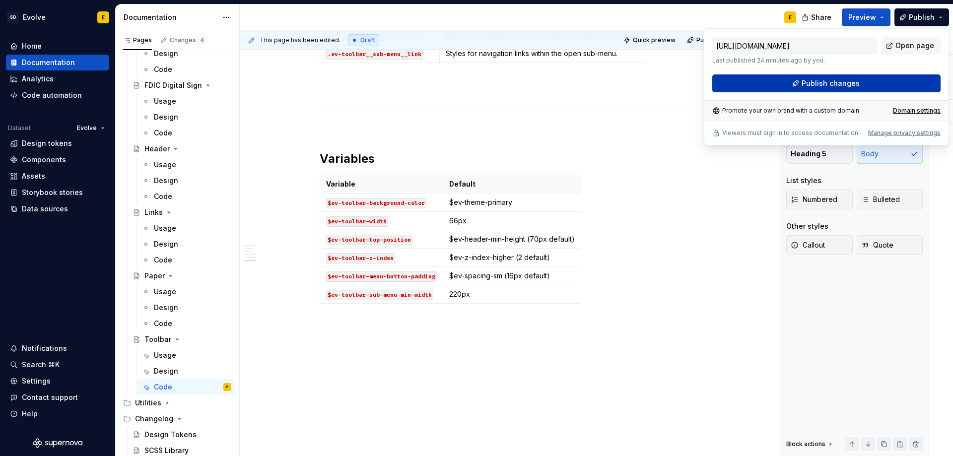
click at [833, 78] on span "Publish changes" at bounding box center [831, 83] width 58 height 10
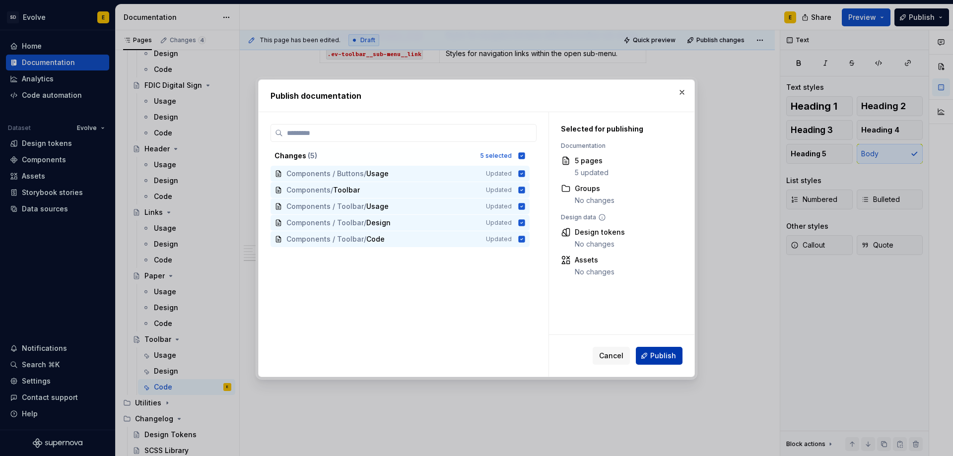
click at [665, 361] on button "Publish" at bounding box center [659, 356] width 47 height 18
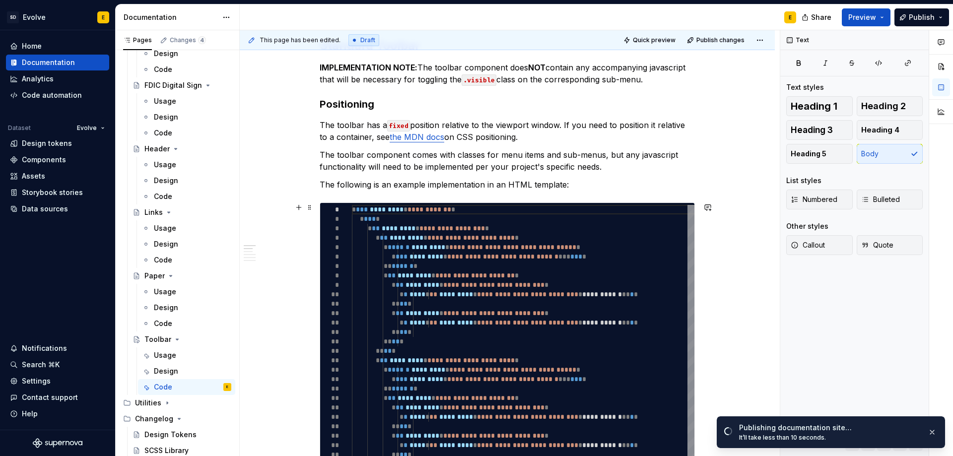
scroll to position [0, 0]
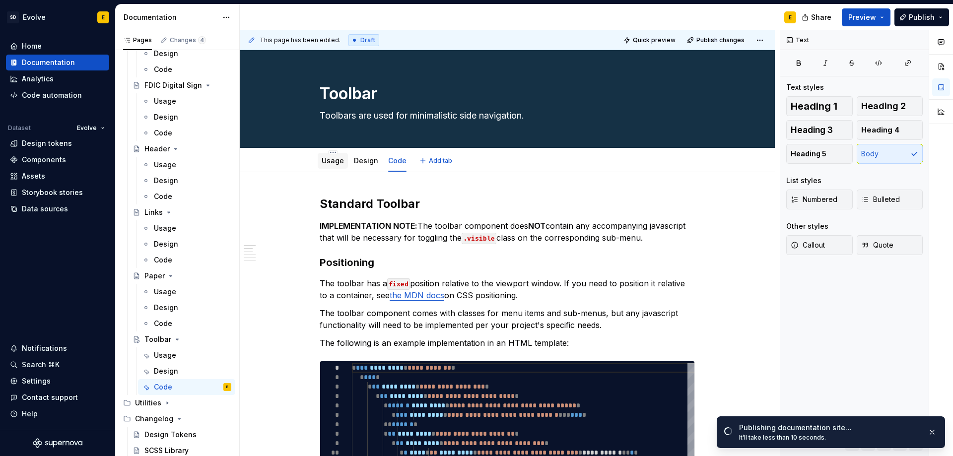
click at [333, 160] on link "Usage" at bounding box center [333, 160] width 22 height 8
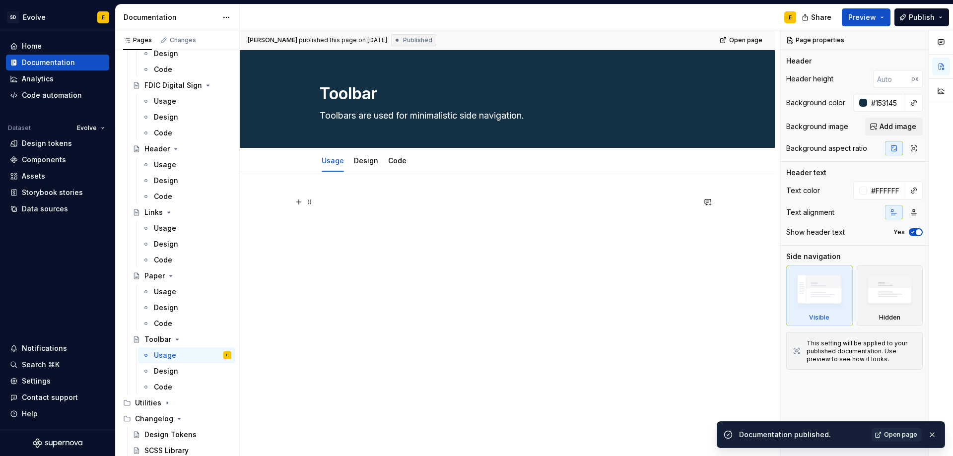
click at [349, 201] on p at bounding box center [507, 202] width 375 height 12
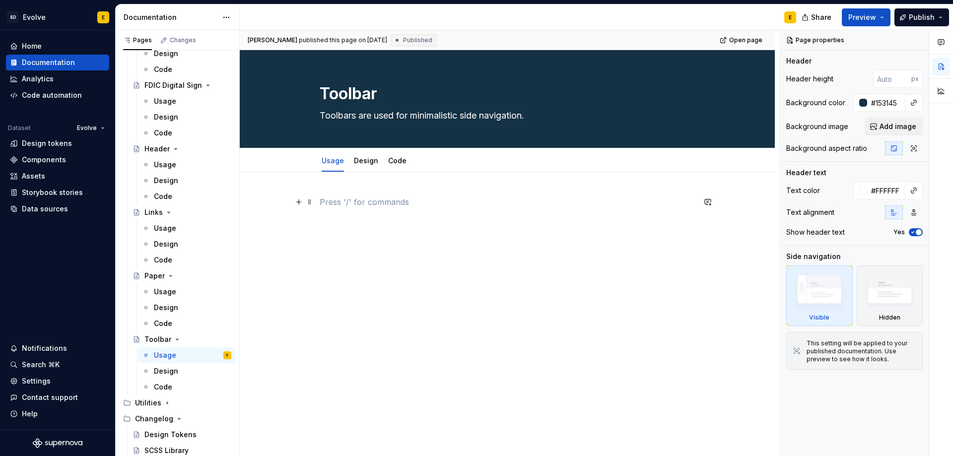
type textarea "*"
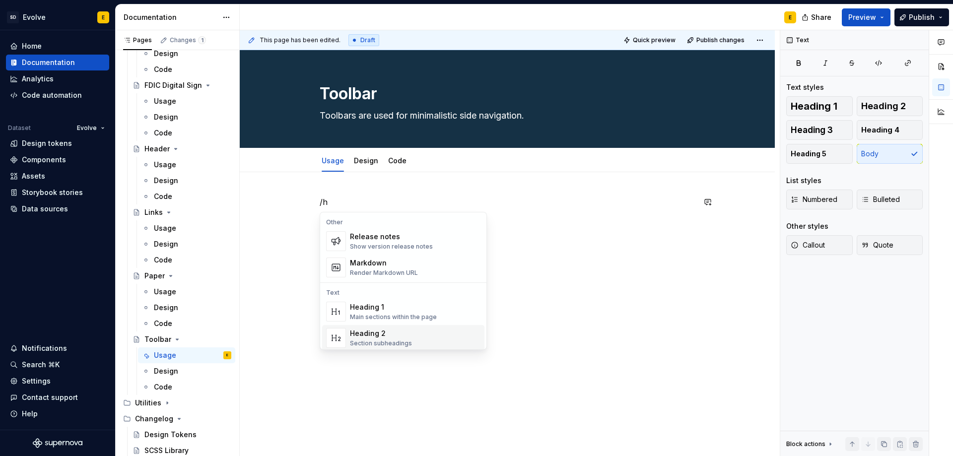
click at [394, 336] on div "Heading 2" at bounding box center [381, 334] width 62 height 10
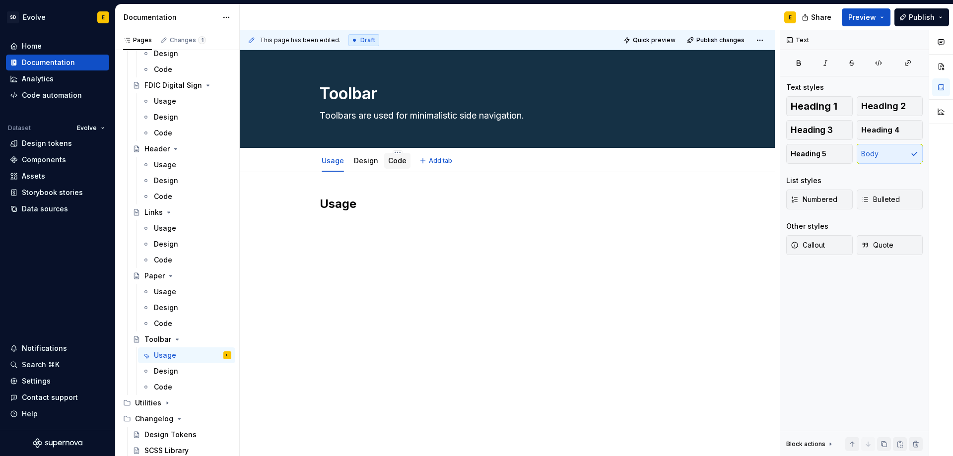
click at [389, 162] on link "Code" at bounding box center [397, 160] width 18 height 8
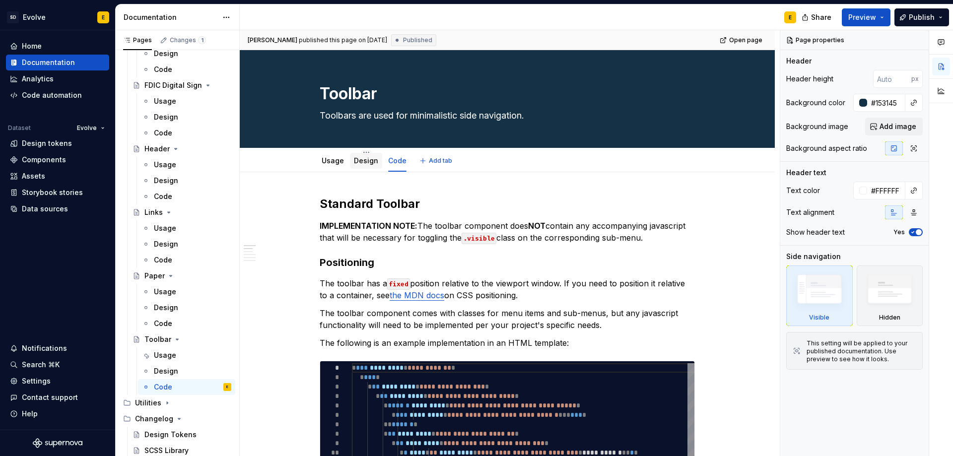
click at [365, 163] on link "Design" at bounding box center [366, 160] width 24 height 8
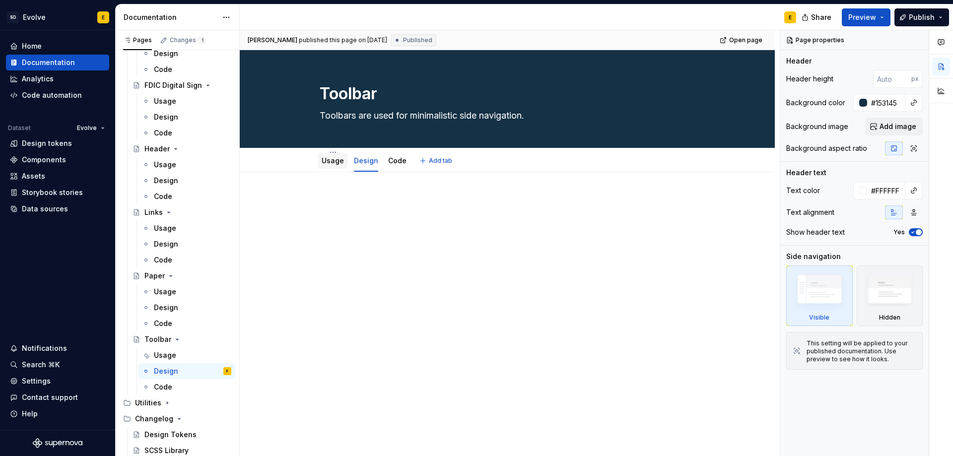
click at [332, 160] on link "Usage" at bounding box center [333, 160] width 22 height 8
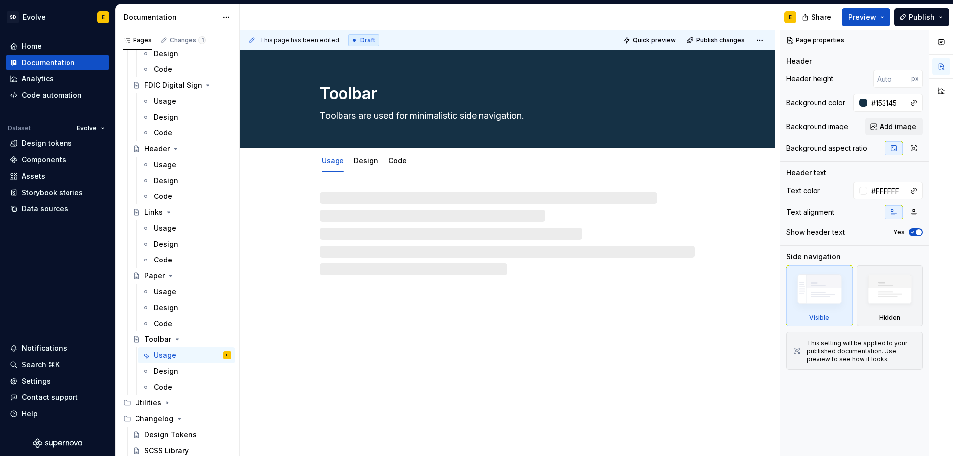
type textarea "*"
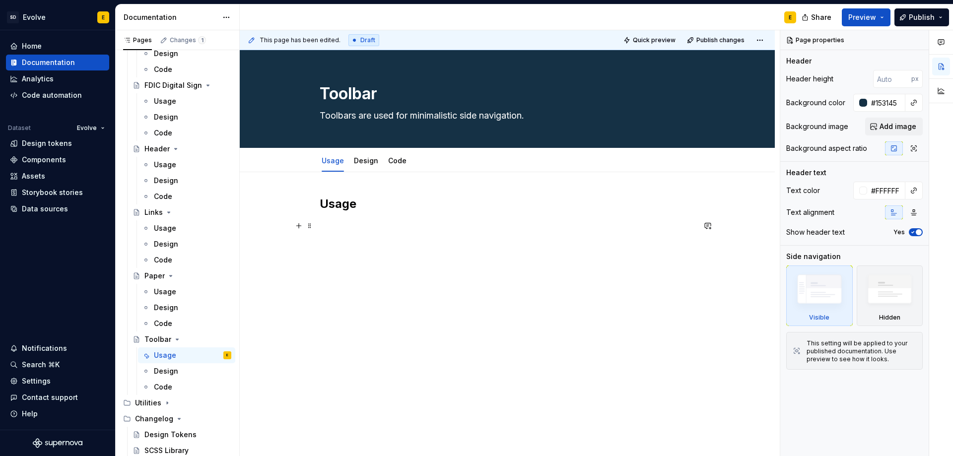
click at [357, 232] on div "Usage" at bounding box center [507, 215] width 375 height 38
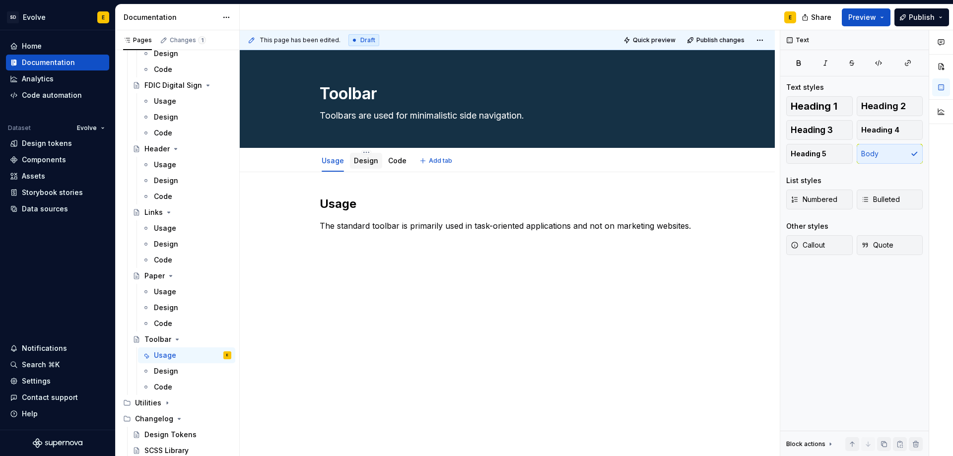
click at [358, 162] on link "Design" at bounding box center [366, 160] width 24 height 8
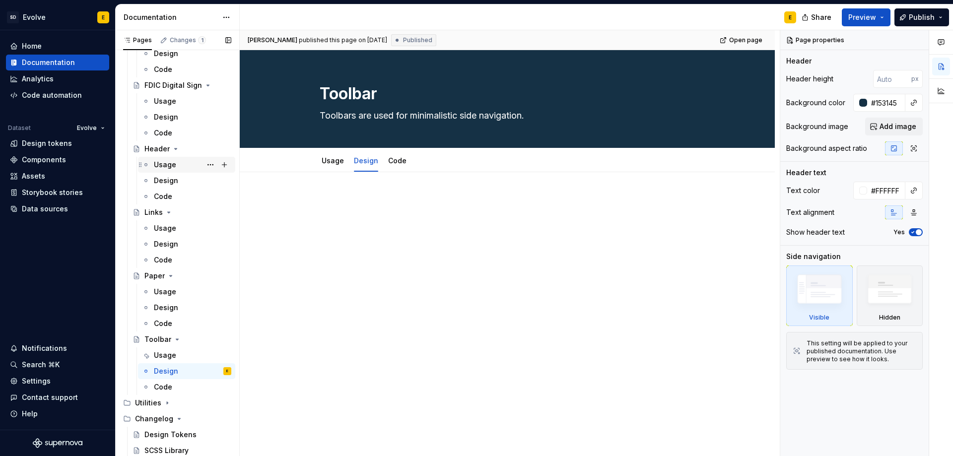
click at [165, 167] on div "Usage" at bounding box center [165, 165] width 22 height 10
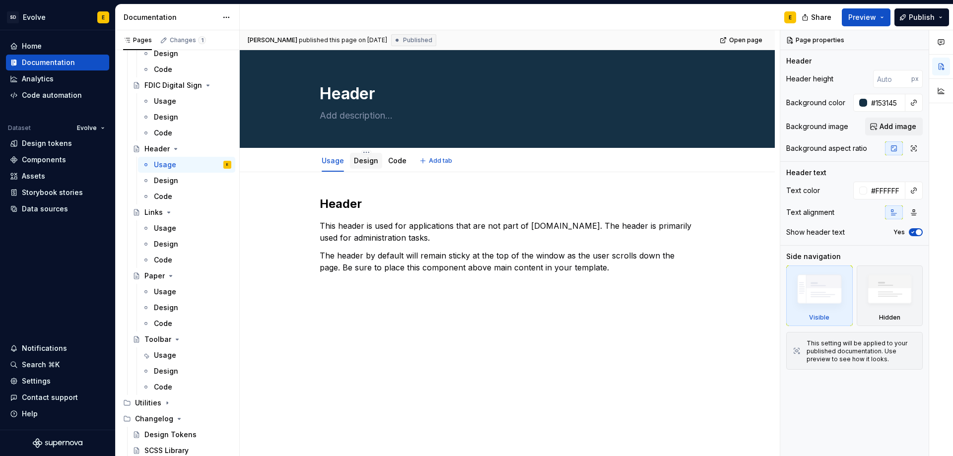
click at [363, 161] on link "Design" at bounding box center [366, 160] width 24 height 8
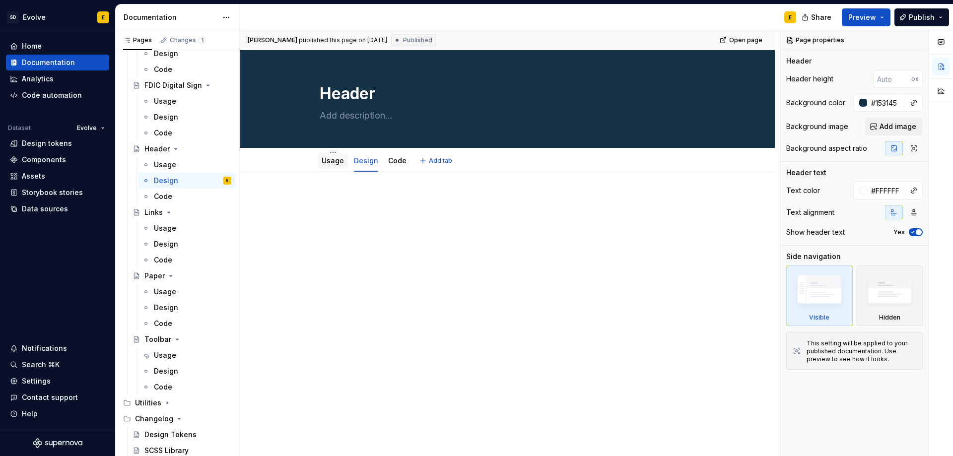
click at [335, 160] on link "Usage" at bounding box center [333, 160] width 22 height 8
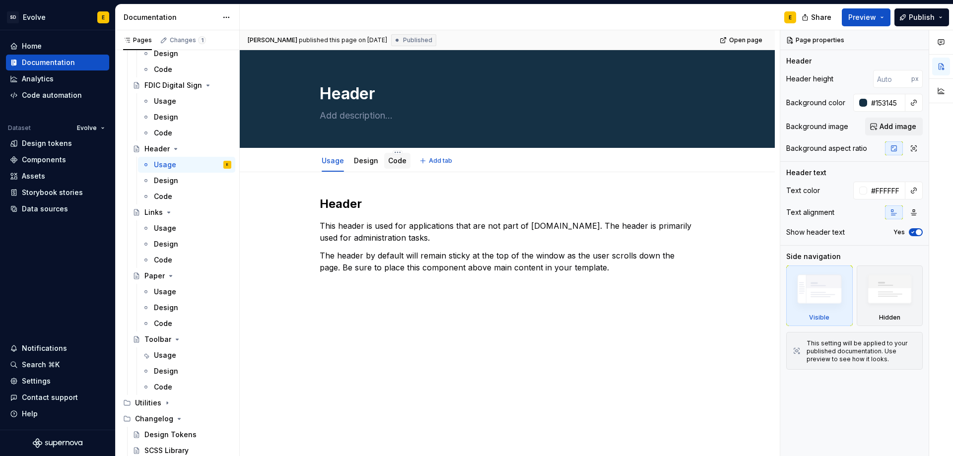
click at [394, 162] on link "Code" at bounding box center [397, 160] width 18 height 8
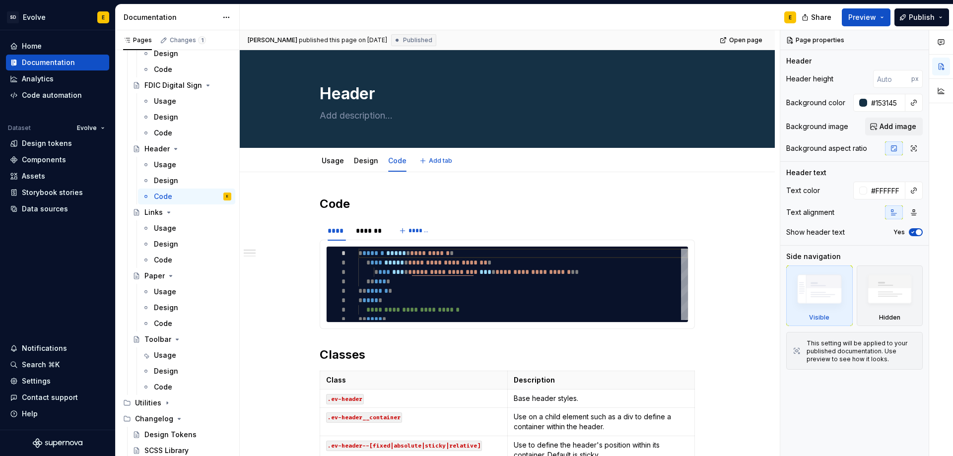
type textarea "*"
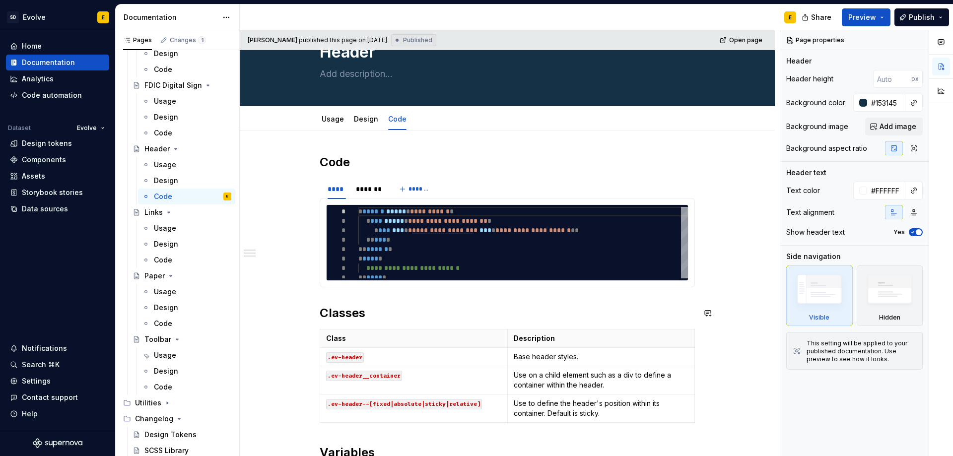
scroll to position [99, 0]
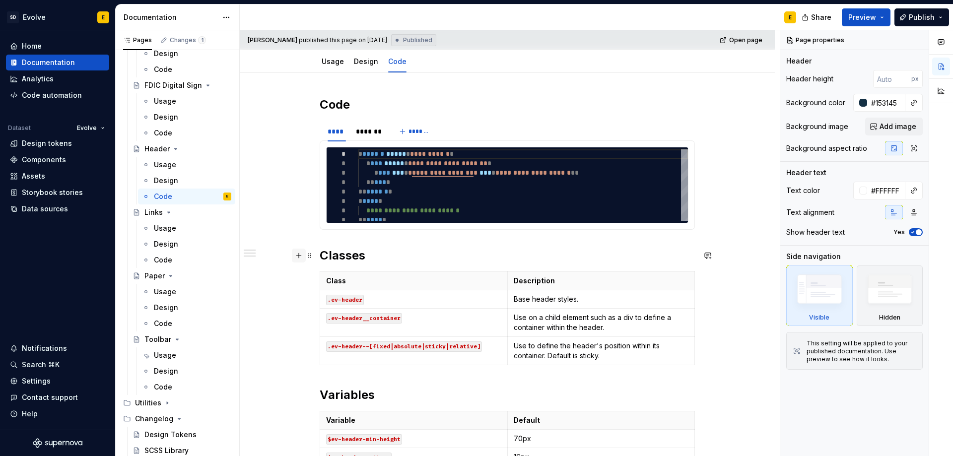
click at [298, 256] on button "button" at bounding box center [299, 256] width 14 height 14
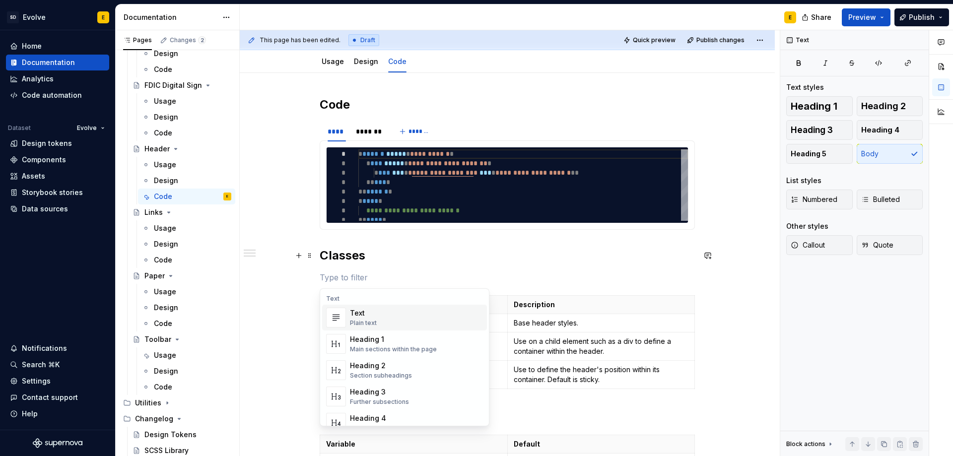
click at [312, 275] on div "**********" at bounding box center [507, 413] width 535 height 681
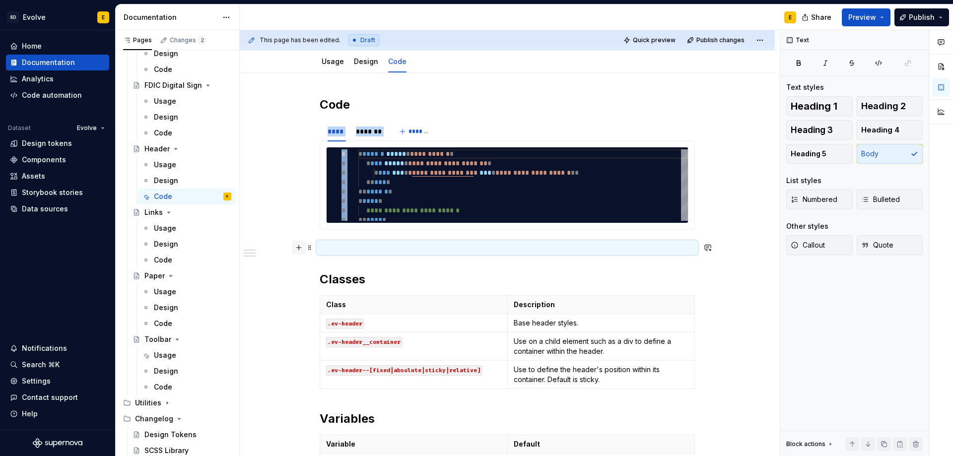
click at [296, 249] on button "button" at bounding box center [299, 248] width 14 height 14
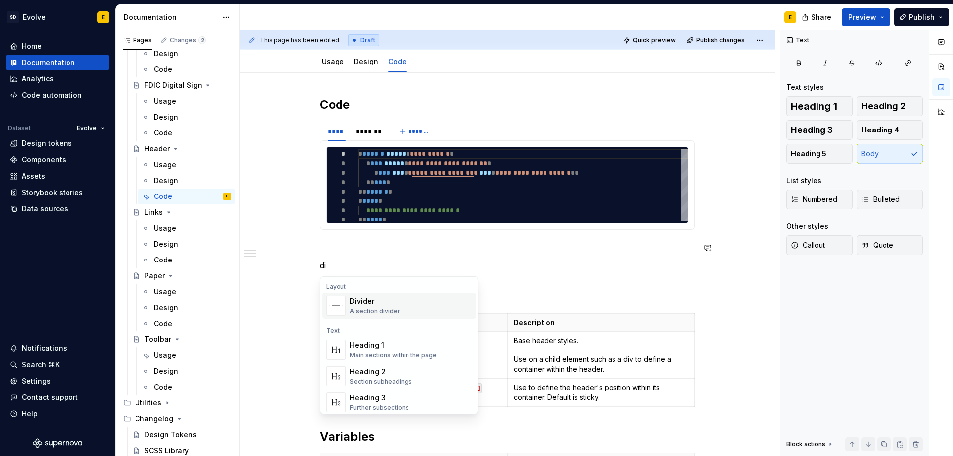
click at [363, 302] on div "Divider" at bounding box center [375, 301] width 50 height 10
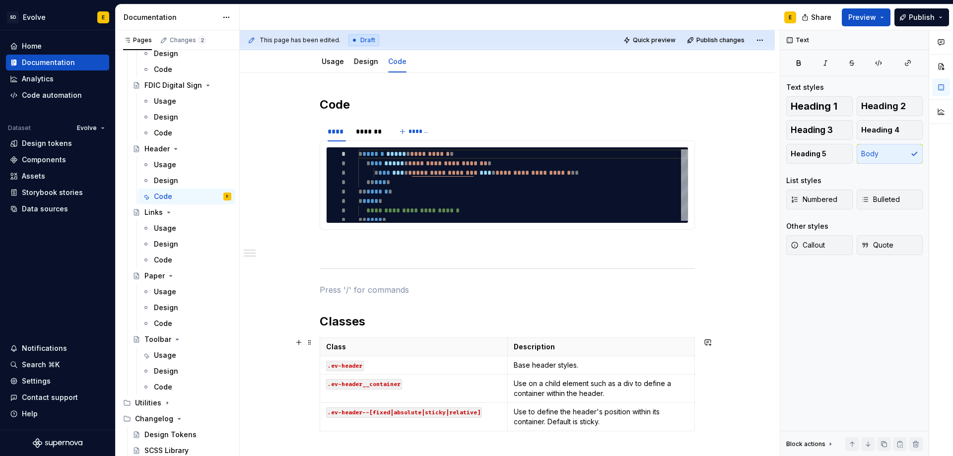
scroll to position [248, 0]
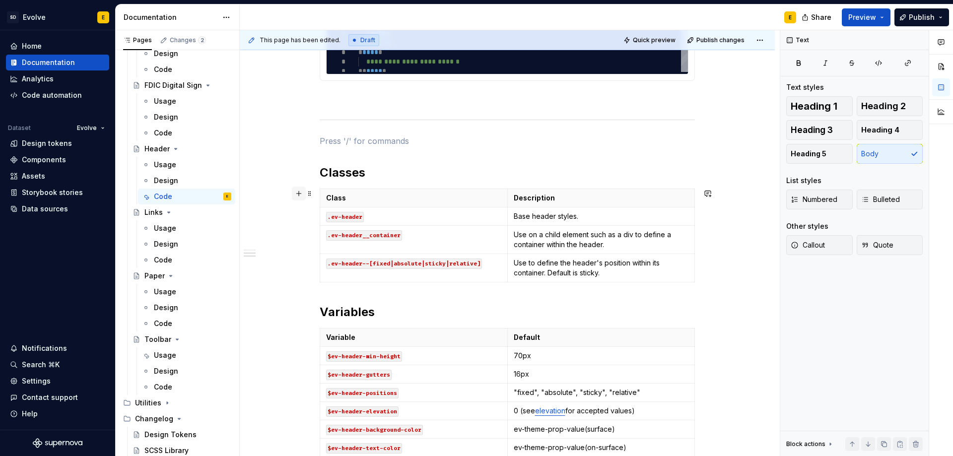
click at [297, 194] on button "button" at bounding box center [299, 194] width 14 height 14
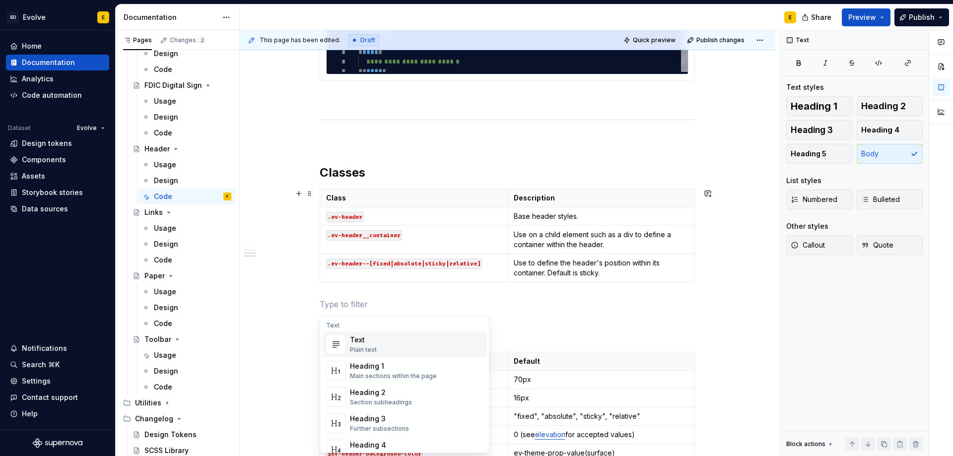
click at [295, 296] on div "**********" at bounding box center [507, 297] width 535 height 747
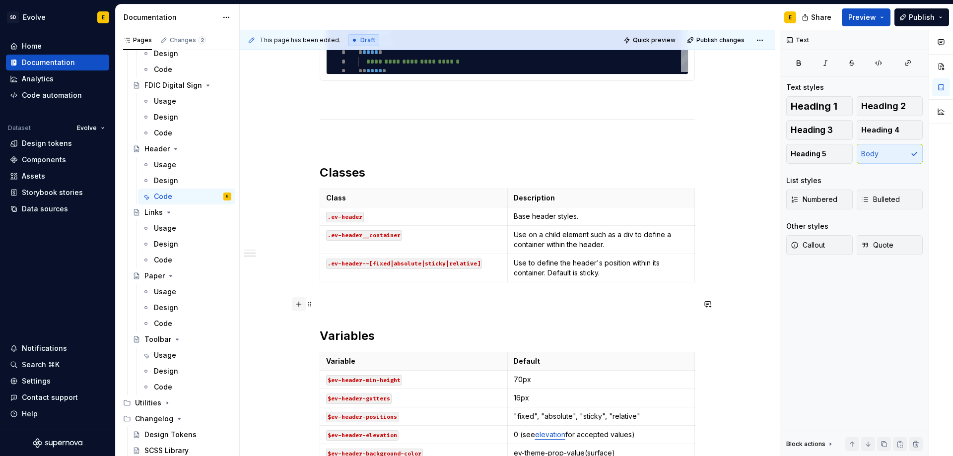
click at [297, 306] on button "button" at bounding box center [299, 304] width 14 height 14
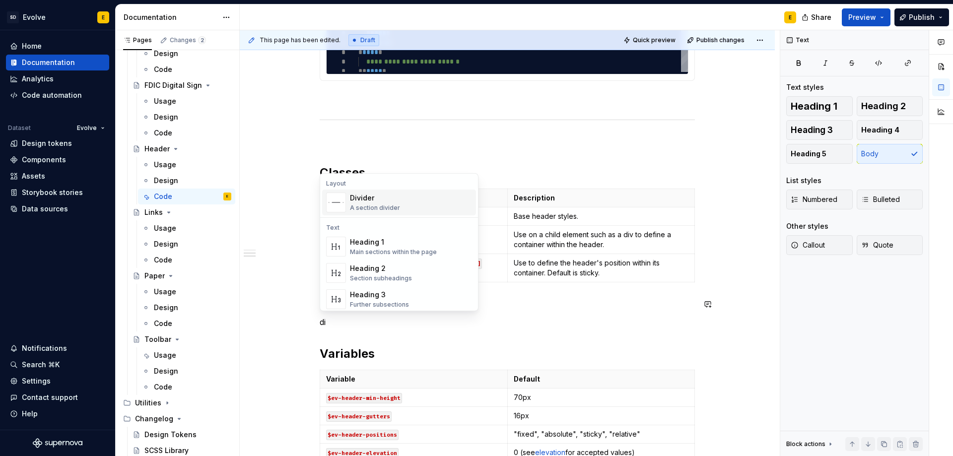
click at [372, 198] on div "Divider" at bounding box center [375, 198] width 50 height 10
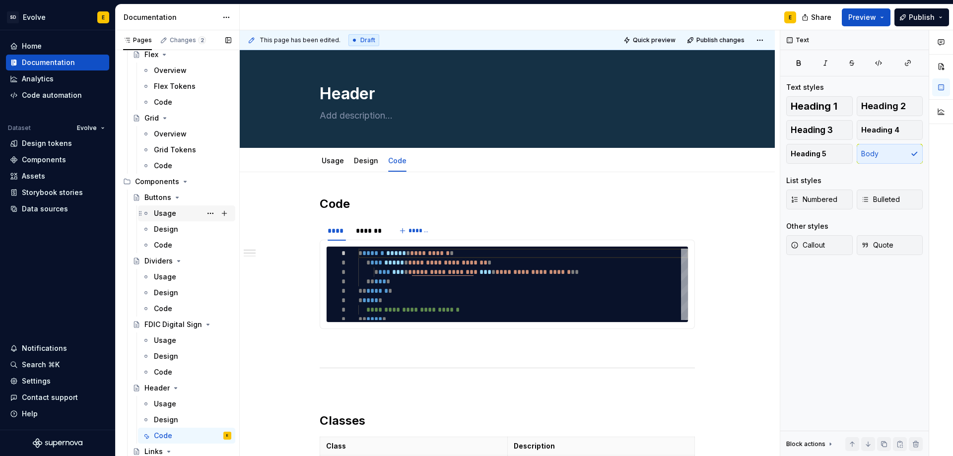
scroll to position [509, 0]
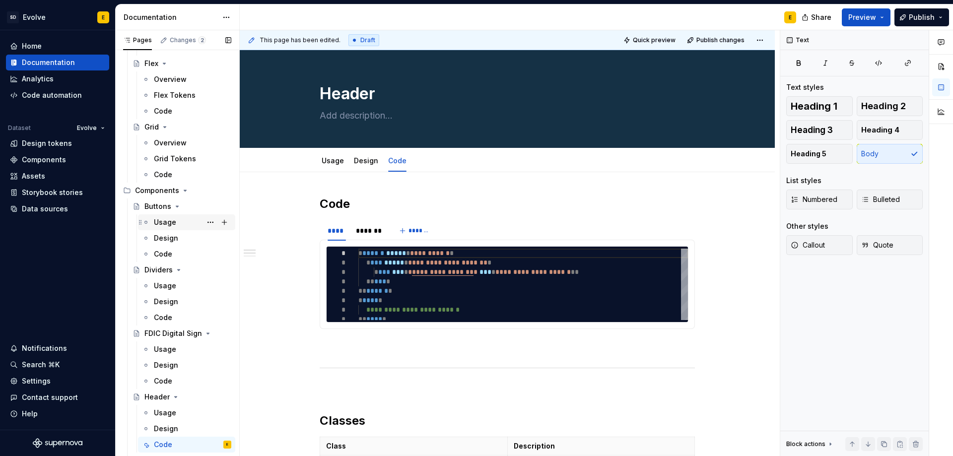
click at [167, 219] on div "Usage" at bounding box center [165, 222] width 22 height 10
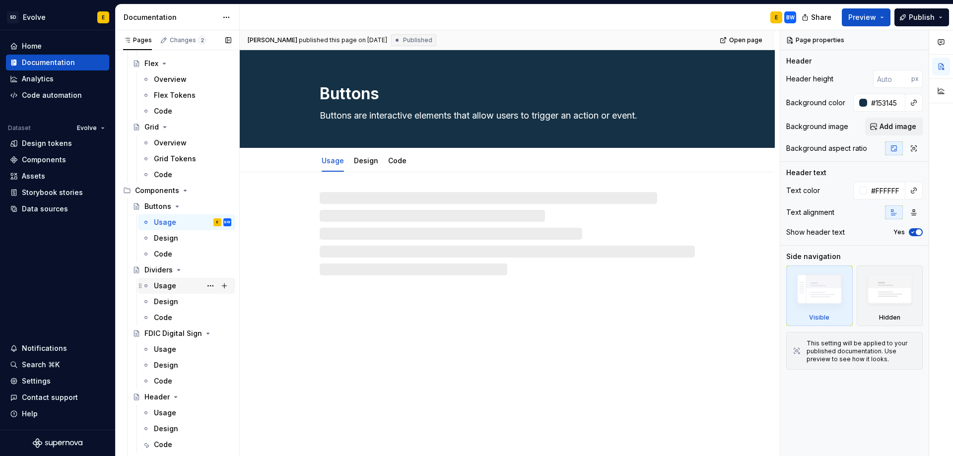
click at [164, 284] on div "Usage" at bounding box center [165, 286] width 22 height 10
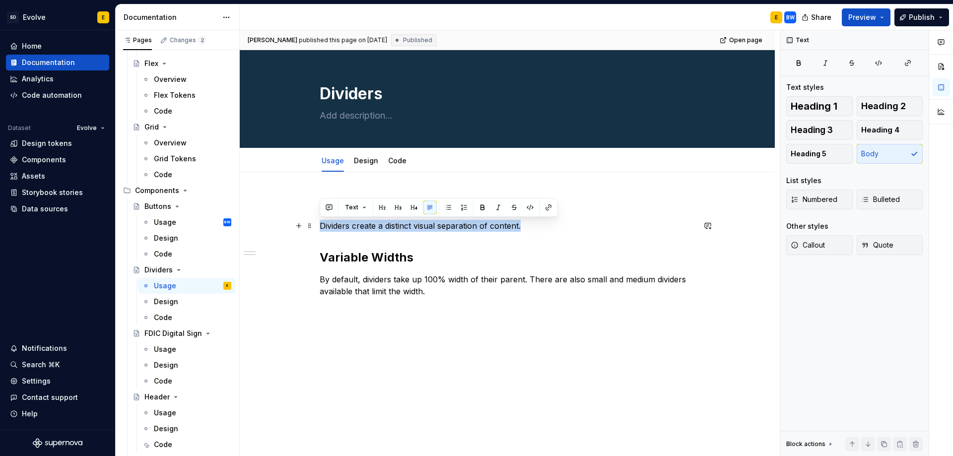
drag, startPoint x: 526, startPoint y: 227, endPoint x: 316, endPoint y: 225, distance: 210.5
click at [316, 225] on div "Dividers Dividers create a distinct visual separation of content. Variable Widt…" at bounding box center [507, 318] width 535 height 292
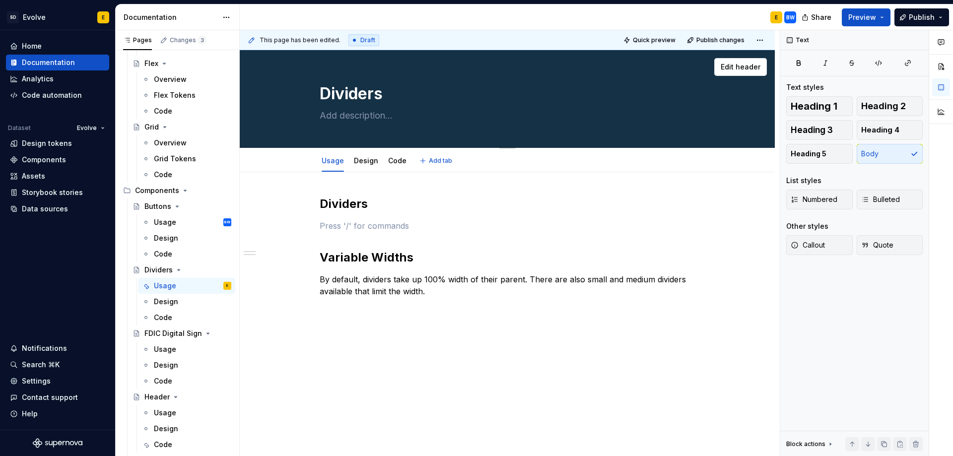
click at [352, 118] on textarea at bounding box center [505, 116] width 375 height 16
paste textarea "Dividers create a distinct visual separation of content."
type textarea "*"
type textarea "Dividers create a distinct visual separation of content."
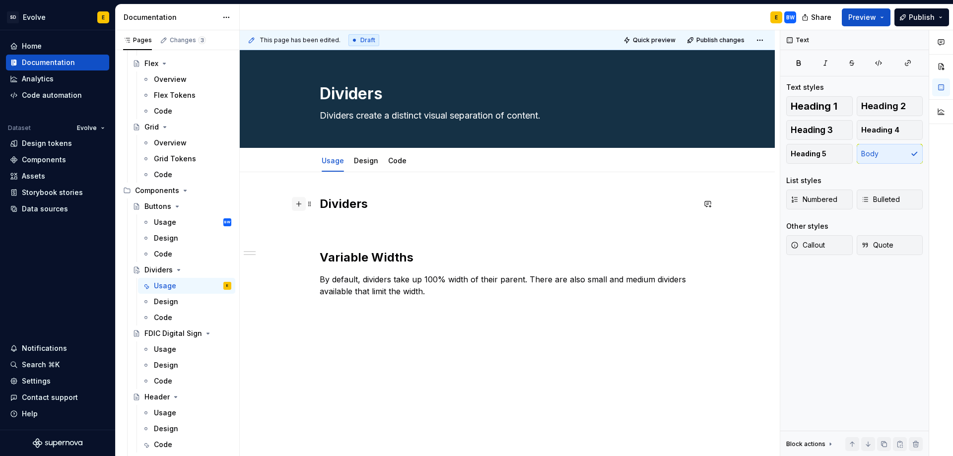
type textarea "*"
type textarea "Dividers create a distinct visual separation of content."
click at [309, 227] on span at bounding box center [310, 226] width 8 height 14
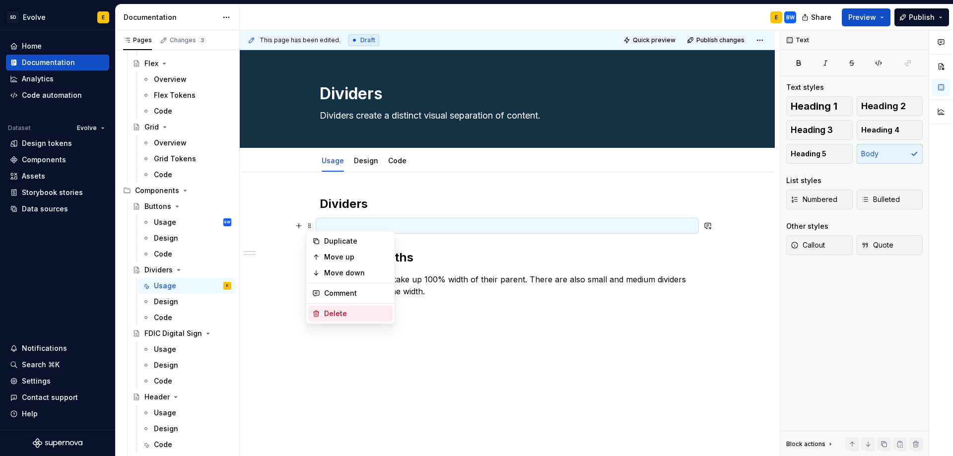
click at [347, 314] on div "Delete" at bounding box center [356, 314] width 65 height 10
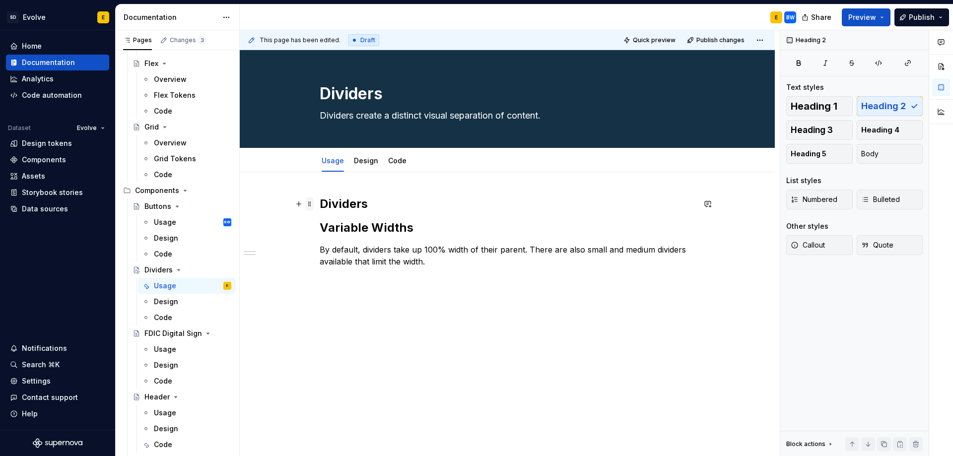
click at [309, 206] on span at bounding box center [310, 204] width 8 height 14
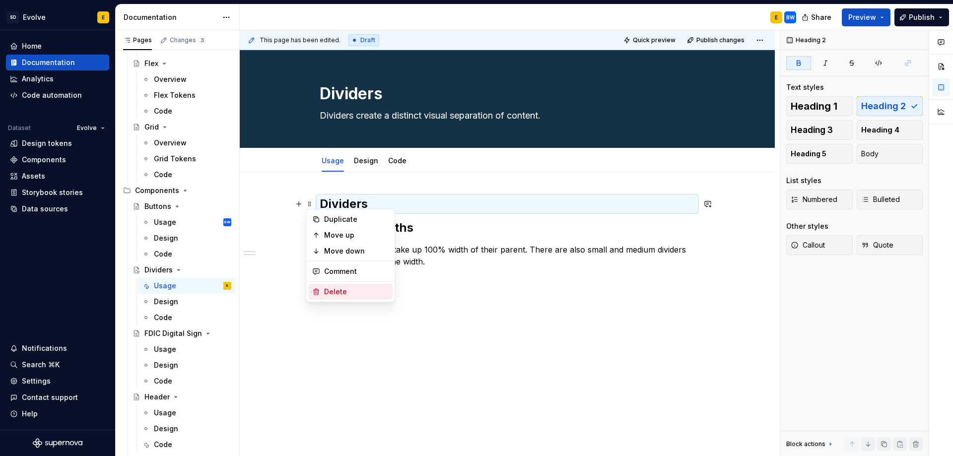
click at [337, 297] on div "Delete" at bounding box center [350, 292] width 84 height 16
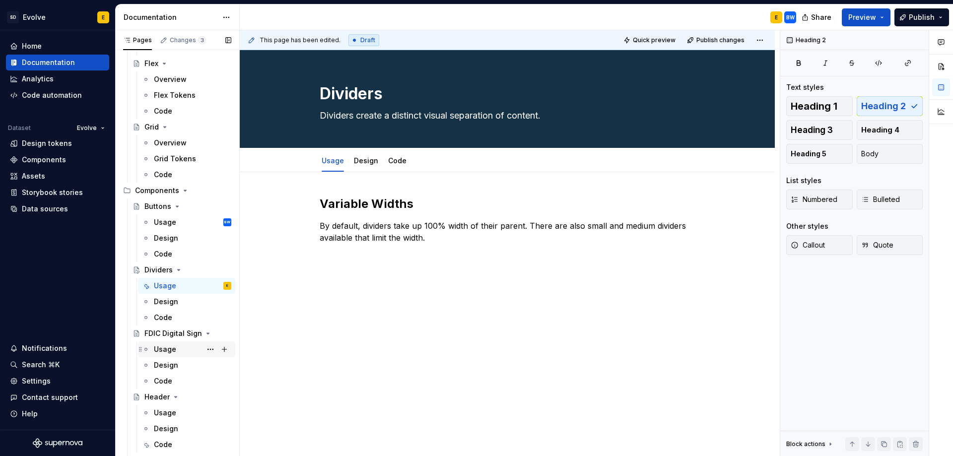
click at [165, 346] on div "Usage" at bounding box center [165, 350] width 22 height 10
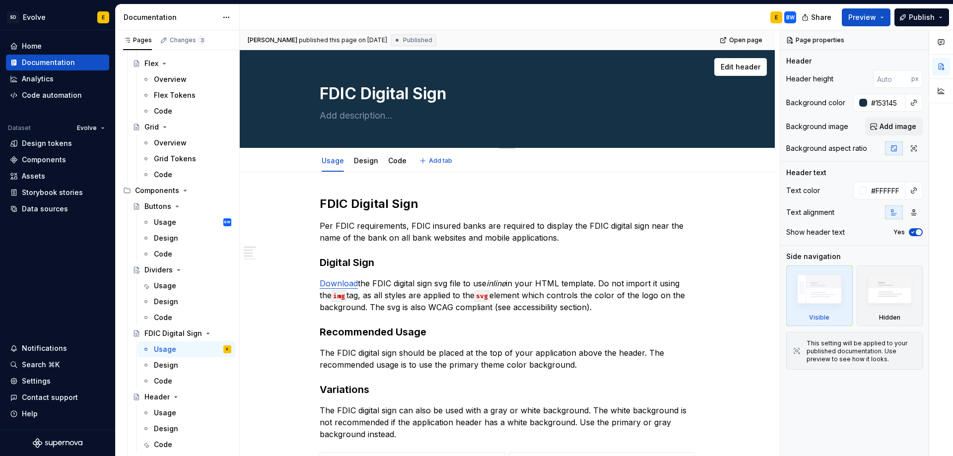
click at [363, 118] on textarea at bounding box center [505, 116] width 375 height 16
type textarea "*"
type textarea "F"
type textarea "*"
type textarea "FD"
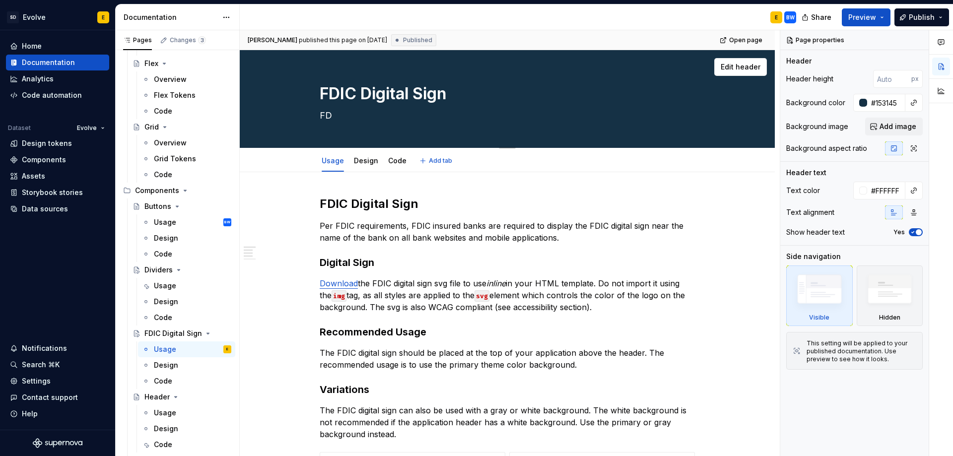
type textarea "*"
type textarea "FDI"
type textarea "*"
type textarea "FDIC"
type textarea "*"
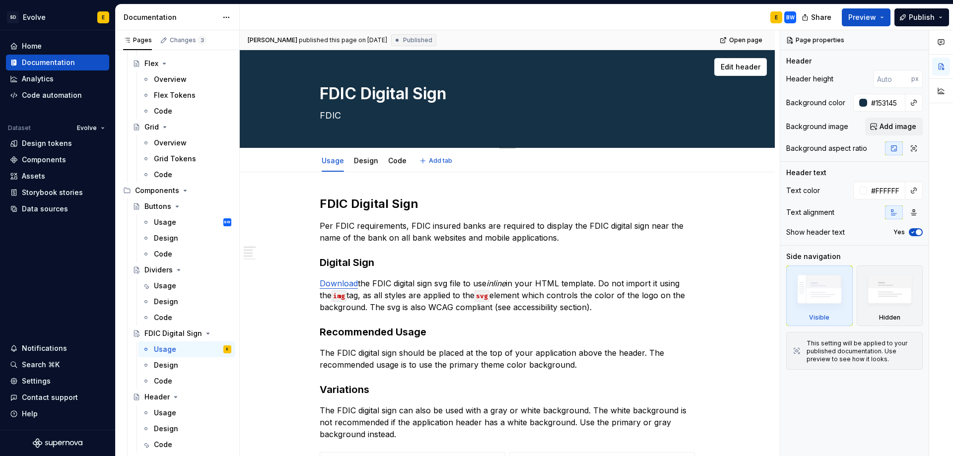
type textarea "FDIC"
type textarea "*"
type textarea "FDIC c"
type textarea "*"
type textarea "FDIC co"
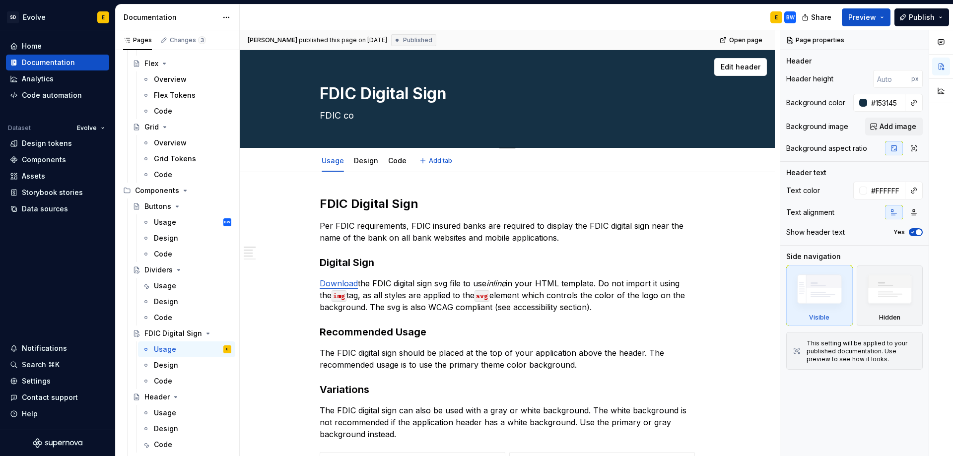
type textarea "*"
type textarea "FDIC com"
type textarea "*"
type textarea "FDIC comp"
type textarea "*"
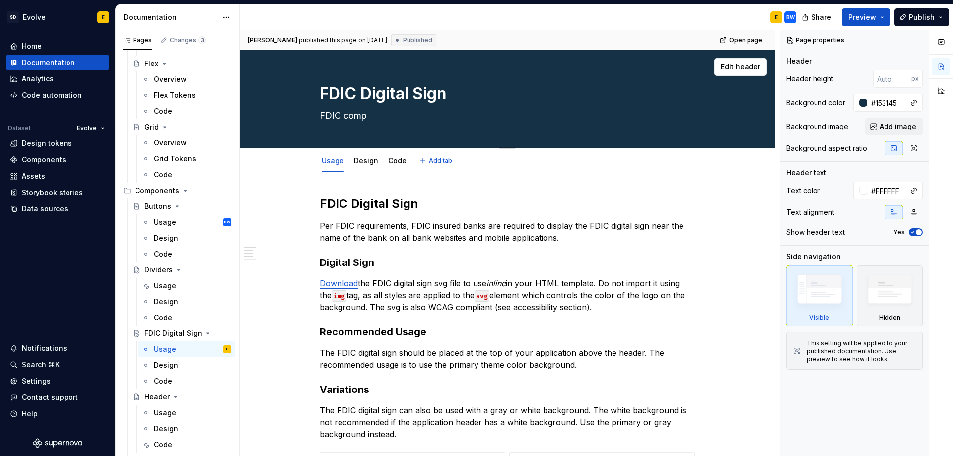
type textarea "FDIC compl"
type textarea "*"
type textarea "FDIC compli"
type textarea "*"
type textarea "FDIC complia"
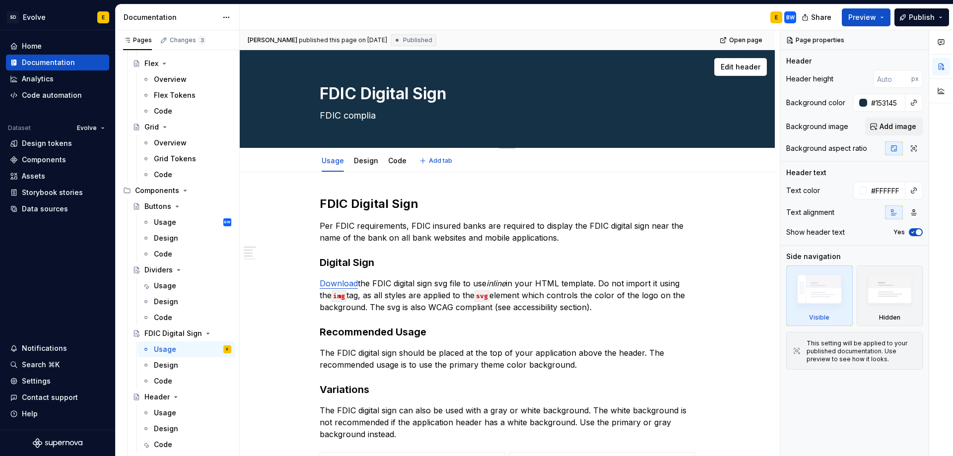
type textarea "*"
type textarea "FDIC complian"
type textarea "*"
type textarea "FDIC complianc"
type textarea "*"
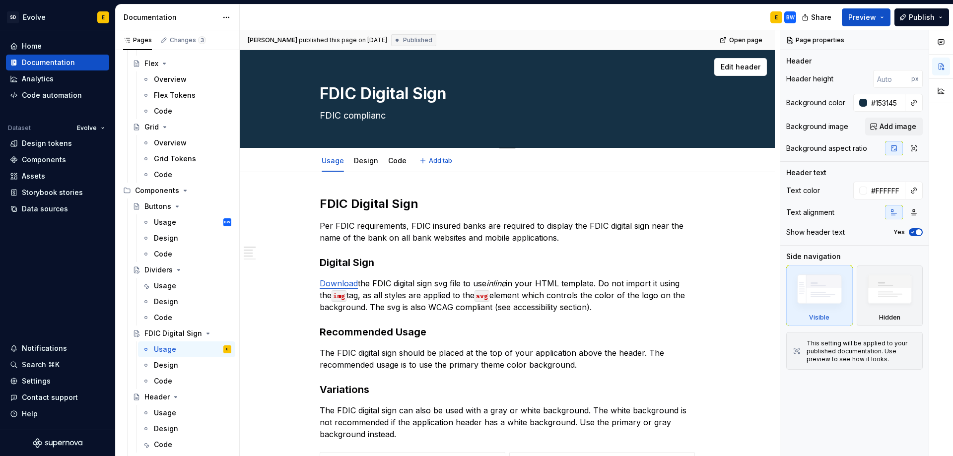
type textarea "FDIC compliance"
type textarea "*"
type textarea "FDIC compliance-"
type textarea "*"
type textarea "FDIC compliance-r"
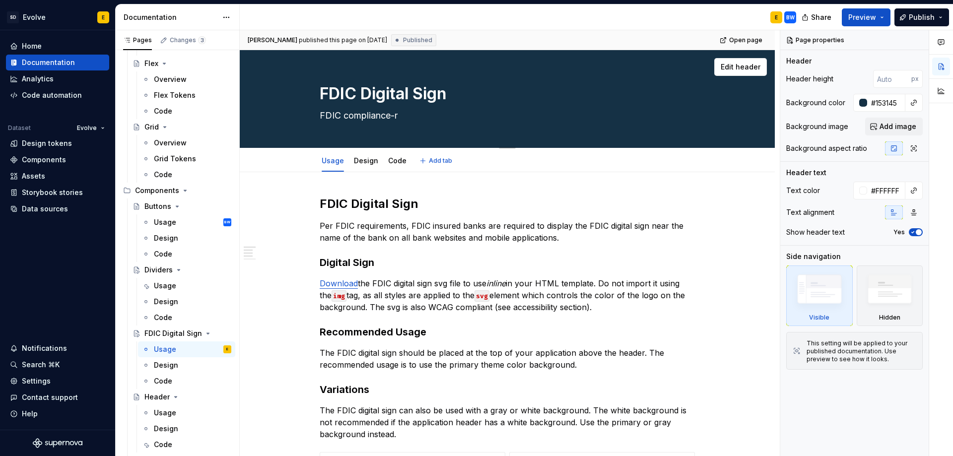
type textarea "*"
type textarea "FDIC compliance-re"
type textarea "*"
type textarea "FDIC compliance-[MEDICAL_DATA]"
type textarea "*"
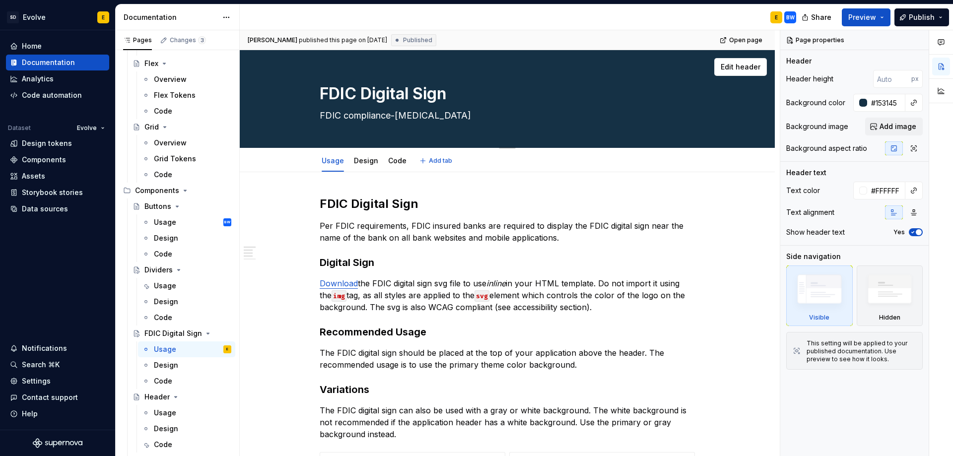
type textarea "FDIC compliance-relat"
type textarea "*"
type textarea "FDIC compliance-relate"
type textarea "*"
type textarea "FDIC compliance-related"
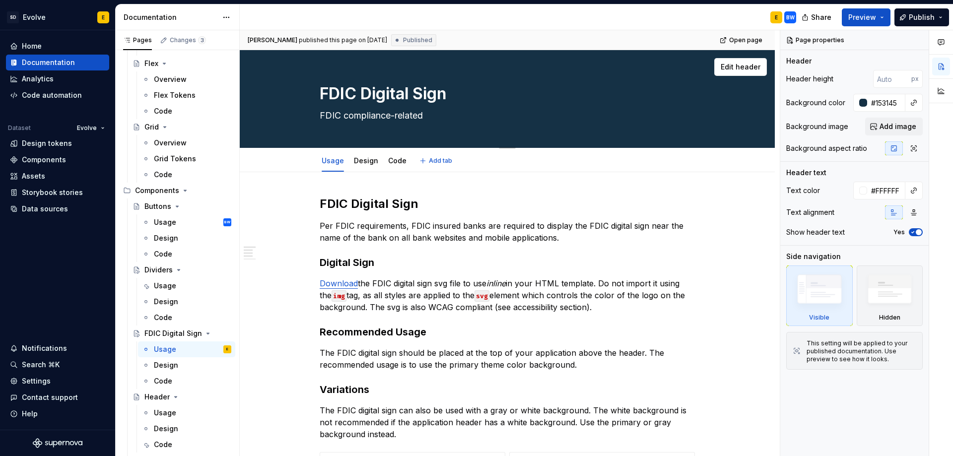
type textarea "*"
type textarea "FDIC compliance-related"
type textarea "*"
type textarea "FDIC compliance-related"
type textarea "*"
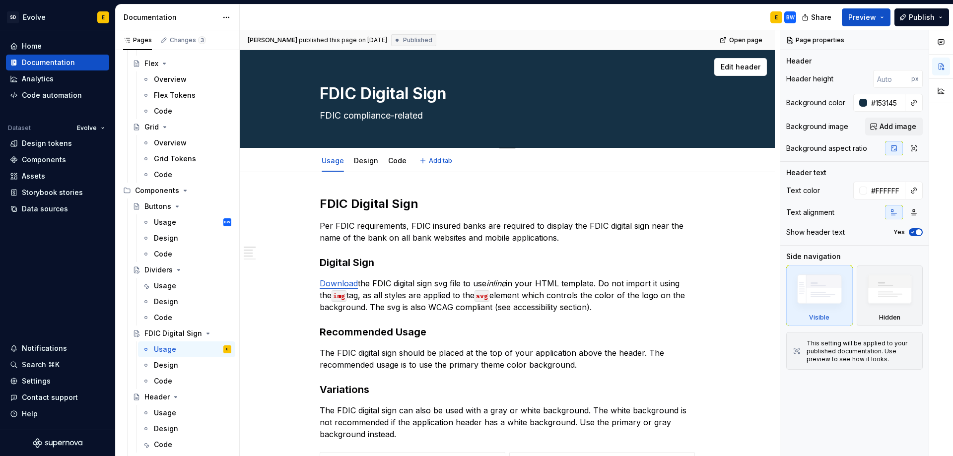
type textarea "FDIC compliance-relate"
type textarea "*"
type textarea "FDIC compliance-relat"
type textarea "*"
type textarea "FDIC compliance-[MEDICAL_DATA]"
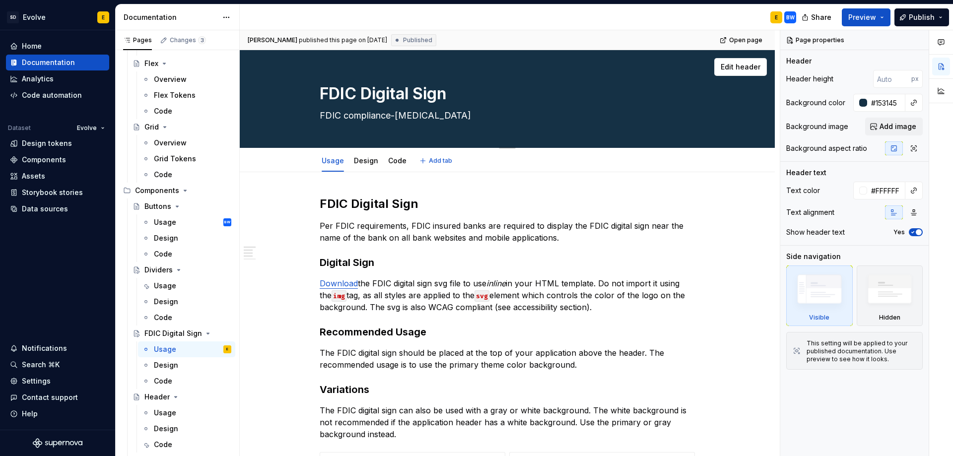
type textarea "*"
type textarea "FDIC compliance-rel"
type textarea "*"
type textarea "FDIC compliance-re"
type textarea "*"
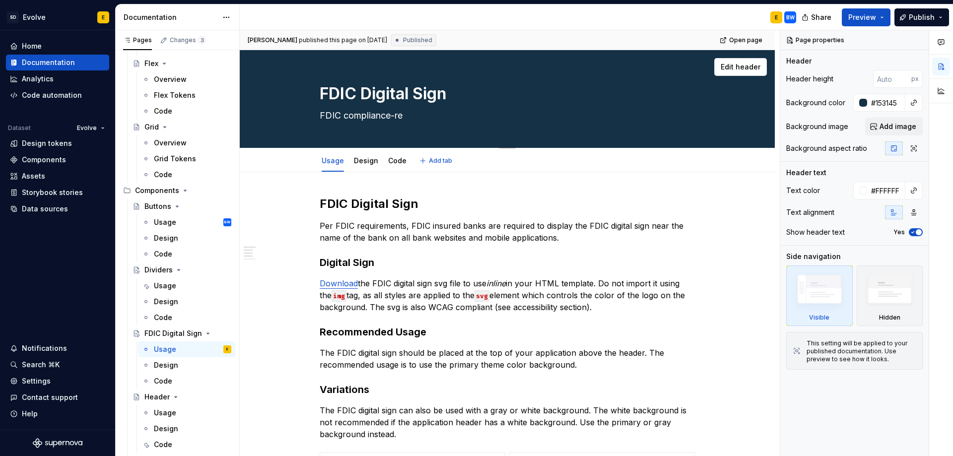
type textarea "FDIC compliance-r"
type textarea "*"
type textarea "FDIC compliance-"
type textarea "*"
type textarea "FDIC compliance"
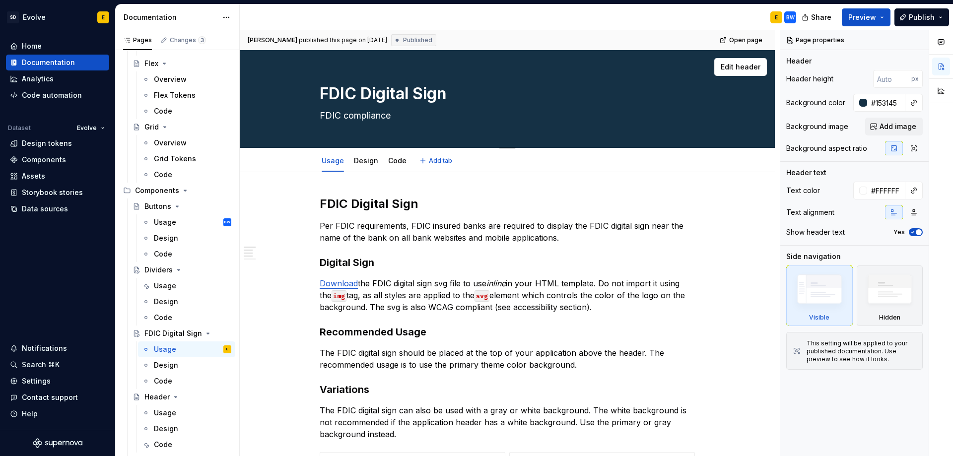
type textarea "*"
type textarea "FDIC complianc"
type textarea "*"
type textarea "FDIC complian"
type textarea "*"
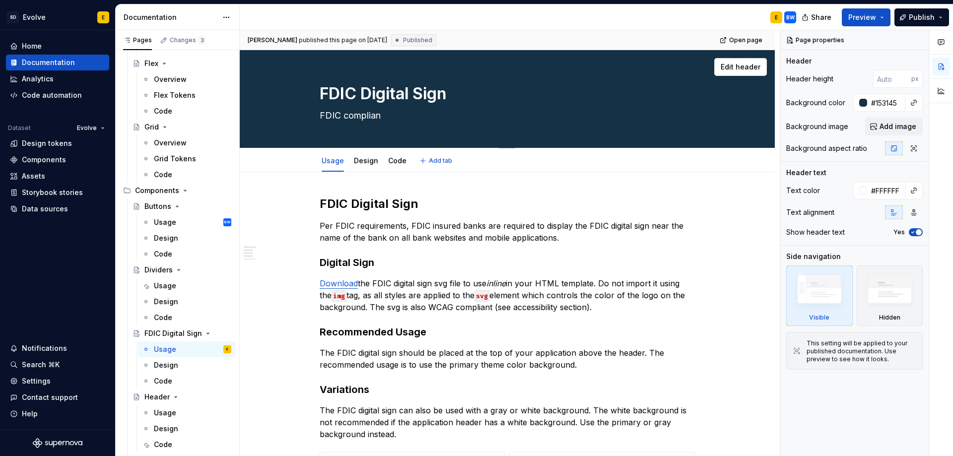
type textarea "FDIC complia"
type textarea "*"
type textarea "FDIC compli"
type textarea "*"
type textarea "FDIC compl"
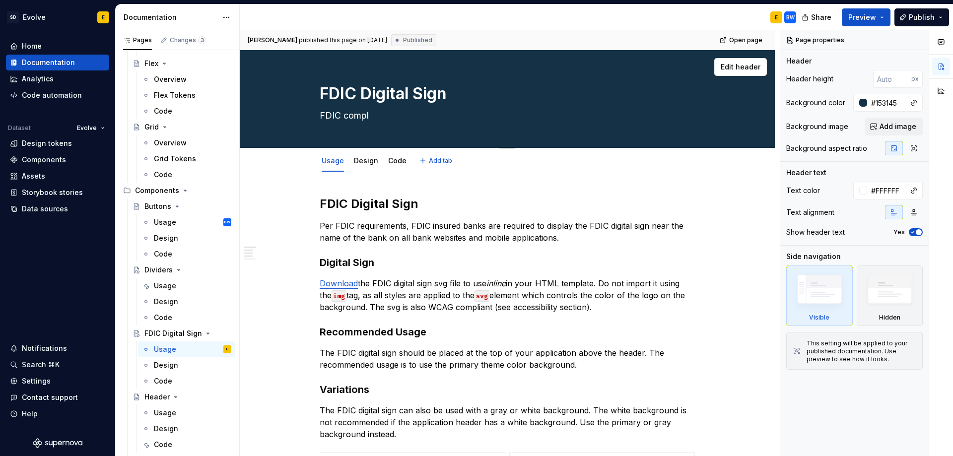
type textarea "*"
type textarea "FDIC comp"
type textarea "*"
type textarea "FDIC com"
type textarea "*"
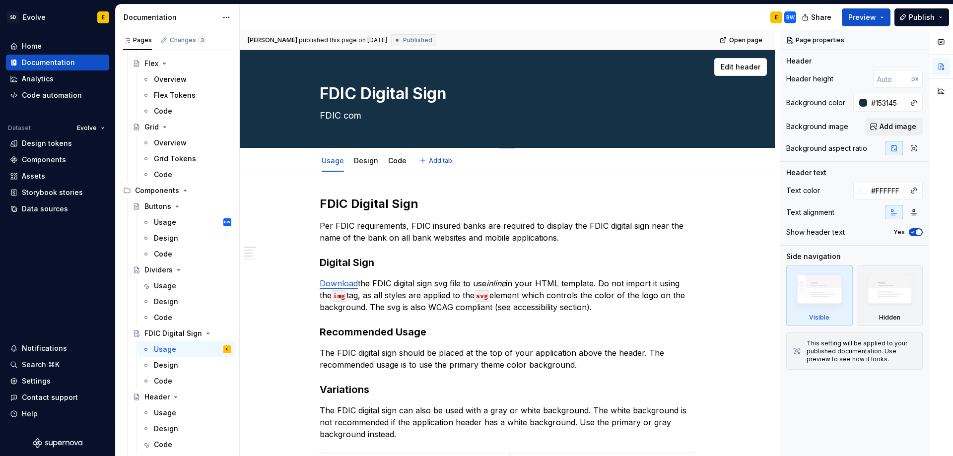
type textarea "FDIC co"
type textarea "*"
type textarea "FDIC c"
type textarea "*"
type textarea "FDIC"
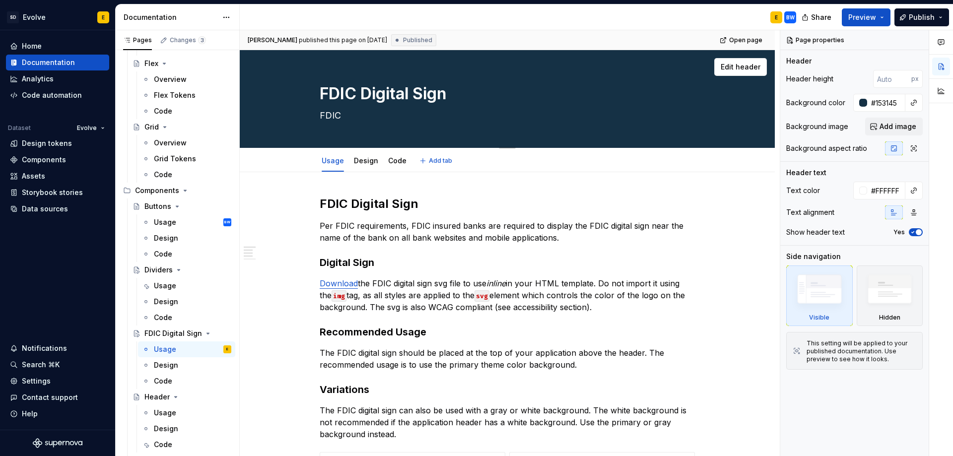
type textarea "*"
type textarea "FDIC"
type textarea "*"
type textarea "FDI"
type textarea "*"
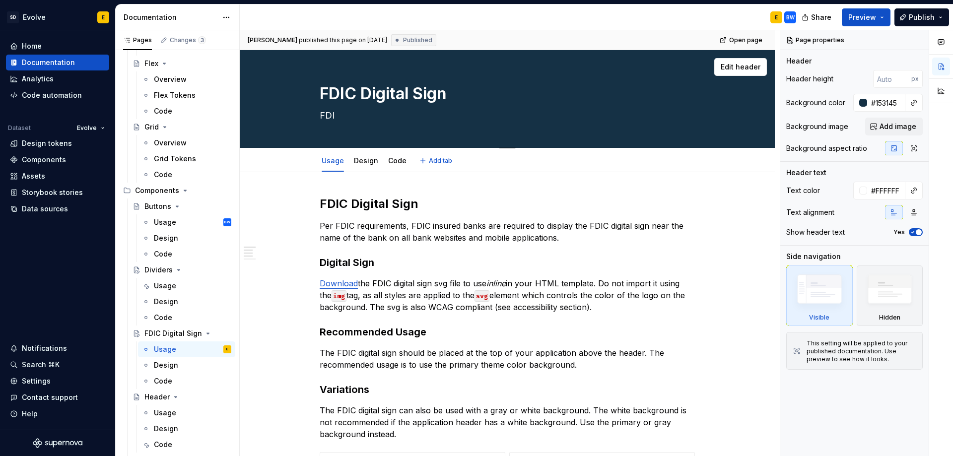
type textarea "FD"
type textarea "*"
type textarea "F"
type textarea "*"
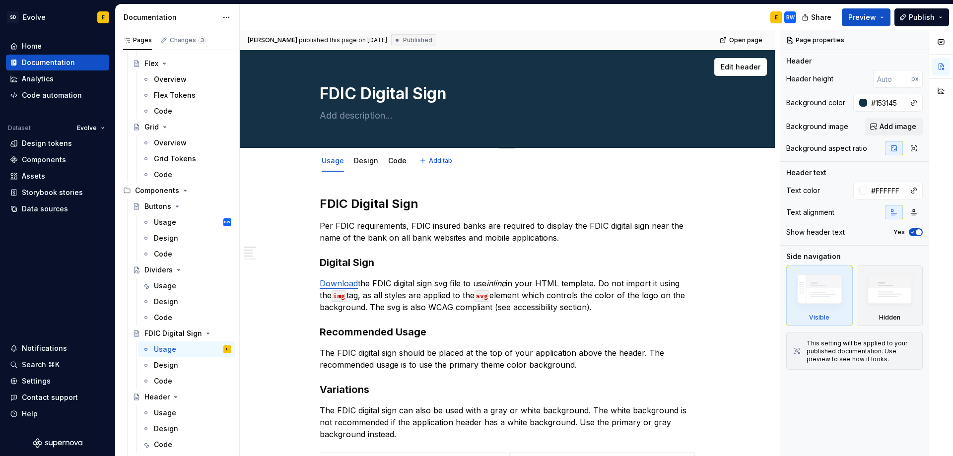
type textarea "C"
type textarea "*"
type textarea "Co"
type textarea "*"
type textarea "Com"
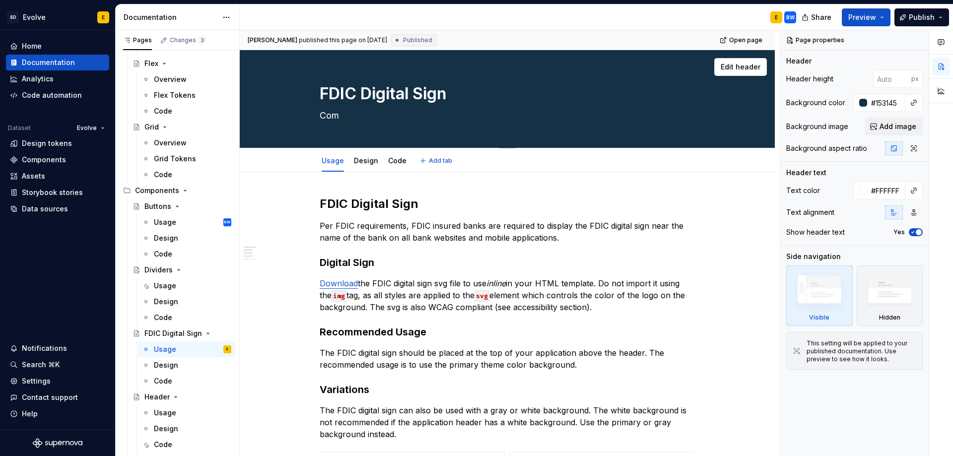
type textarea "*"
type textarea "Comp"
type textarea "*"
type textarea "Compo"
type textarea "*"
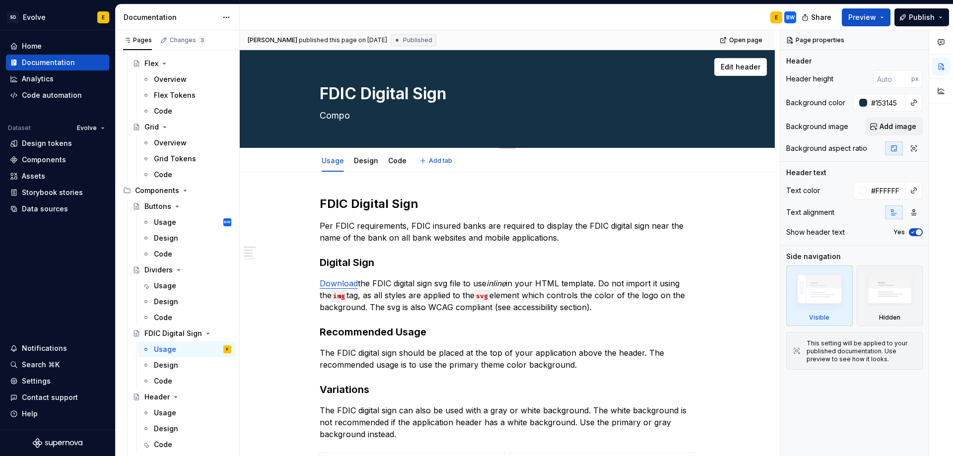
type textarea "Compon"
type textarea "*"
type textarea "Compone"
type textarea "*"
type textarea "Componen"
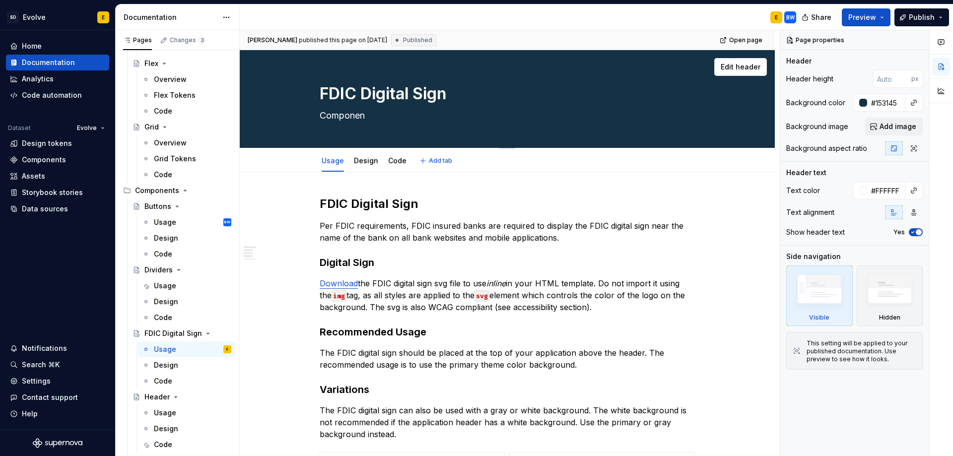
type textarea "*"
type textarea "Component"
type textarea "*"
type textarea "Component"
type textarea "*"
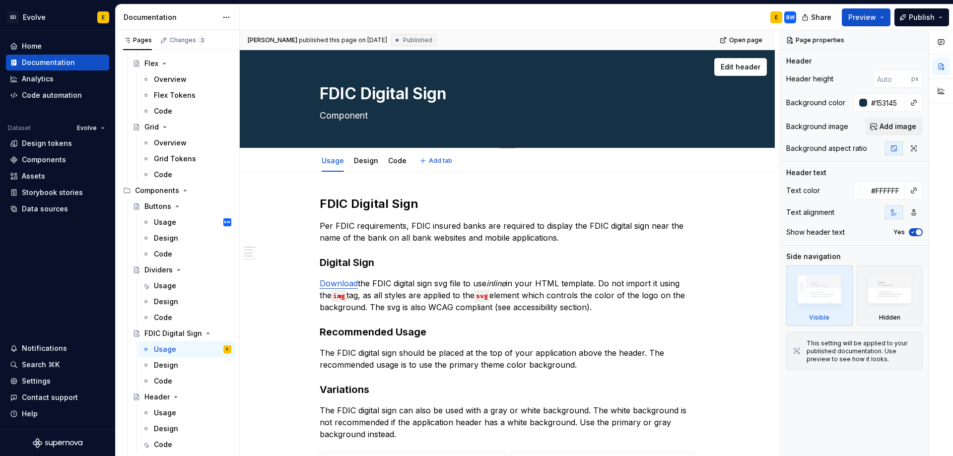
type textarea "Component s"
type textarea "*"
type textarea "Component sp"
type textarea "*"
type textarea "Component spe"
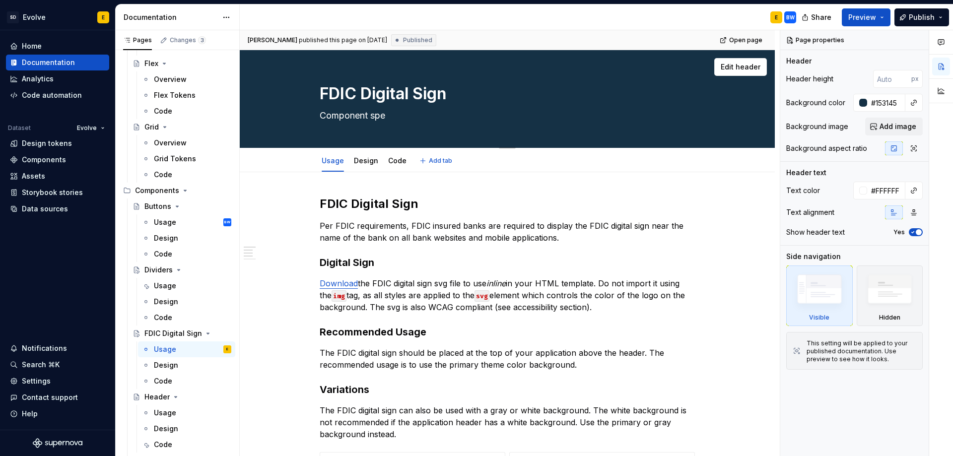
type textarea "*"
type textarea "Component spec"
type textarea "*"
type textarea "Component speci"
type textarea "*"
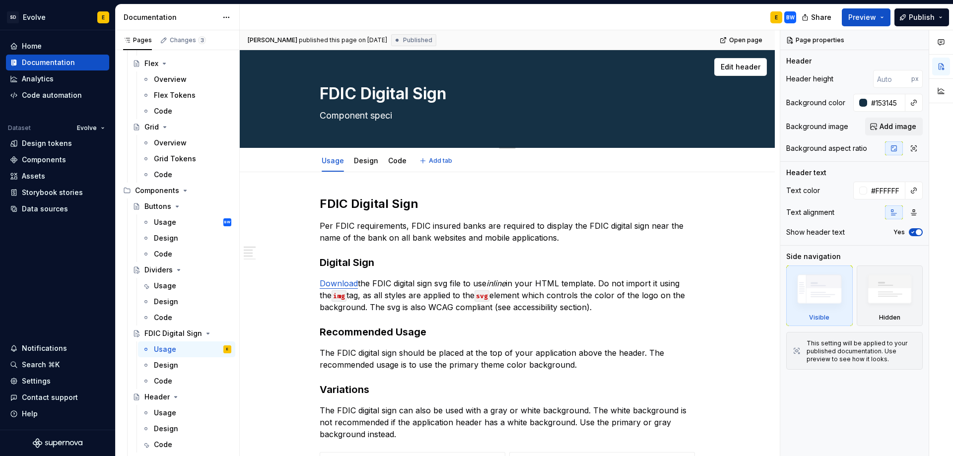
type textarea "Component specif"
type textarea "*"
type textarea "Component specifi"
type textarea "*"
type textarea "Component specific"
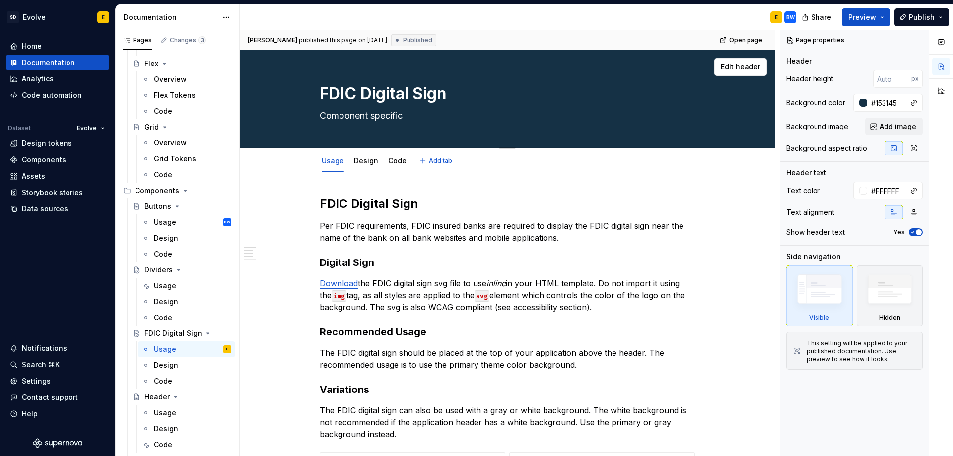
type textarea "*"
type textarea "Component specific"
type textarea "*"
type textarea "Component specific t"
type textarea "*"
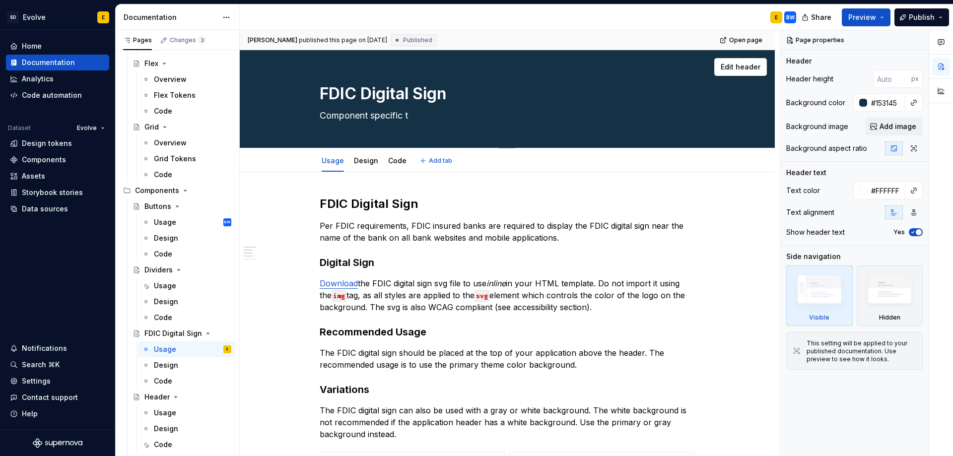
type textarea "Component specific to"
type textarea "*"
type textarea "Component specific to"
type textarea "*"
type textarea "Component specific to F"
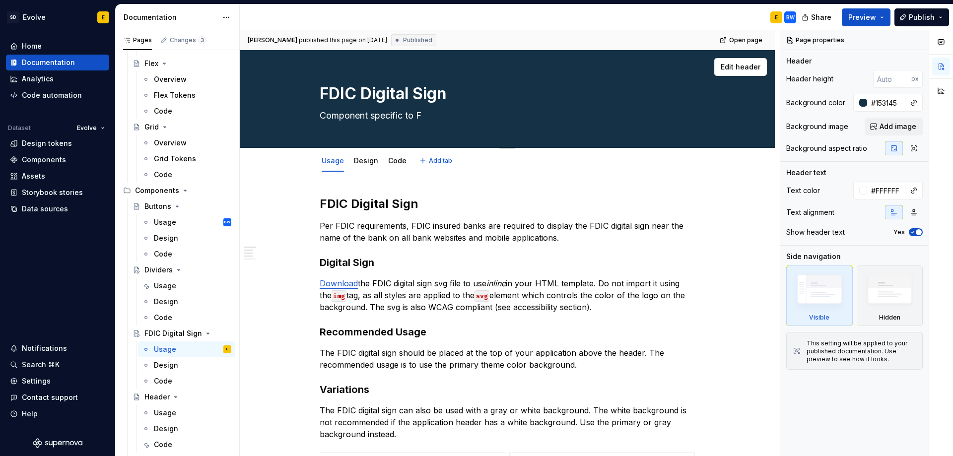
type textarea "*"
type textarea "Component specific to FD"
type textarea "*"
type textarea "Component specific to FDI"
type textarea "*"
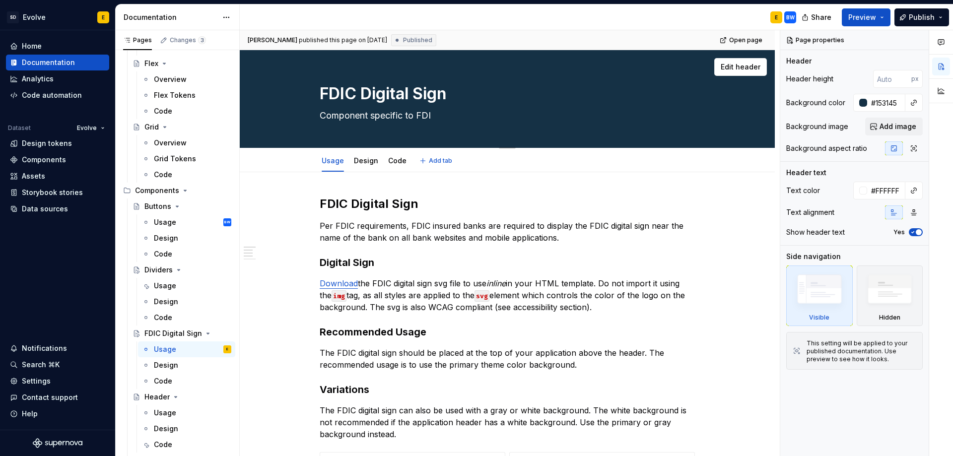
type textarea "Component specific to FDIC"
type textarea "*"
type textarea "Component specific to FDIC"
type textarea "*"
type textarea "Component specific to FDIC c"
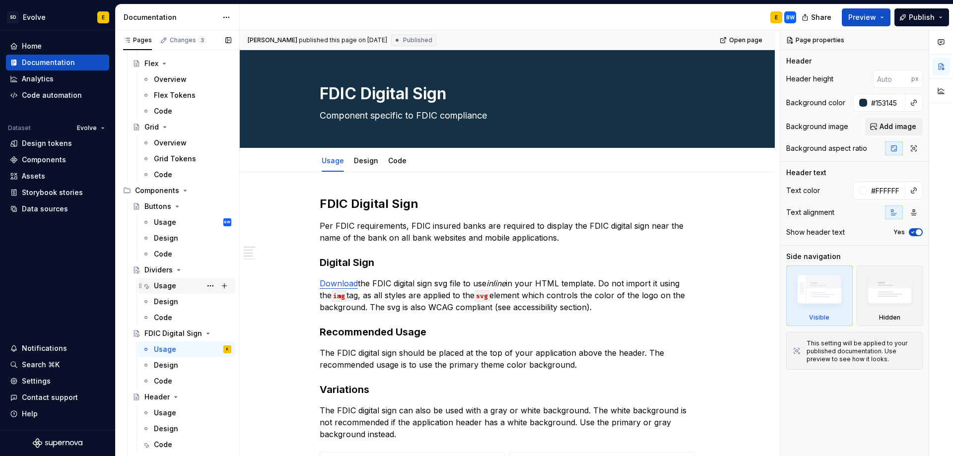
click at [159, 281] on div "Usage" at bounding box center [192, 286] width 77 height 14
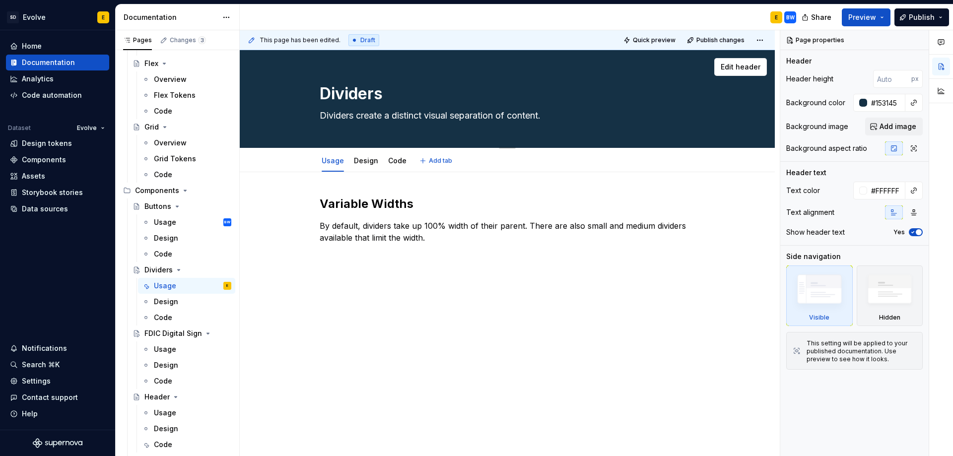
click at [566, 117] on textarea "Dividers create a distinct visual separation of content." at bounding box center [505, 116] width 375 height 16
click at [163, 220] on div "Usage" at bounding box center [165, 222] width 22 height 10
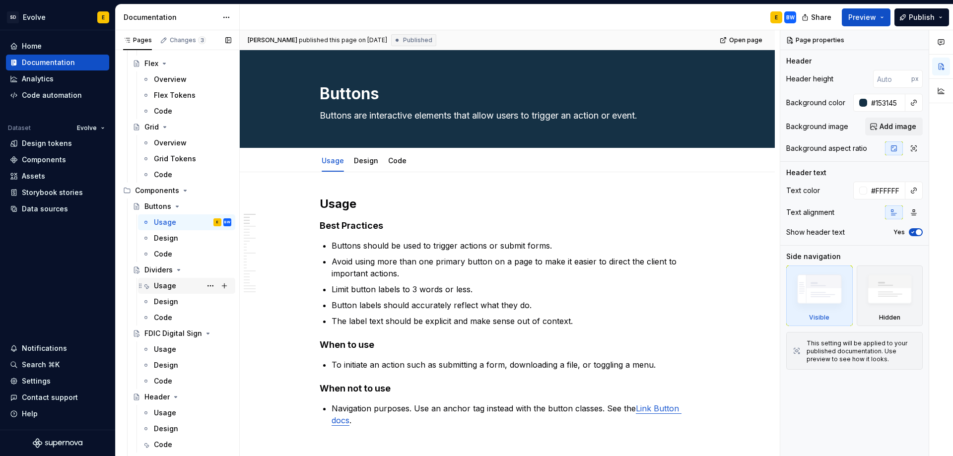
click at [164, 284] on div "Usage" at bounding box center [165, 286] width 22 height 10
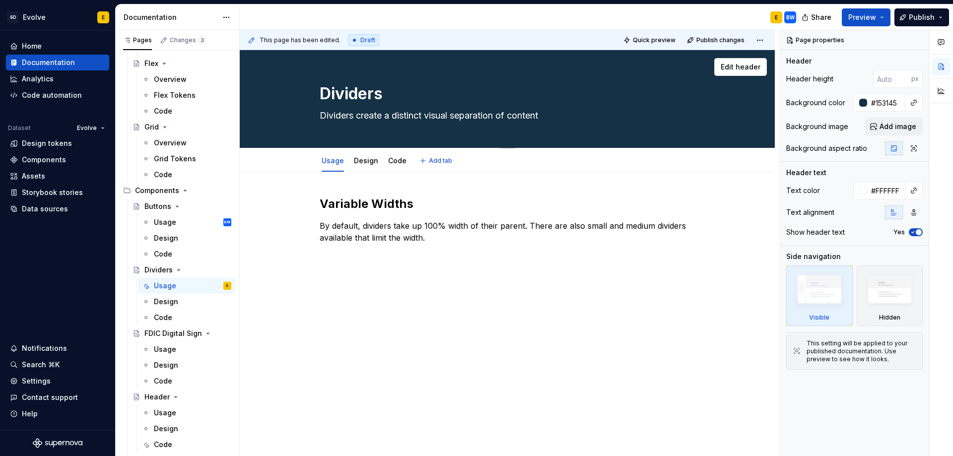
click at [559, 117] on textarea "Dividers create a distinct visual separation of content" at bounding box center [505, 116] width 375 height 16
click at [169, 351] on div "Usage" at bounding box center [165, 350] width 22 height 10
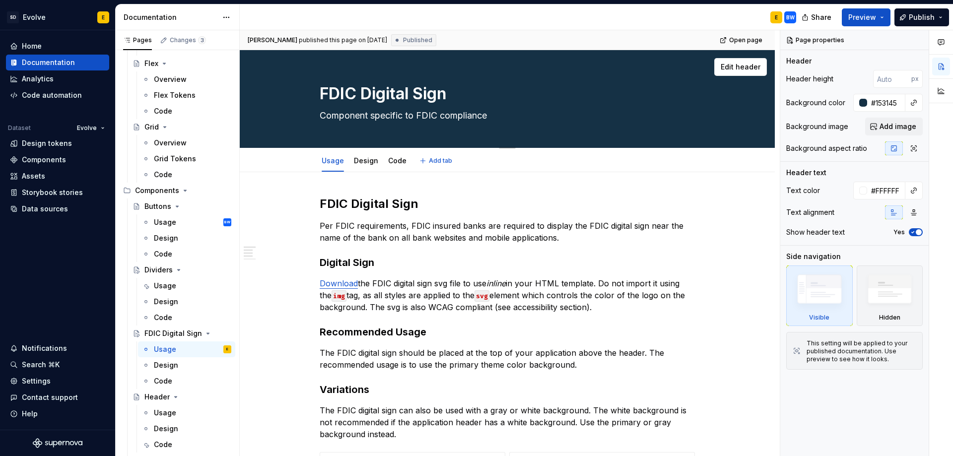
click at [415, 114] on textarea "Component specific to FDIC compliance" at bounding box center [505, 116] width 375 height 16
click at [488, 114] on textarea "Component specific to FDIC compliance" at bounding box center [505, 116] width 375 height 16
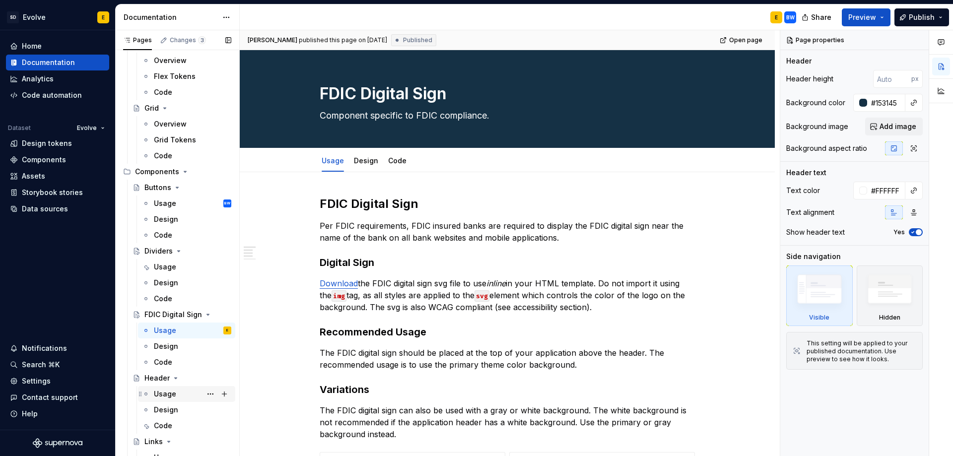
scroll to position [559, 0]
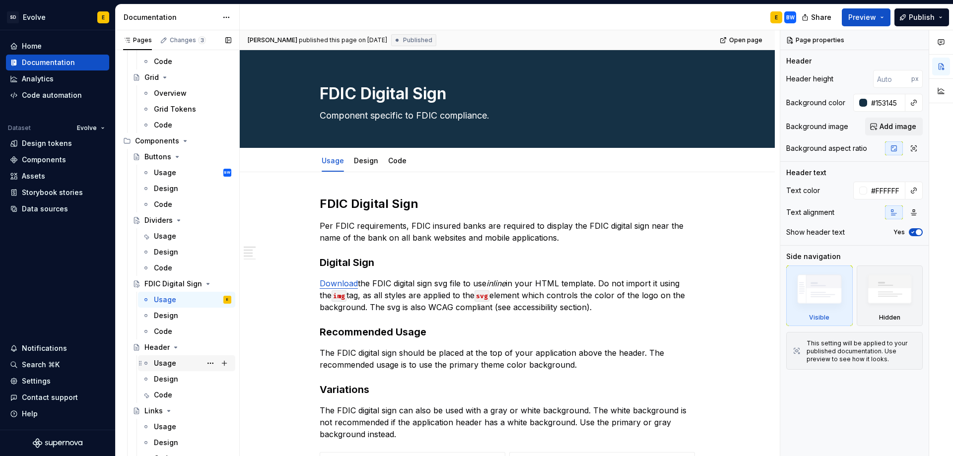
click at [166, 367] on div "Usage" at bounding box center [165, 363] width 22 height 10
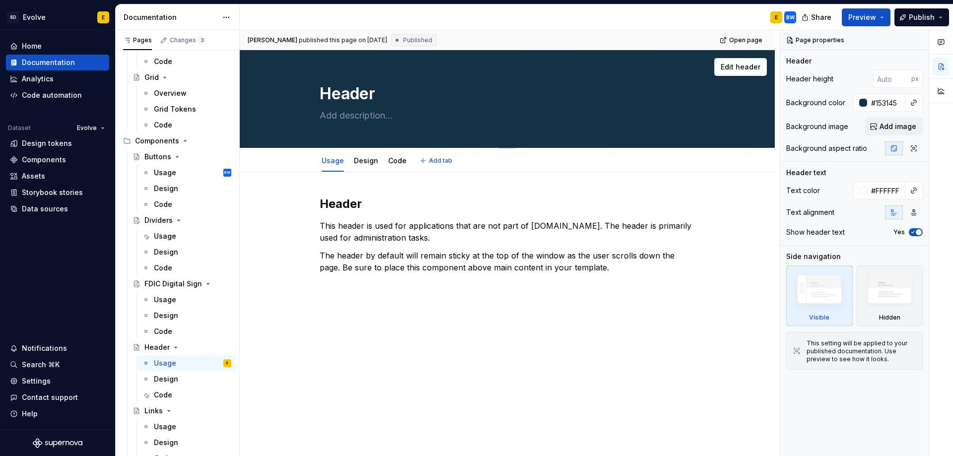
click at [376, 115] on textarea at bounding box center [505, 116] width 375 height 16
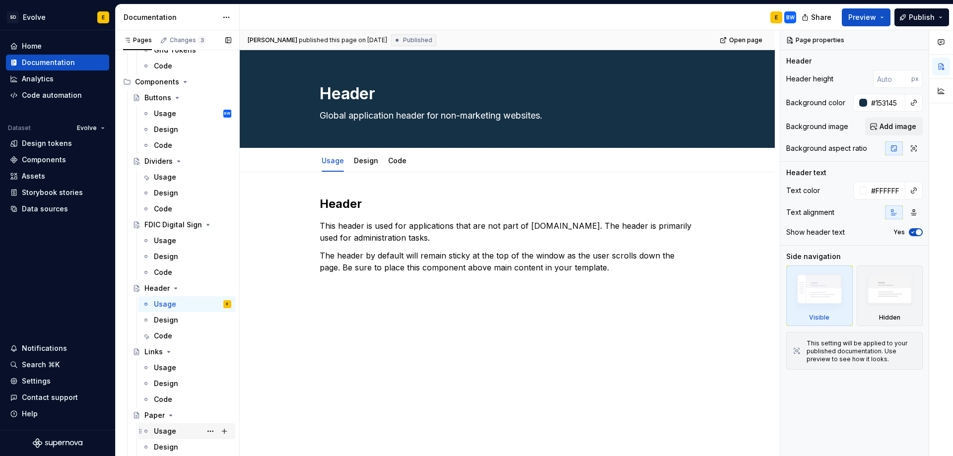
scroll to position [658, 0]
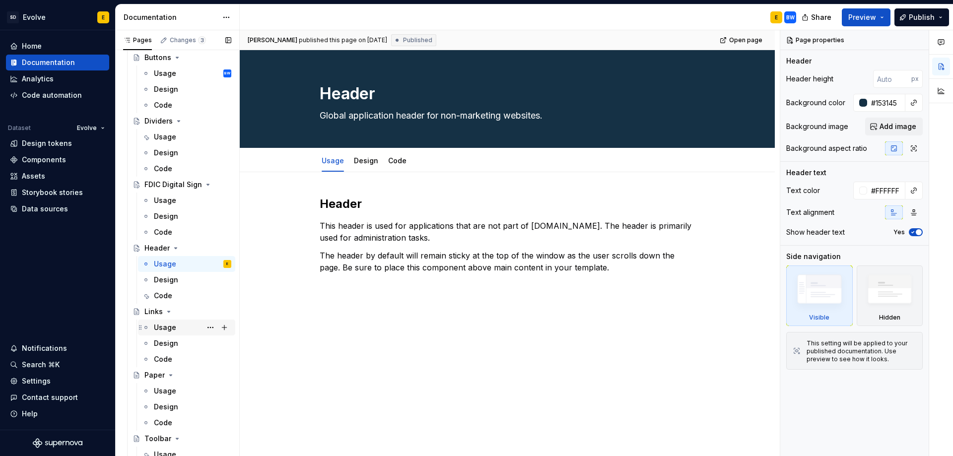
click at [164, 328] on div "Usage" at bounding box center [165, 328] width 22 height 10
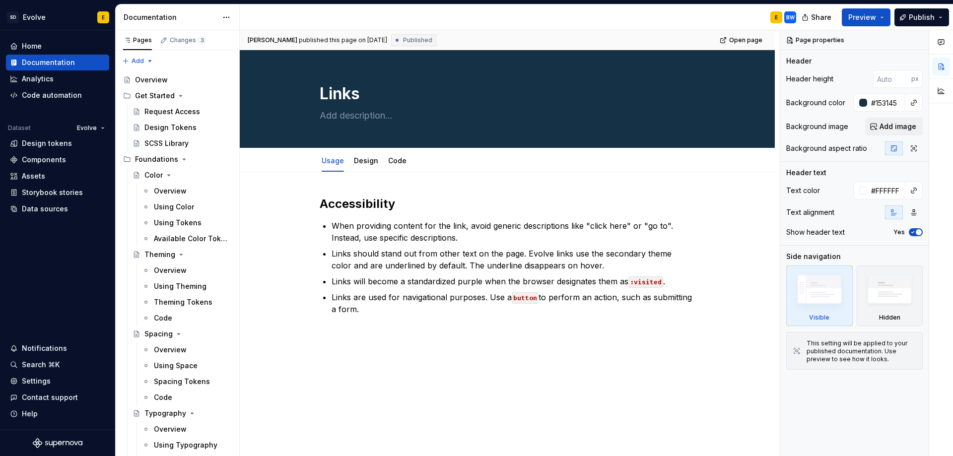
scroll to position [658, 0]
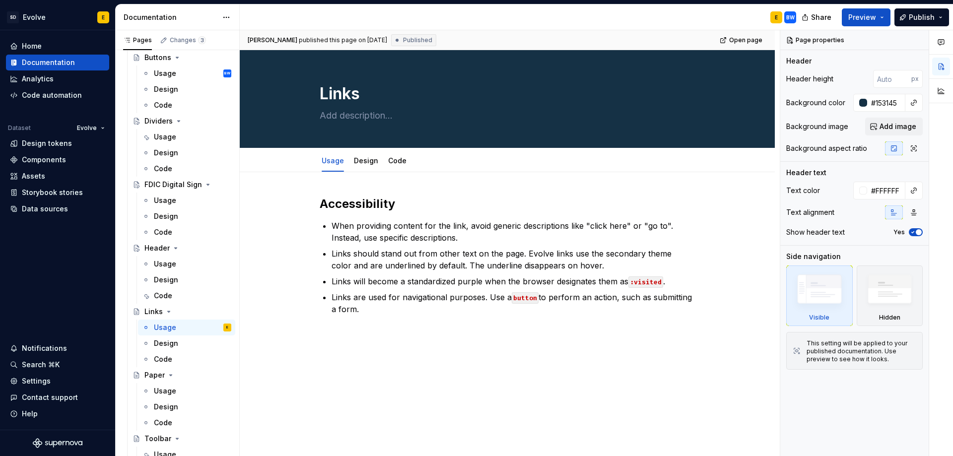
type textarea "*"
